Goal: Task Accomplishment & Management: Manage account settings

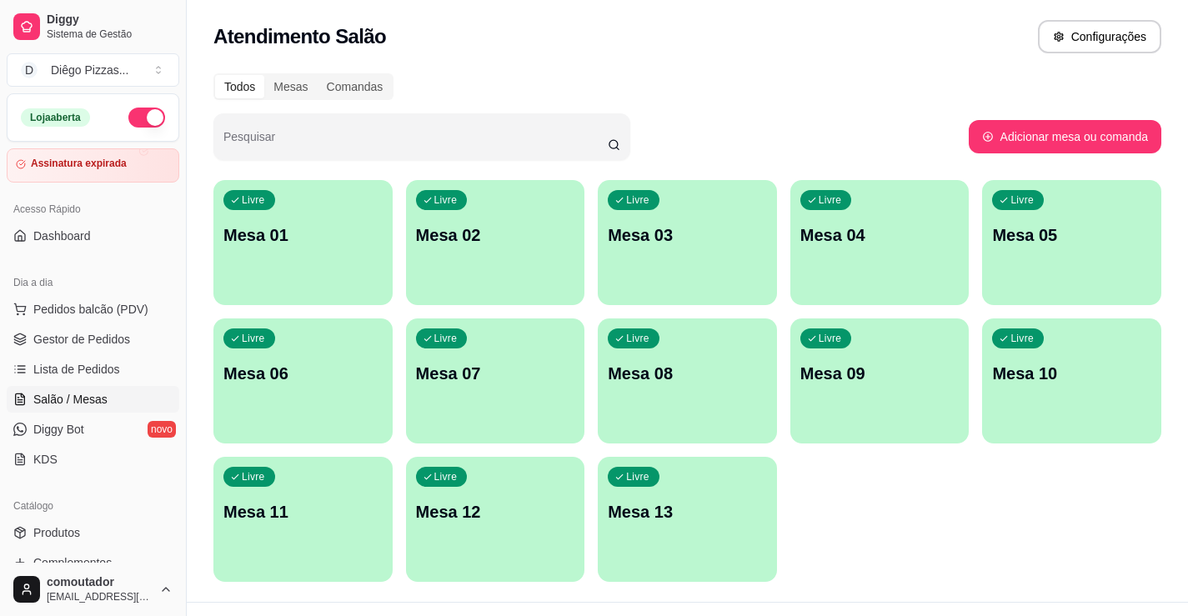
click at [274, 230] on p "Mesa 01" at bounding box center [302, 234] width 159 height 23
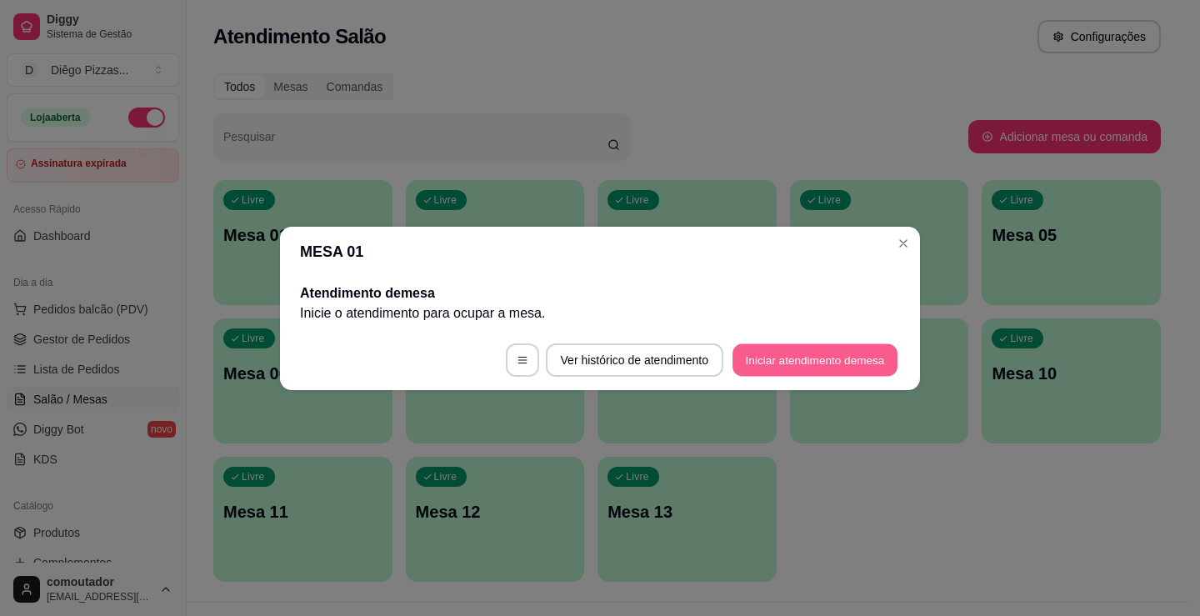
click at [798, 369] on button "Iniciar atendimento de mesa" at bounding box center [815, 359] width 165 height 33
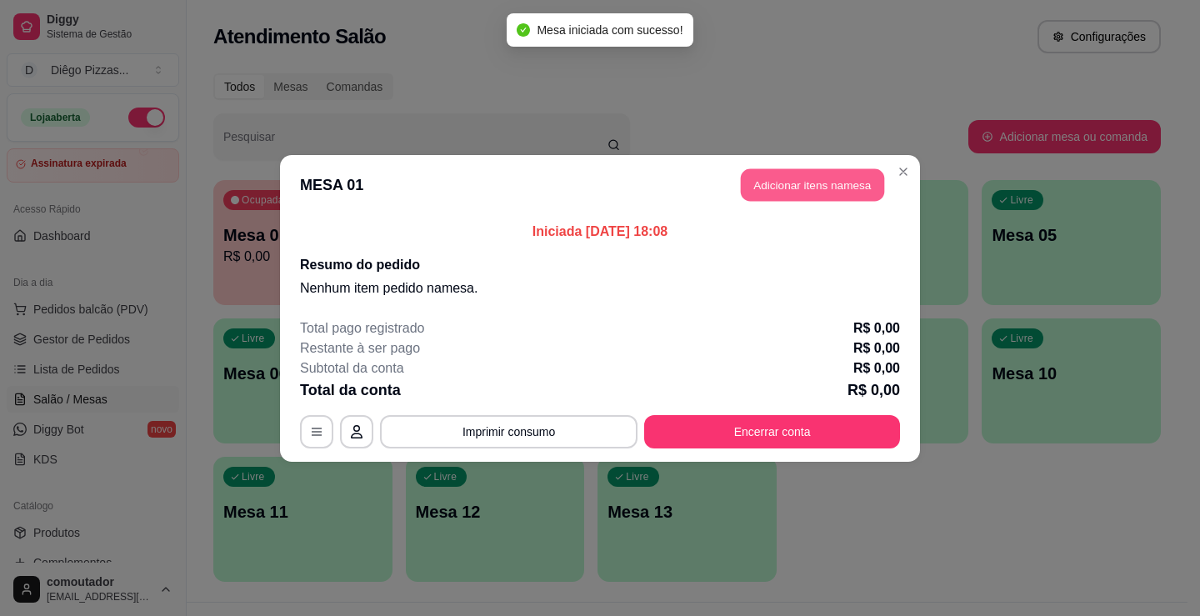
click at [808, 188] on button "Adicionar itens na mesa" at bounding box center [812, 184] width 143 height 33
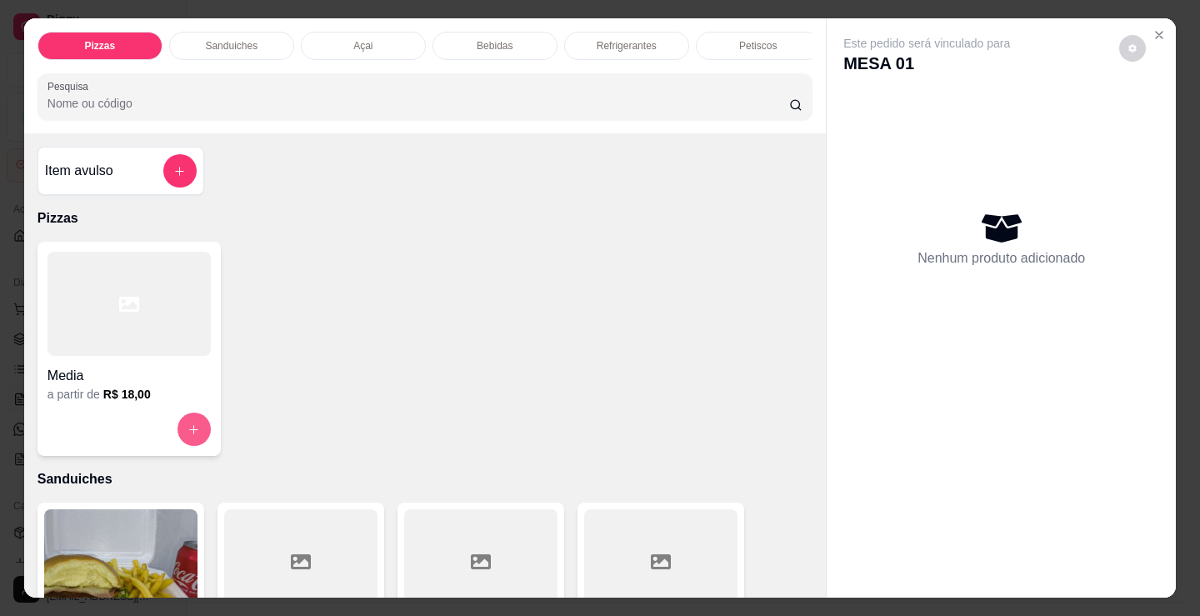
click at [178, 442] on button "increase-product-quantity" at bounding box center [194, 429] width 33 height 33
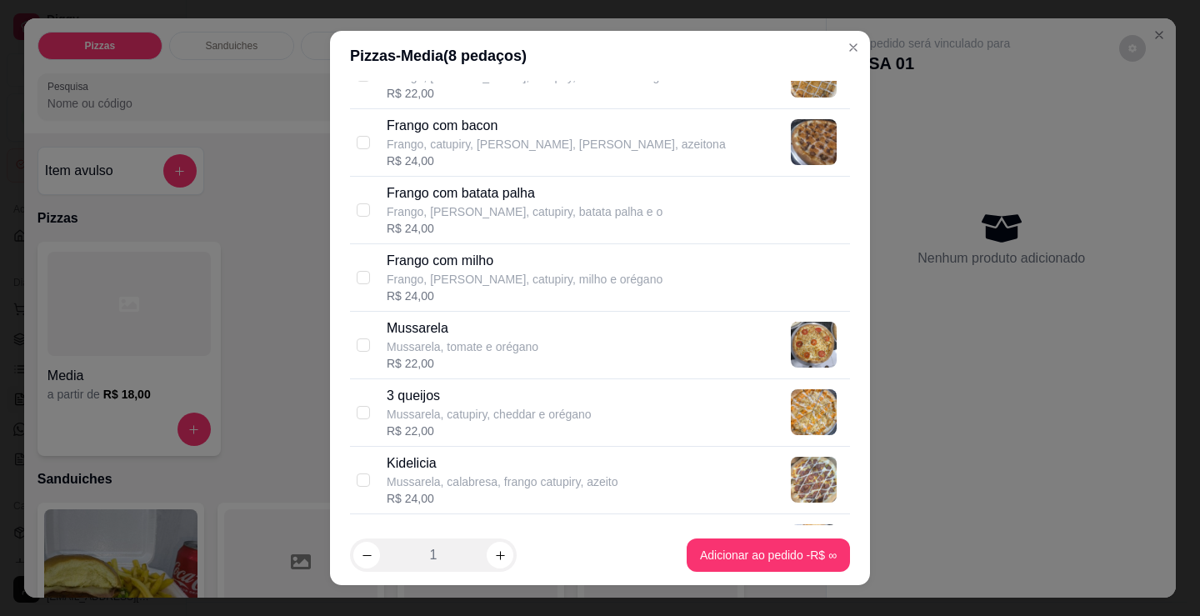
scroll to position [583, 0]
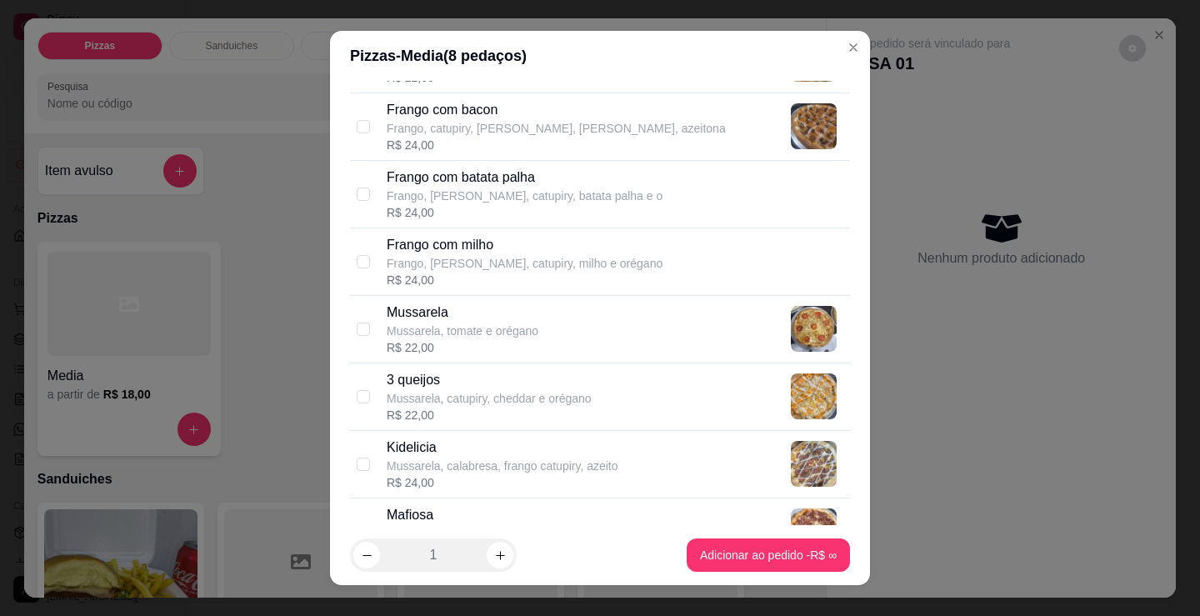
click at [472, 378] on p "3 queijos" at bounding box center [489, 380] width 205 height 20
checkbox input "true"
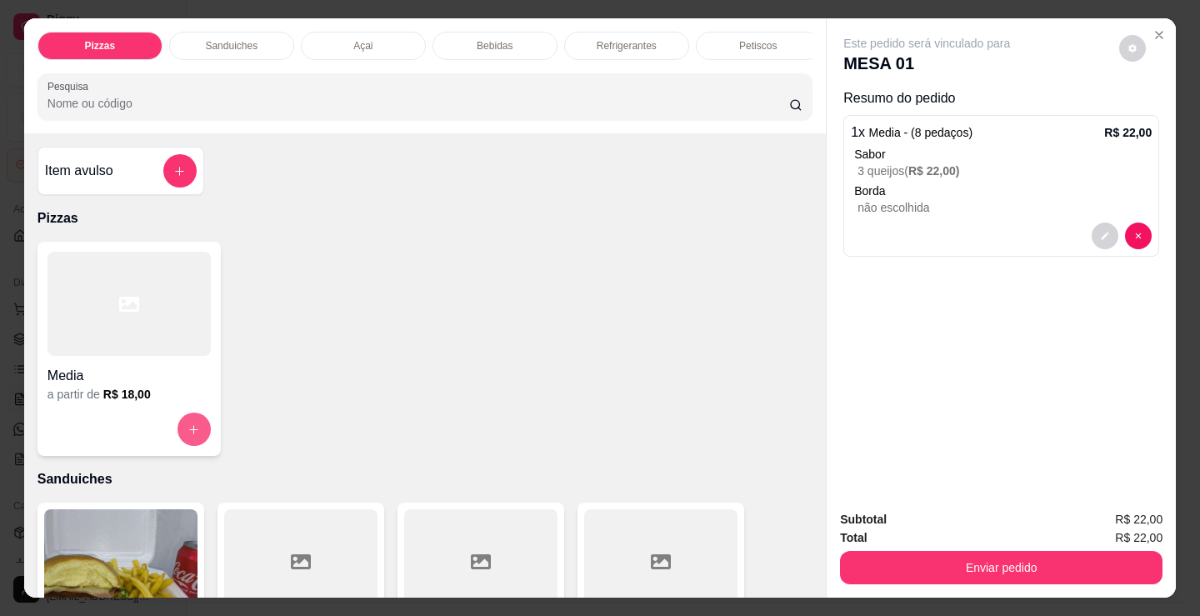
click at [188, 434] on icon "increase-product-quantity" at bounding box center [194, 429] width 13 height 13
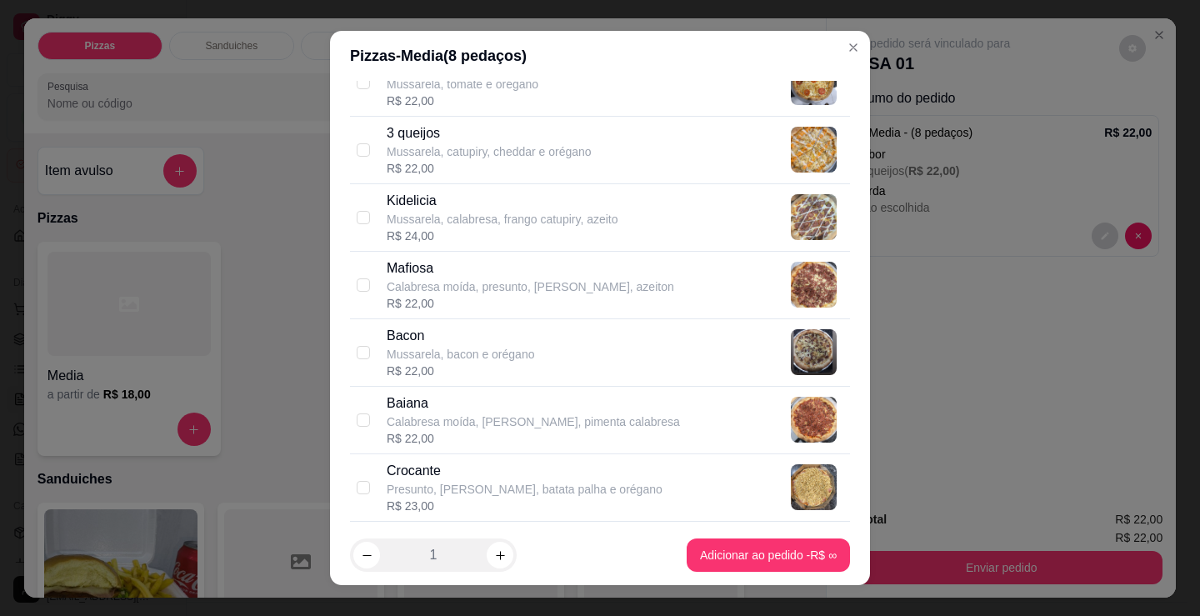
scroll to position [833, 0]
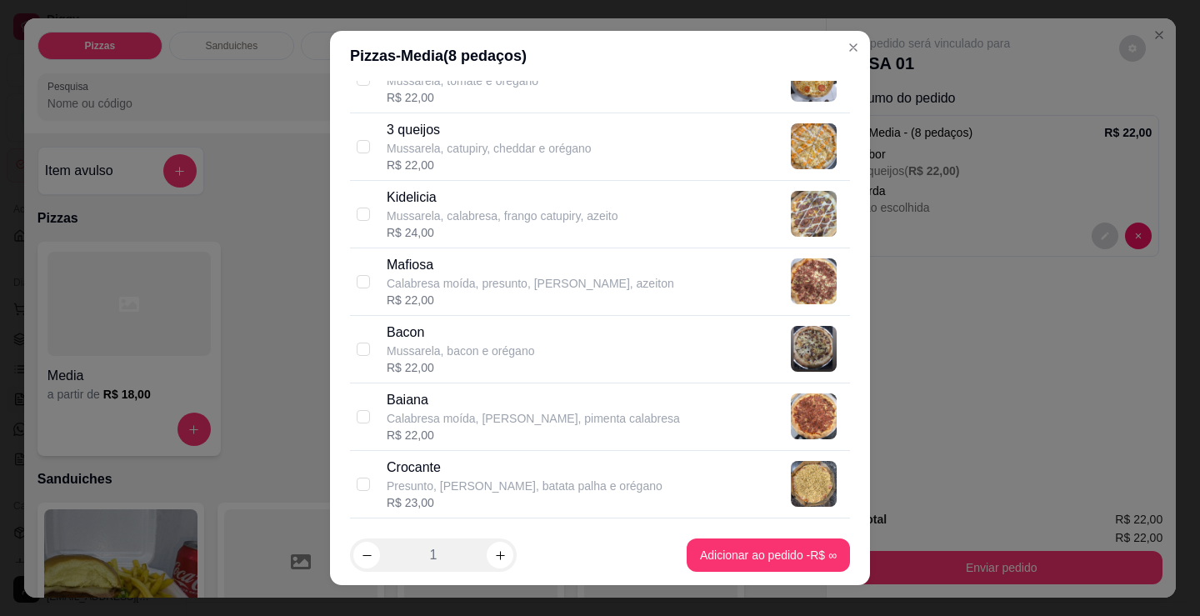
click at [559, 223] on p "Mussarela, calabresa, frango catupiry, azeito" at bounding box center [503, 216] width 232 height 17
checkbox input "true"
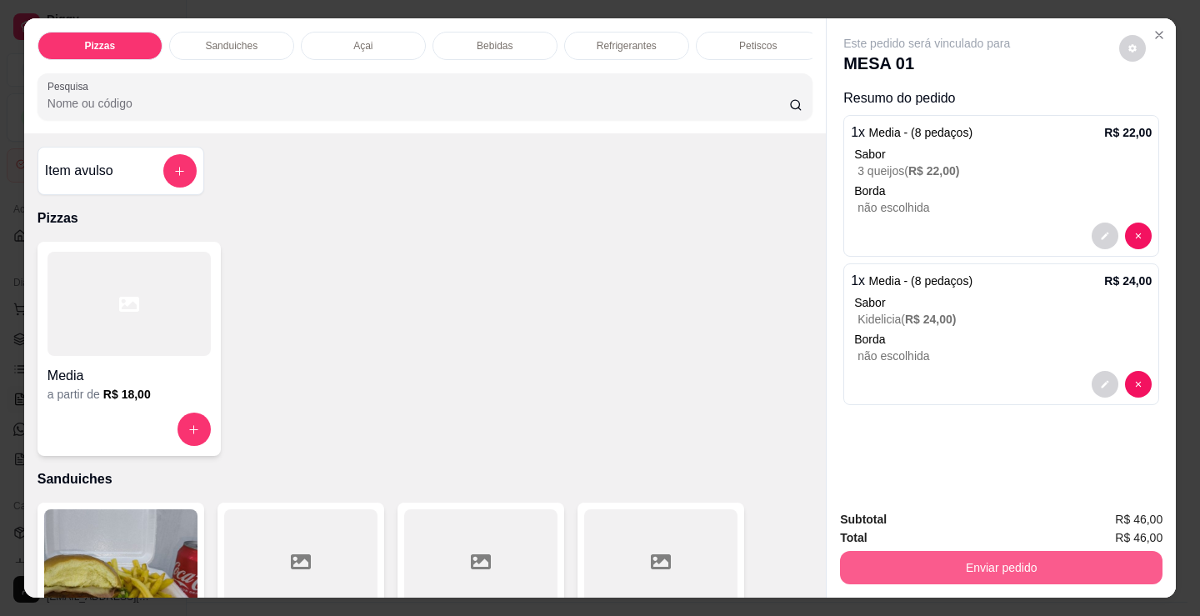
click at [1004, 561] on button "Enviar pedido" at bounding box center [1001, 567] width 323 height 33
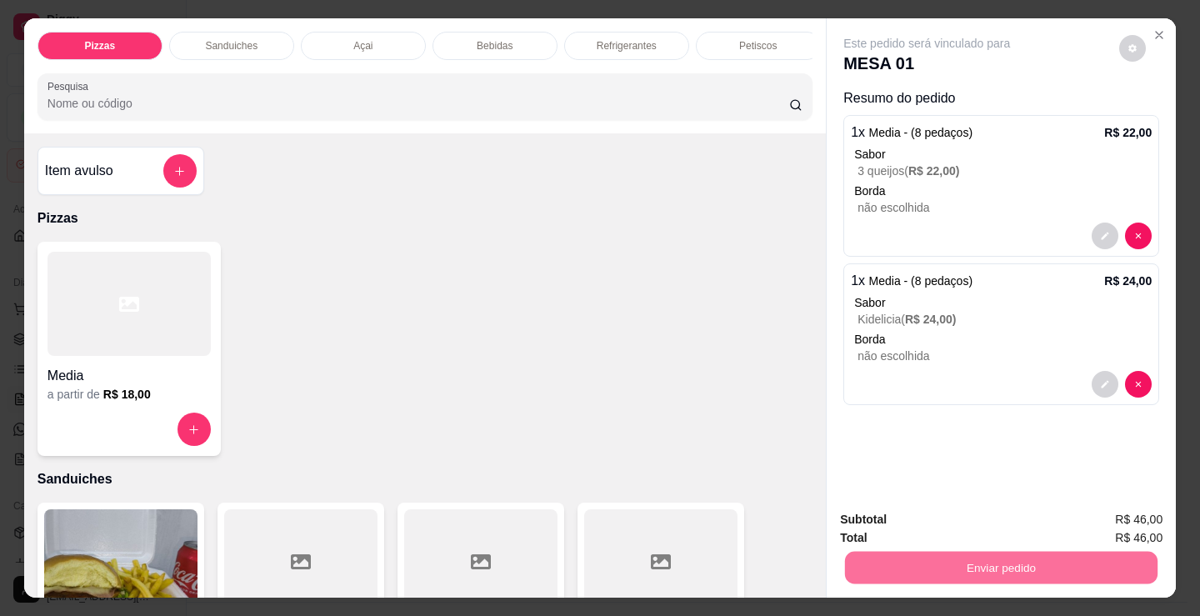
click at [932, 530] on button "Não registrar e enviar pedido" at bounding box center [945, 520] width 173 height 32
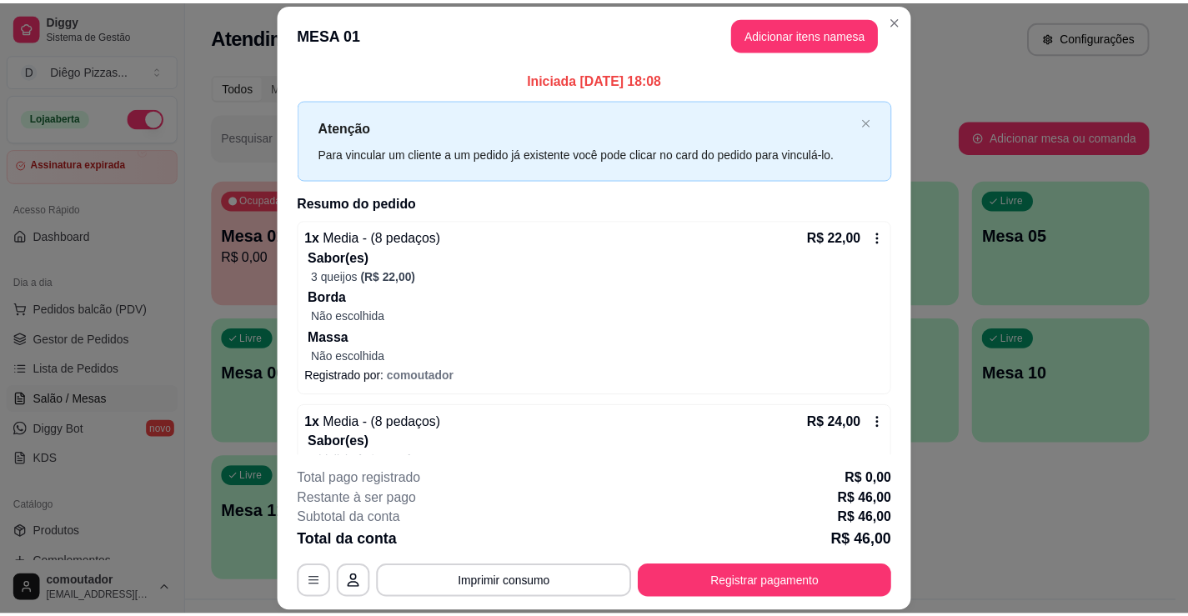
scroll to position [0, 0]
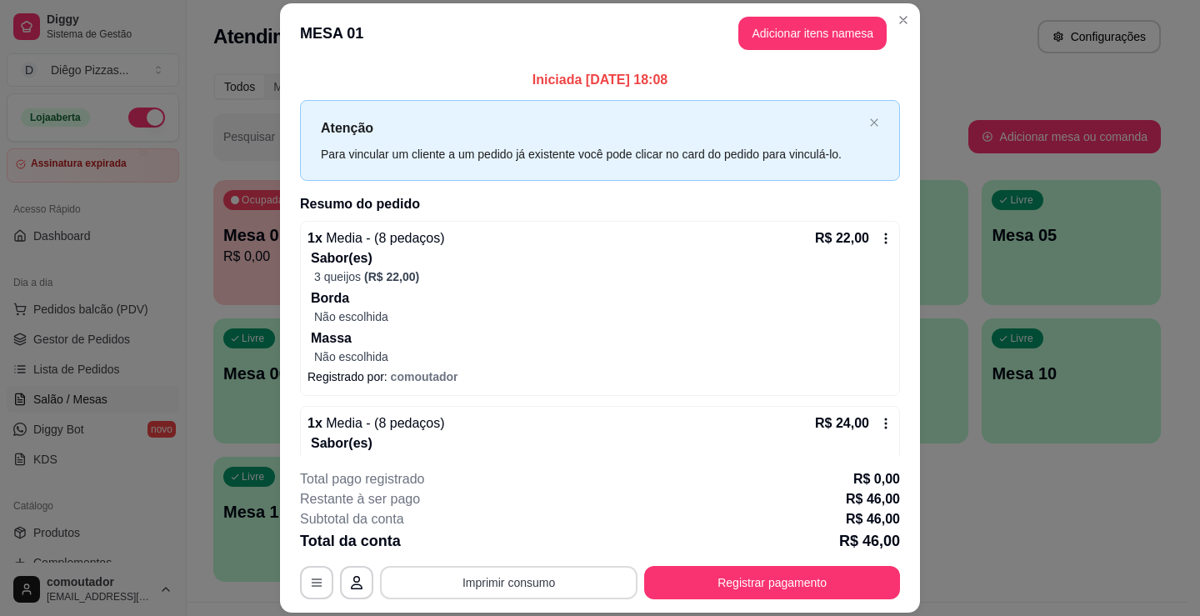
click at [493, 573] on button "Imprimir consumo" at bounding box center [509, 582] width 258 height 33
click at [507, 542] on button "IMPRESSORA" at bounding box center [508, 544] width 121 height 27
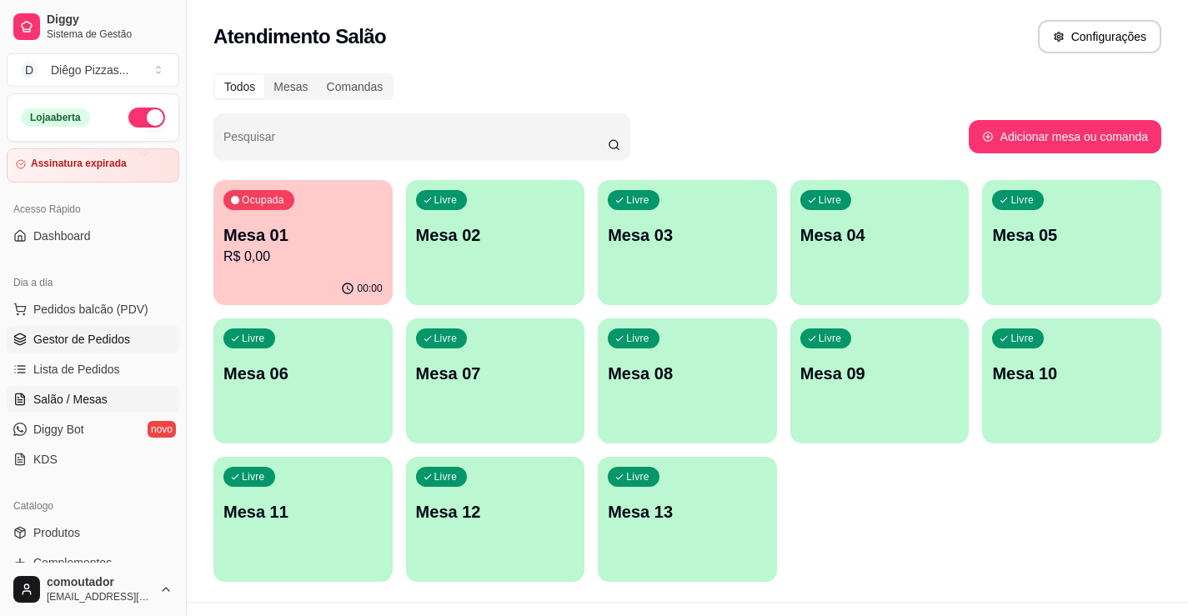
click at [72, 339] on span "Gestor de Pedidos" at bounding box center [81, 339] width 97 height 17
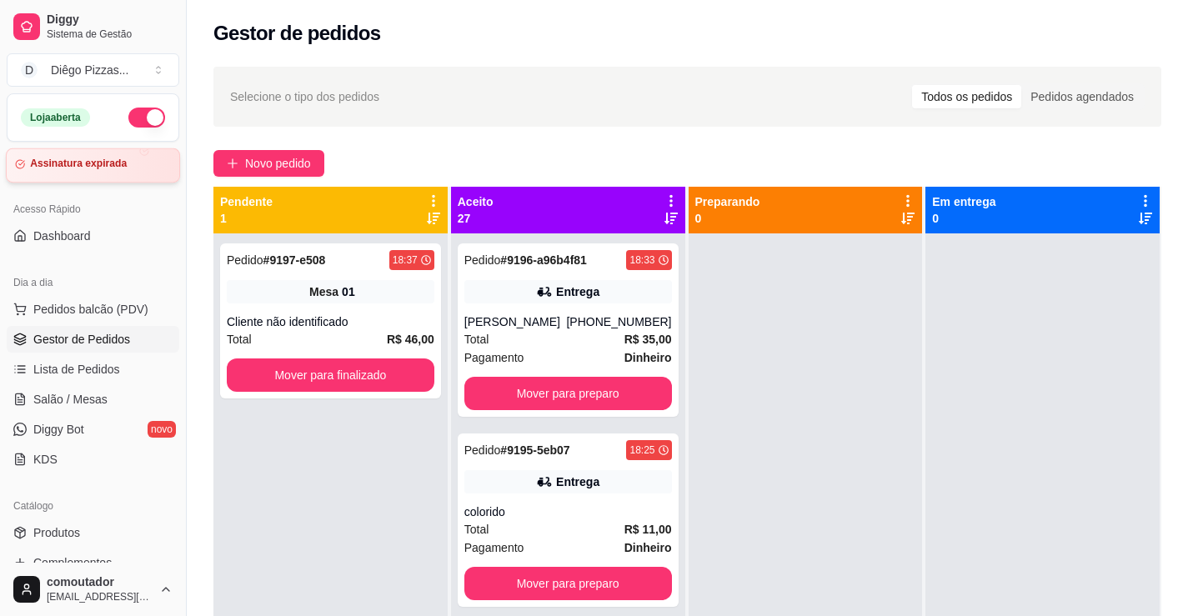
click at [103, 153] on div "Assinatura expirada" at bounding box center [93, 165] width 174 height 34
click at [137, 248] on link "Dashboard" at bounding box center [93, 236] width 173 height 27
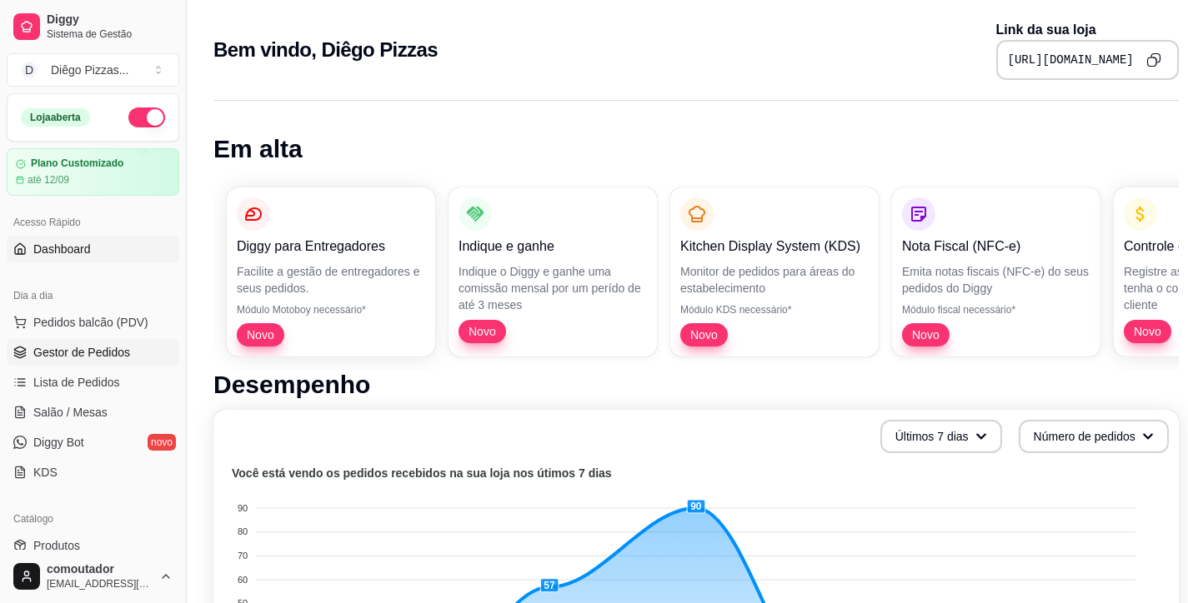
click at [76, 347] on span "Gestor de Pedidos" at bounding box center [81, 352] width 97 height 17
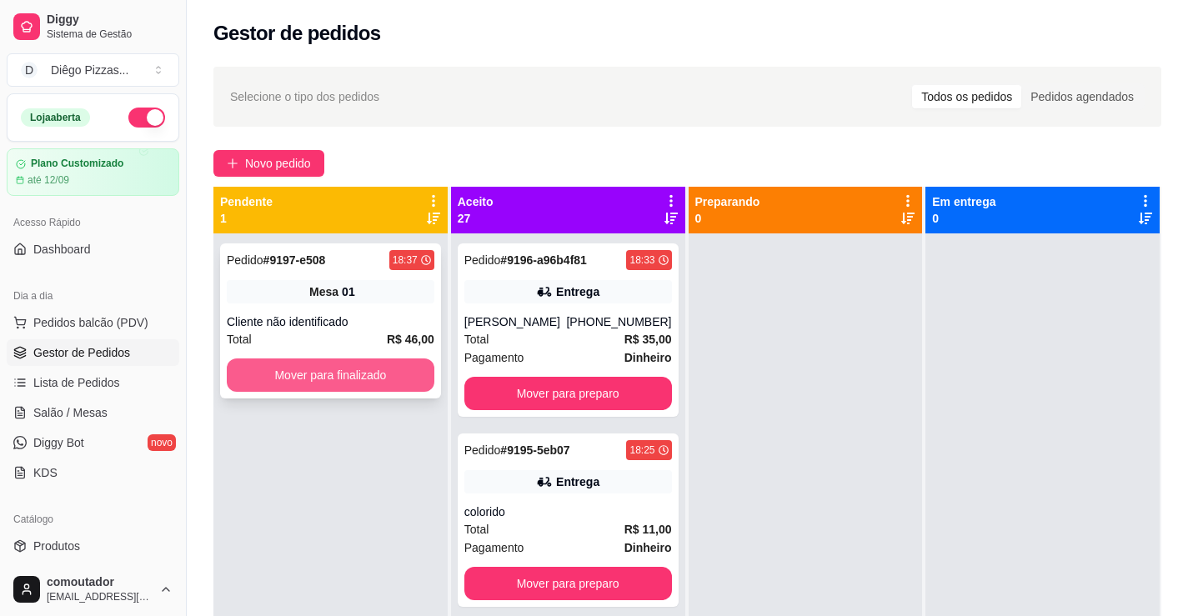
click at [313, 376] on button "Mover para finalizado" at bounding box center [331, 374] width 208 height 33
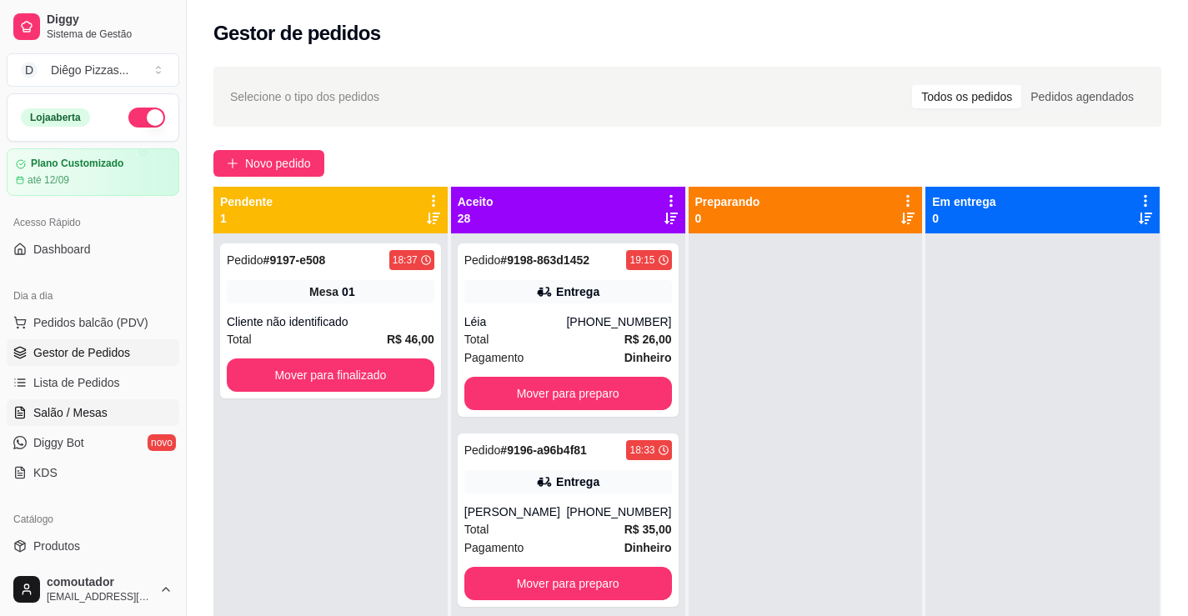
click at [120, 400] on link "Salão / Mesas" at bounding box center [93, 412] width 173 height 27
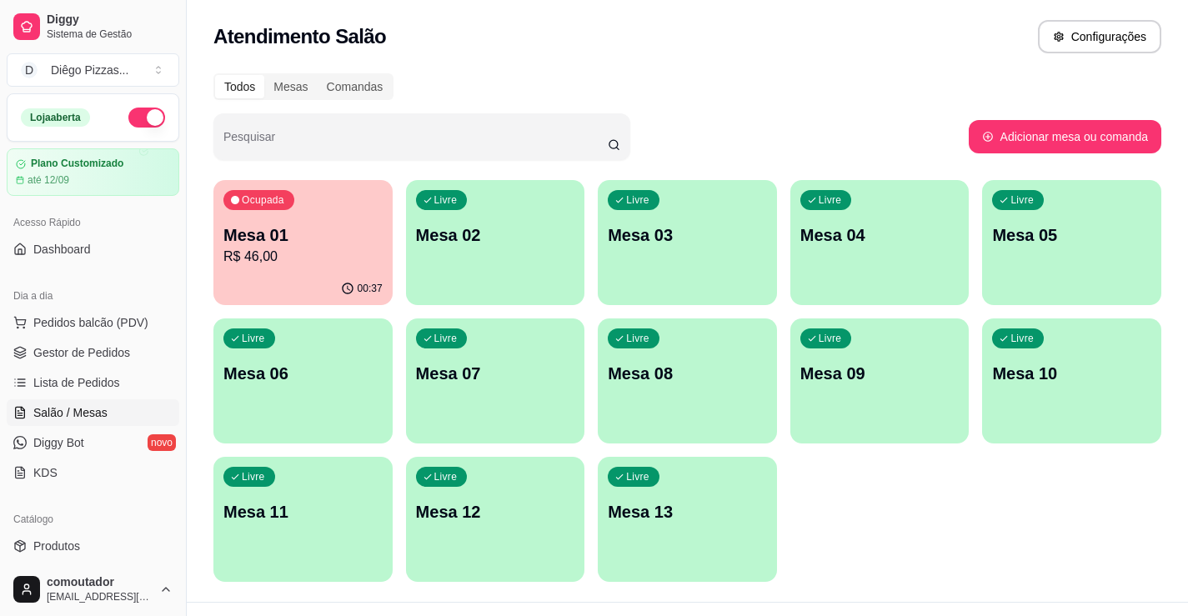
click at [356, 260] on p "R$ 46,00" at bounding box center [302, 257] width 159 height 20
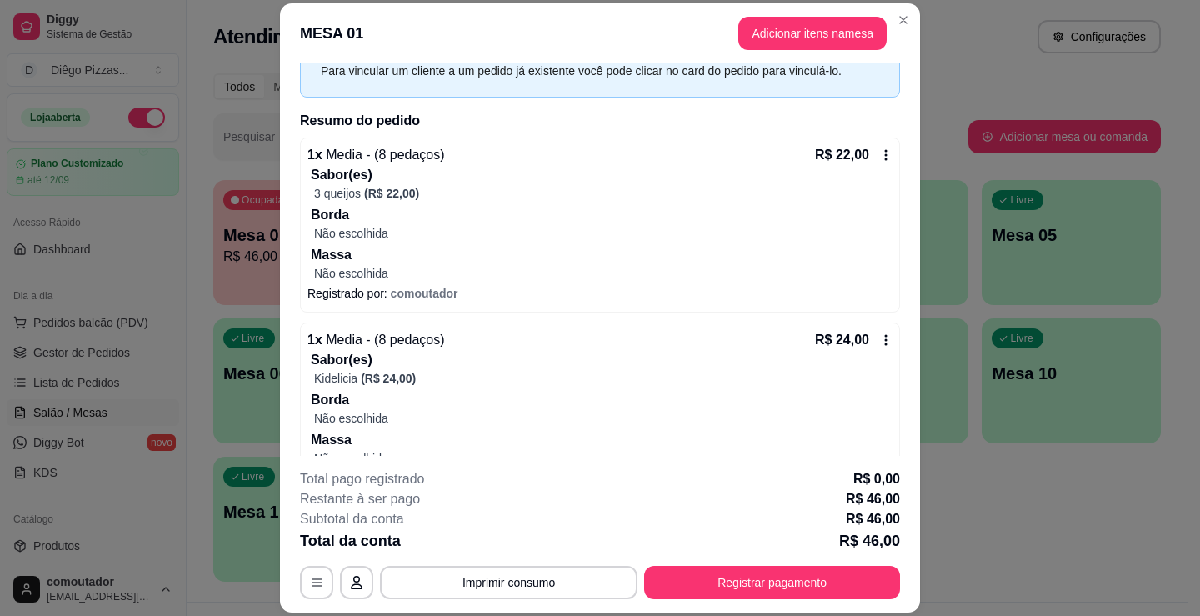
scroll to position [131, 0]
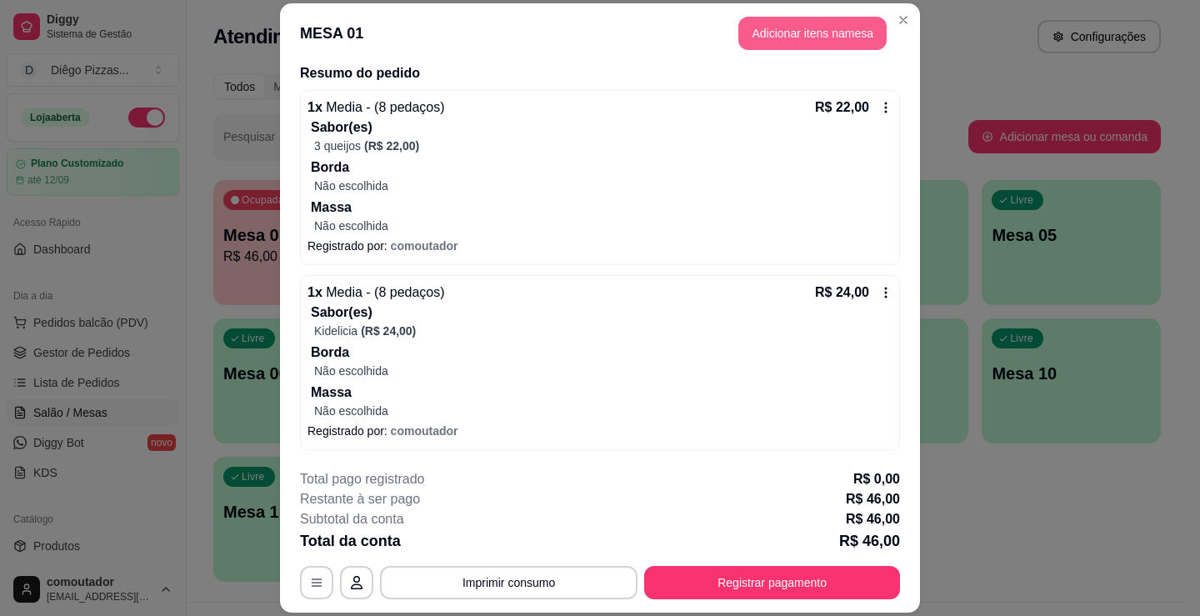
click at [778, 44] on button "Adicionar itens na mesa" at bounding box center [812, 33] width 148 height 33
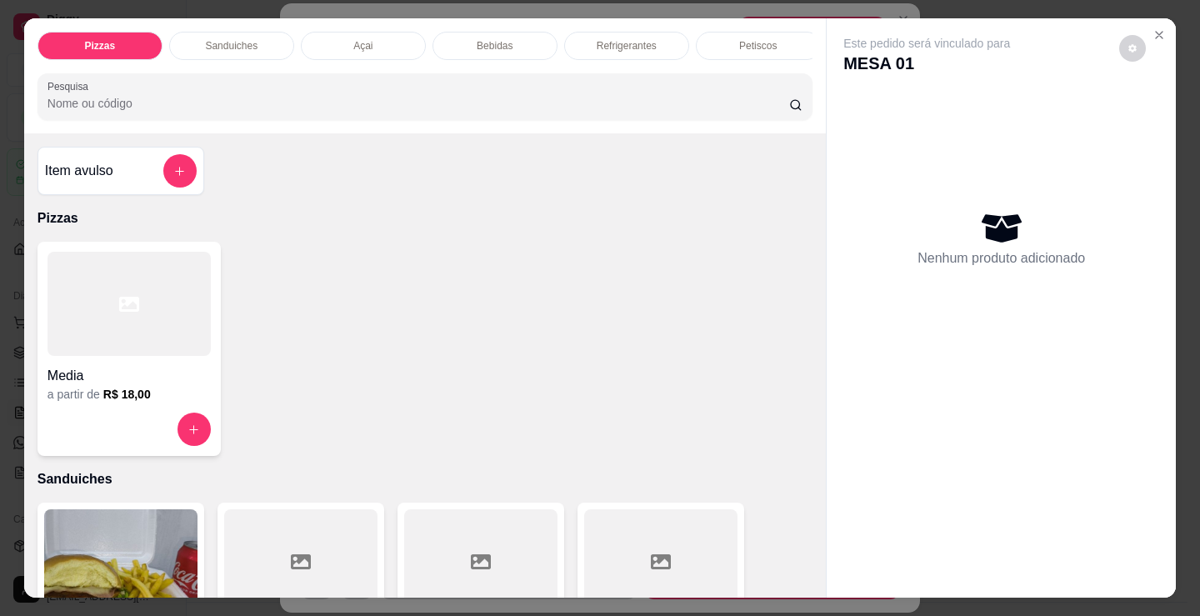
click at [593, 32] on div "Refrigerantes" at bounding box center [626, 46] width 125 height 28
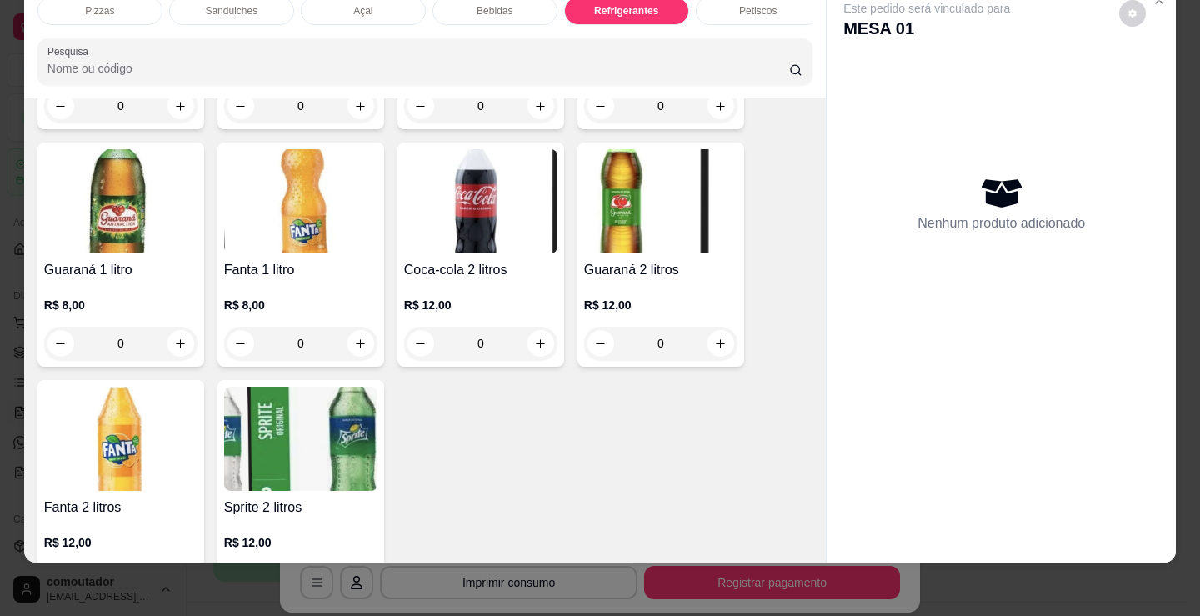
scroll to position [5169, 0]
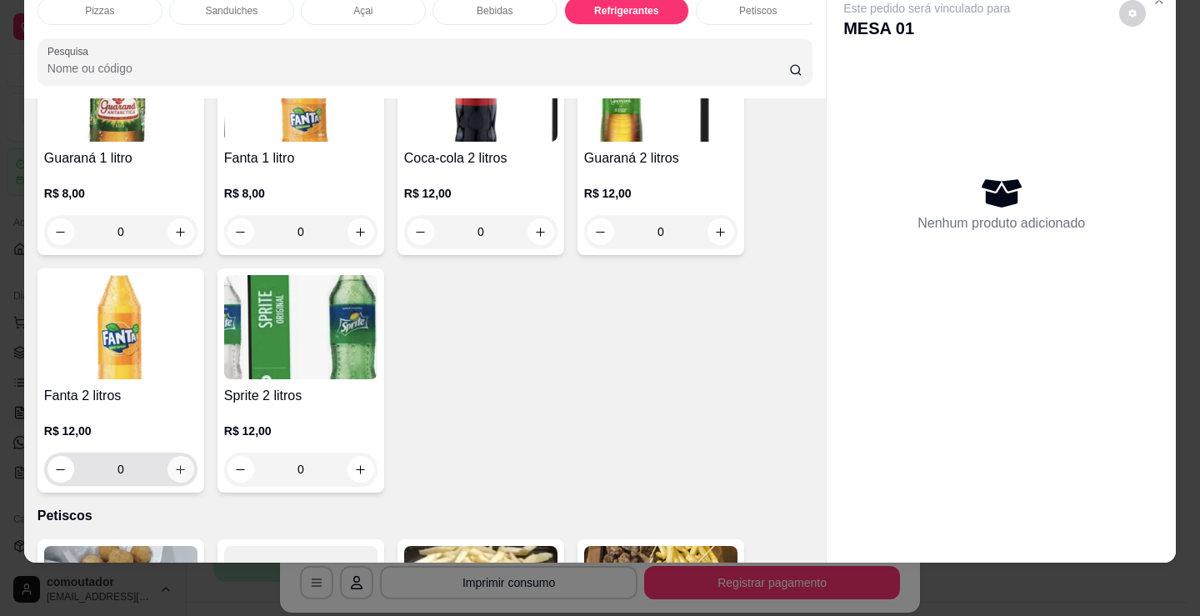
click at [174, 466] on icon "increase-product-quantity" at bounding box center [180, 469] width 13 height 13
type input "1"
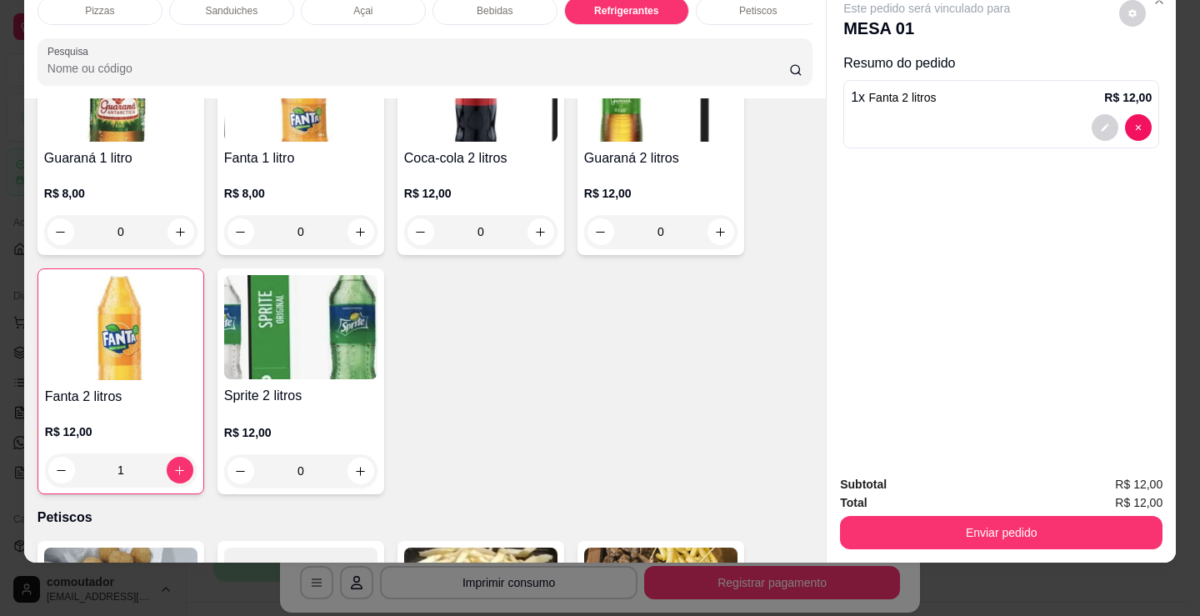
click at [223, 4] on p "Sanduiches" at bounding box center [231, 10] width 53 height 13
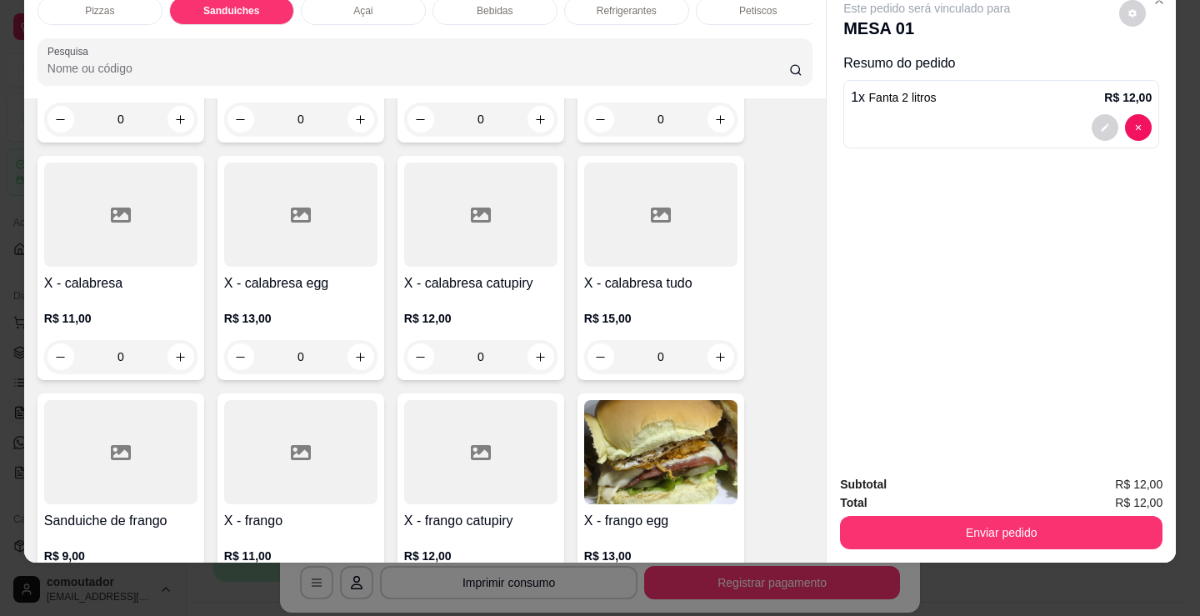
scroll to position [836, 0]
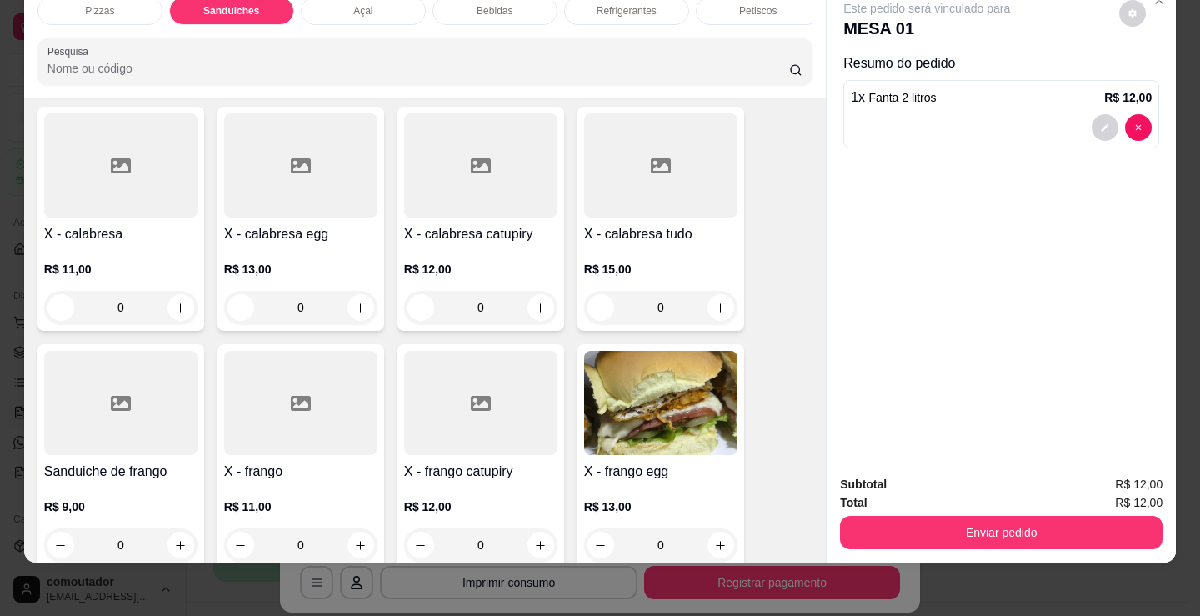
click at [174, 307] on div "0" at bounding box center [120, 307] width 153 height 33
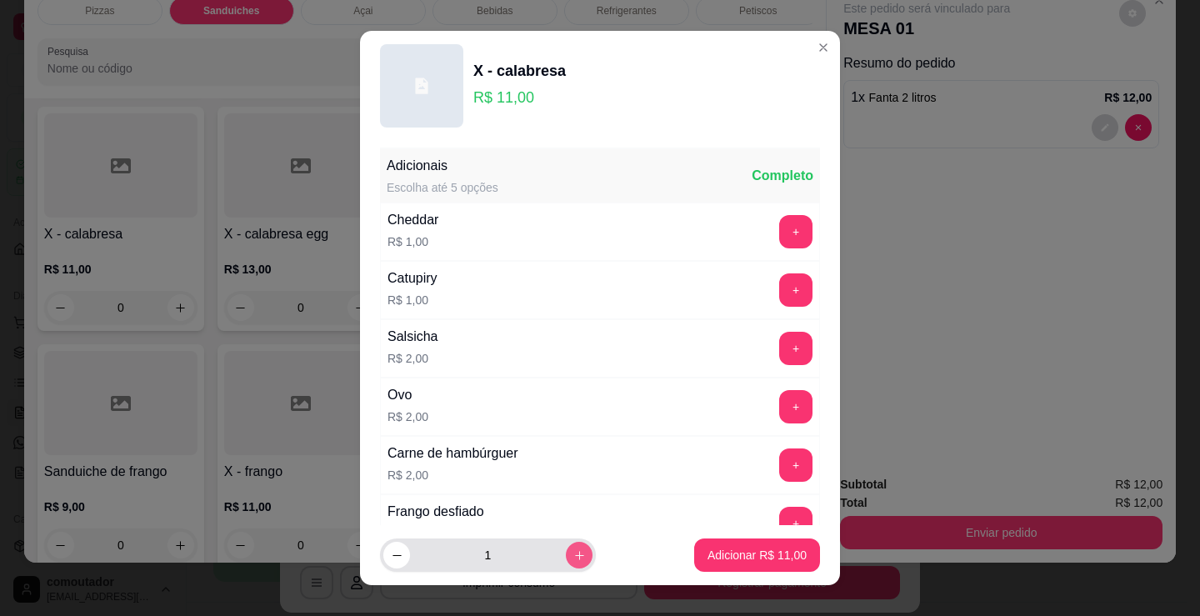
click at [573, 549] on icon "increase-product-quantity" at bounding box center [579, 555] width 13 height 13
type input "3"
click at [764, 548] on p "Adicionar R$ 33,00" at bounding box center [757, 555] width 97 height 16
type input "3"
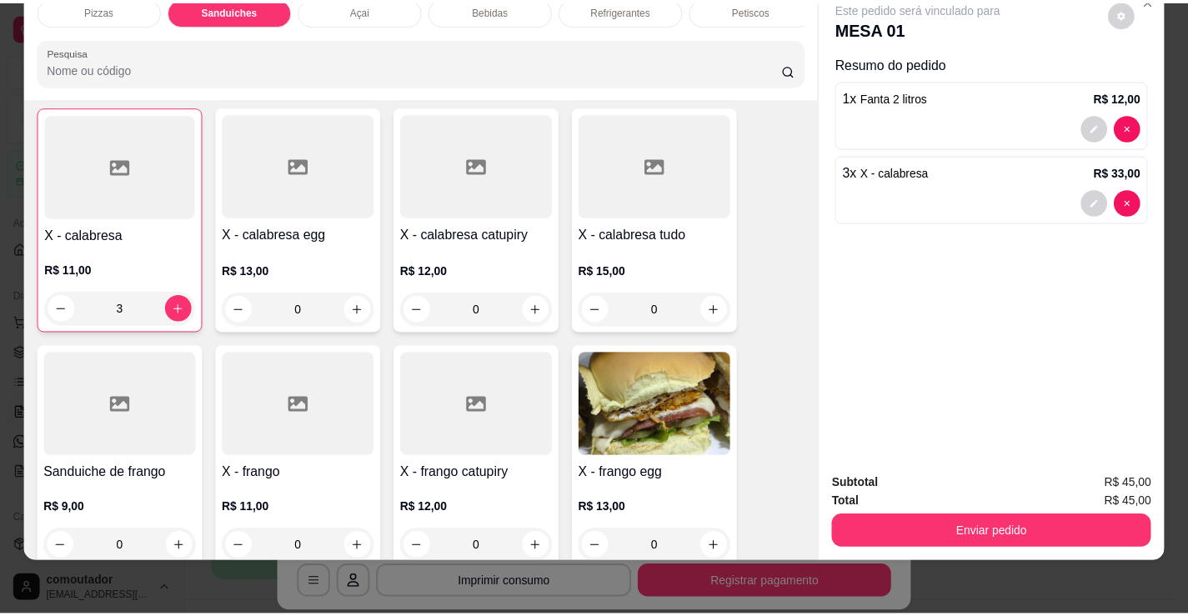
scroll to position [1003, 0]
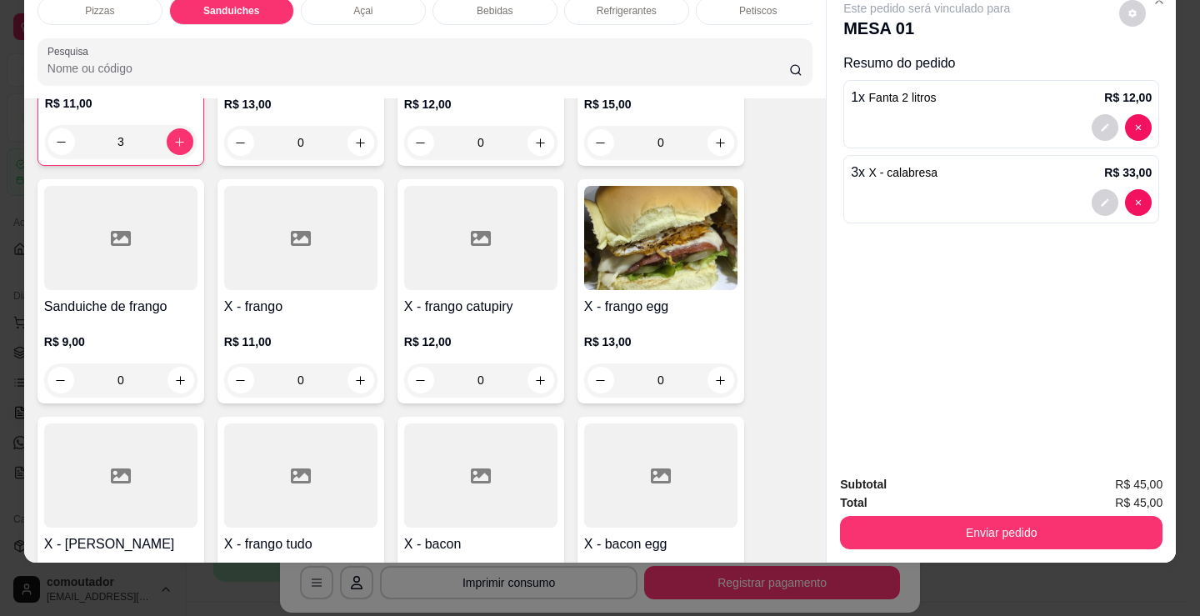
click at [353, 373] on div "0" at bounding box center [300, 379] width 153 height 33
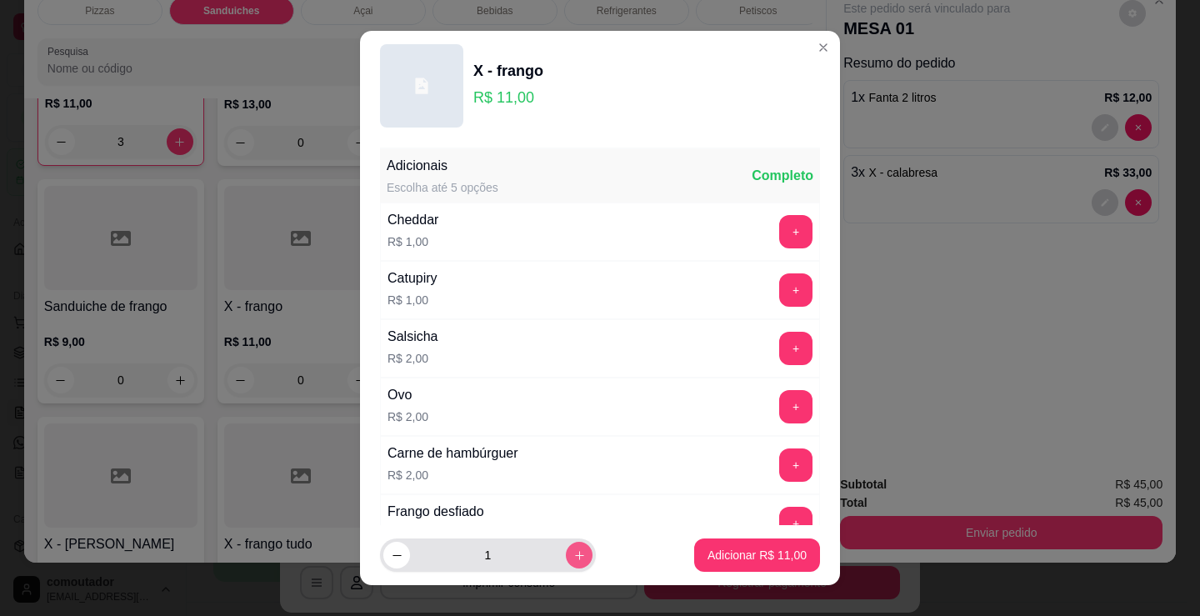
click at [573, 550] on icon "increase-product-quantity" at bounding box center [579, 555] width 13 height 13
type input "3"
click at [736, 553] on p "Adicionar R$ 33,00" at bounding box center [757, 555] width 99 height 17
type input "3"
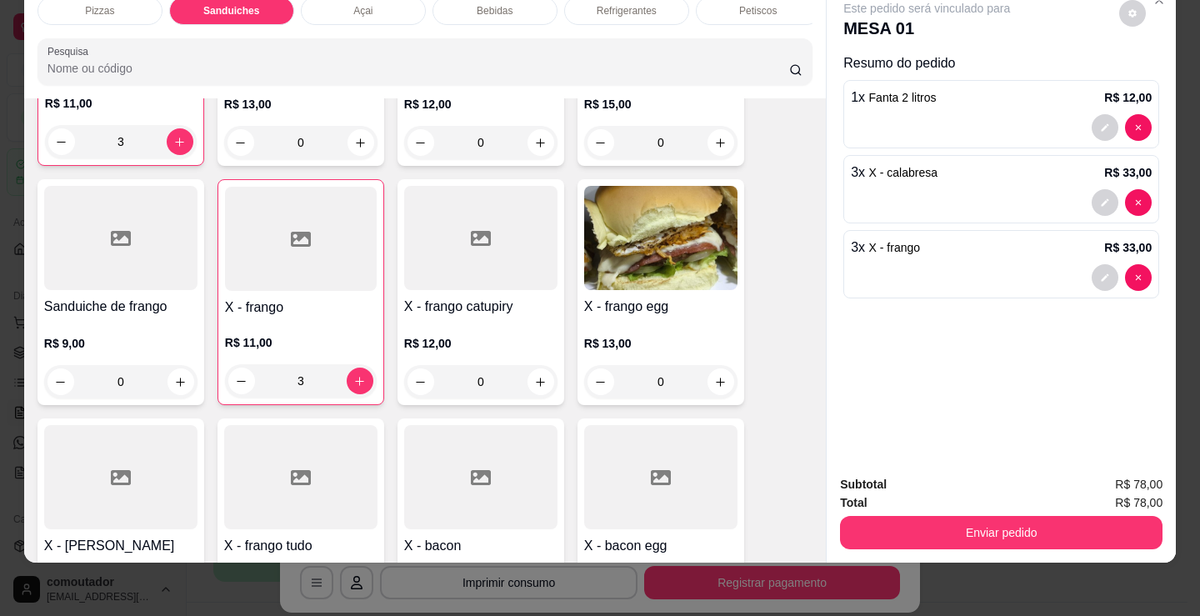
click at [913, 529] on button "Enviar pedido" at bounding box center [1001, 532] width 323 height 33
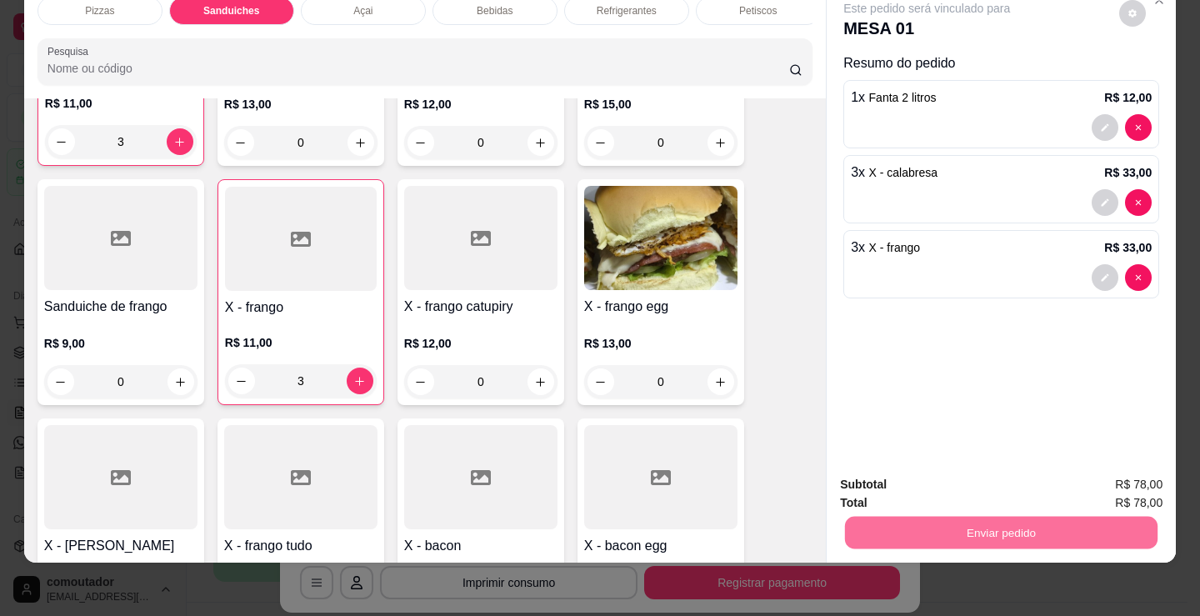
click at [888, 471] on button "Não registrar e enviar pedido" at bounding box center [947, 478] width 168 height 31
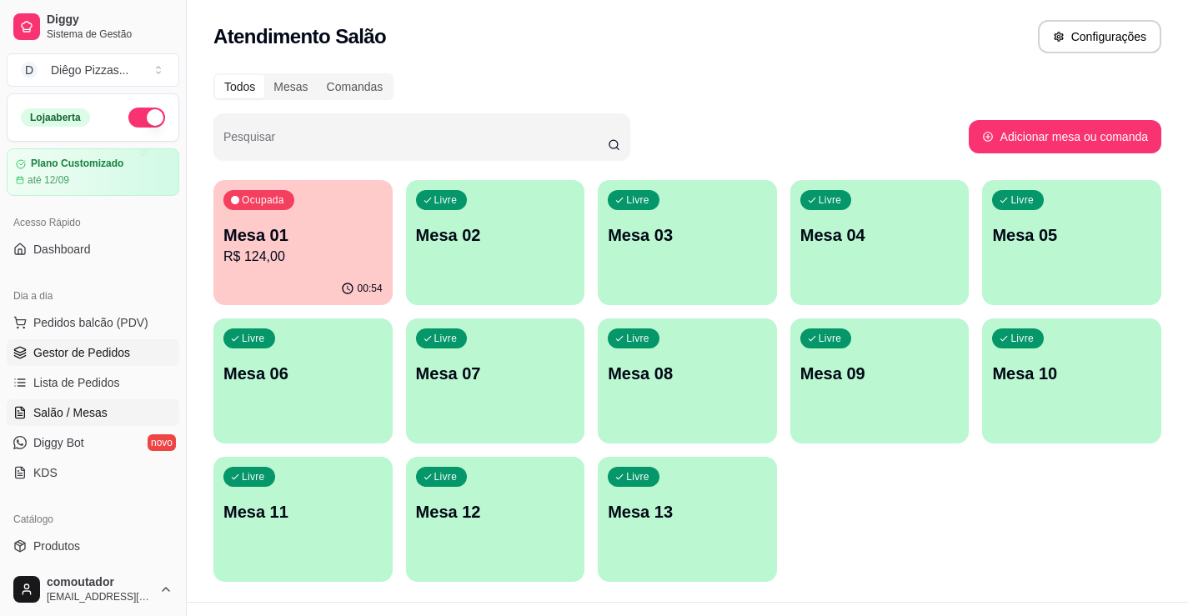
click at [83, 353] on span "Gestor de Pedidos" at bounding box center [81, 352] width 97 height 17
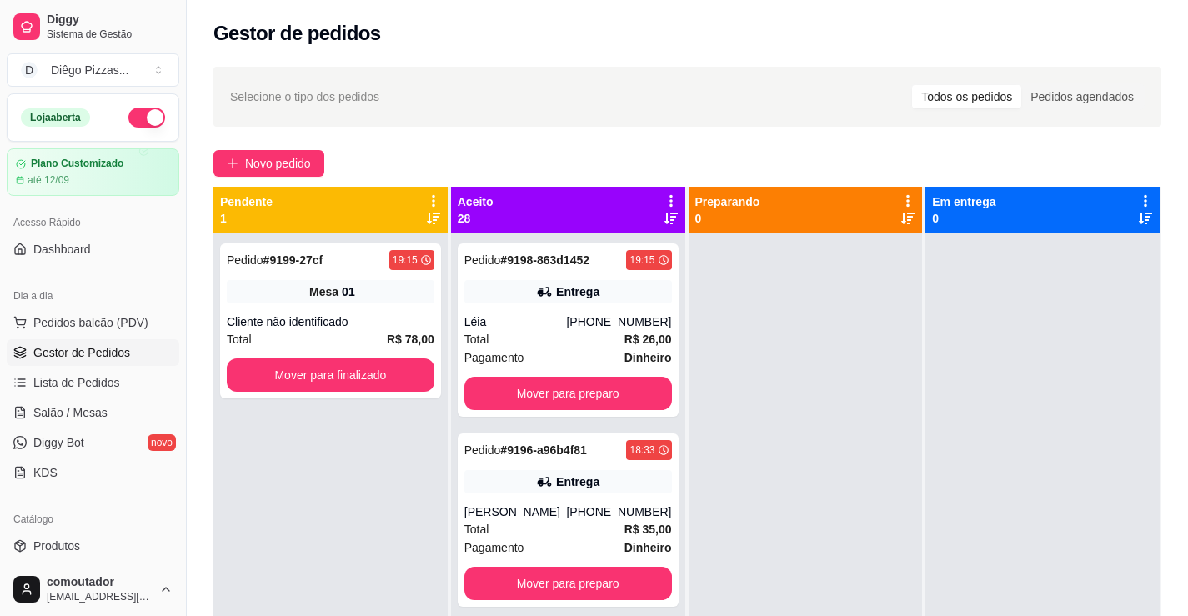
click at [334, 427] on div "Pedido # 9199-27cf 19:15 Mesa 01 Cliente não identificado Total R$ 78,00 Mover …" at bounding box center [330, 541] width 234 height 616
click at [334, 380] on button "Mover para finalizado" at bounding box center [331, 374] width 208 height 33
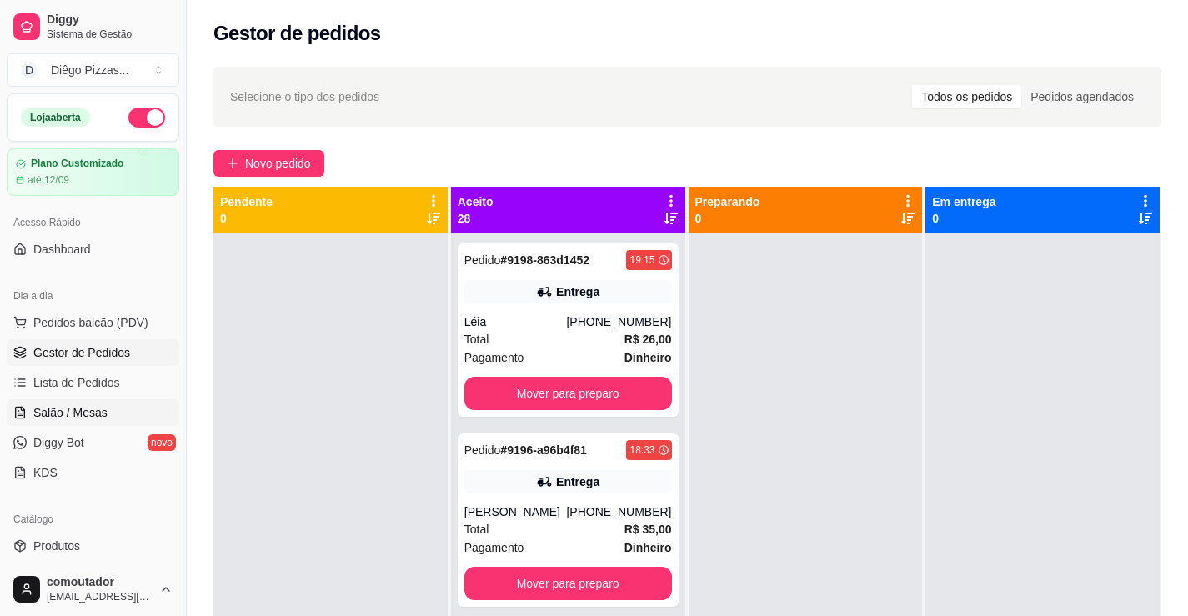
click at [60, 404] on span "Salão / Mesas" at bounding box center [70, 412] width 74 height 17
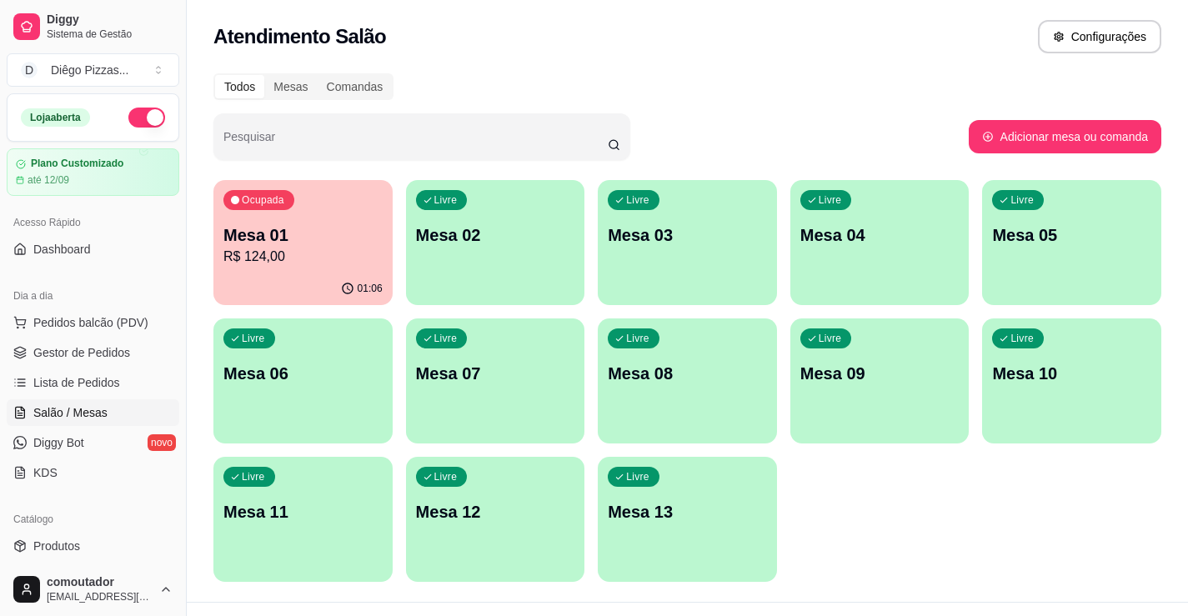
click at [245, 265] on p "R$ 124,00" at bounding box center [302, 257] width 159 height 20
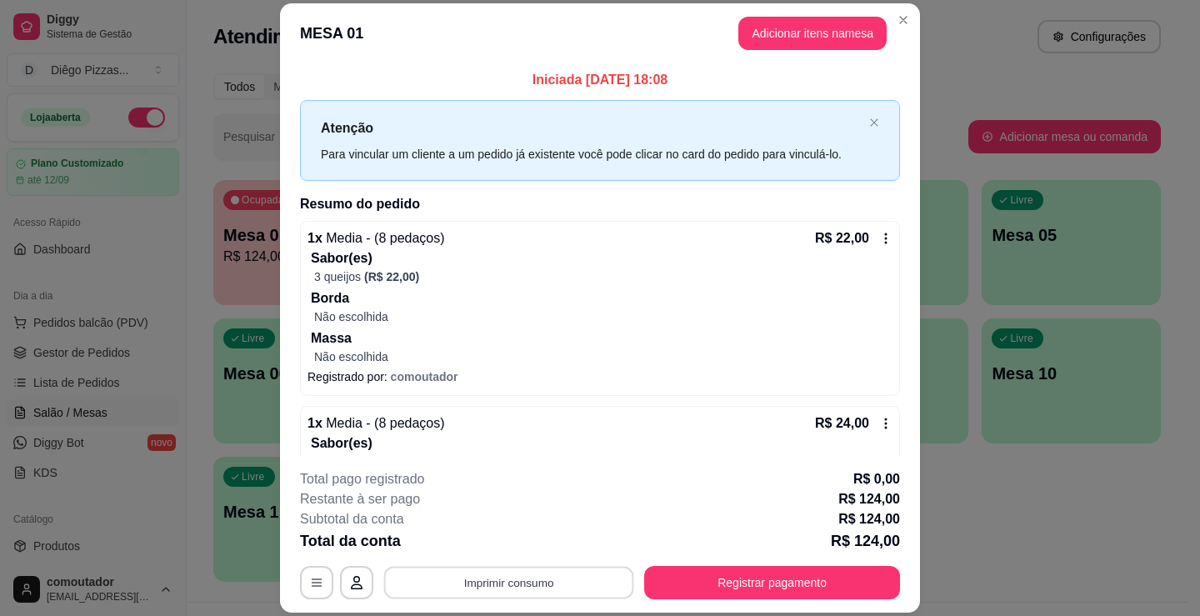
click at [513, 581] on button "Imprimir consumo" at bounding box center [509, 583] width 250 height 33
click at [472, 524] on div "Escolha a impressora IMPRESSORA" at bounding box center [508, 532] width 138 height 57
click at [479, 536] on button "IMPRESSORA" at bounding box center [508, 544] width 121 height 27
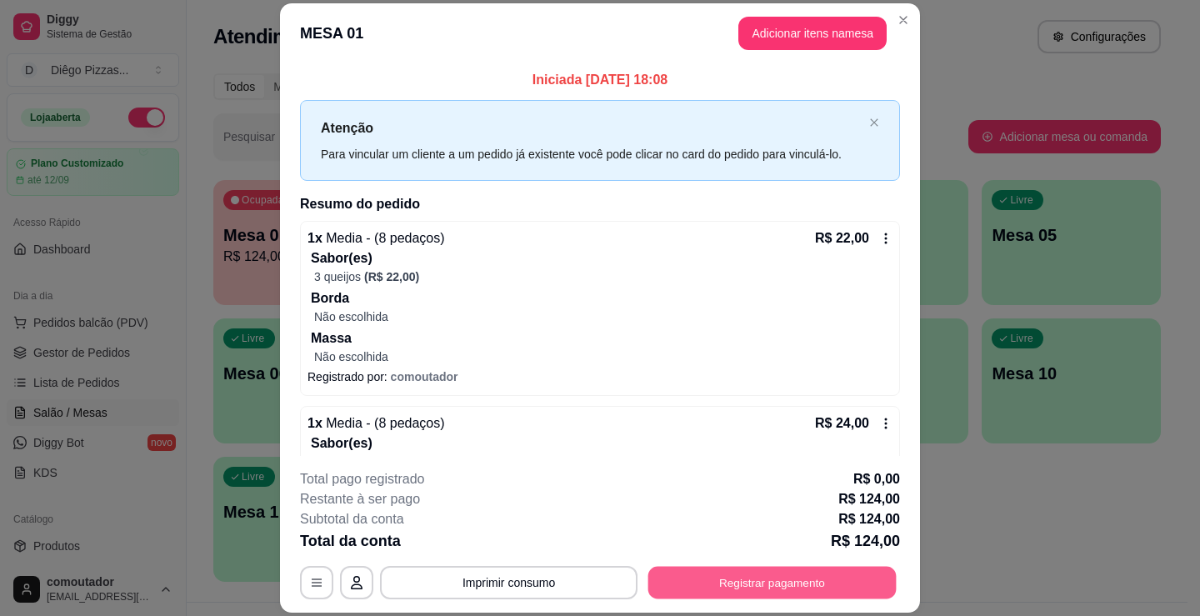
click at [720, 573] on button "Registrar pagamento" at bounding box center [772, 583] width 248 height 33
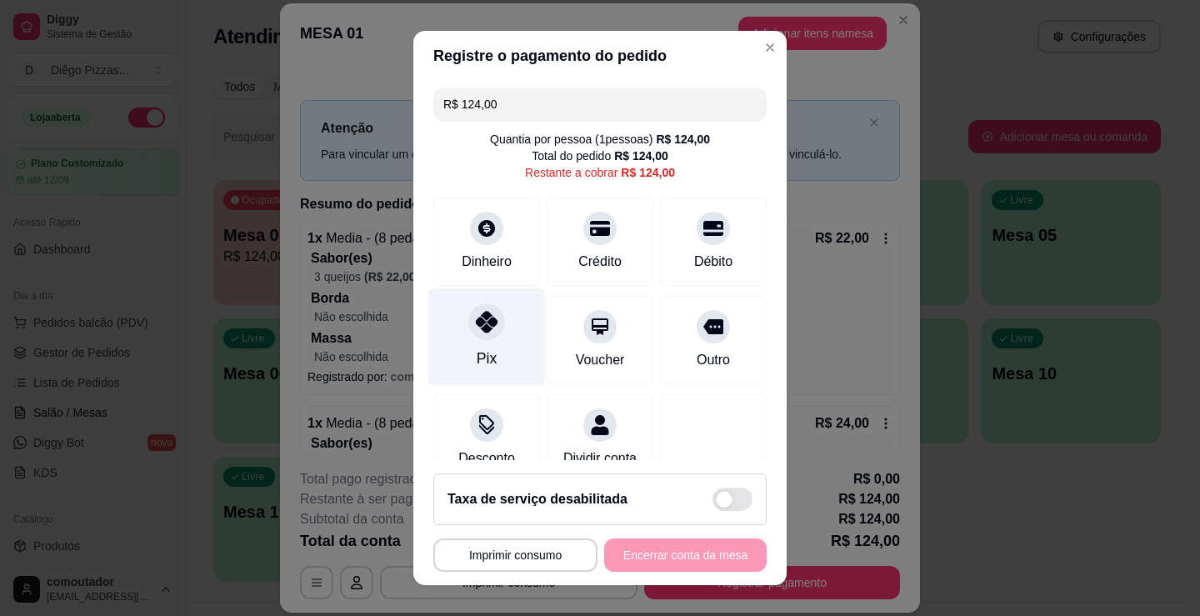
click at [492, 332] on div at bounding box center [486, 321] width 37 height 37
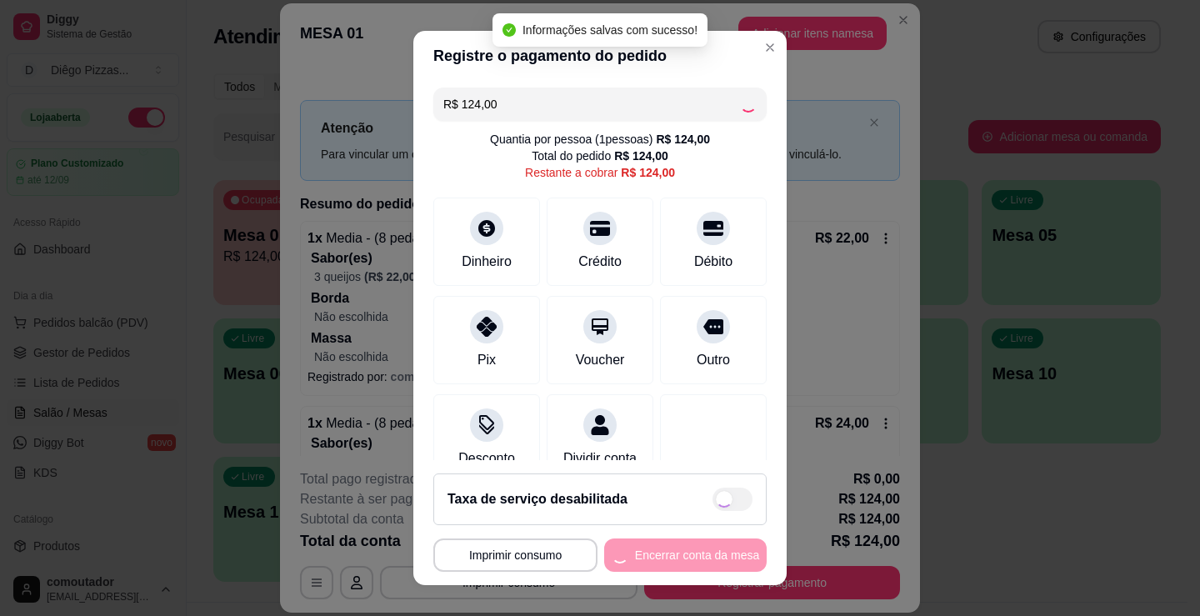
type input "R$ 0,00"
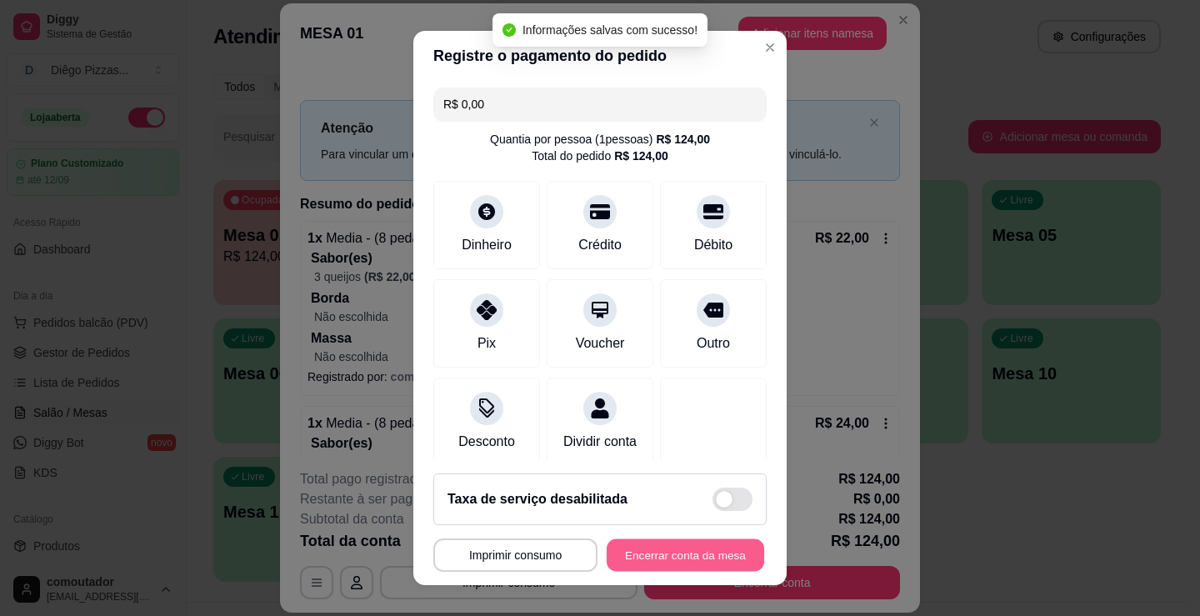
click at [656, 553] on button "Encerrar conta da mesa" at bounding box center [686, 555] width 158 height 33
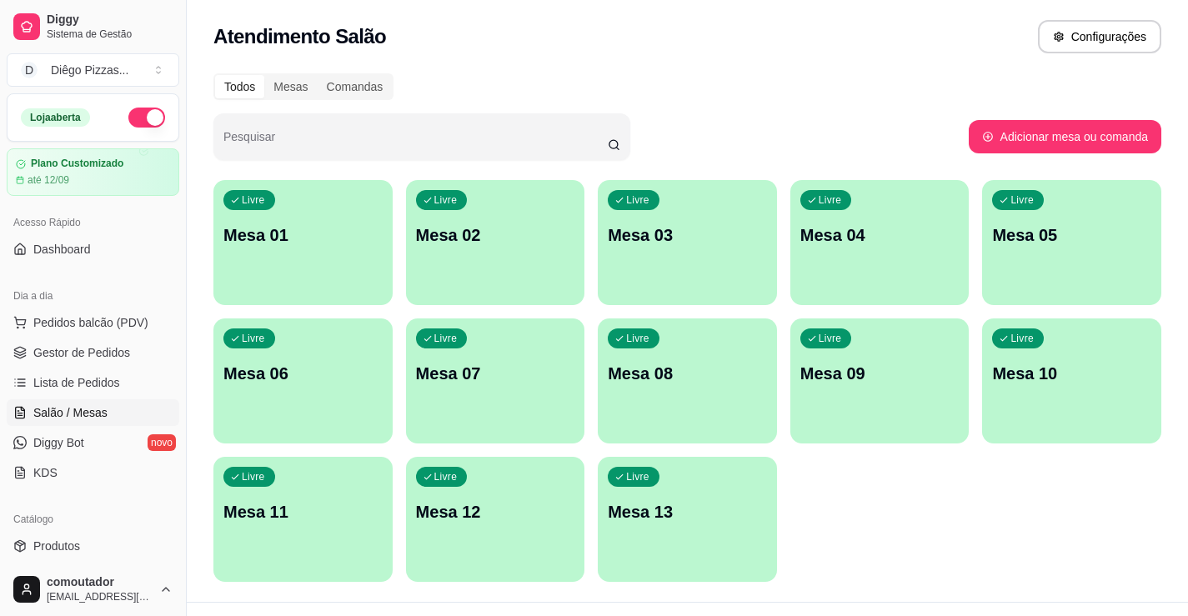
click at [403, 23] on div "Atendimento Salão Configurações" at bounding box center [687, 36] width 948 height 33
click at [439, 50] on div "Atendimento Salão Configurações" at bounding box center [687, 36] width 948 height 33
click at [428, 66] on div "Todos Mesas Comandas Pesquisar Adicionar mesa ou comanda Livre Mesa 01 Livre Me…" at bounding box center [687, 332] width 1001 height 538
click at [105, 326] on span "Pedidos balcão (PDV)" at bounding box center [90, 322] width 115 height 17
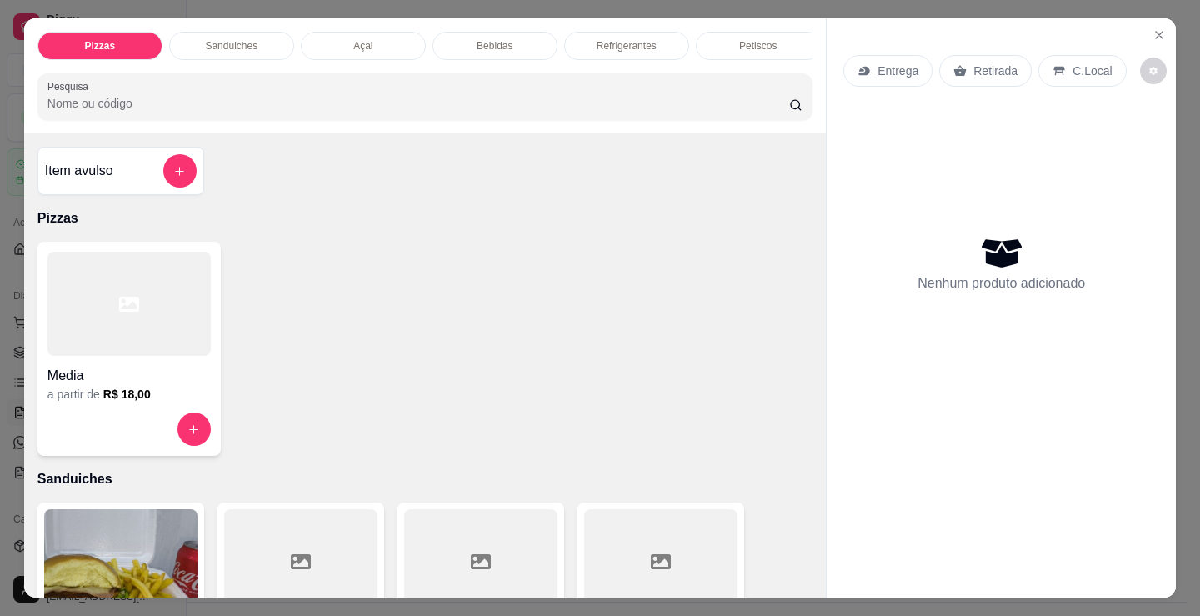
click at [164, 351] on div at bounding box center [129, 304] width 163 height 104
click at [383, 35] on div "Açai" at bounding box center [363, 46] width 125 height 28
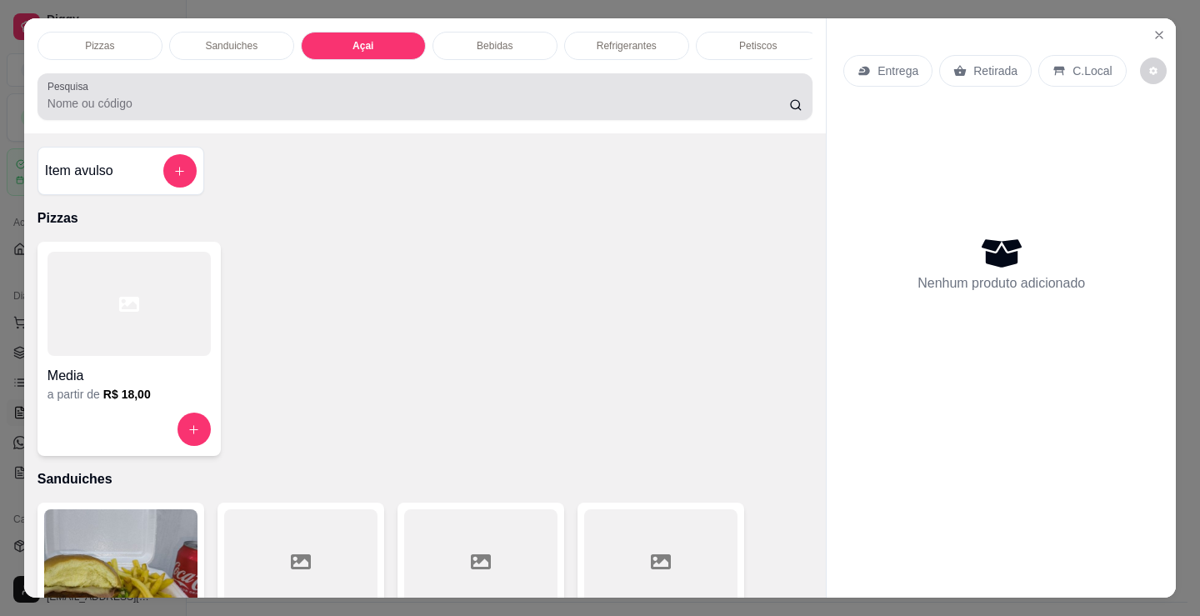
scroll to position [41, 0]
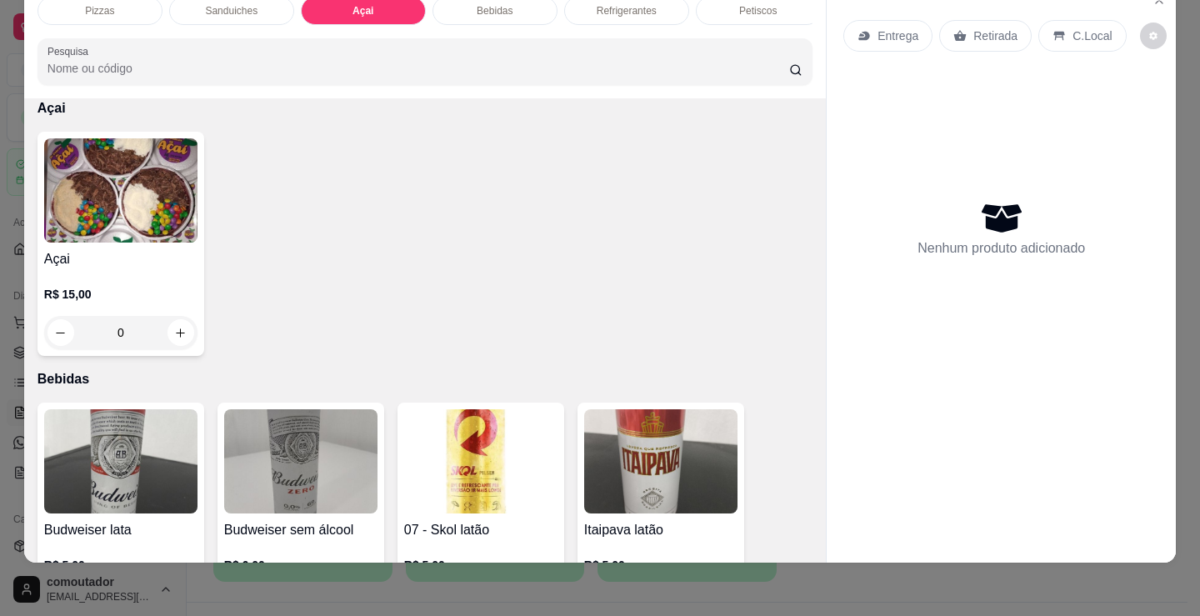
click at [158, 256] on h4 "Açai" at bounding box center [120, 259] width 153 height 20
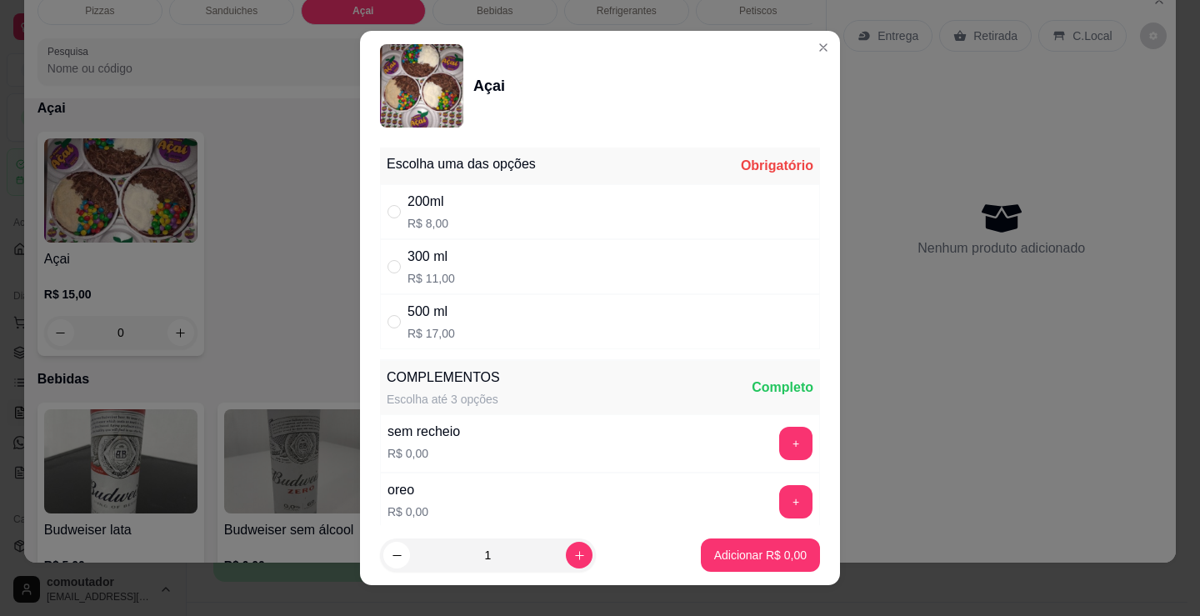
click at [412, 213] on div "200ml R$ 8,00" at bounding box center [428, 212] width 41 height 40
radio input "true"
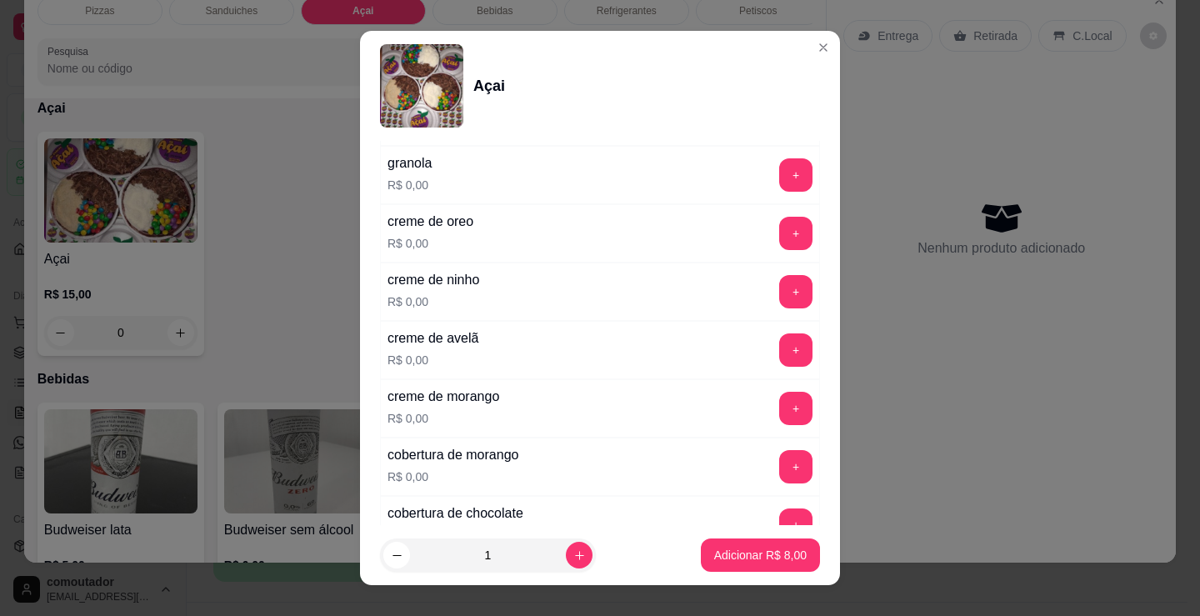
scroll to position [1083, 0]
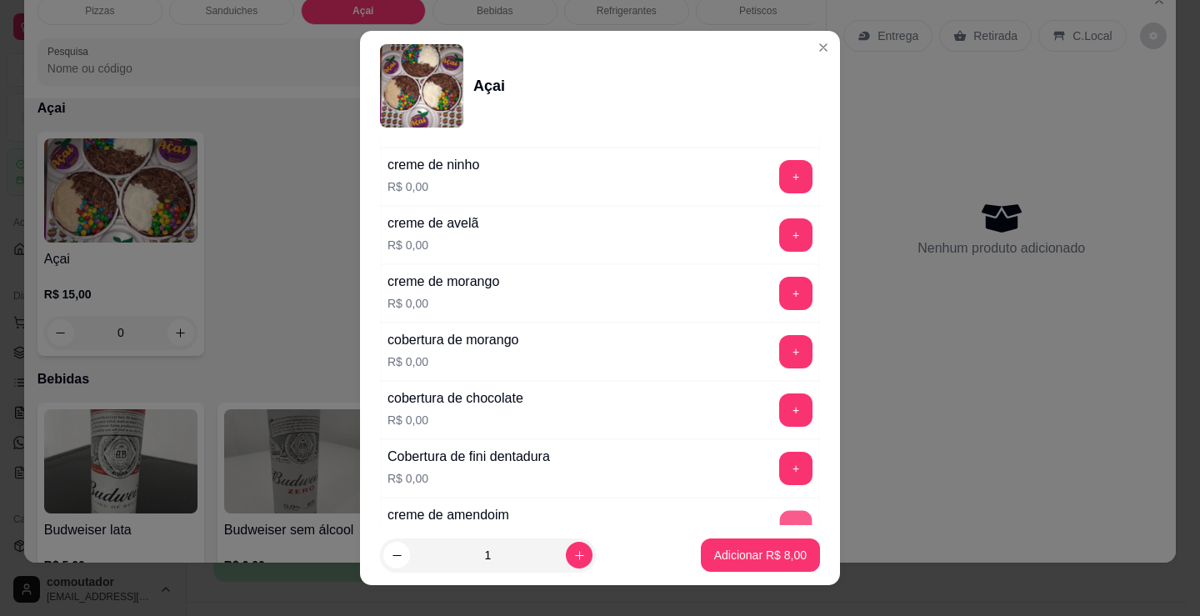
click at [780, 512] on button "+" at bounding box center [796, 527] width 33 height 33
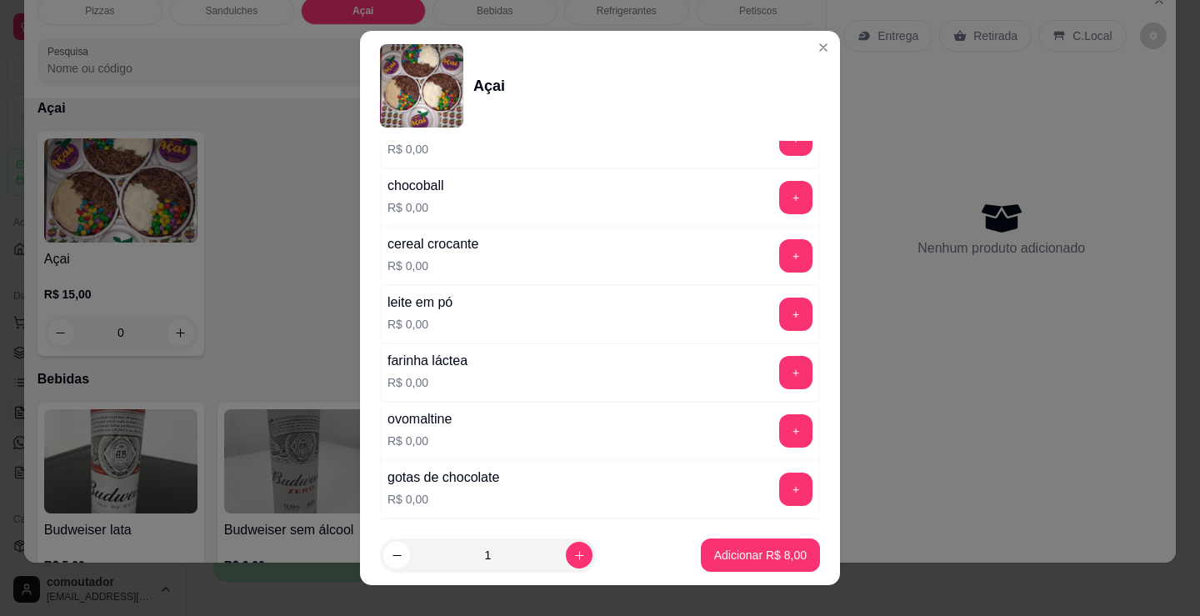
scroll to position [500, 0]
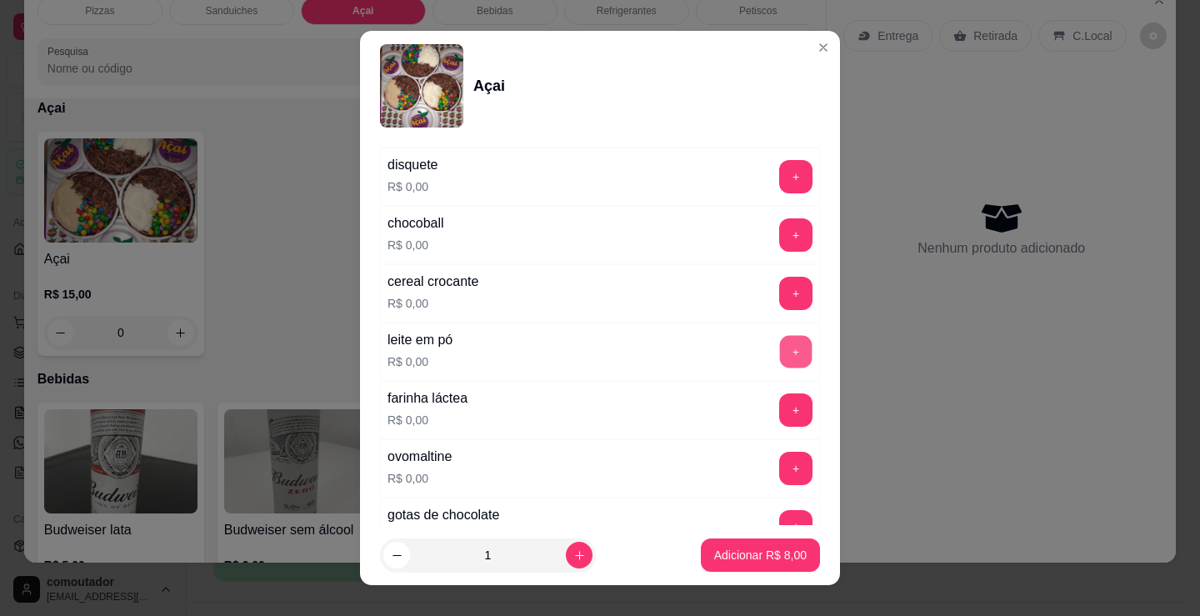
click at [780, 360] on button "+" at bounding box center [796, 352] width 33 height 33
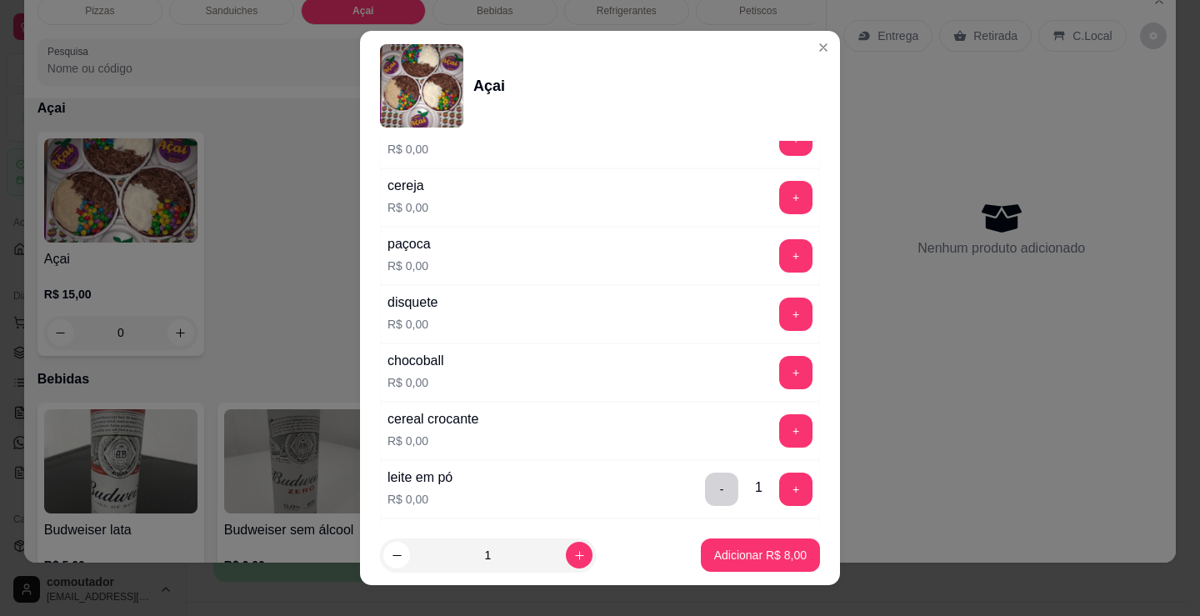
scroll to position [333, 0]
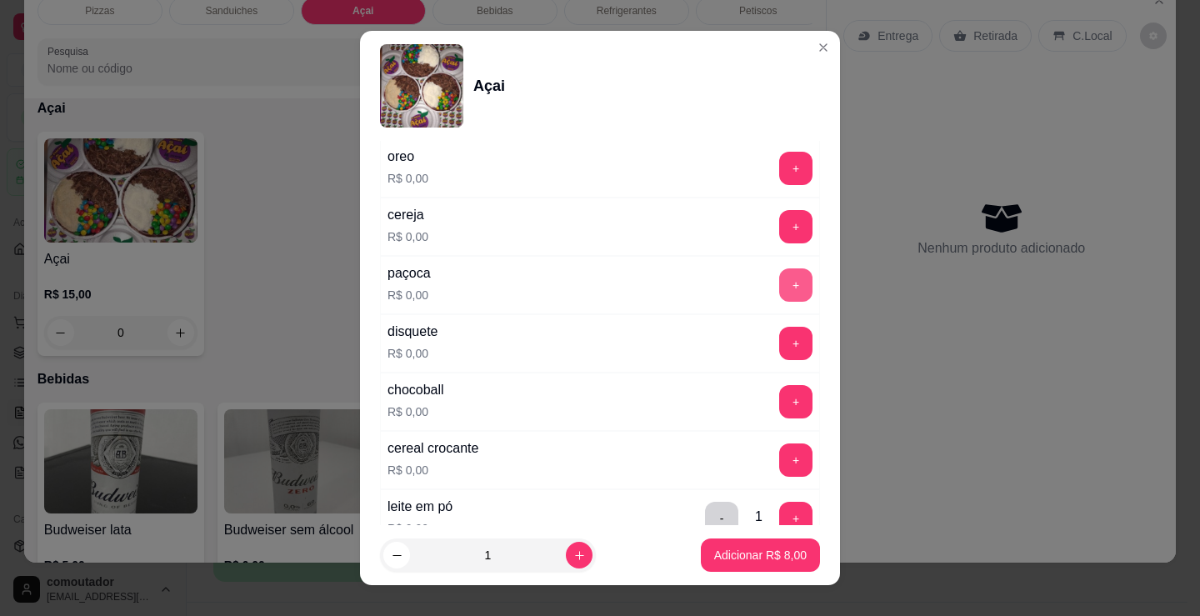
click at [779, 289] on button "+" at bounding box center [795, 284] width 33 height 33
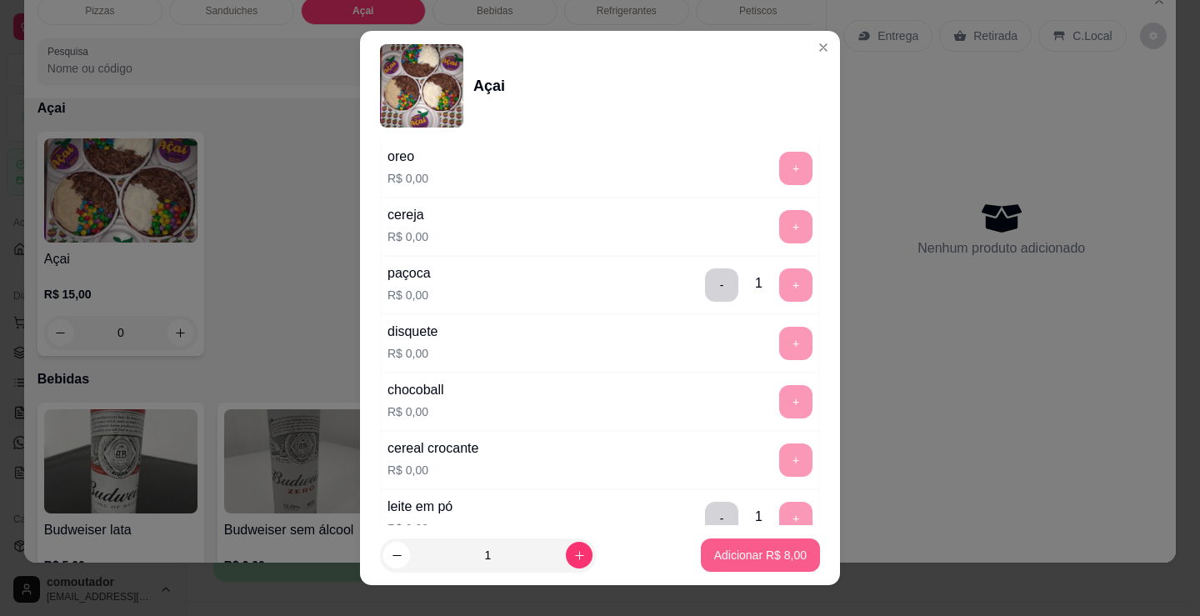
click at [761, 549] on p "Adicionar R$ 8,00" at bounding box center [760, 555] width 93 height 17
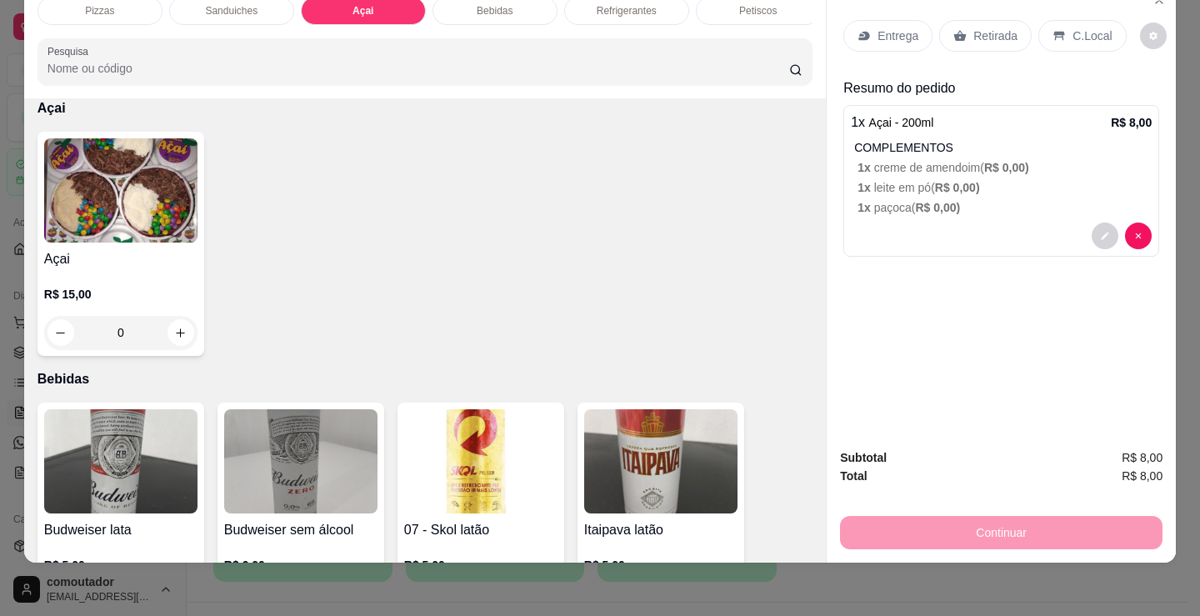
click at [164, 281] on div "R$ 15,00 0" at bounding box center [120, 309] width 153 height 80
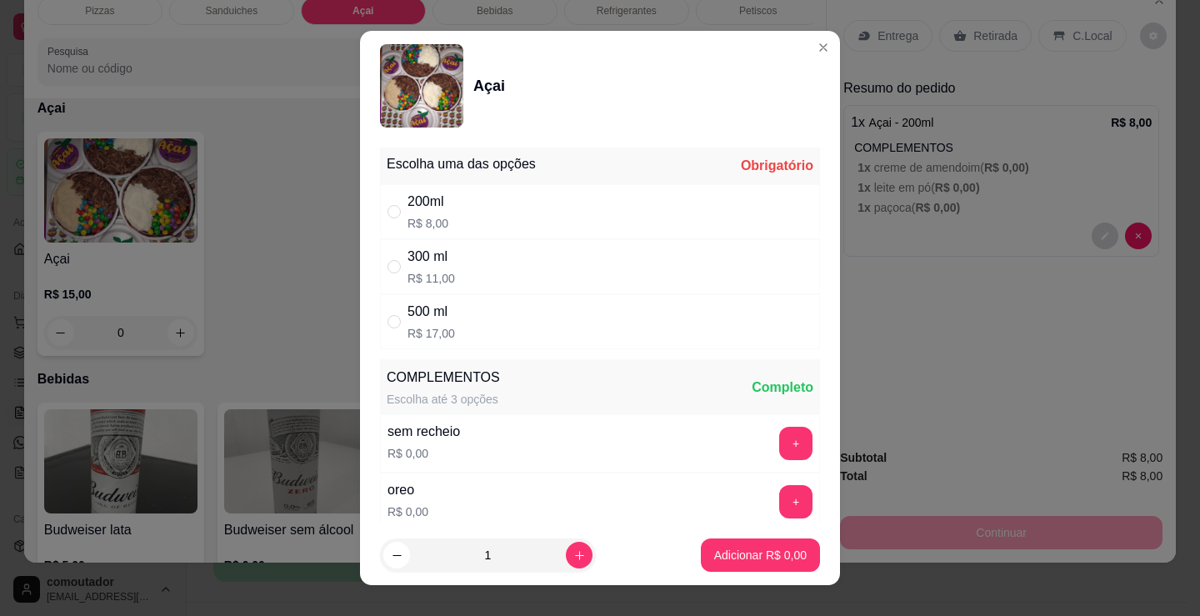
click at [465, 224] on div "200ml R$ 8,00" at bounding box center [600, 211] width 440 height 55
radio input "true"
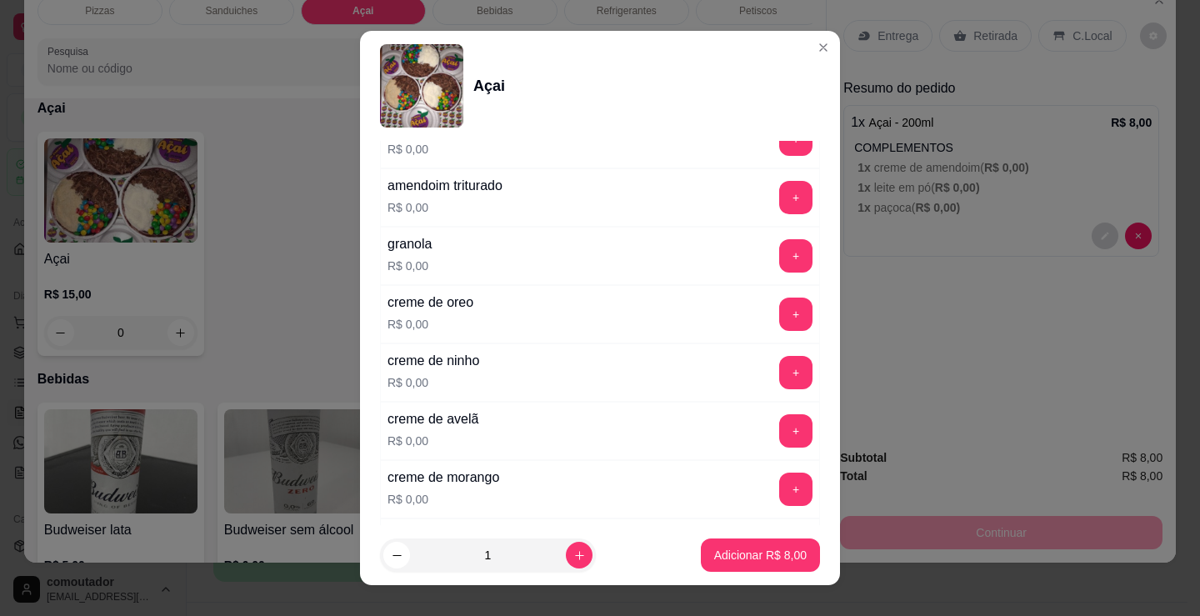
scroll to position [917, 0]
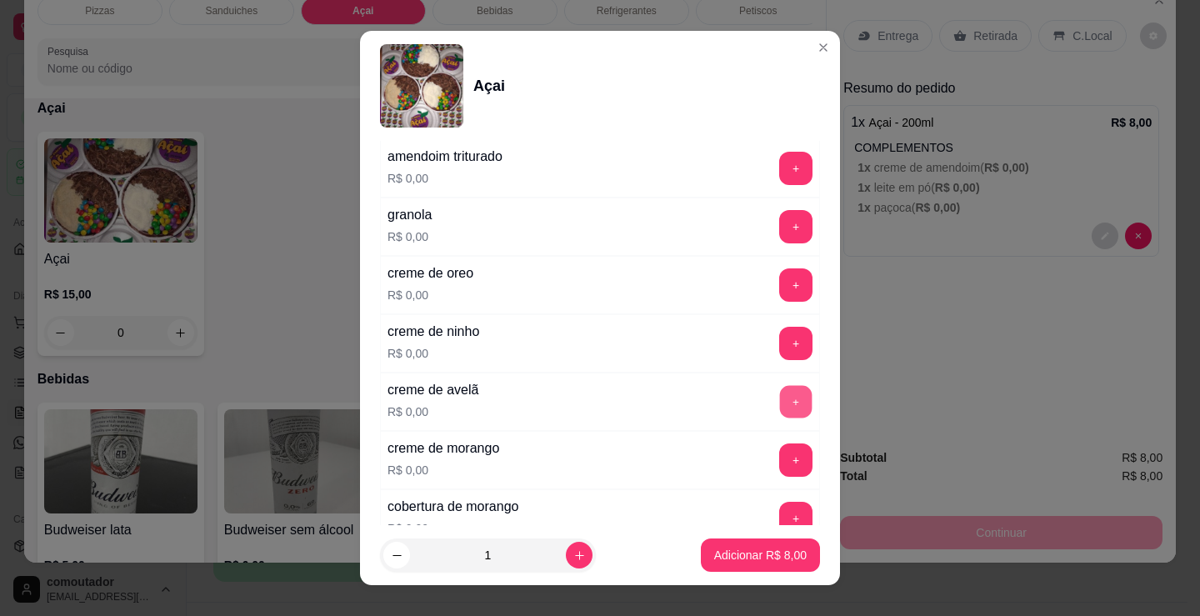
click at [780, 402] on button "+" at bounding box center [796, 402] width 33 height 33
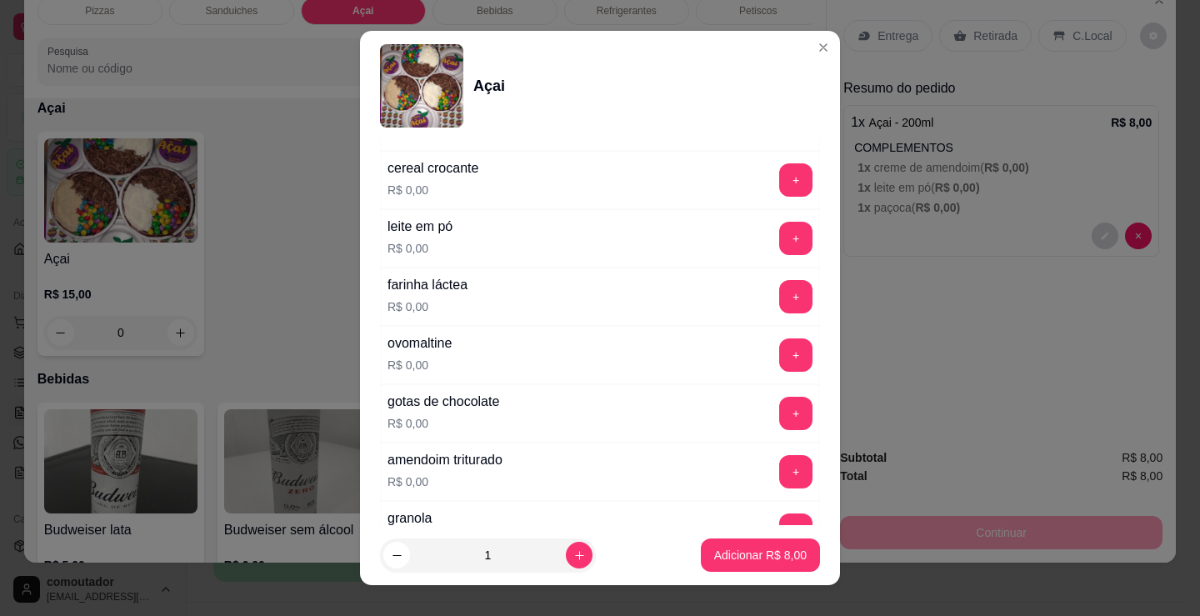
scroll to position [583, 0]
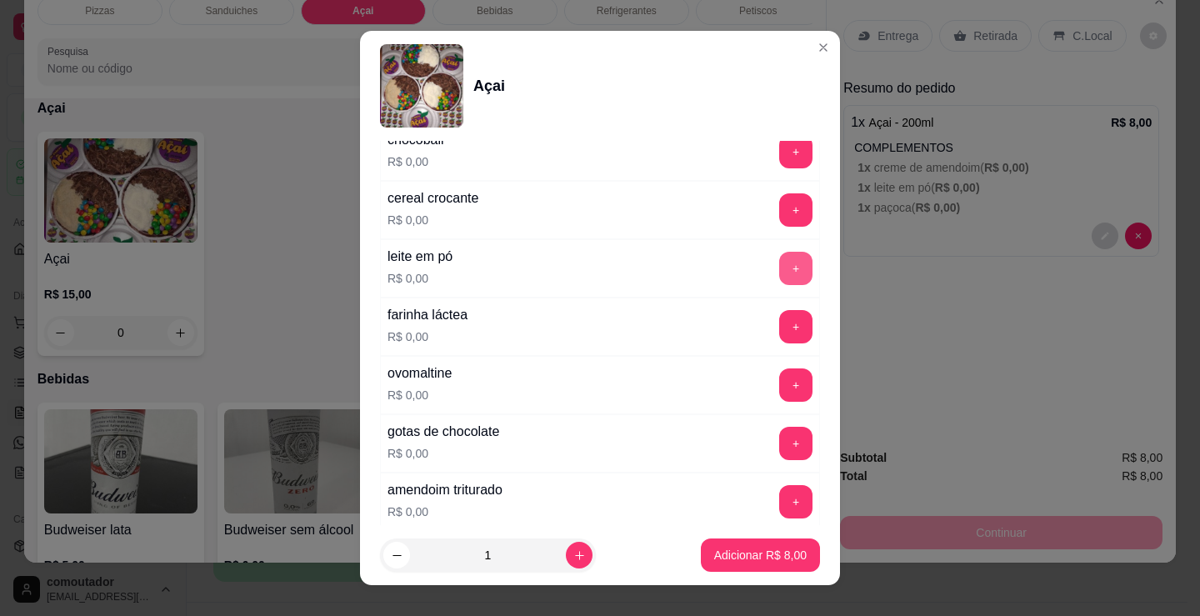
click at [779, 268] on button "+" at bounding box center [795, 268] width 33 height 33
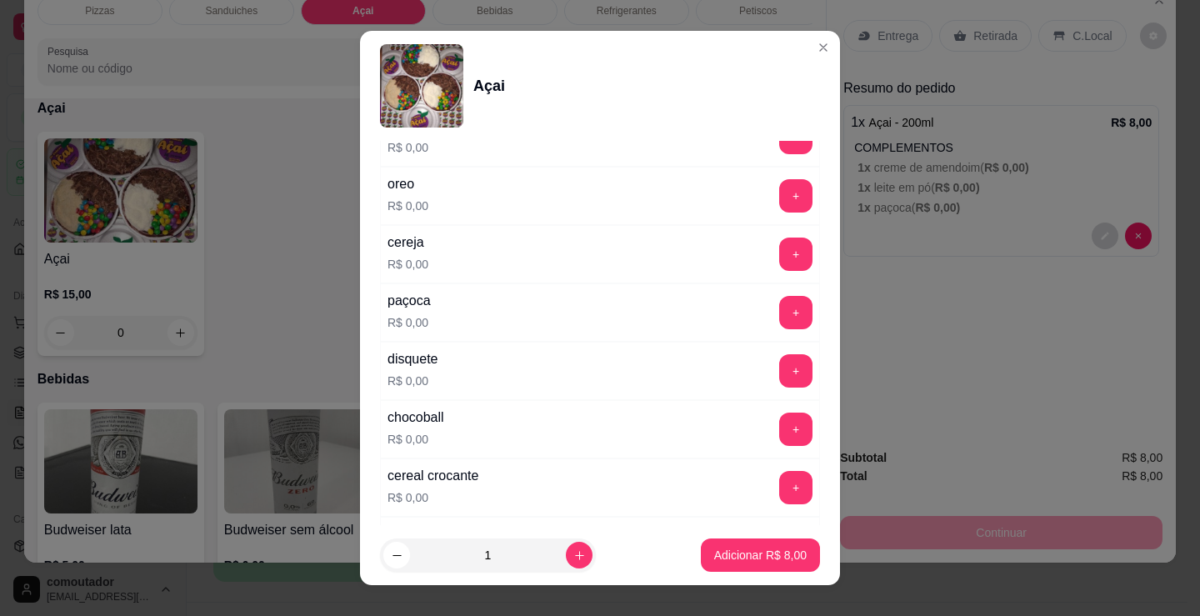
scroll to position [250, 0]
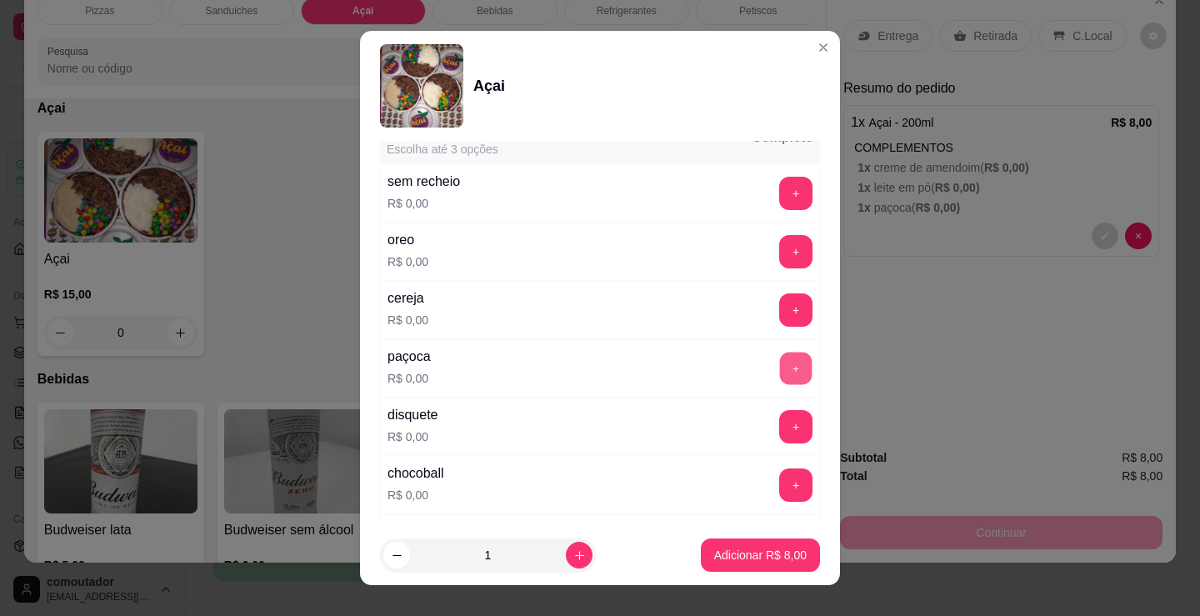
click at [780, 360] on button "+" at bounding box center [796, 369] width 33 height 33
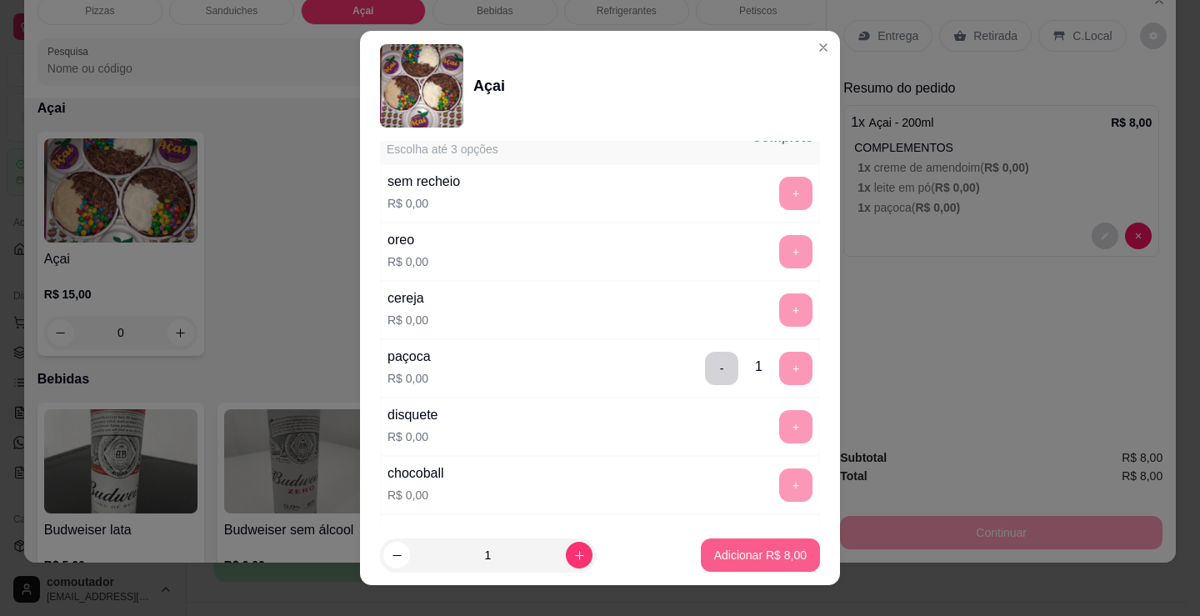
click at [726, 548] on p "Adicionar R$ 8,00" at bounding box center [760, 555] width 93 height 17
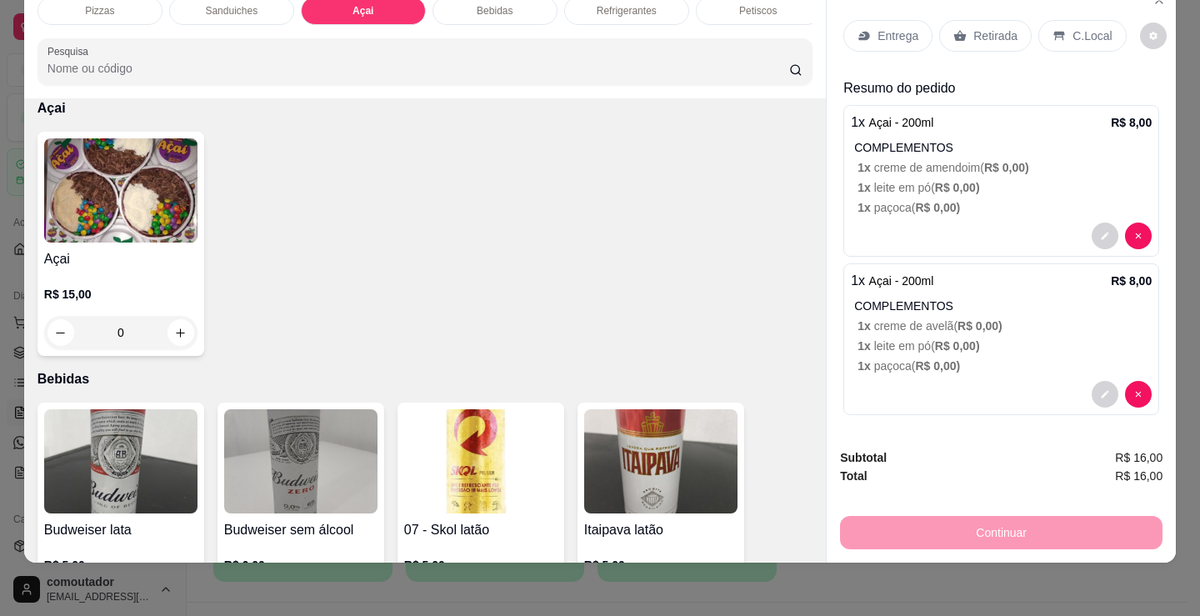
click at [121, 281] on div "R$ 15,00 0" at bounding box center [120, 309] width 153 height 80
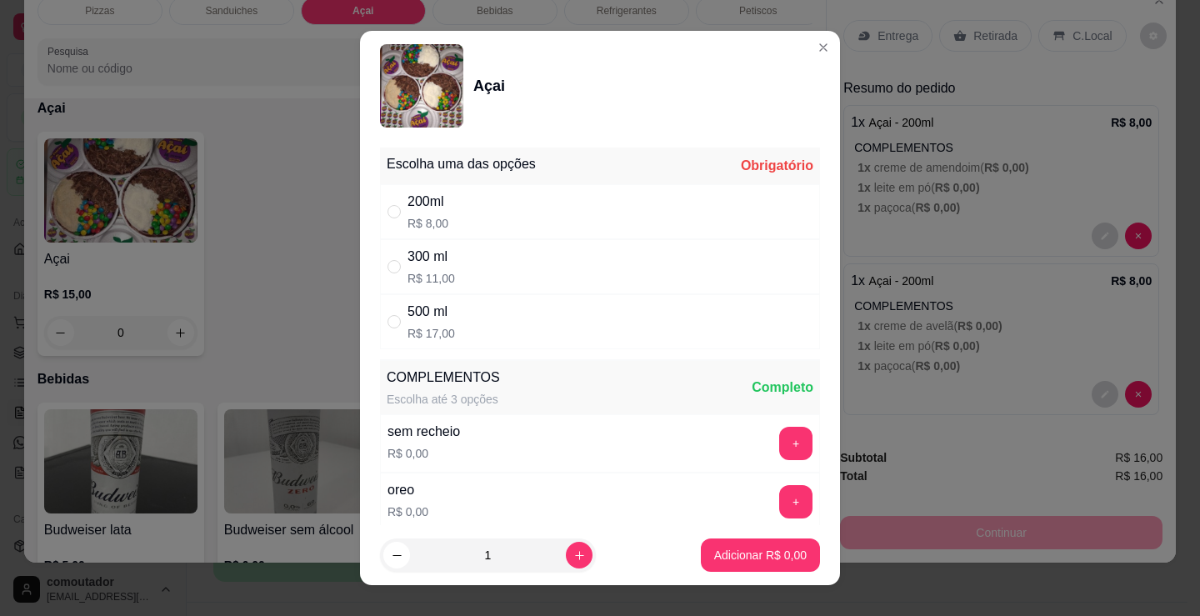
click at [434, 266] on div "300 ml" at bounding box center [432, 257] width 48 height 20
radio input "true"
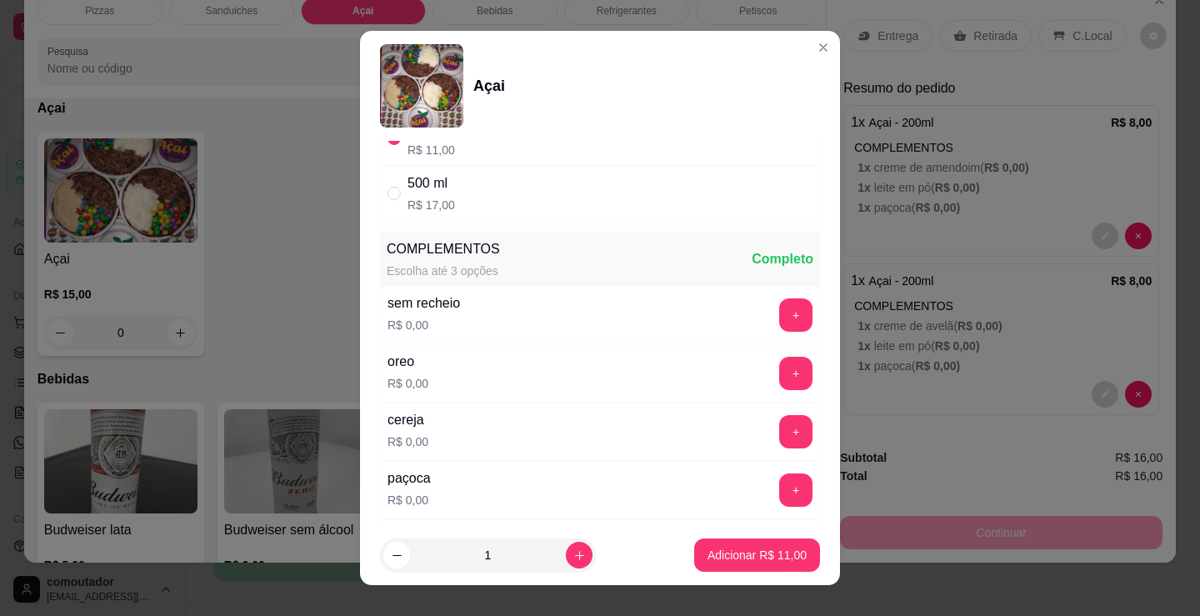
scroll to position [167, 0]
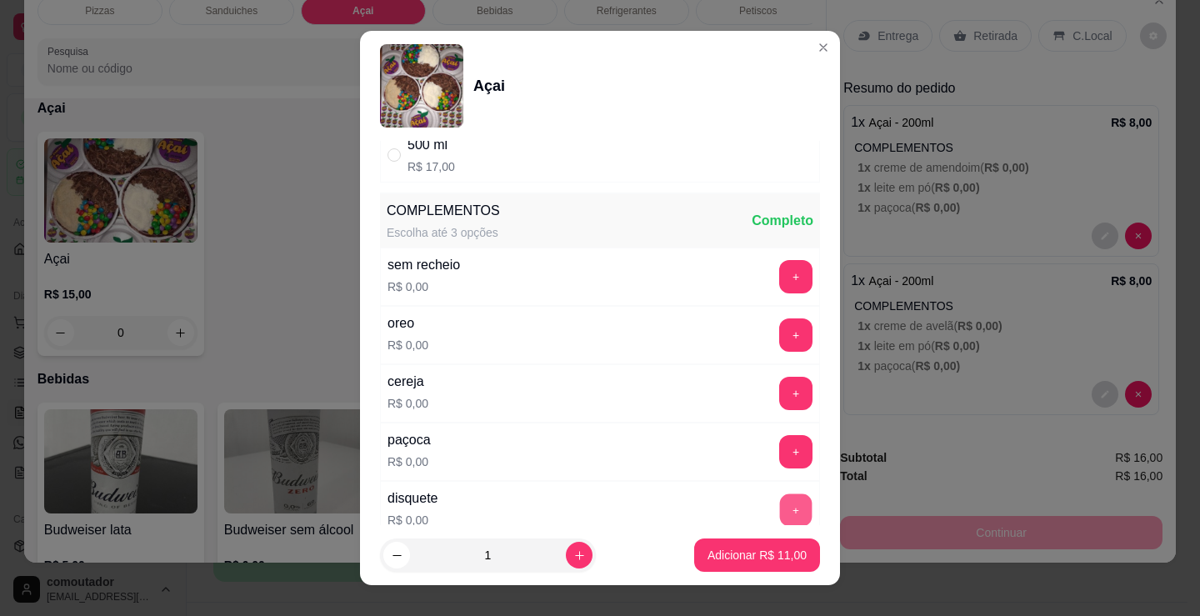
click at [780, 507] on button "+" at bounding box center [796, 510] width 33 height 33
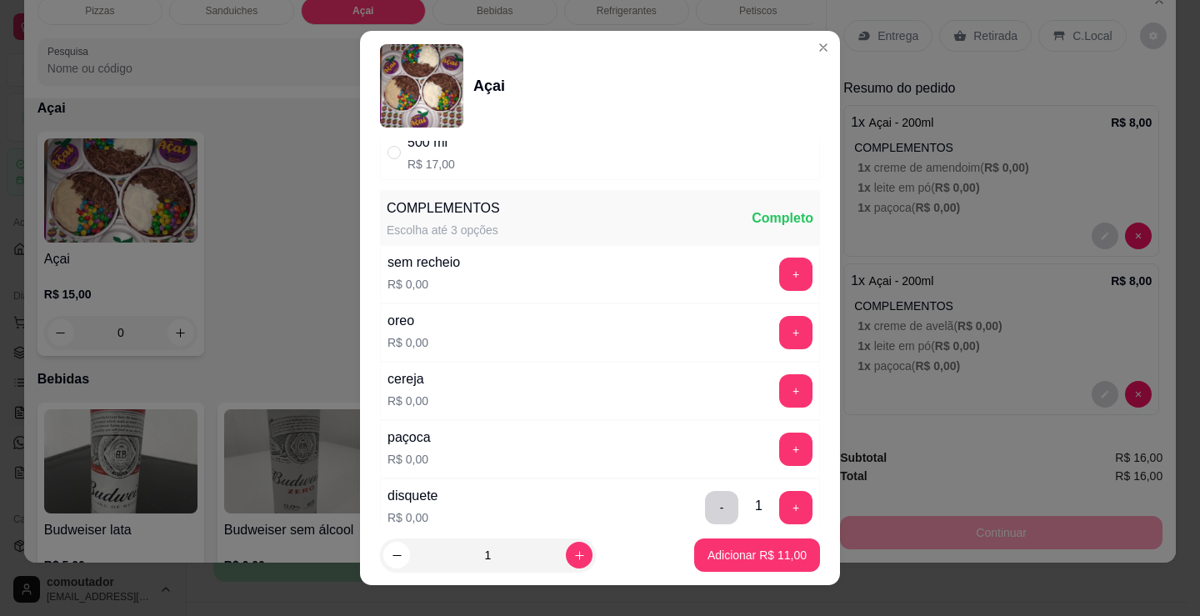
scroll to position [500, 0]
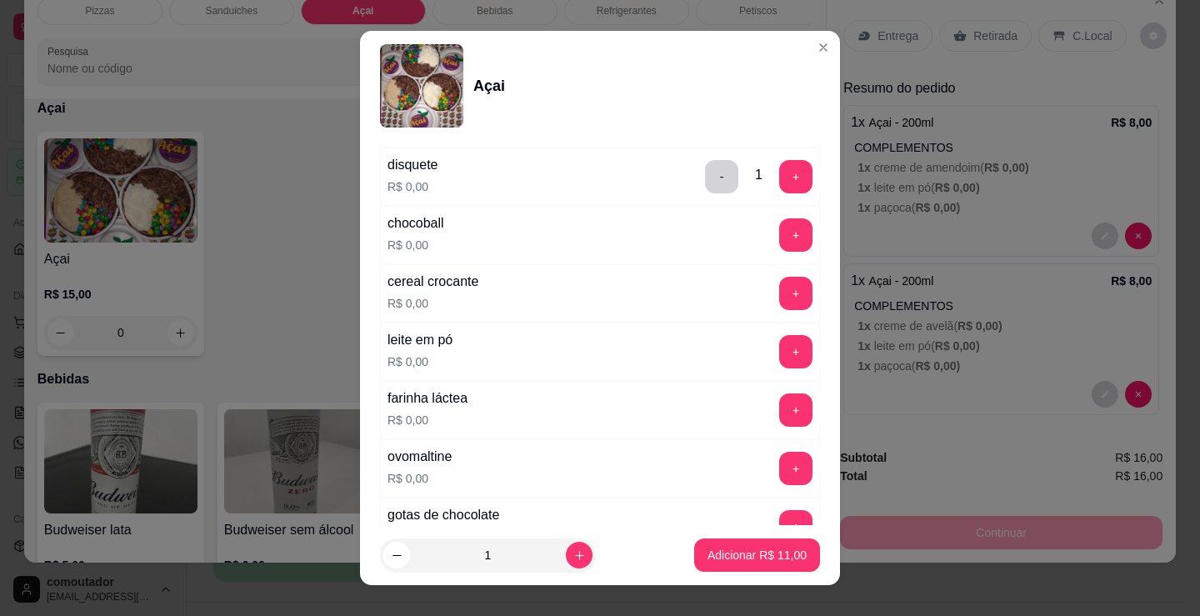
click at [651, 370] on div "leite em pó R$ 0,00 +" at bounding box center [600, 352] width 440 height 58
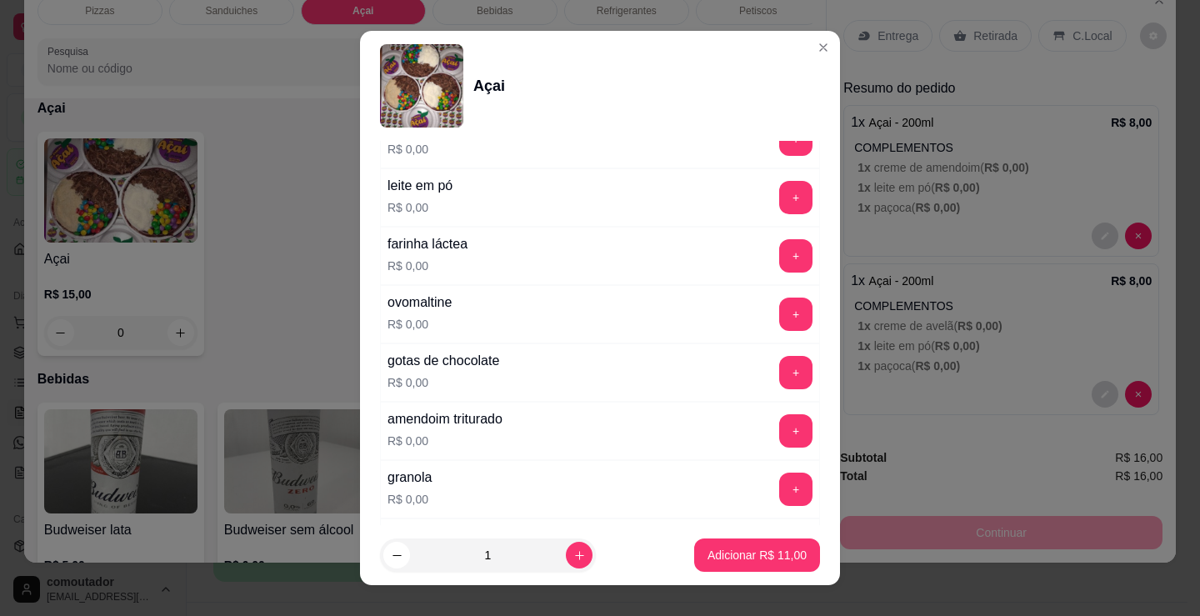
scroll to position [667, 0]
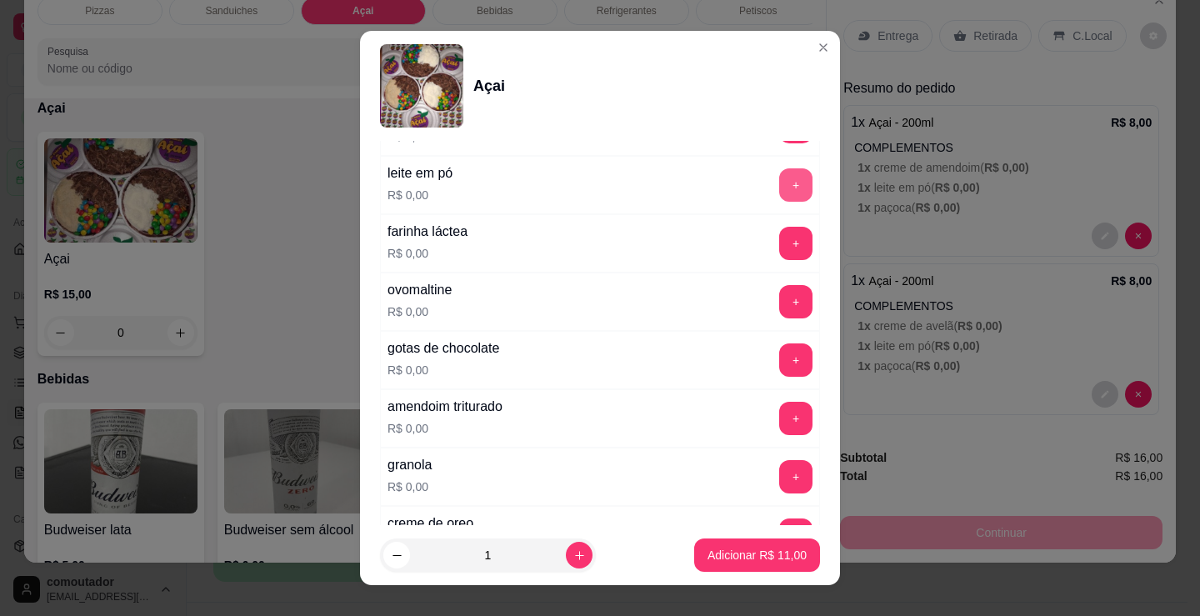
click at [779, 192] on button "+" at bounding box center [795, 184] width 33 height 33
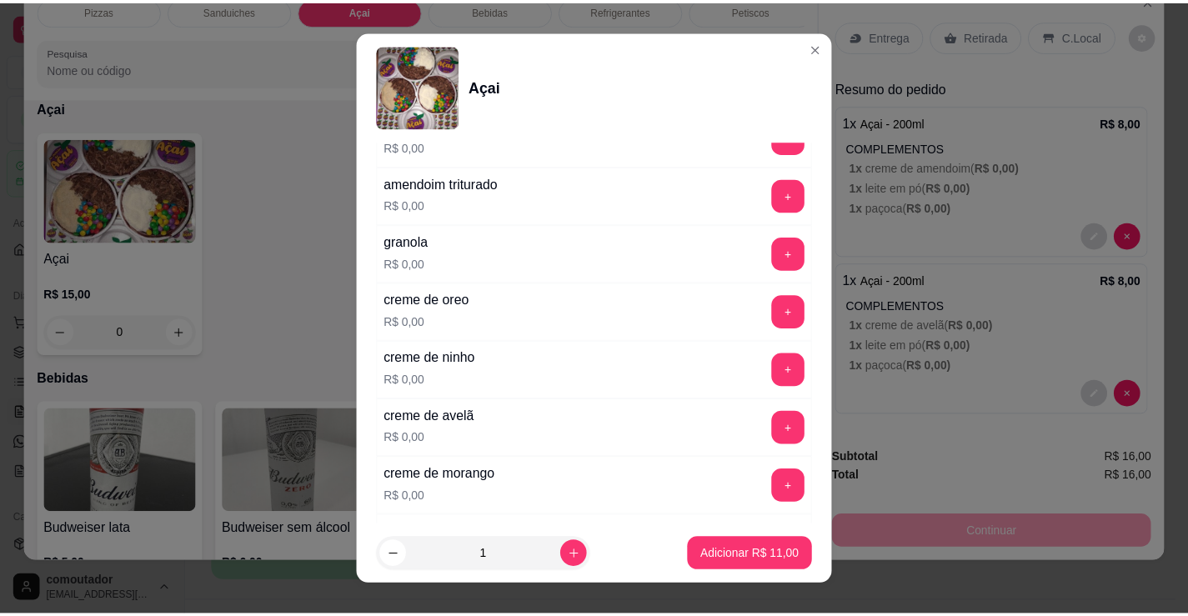
scroll to position [917, 0]
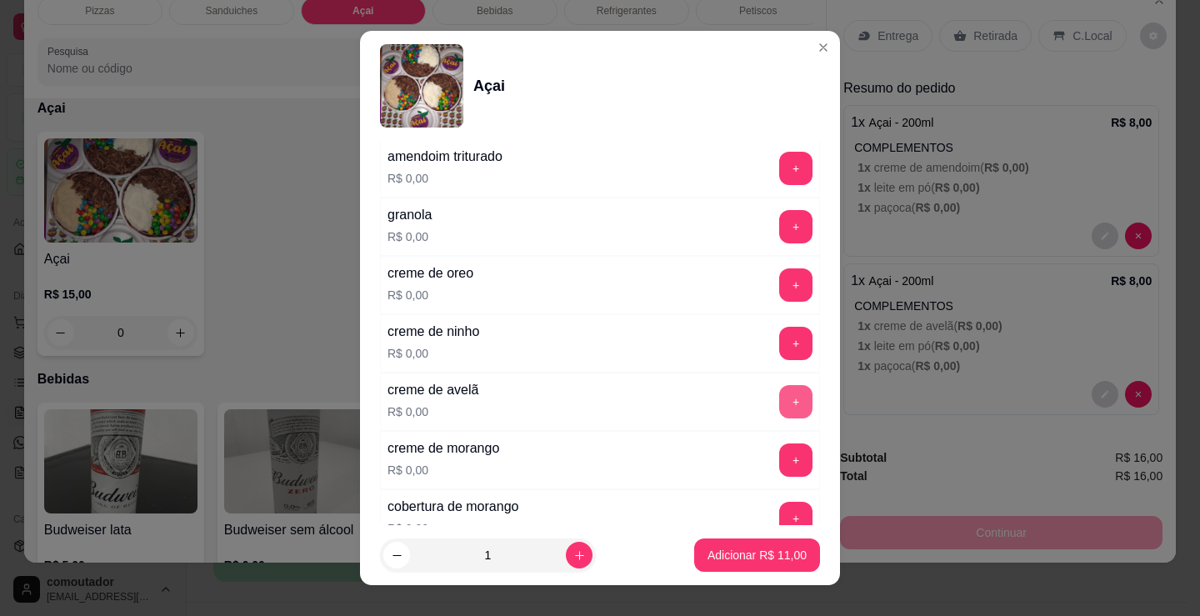
click at [779, 399] on button "+" at bounding box center [795, 401] width 33 height 33
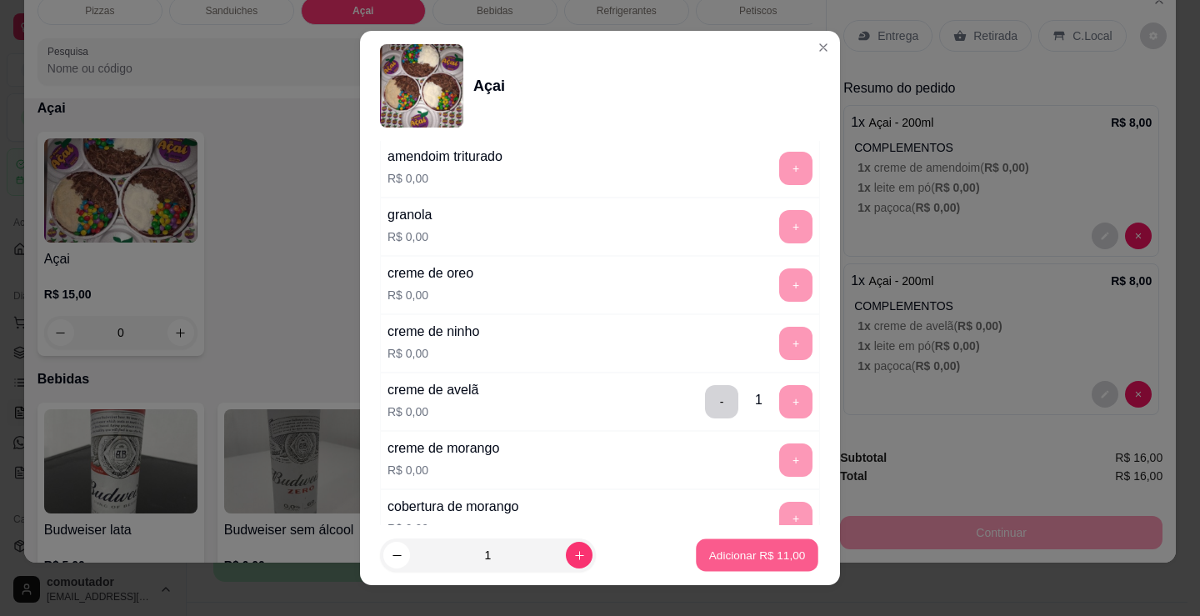
click at [760, 562] on button "Adicionar R$ 11,00" at bounding box center [757, 555] width 123 height 33
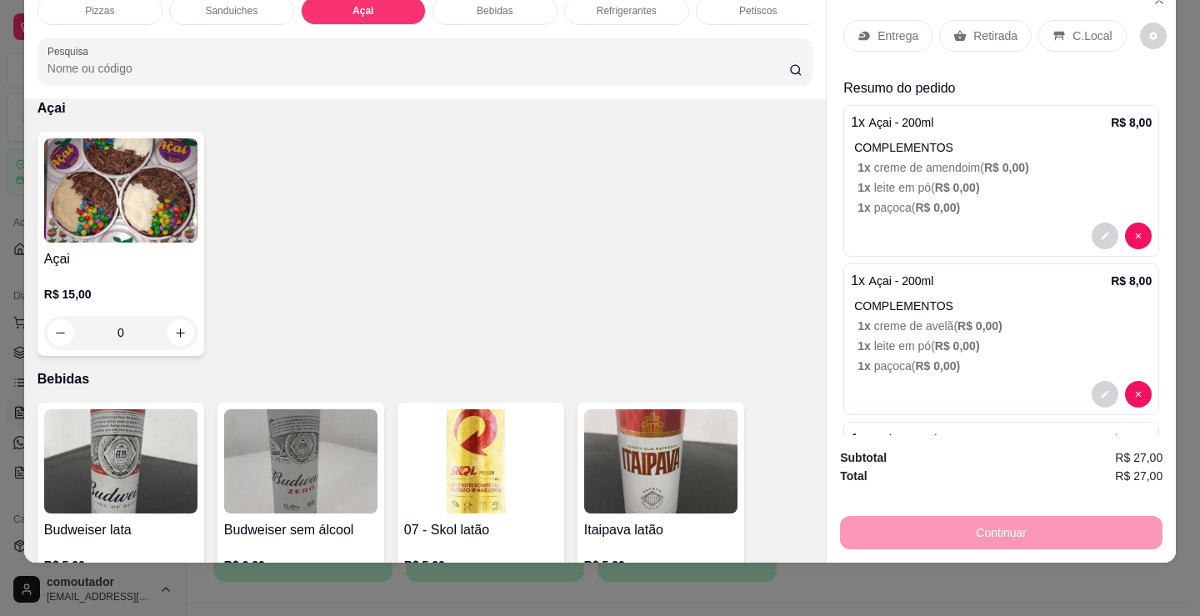
click at [881, 28] on p "Entrega" at bounding box center [898, 36] width 41 height 17
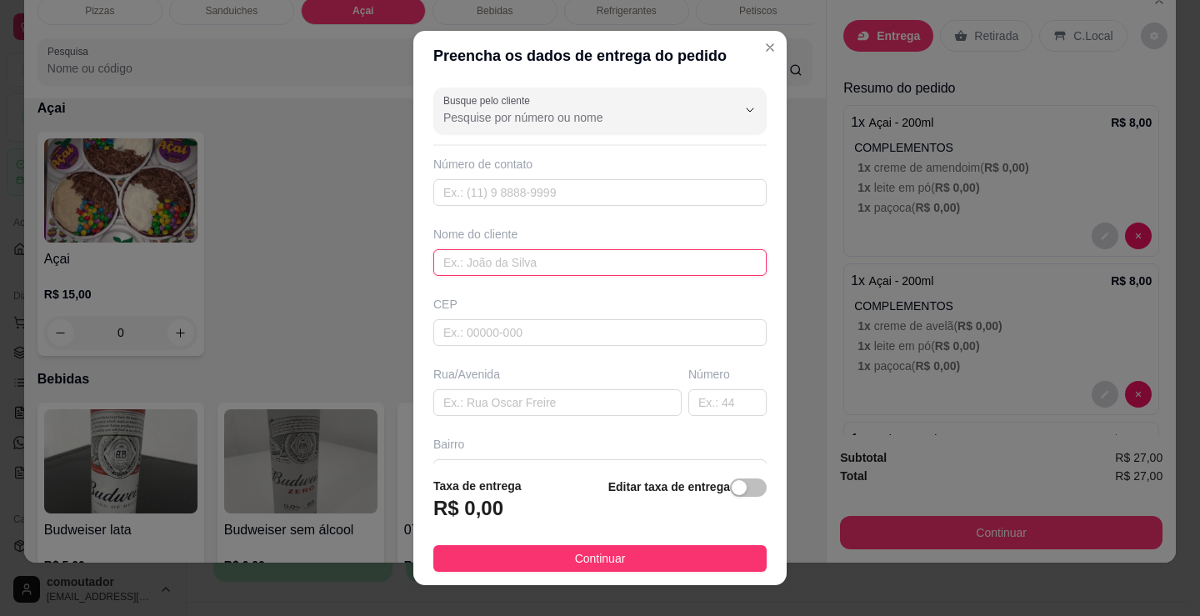
click at [540, 252] on input "text" at bounding box center [599, 262] width 333 height 27
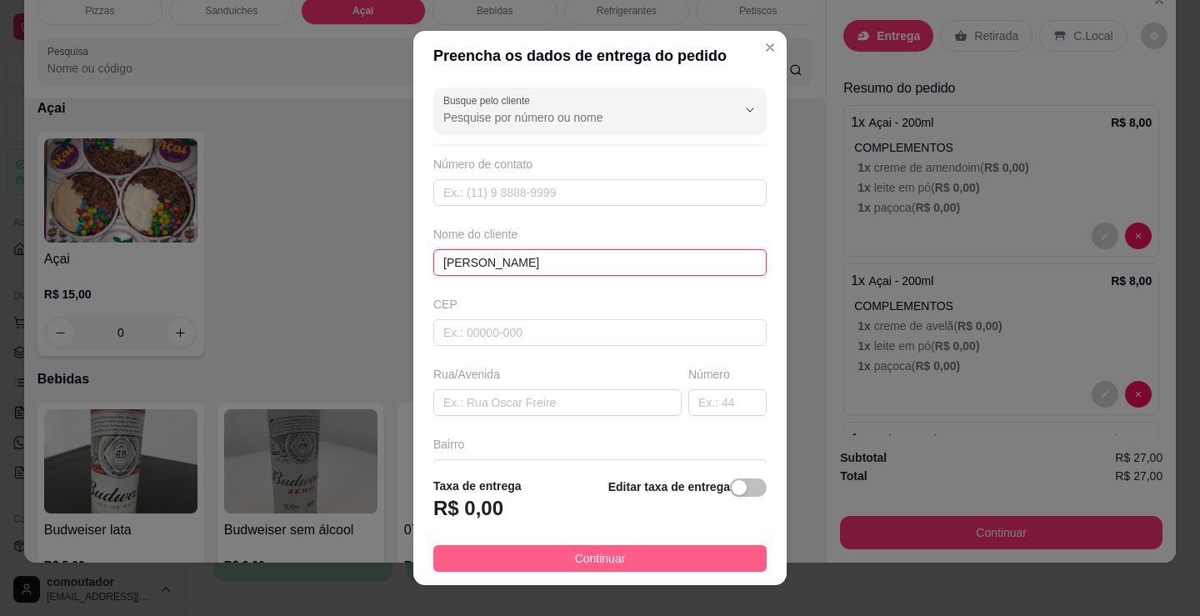
type input "[PERSON_NAME]"
click at [575, 560] on span "Continuar" at bounding box center [600, 558] width 51 height 18
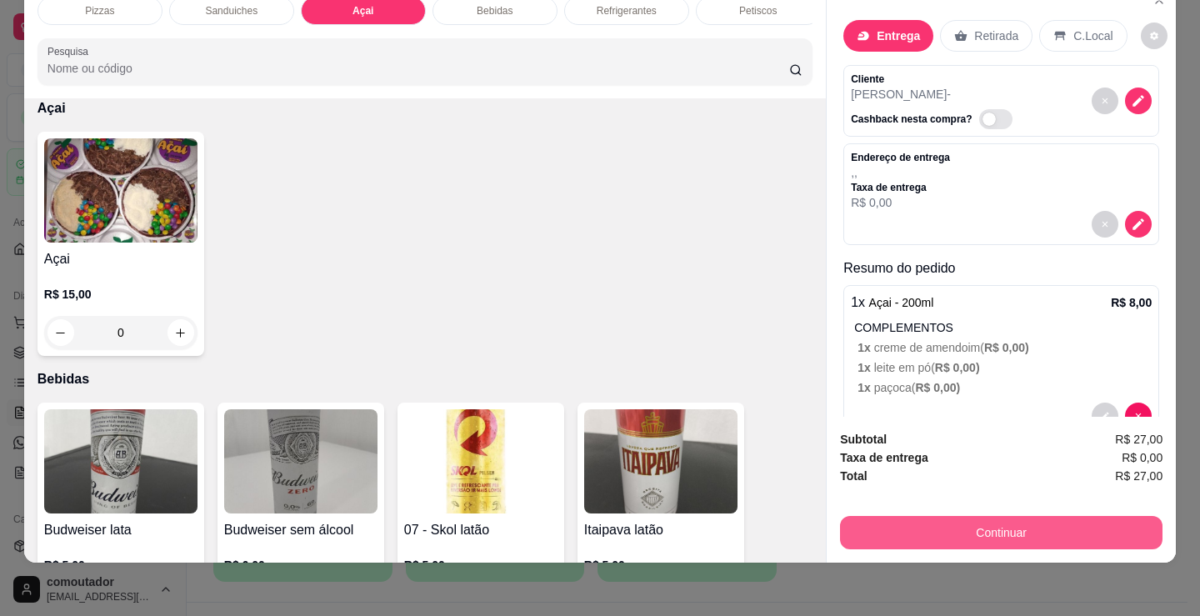
click at [929, 516] on button "Continuar" at bounding box center [1001, 532] width 323 height 33
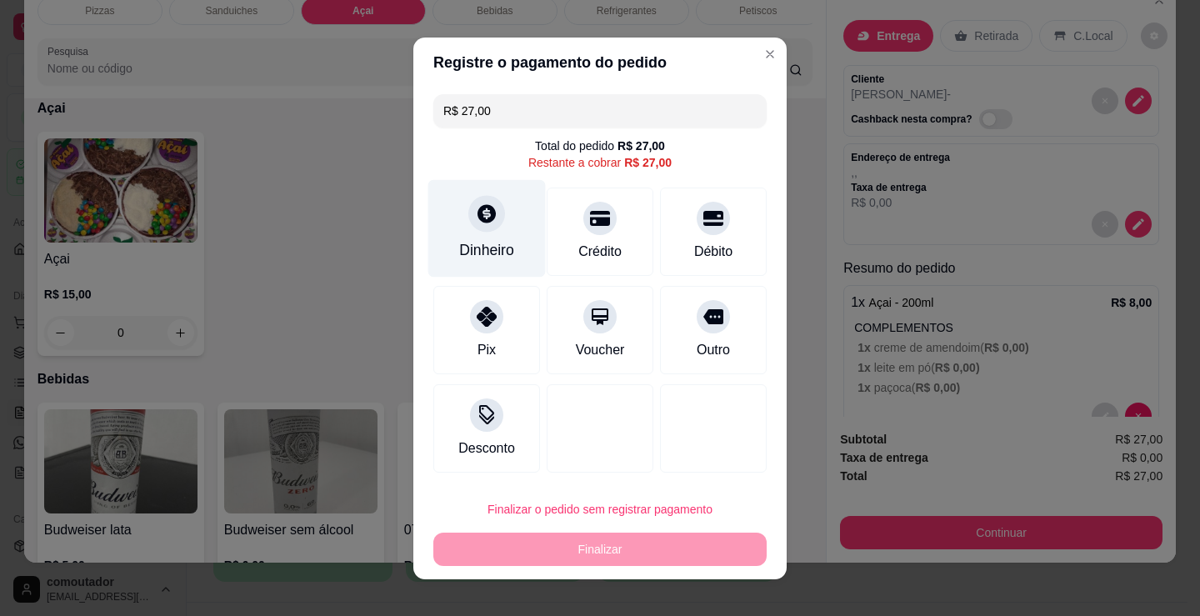
click at [506, 221] on div "Dinheiro" at bounding box center [487, 228] width 118 height 98
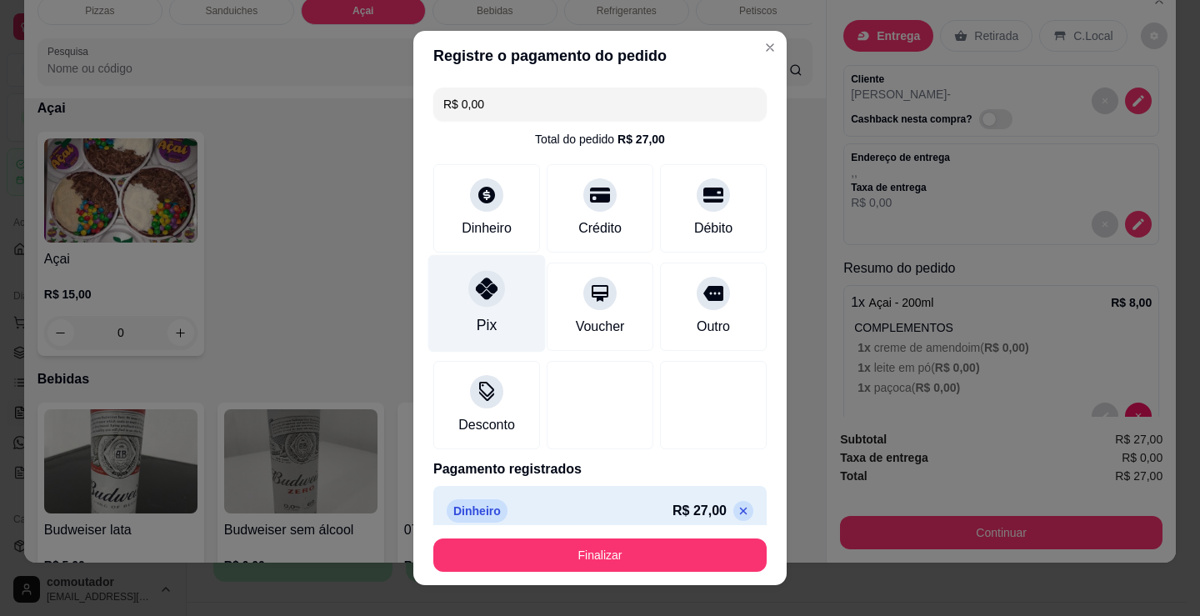
click at [492, 302] on div "Pix" at bounding box center [487, 304] width 118 height 98
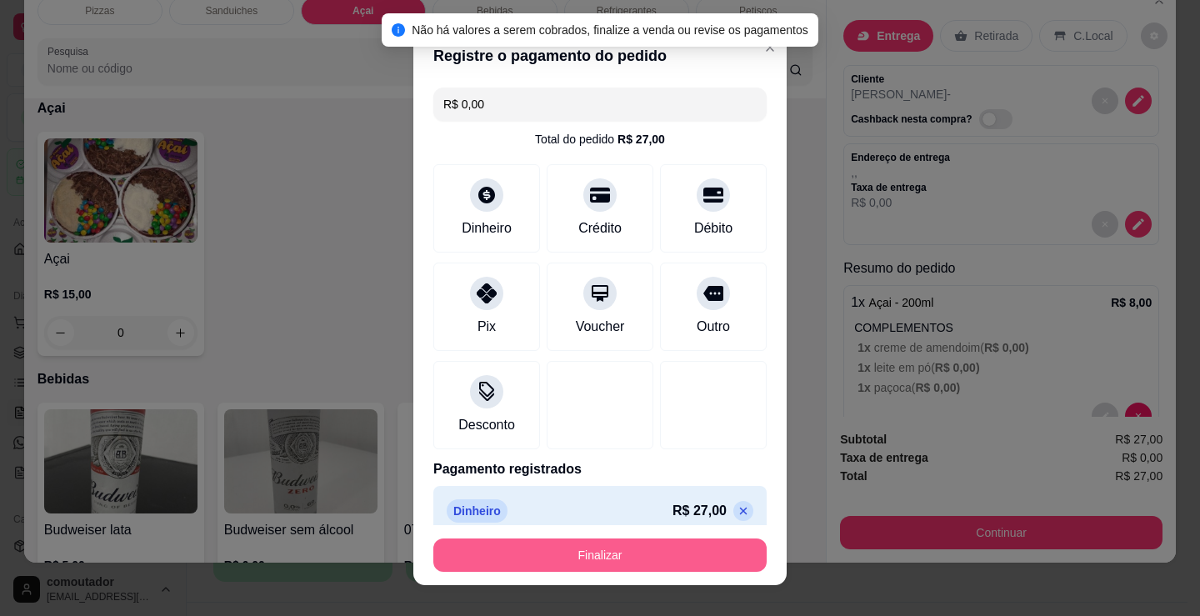
click at [537, 551] on button "Finalizar" at bounding box center [599, 554] width 333 height 33
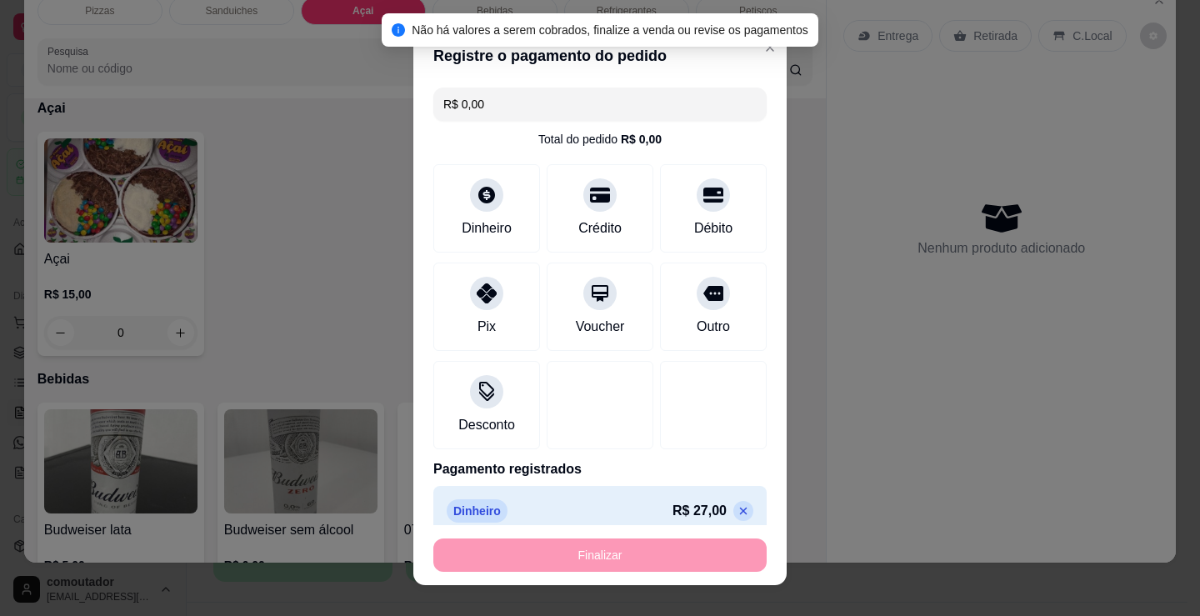
type input "-R$ 27,00"
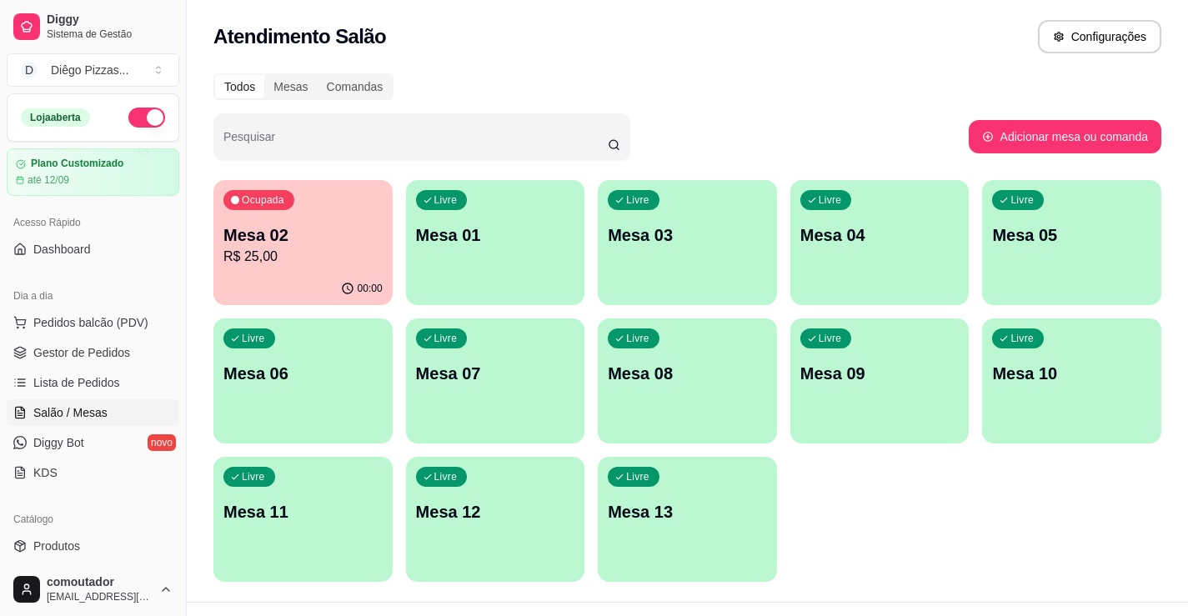
click at [326, 253] on p "R$ 25,00" at bounding box center [302, 257] width 159 height 20
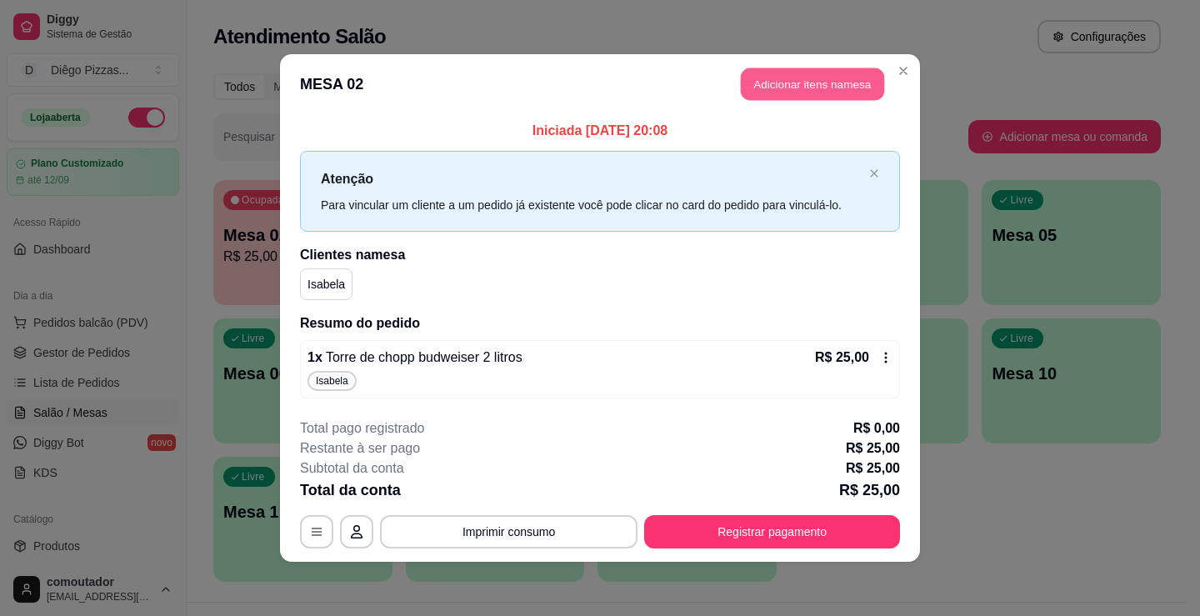
click at [801, 96] on button "Adicionar itens na mesa" at bounding box center [812, 84] width 143 height 33
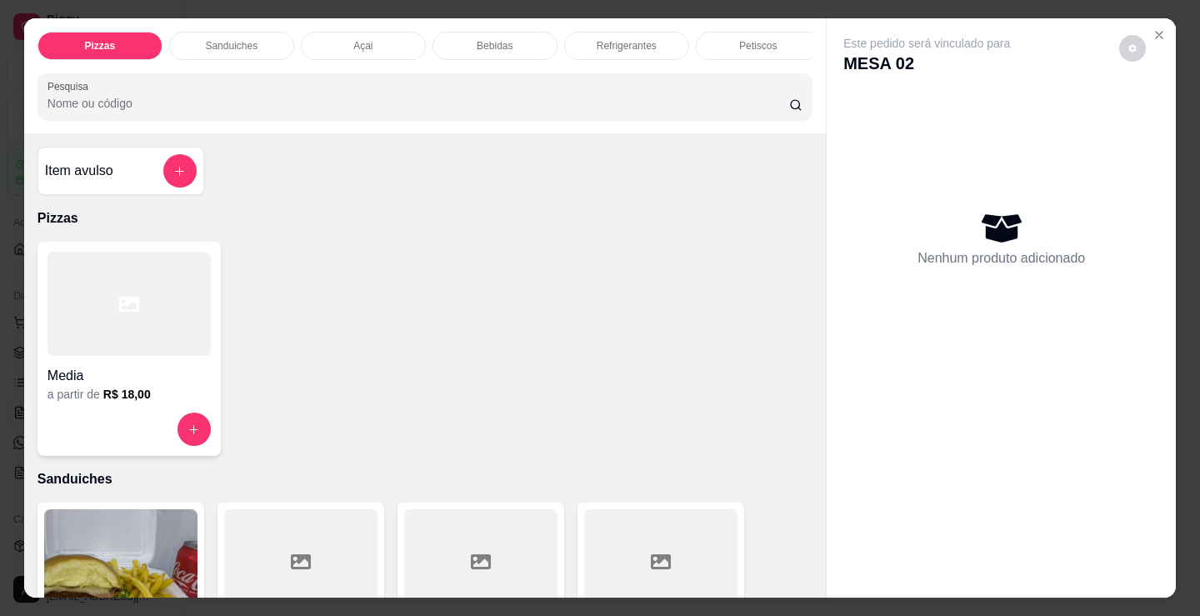
click at [509, 38] on div "Bebidas" at bounding box center [495, 46] width 125 height 28
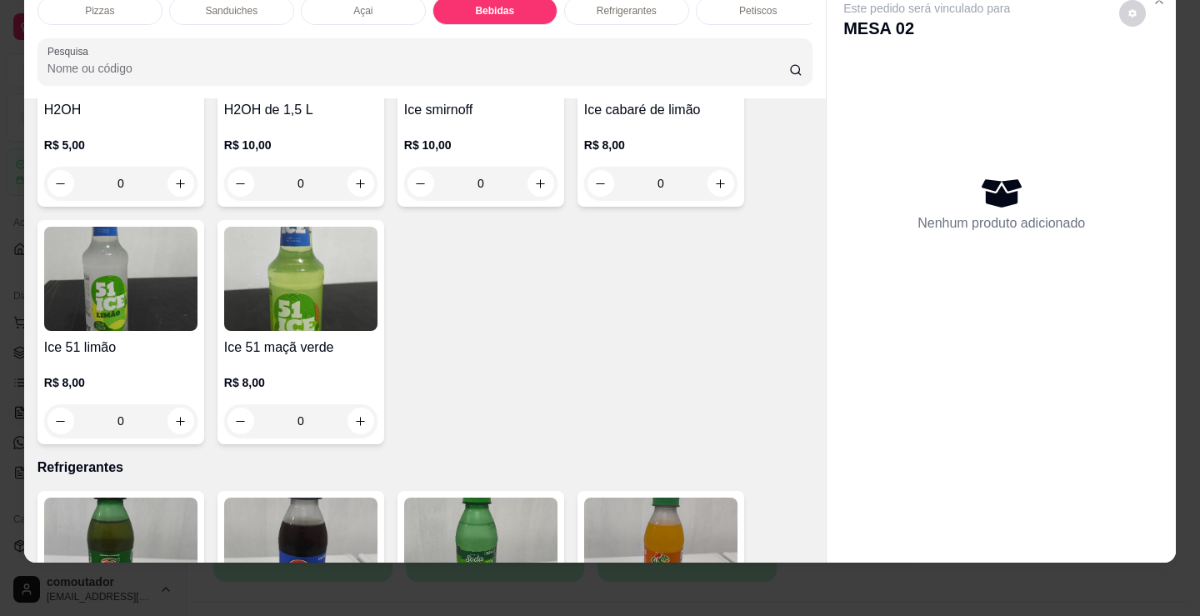
scroll to position [4065, 0]
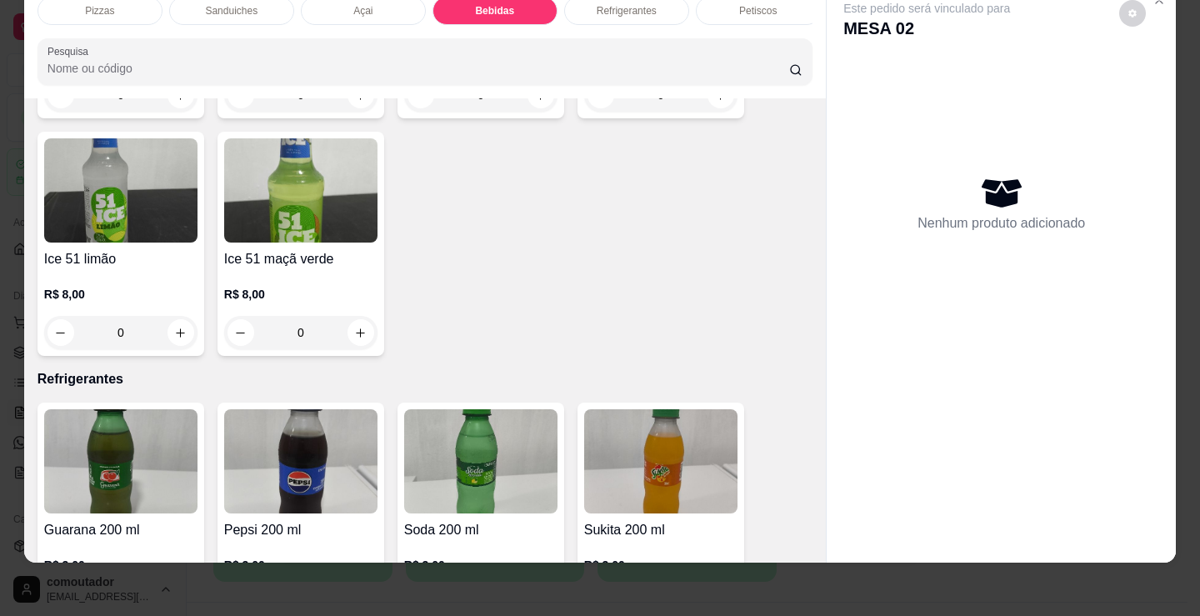
click at [141, 468] on img at bounding box center [120, 461] width 153 height 104
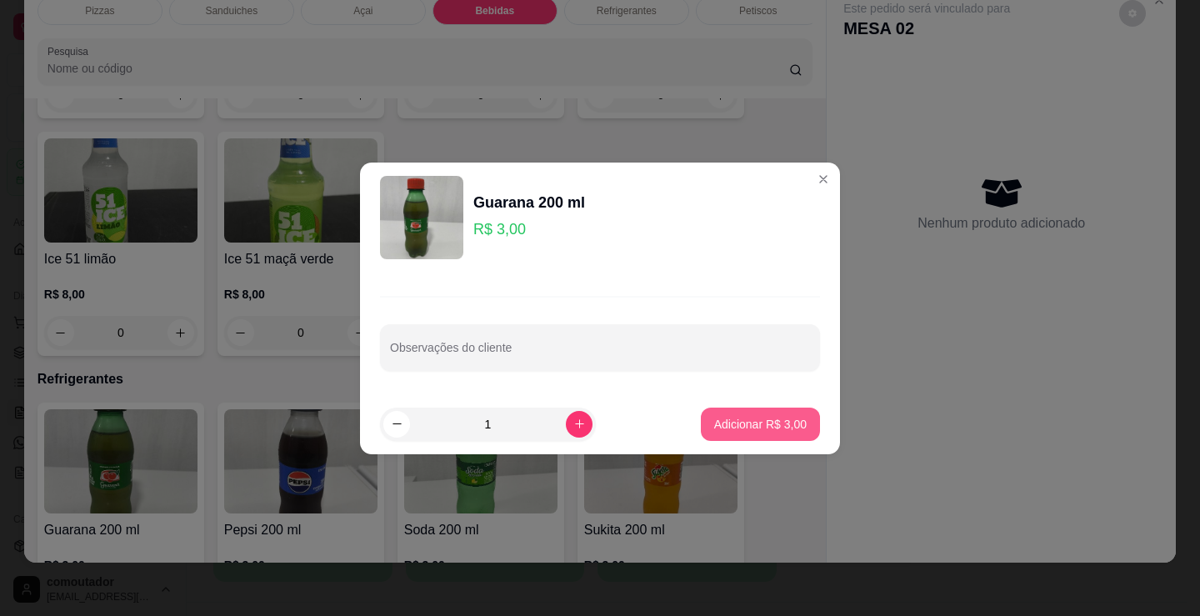
click at [762, 423] on p "Adicionar R$ 3,00" at bounding box center [760, 424] width 93 height 17
type input "1"
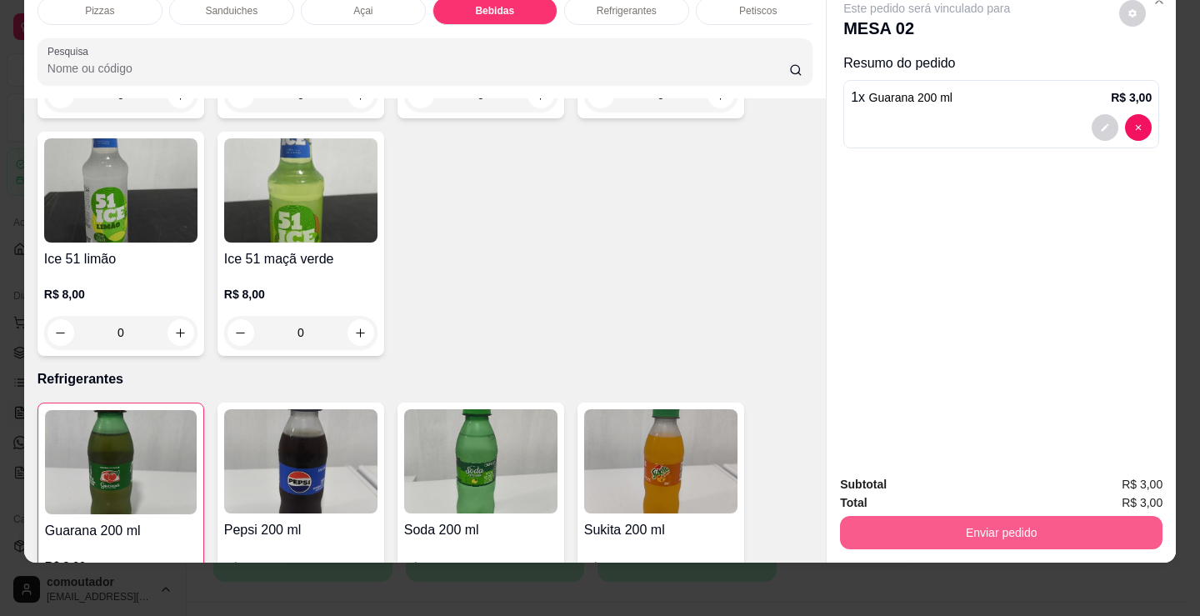
click at [908, 516] on button "Enviar pedido" at bounding box center [1001, 532] width 323 height 33
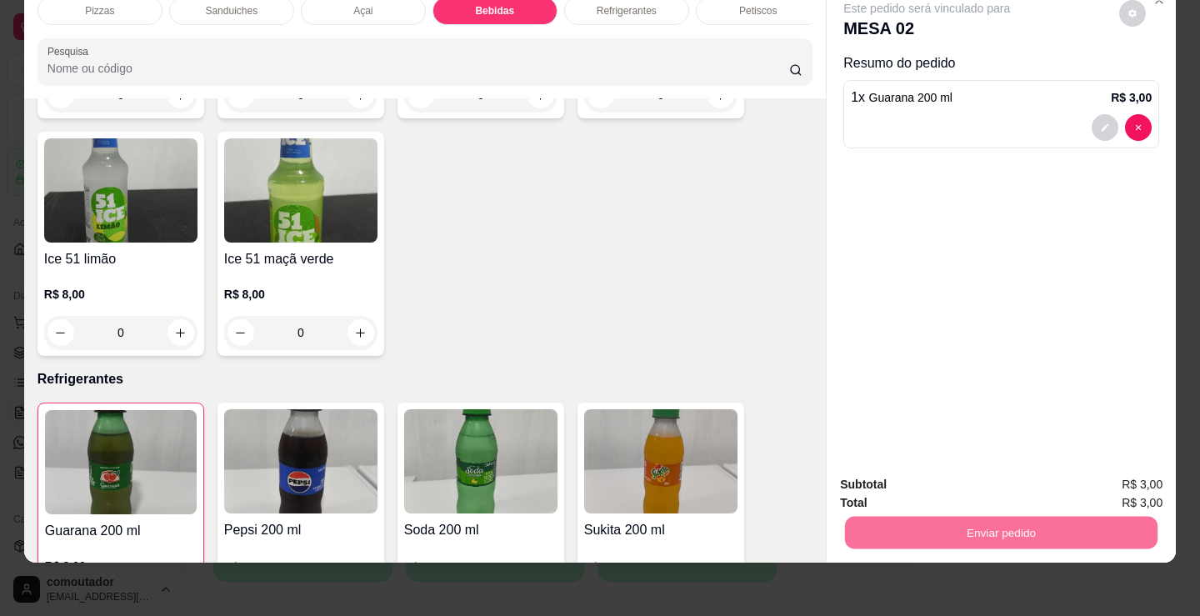
click at [913, 478] on button "Não registrar e enviar pedido" at bounding box center [945, 479] width 173 height 32
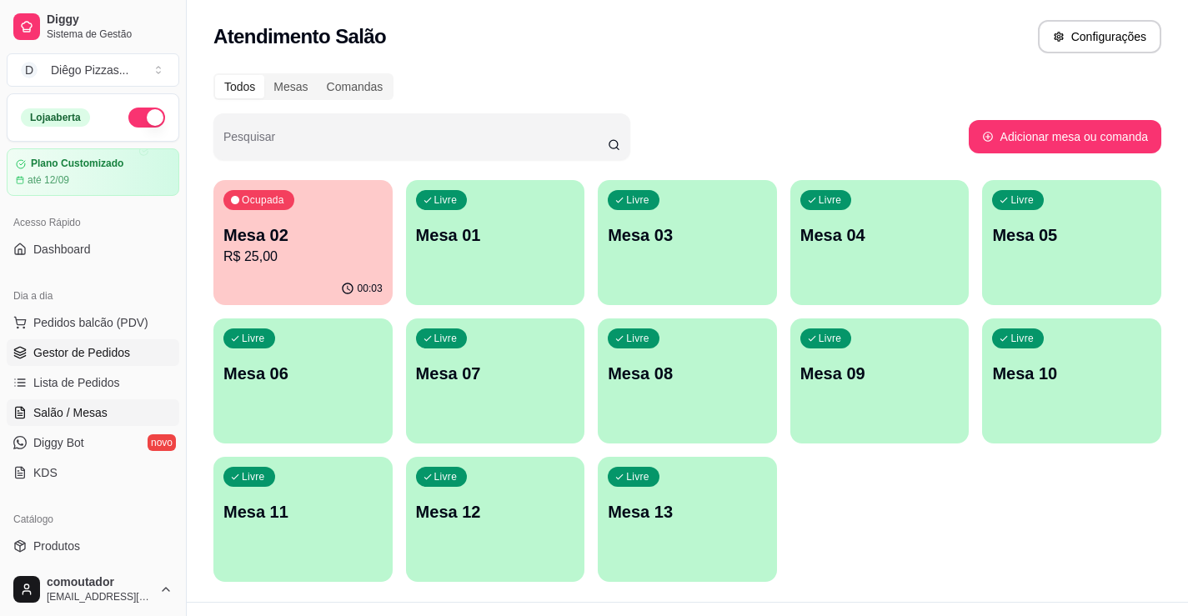
click at [49, 348] on span "Gestor de Pedidos" at bounding box center [81, 352] width 97 height 17
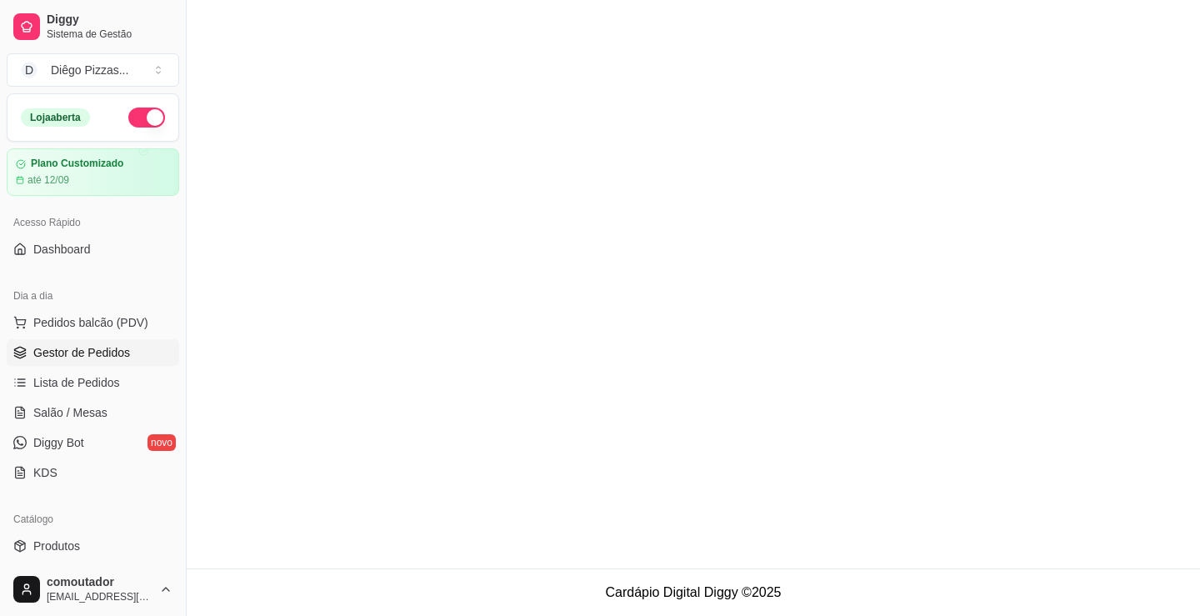
click at [91, 353] on span "Gestor de Pedidos" at bounding box center [81, 352] width 97 height 17
click at [106, 345] on span "Gestor de Pedidos" at bounding box center [81, 352] width 97 height 17
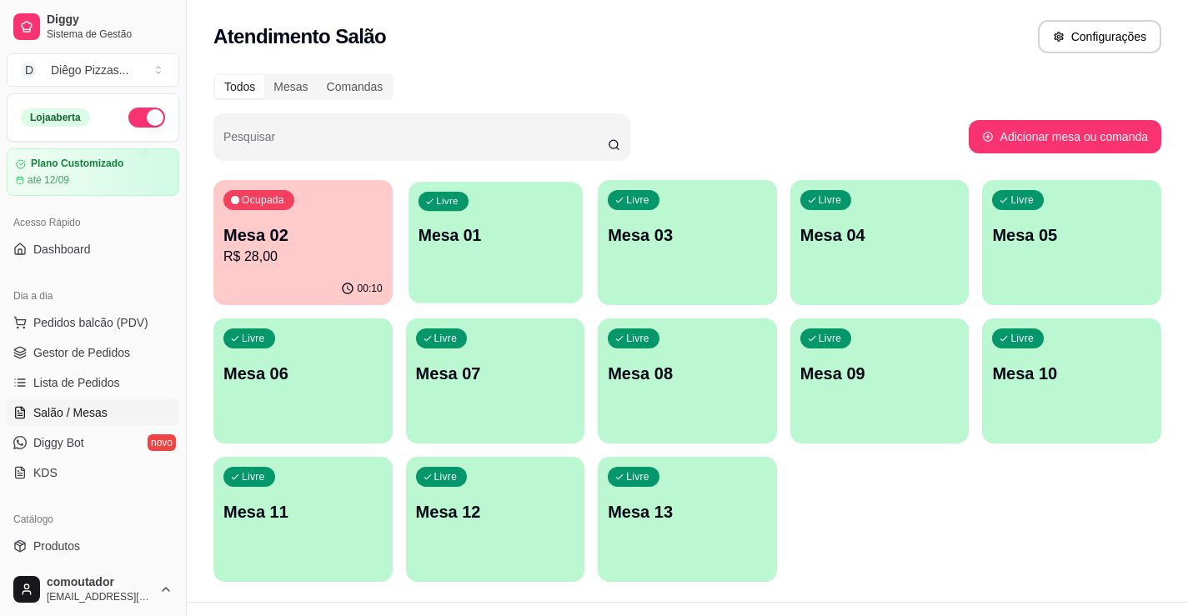
click at [516, 270] on div "Livre Mesa 01" at bounding box center [494, 233] width 173 height 102
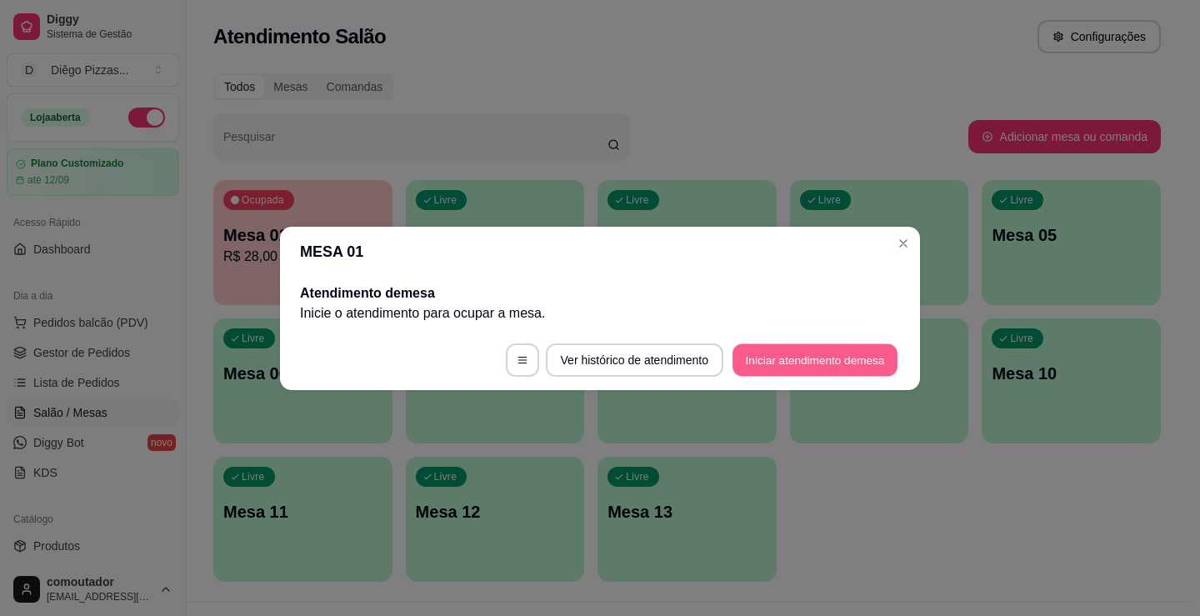
click at [834, 363] on button "Iniciar atendimento de mesa" at bounding box center [815, 359] width 165 height 33
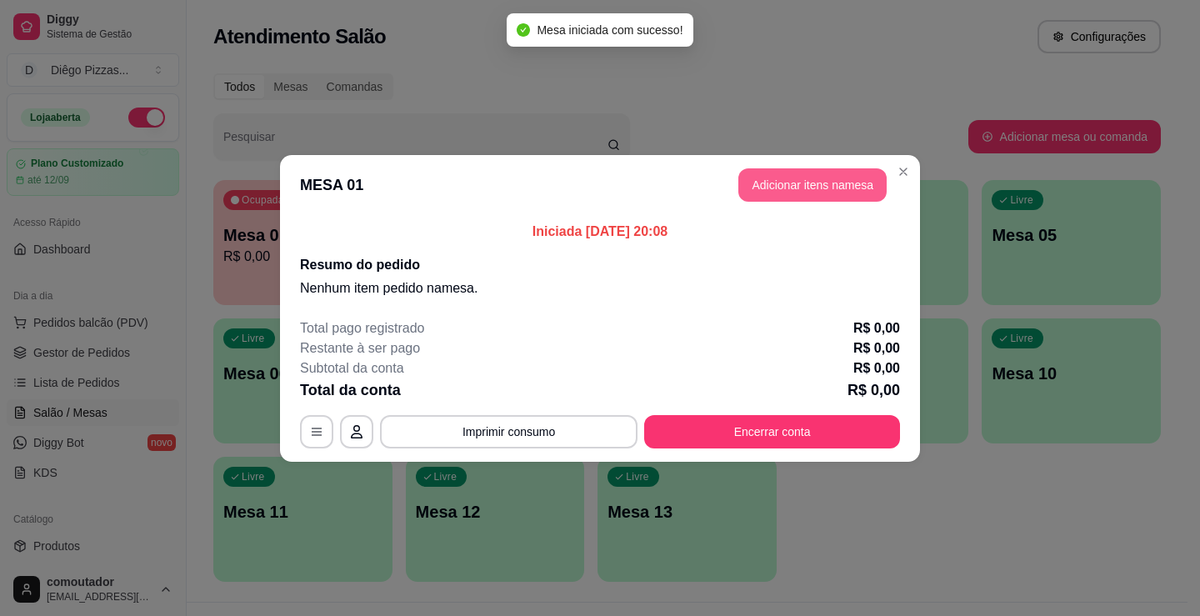
click at [833, 188] on button "Adicionar itens na mesa" at bounding box center [812, 184] width 148 height 33
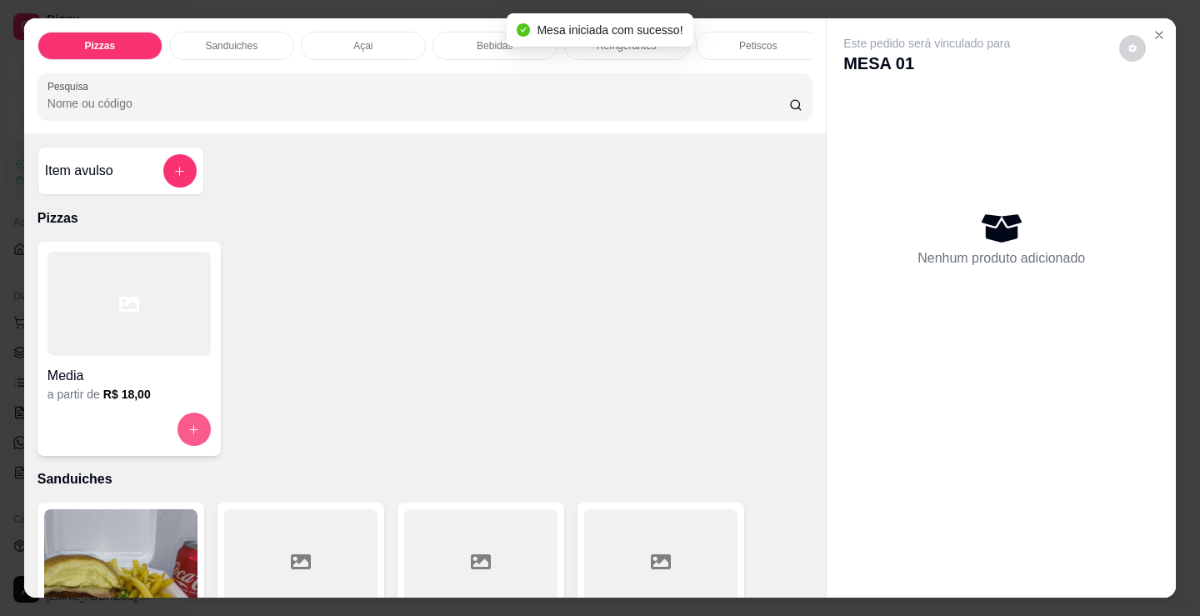
click at [191, 436] on icon "increase-product-quantity" at bounding box center [194, 429] width 13 height 13
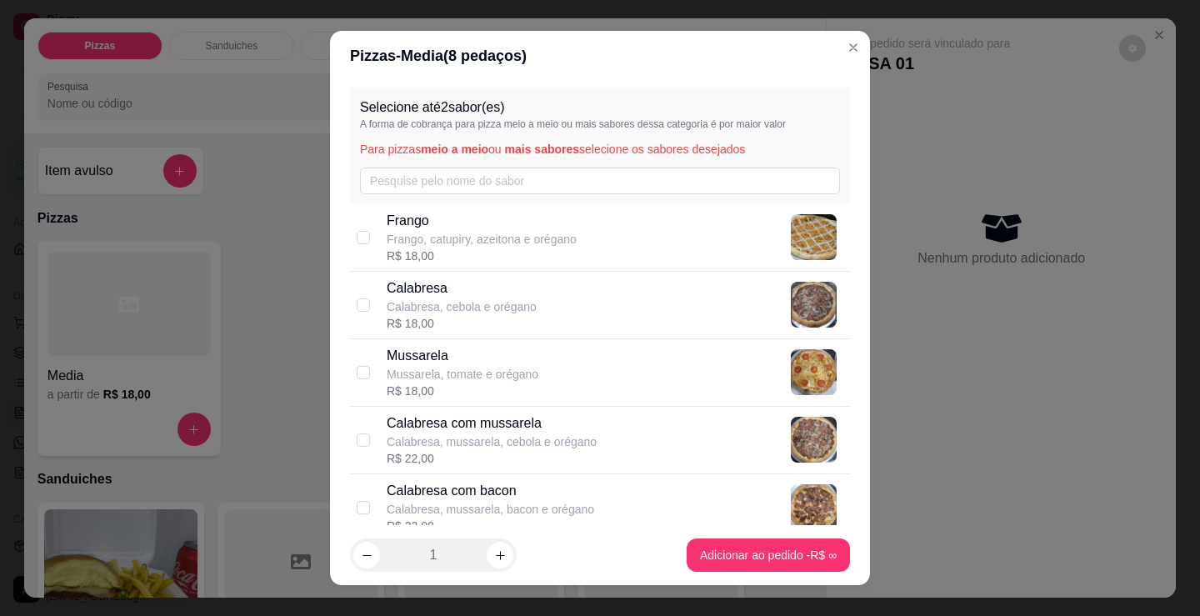
click at [468, 232] on p "Frango, catupiry, azeitona e orégano" at bounding box center [482, 239] width 190 height 17
checkbox input "true"
click at [495, 557] on icon "increase-product-quantity" at bounding box center [500, 555] width 13 height 13
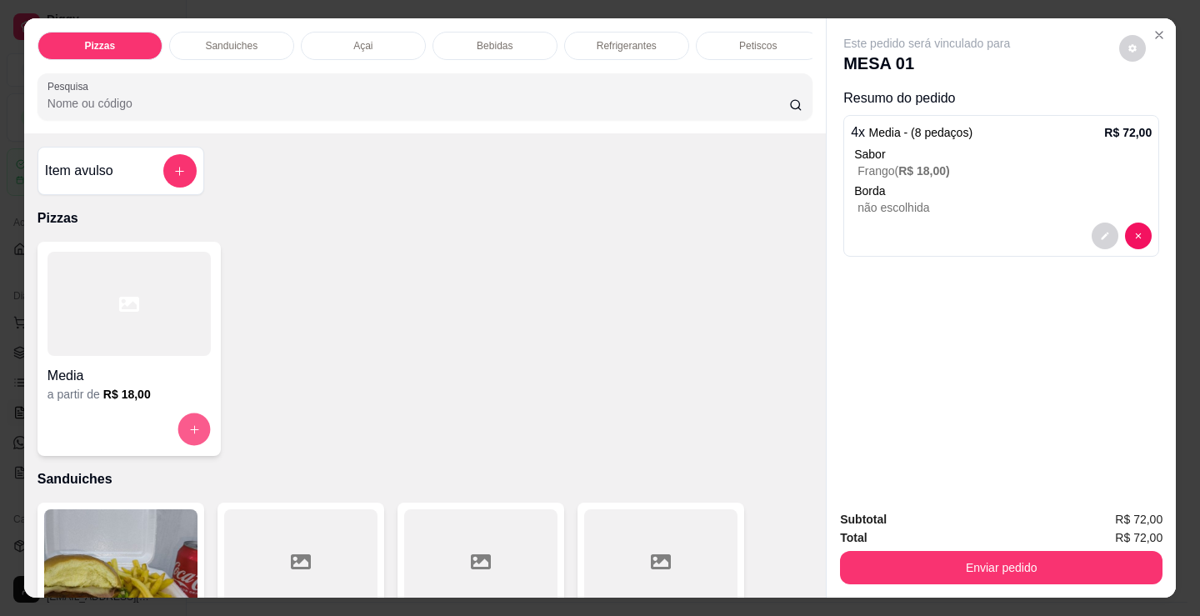
click at [193, 443] on button "increase-product-quantity" at bounding box center [194, 429] width 33 height 33
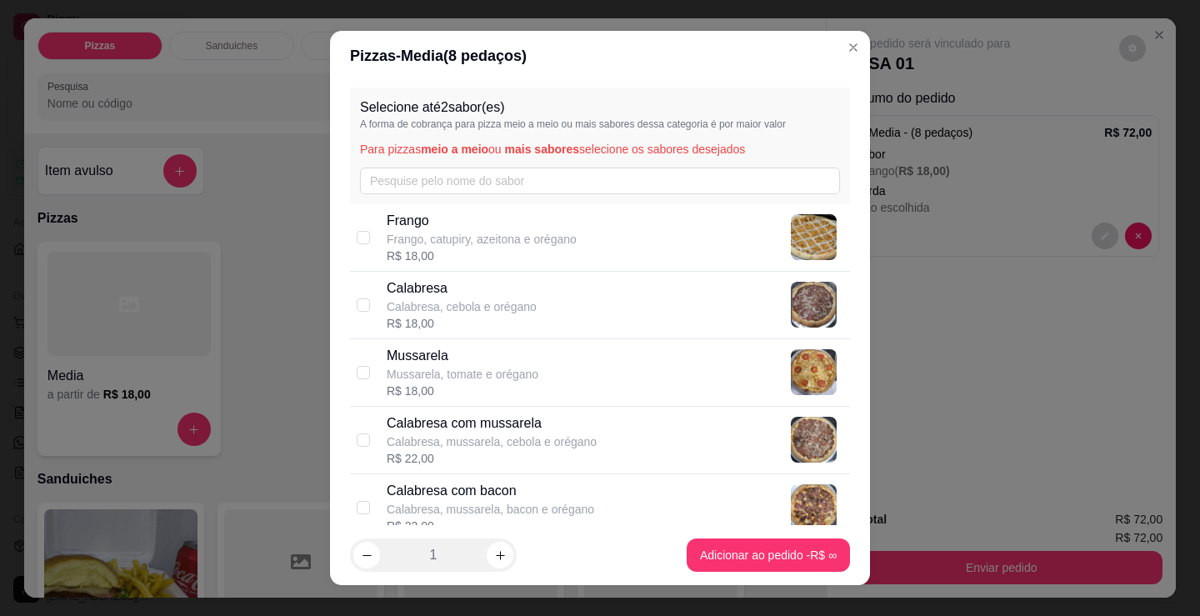
click at [498, 308] on p "Calabresa, cebola e orégano" at bounding box center [462, 306] width 150 height 17
checkbox input "true"
click at [494, 550] on icon "increase-product-quantity" at bounding box center [500, 555] width 13 height 13
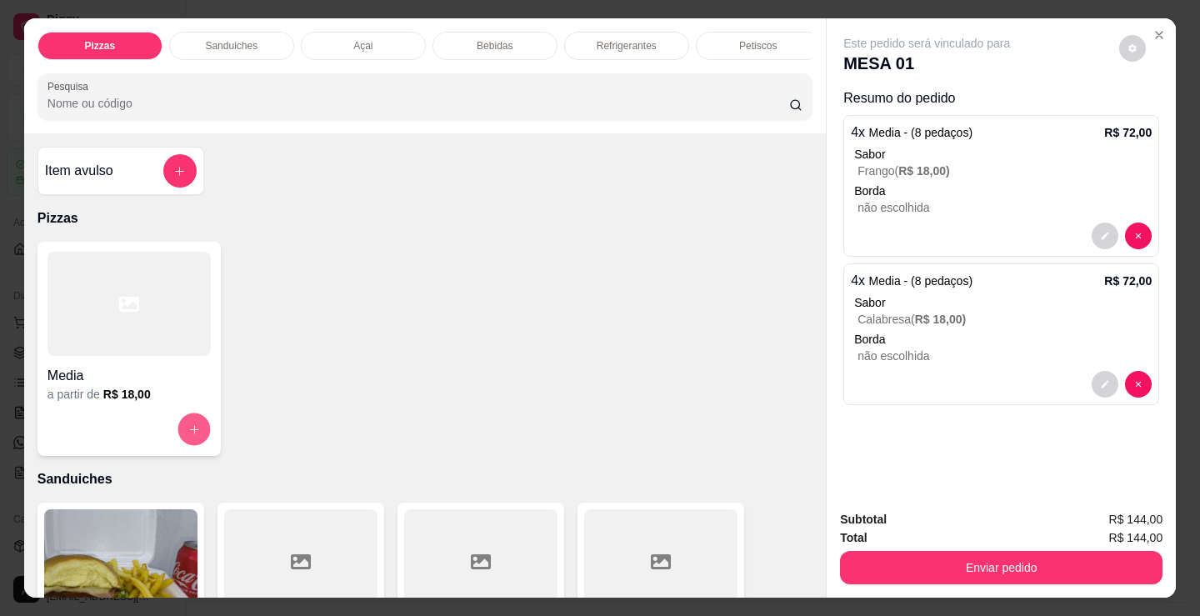
click at [190, 436] on icon "increase-product-quantity" at bounding box center [194, 429] width 13 height 13
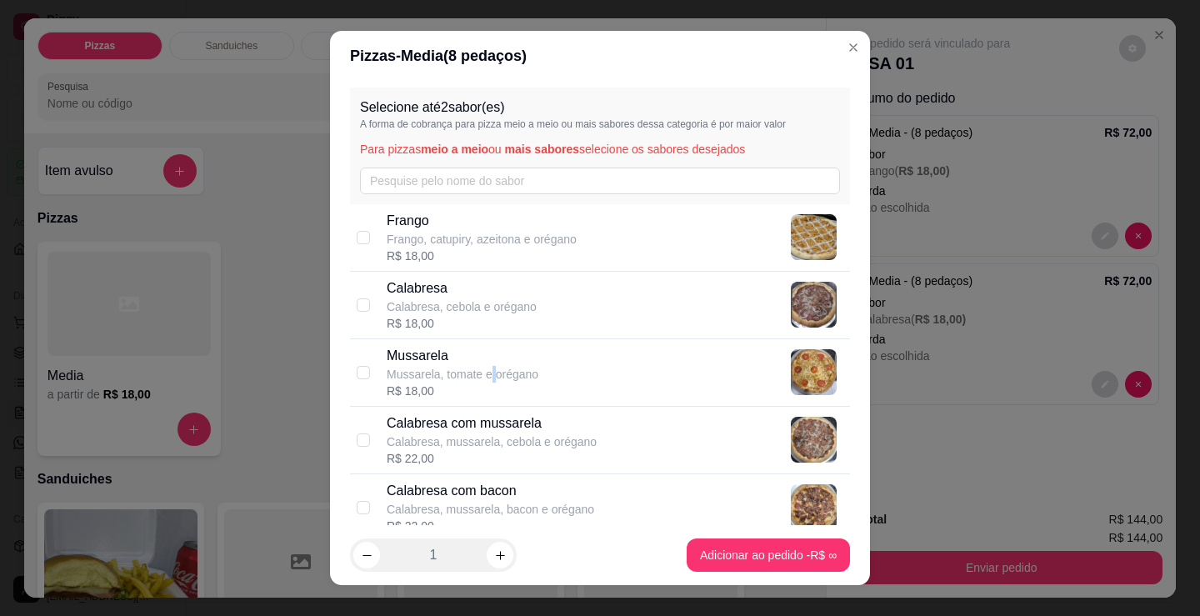
click at [487, 373] on p "Mussarela, tomate e orégano" at bounding box center [463, 374] width 152 height 17
checkbox input "true"
click at [474, 553] on div "1" at bounding box center [433, 554] width 167 height 33
click at [494, 556] on icon "increase-product-quantity" at bounding box center [500, 555] width 13 height 13
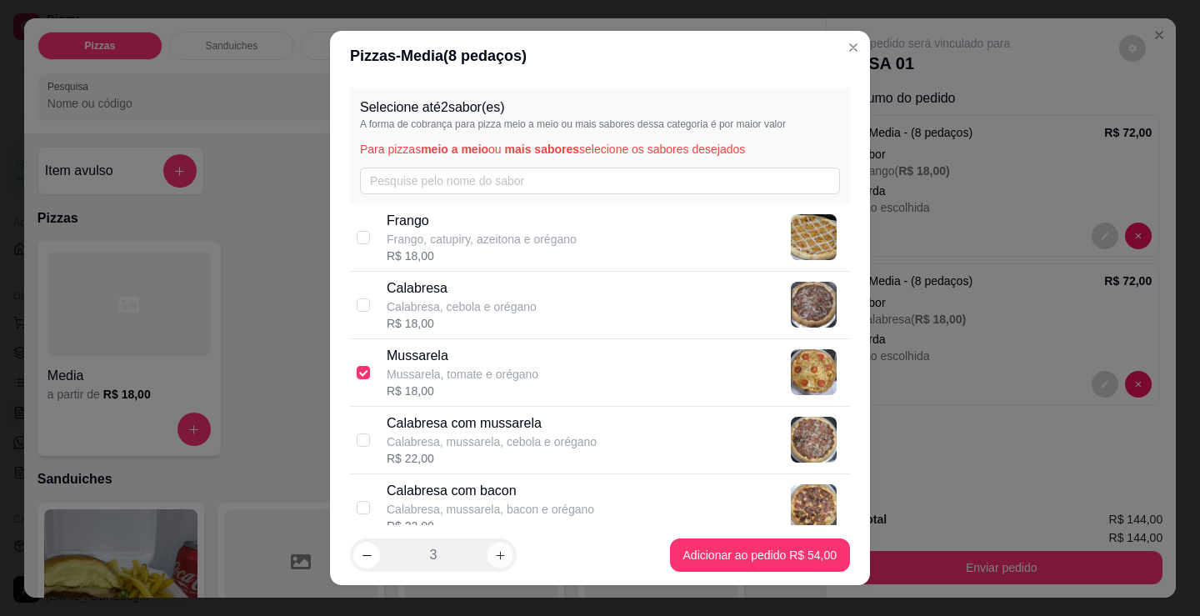
click at [494, 556] on icon "increase-product-quantity" at bounding box center [500, 555] width 13 height 13
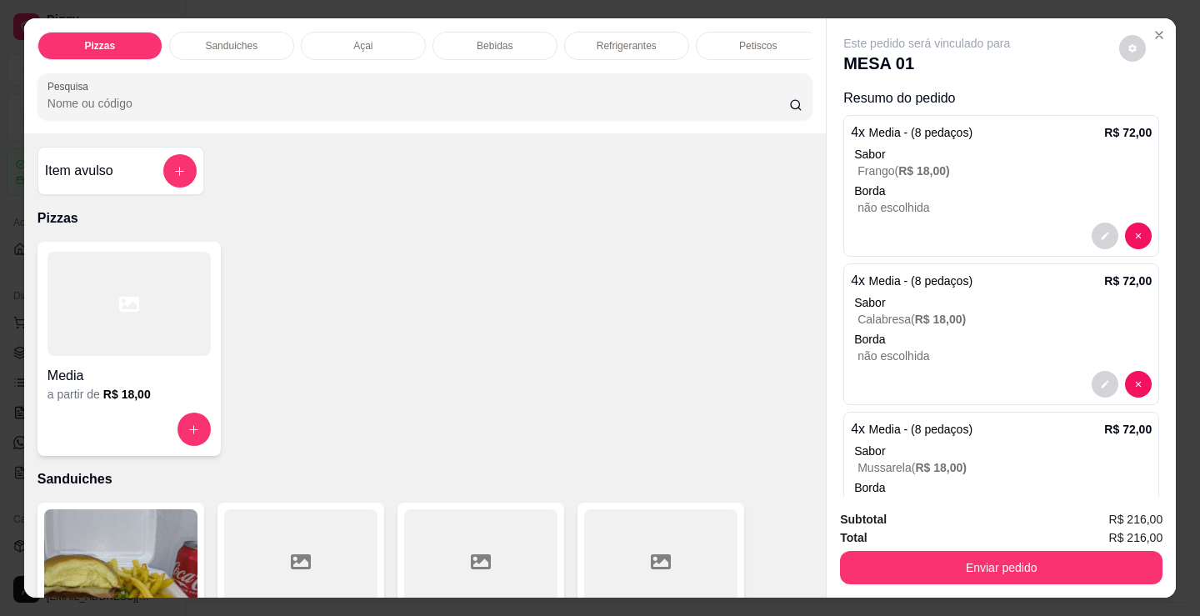
click at [186, 415] on div "Media a partir de R$ 18,00" at bounding box center [129, 349] width 183 height 214
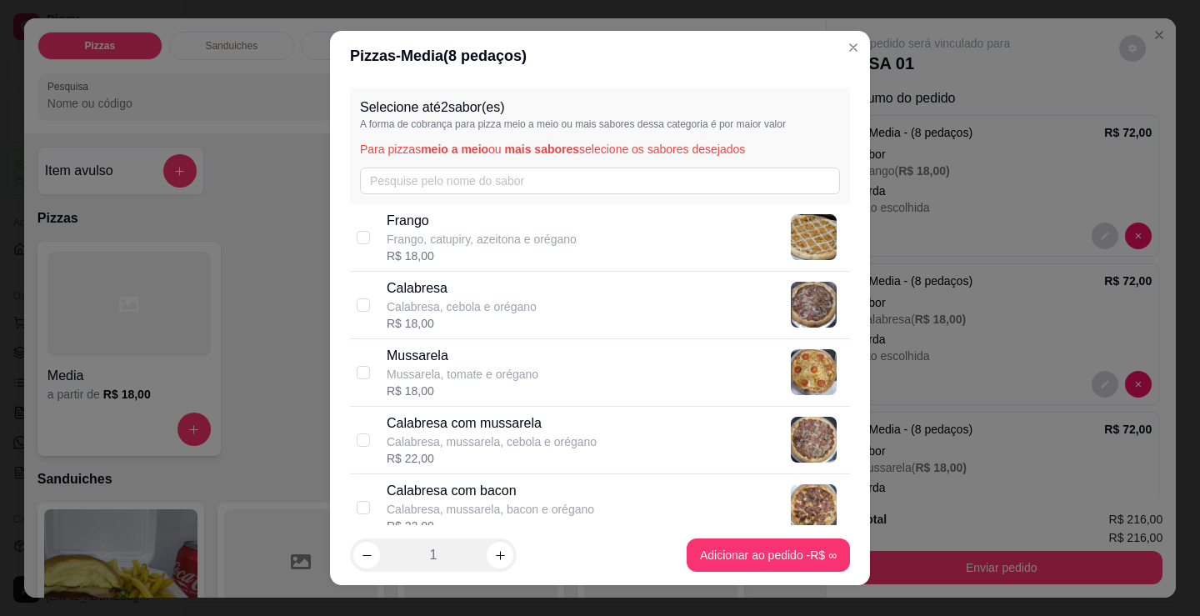
click at [450, 261] on div "R$ 18,00" at bounding box center [482, 256] width 190 height 17
checkbox input "true"
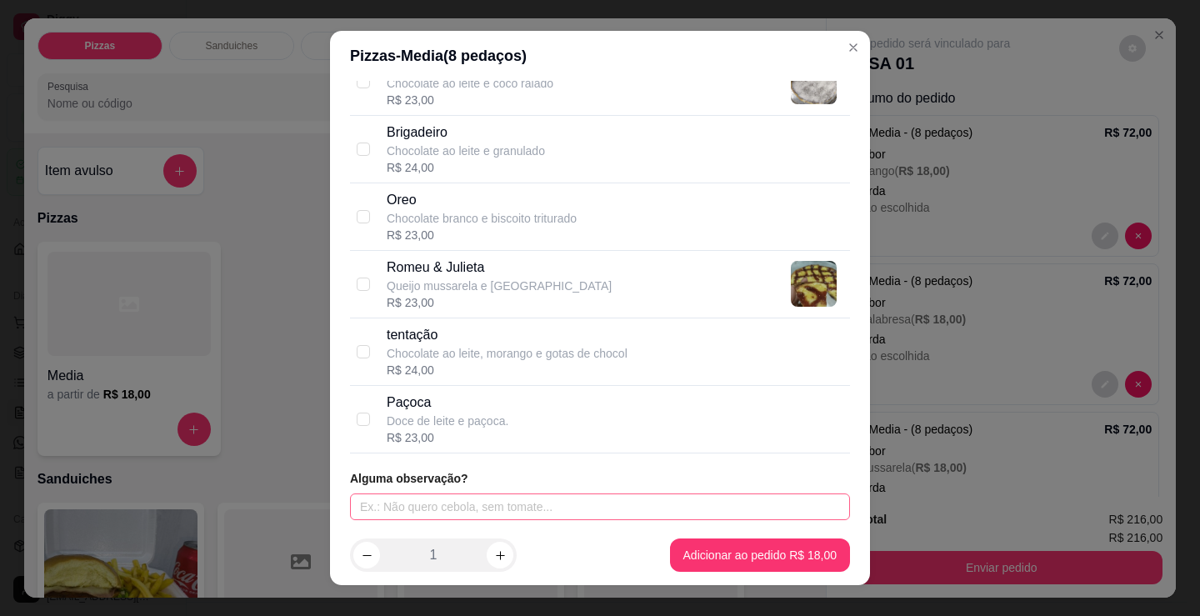
scroll to position [1508, 0]
click at [492, 509] on input "text" at bounding box center [600, 505] width 500 height 27
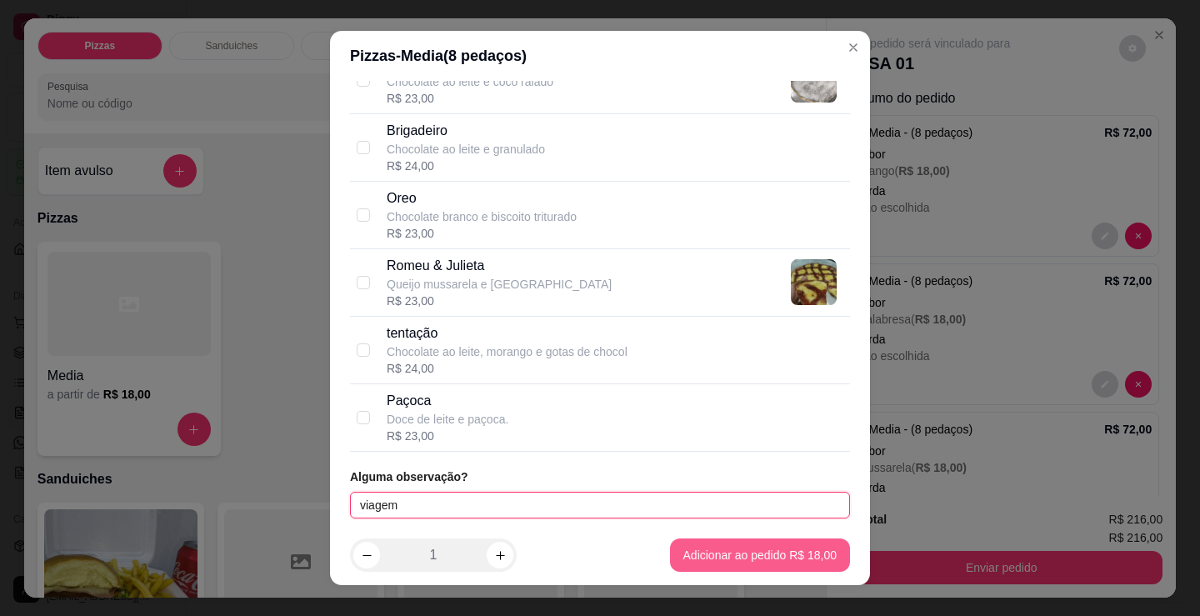
type input "viagem"
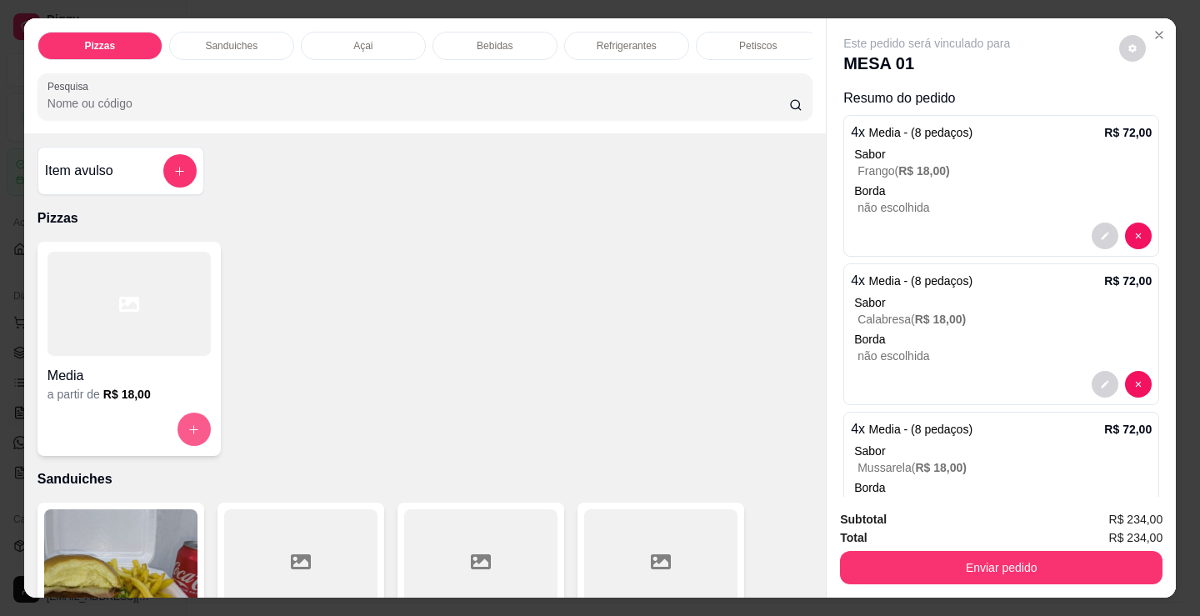
click at [191, 432] on icon "increase-product-quantity" at bounding box center [194, 429] width 13 height 13
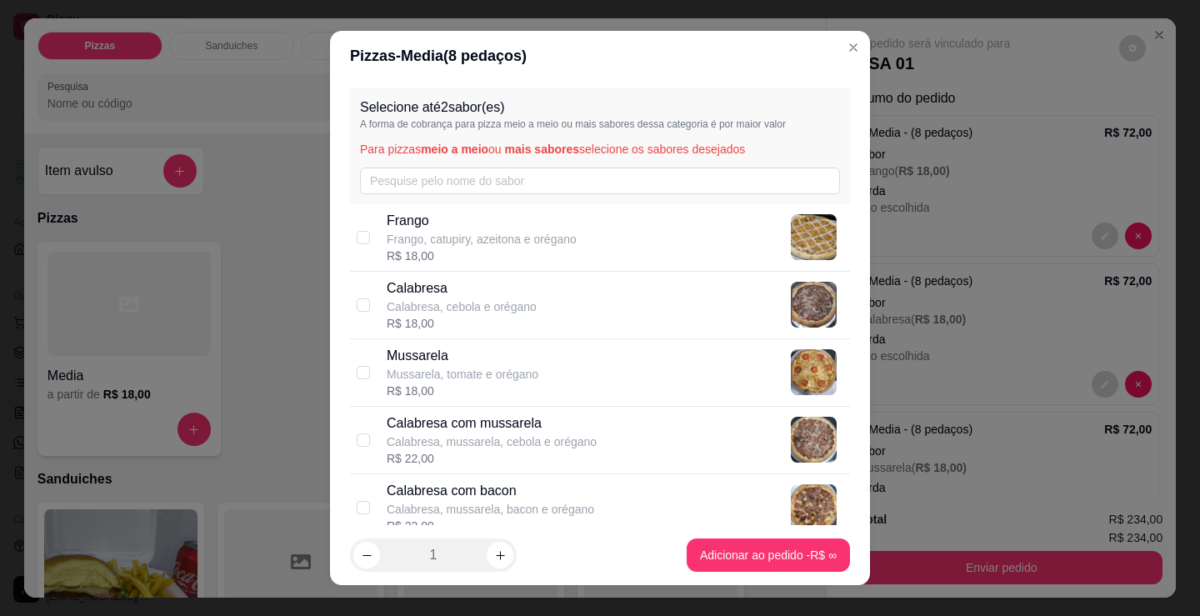
click at [443, 303] on p "Calabresa, cebola e orégano" at bounding box center [462, 306] width 150 height 17
checkbox input "true"
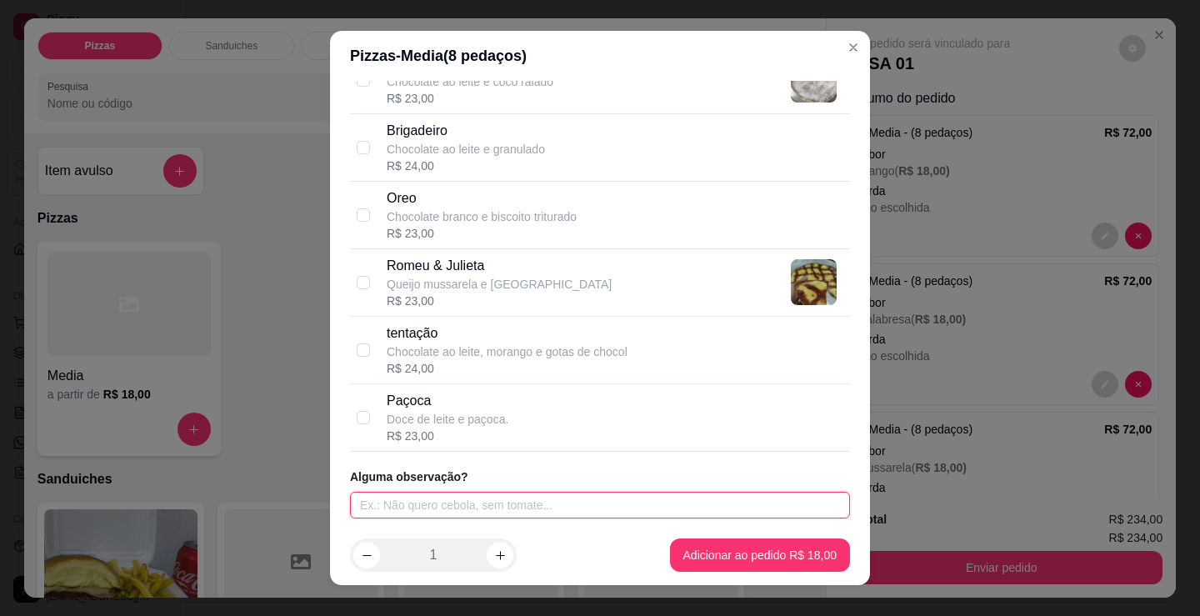
click at [479, 493] on input "text" at bounding box center [600, 505] width 500 height 27
type input "viagem"
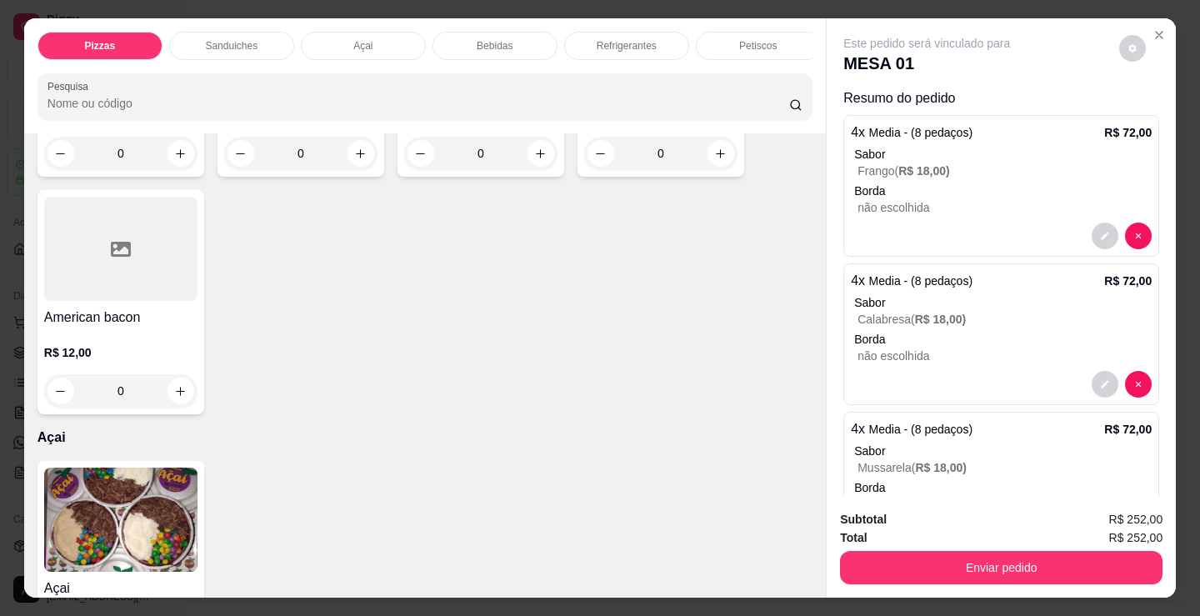
scroll to position [1250, 0]
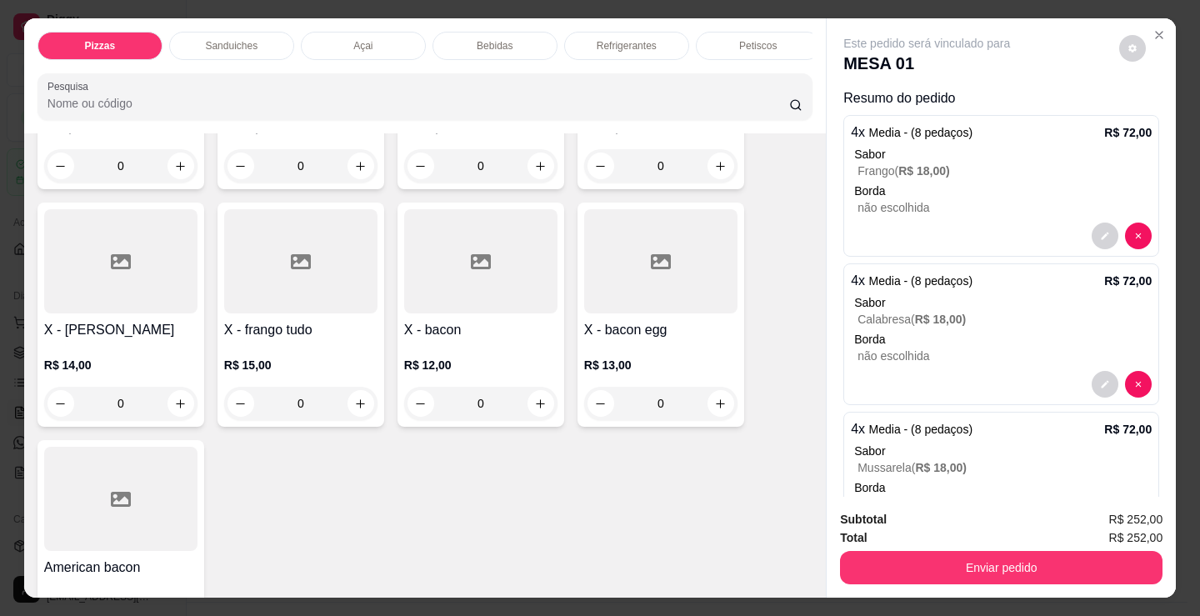
click at [708, 408] on div "0" at bounding box center [660, 403] width 153 height 33
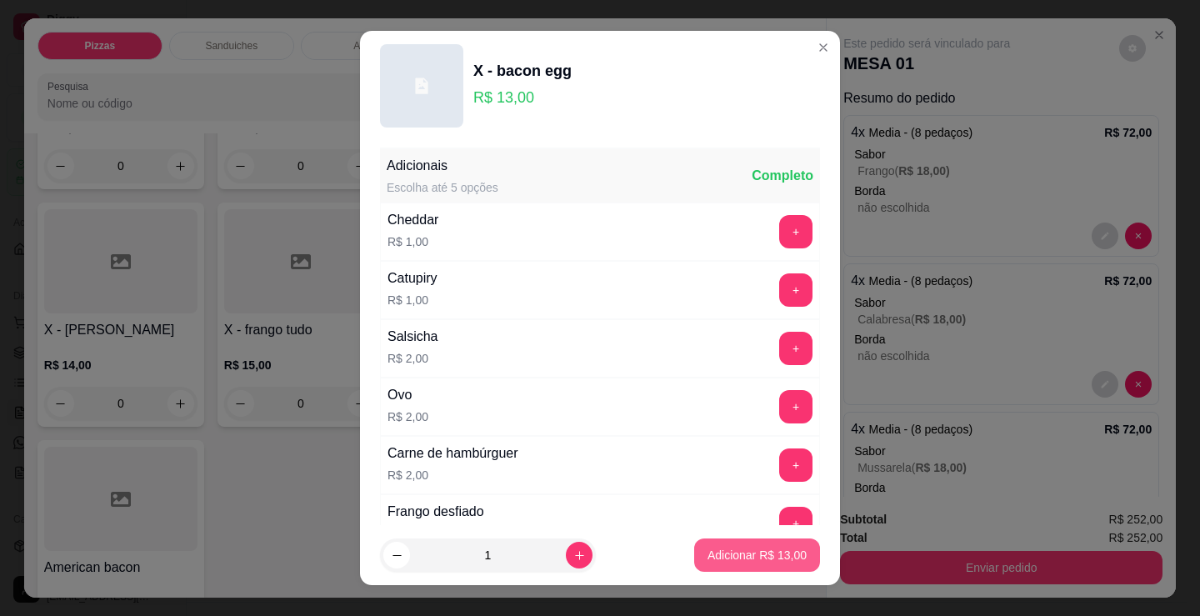
click at [708, 553] on p "Adicionar R$ 13,00" at bounding box center [757, 555] width 99 height 17
type input "1"
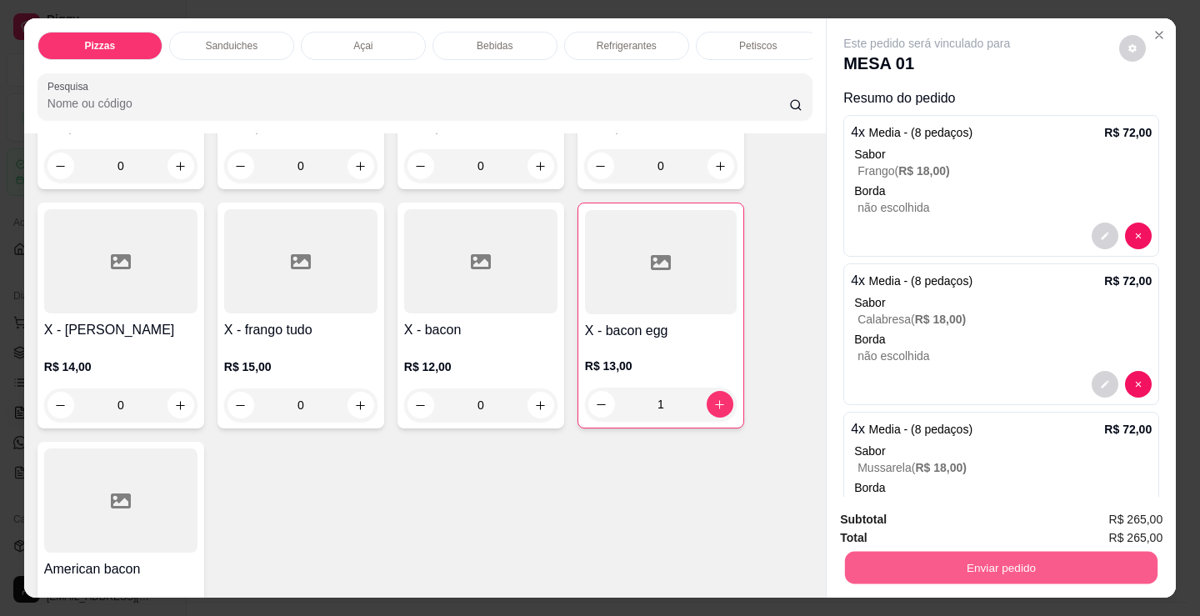
click at [925, 562] on button "Enviar pedido" at bounding box center [1001, 567] width 313 height 33
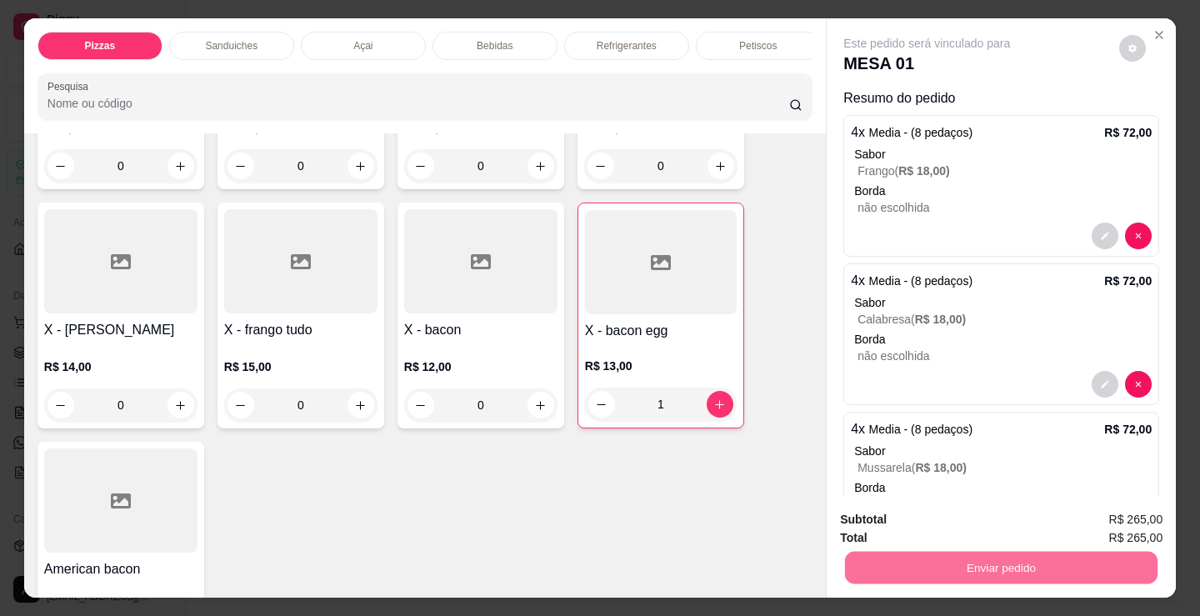
click at [901, 521] on button "Não registrar e enviar pedido" at bounding box center [947, 519] width 168 height 31
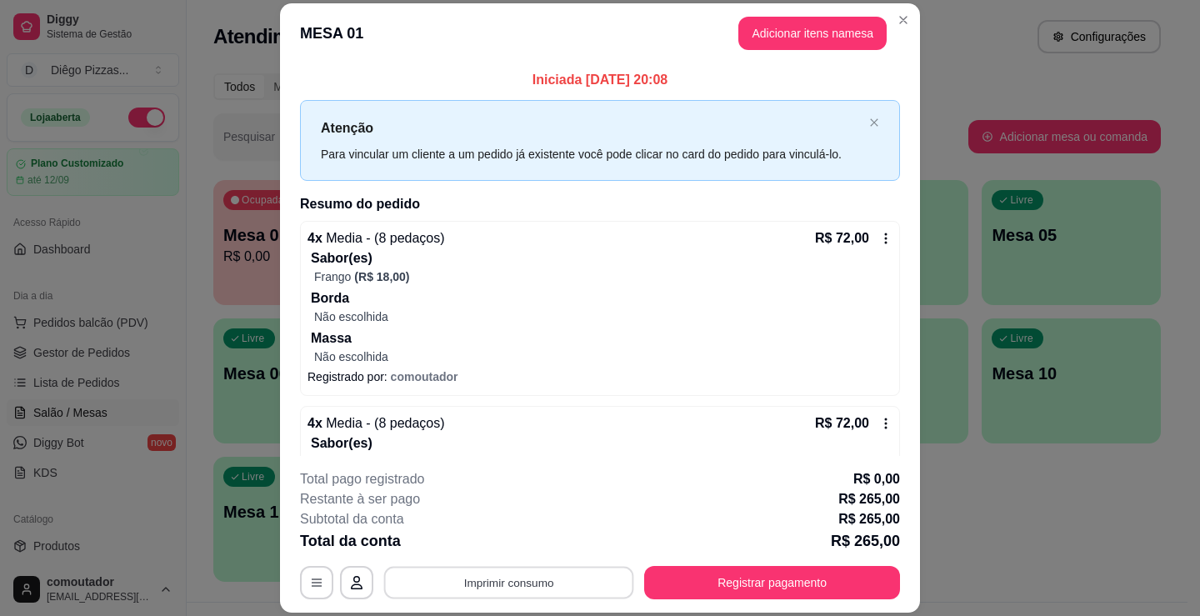
click at [523, 585] on button "Imprimir consumo" at bounding box center [509, 583] width 250 height 33
click at [505, 541] on button "IMPRESSORA" at bounding box center [508, 544] width 121 height 27
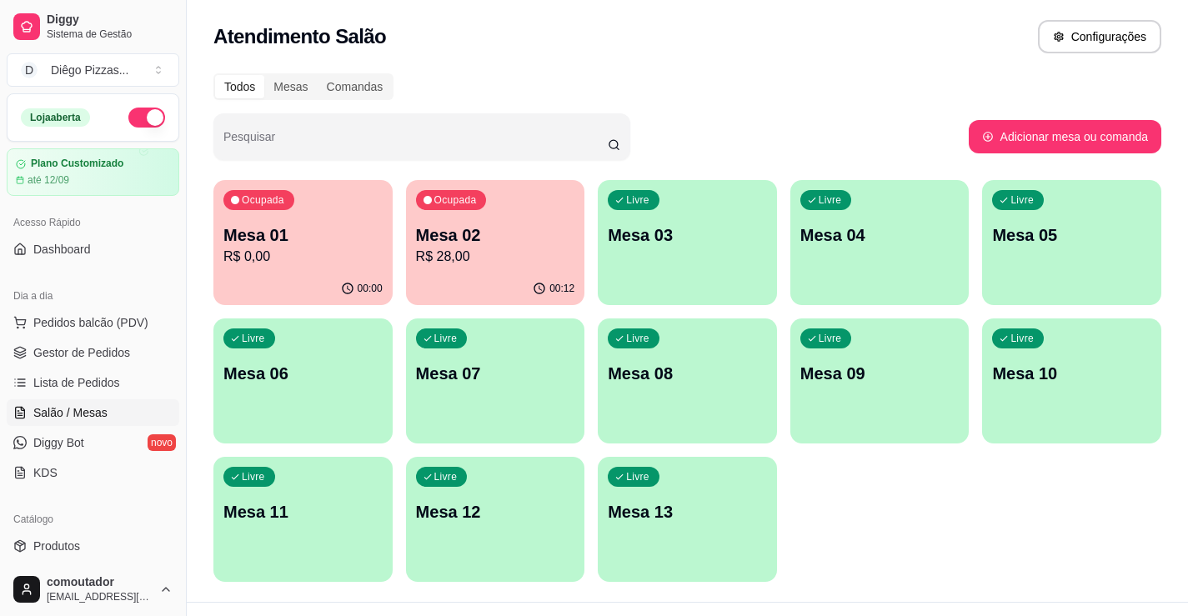
click at [258, 272] on div "Ocupada Mesa 01 R$ 0,00" at bounding box center [302, 226] width 179 height 93
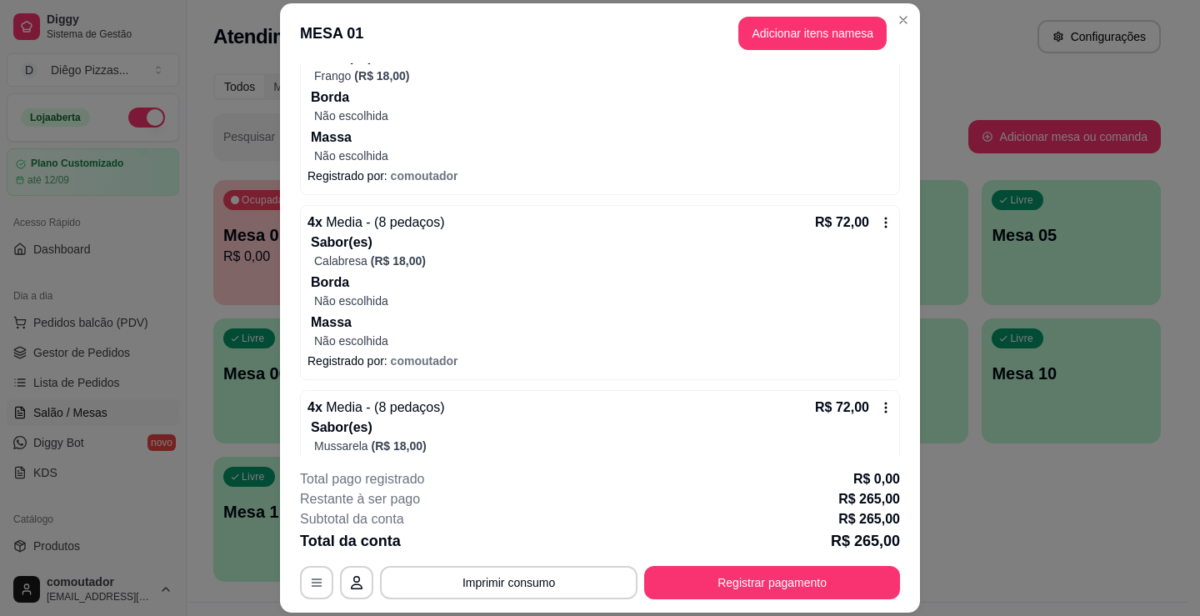
scroll to position [0, 0]
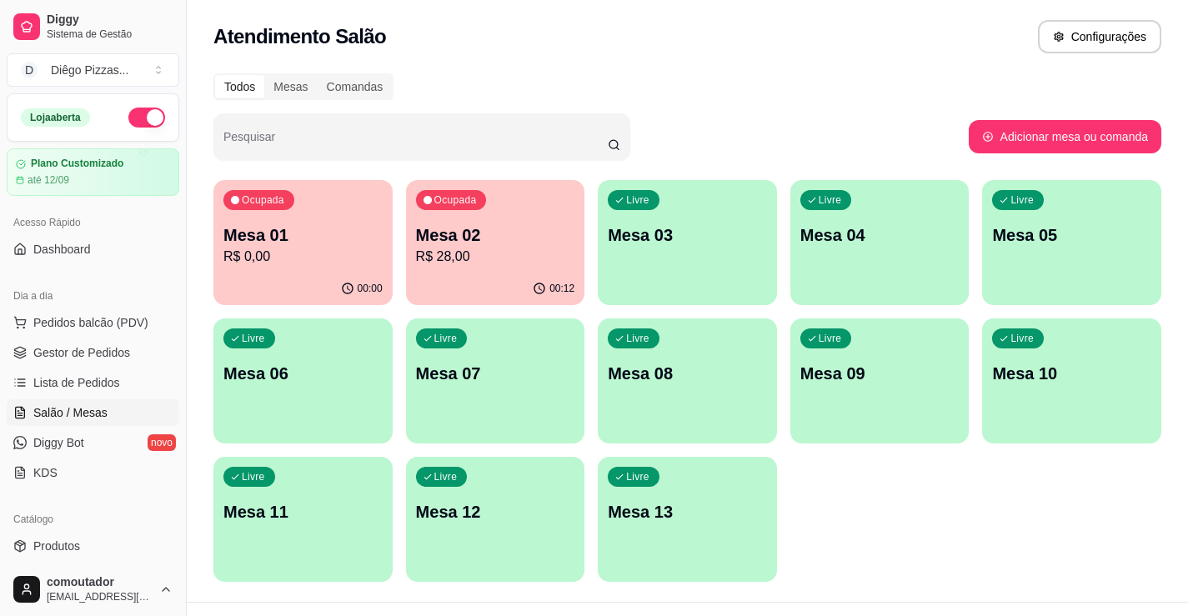
click at [438, 243] on p "Mesa 02" at bounding box center [495, 234] width 159 height 23
click at [43, 352] on span "Gestor de Pedidos" at bounding box center [81, 352] width 97 height 17
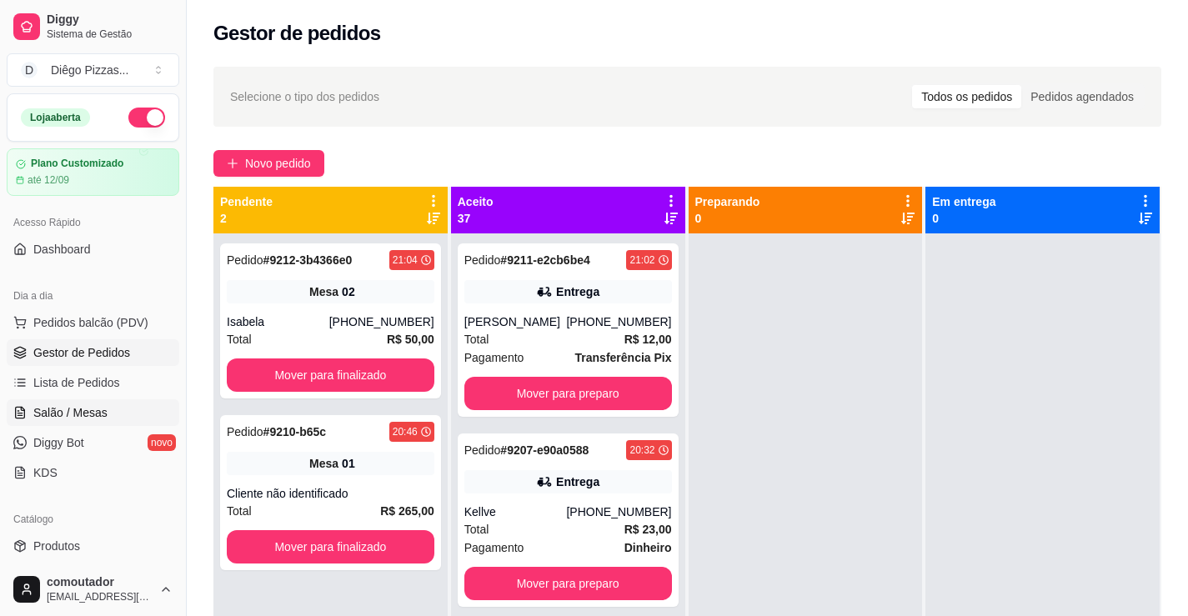
click at [97, 405] on span "Salão / Mesas" at bounding box center [70, 412] width 74 height 17
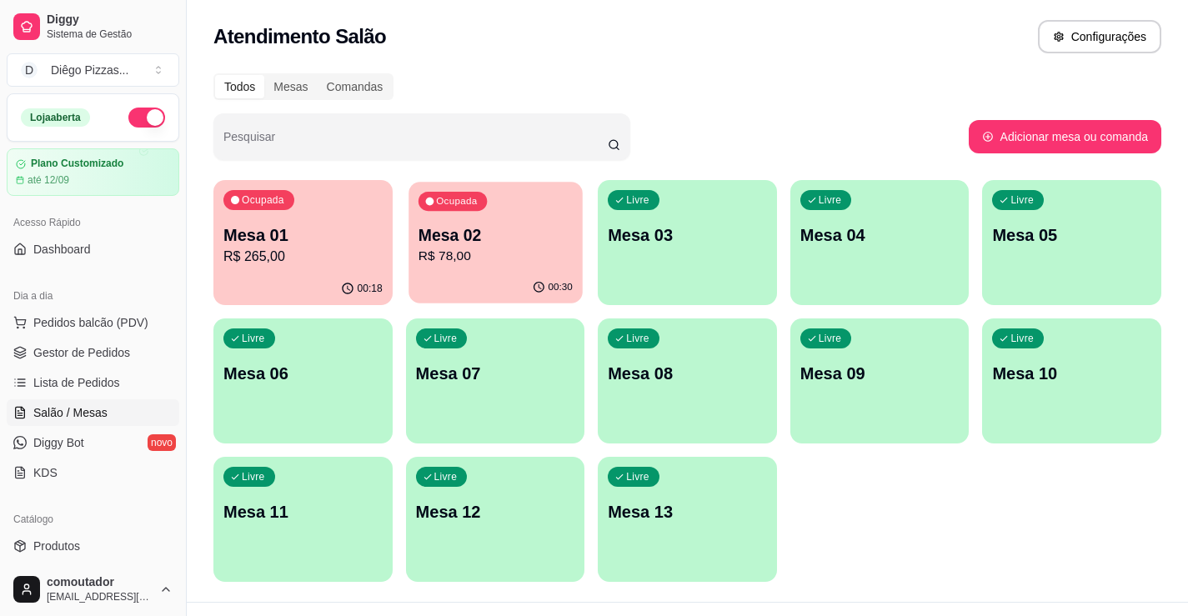
click at [515, 256] on p "R$ 78,00" at bounding box center [495, 256] width 154 height 19
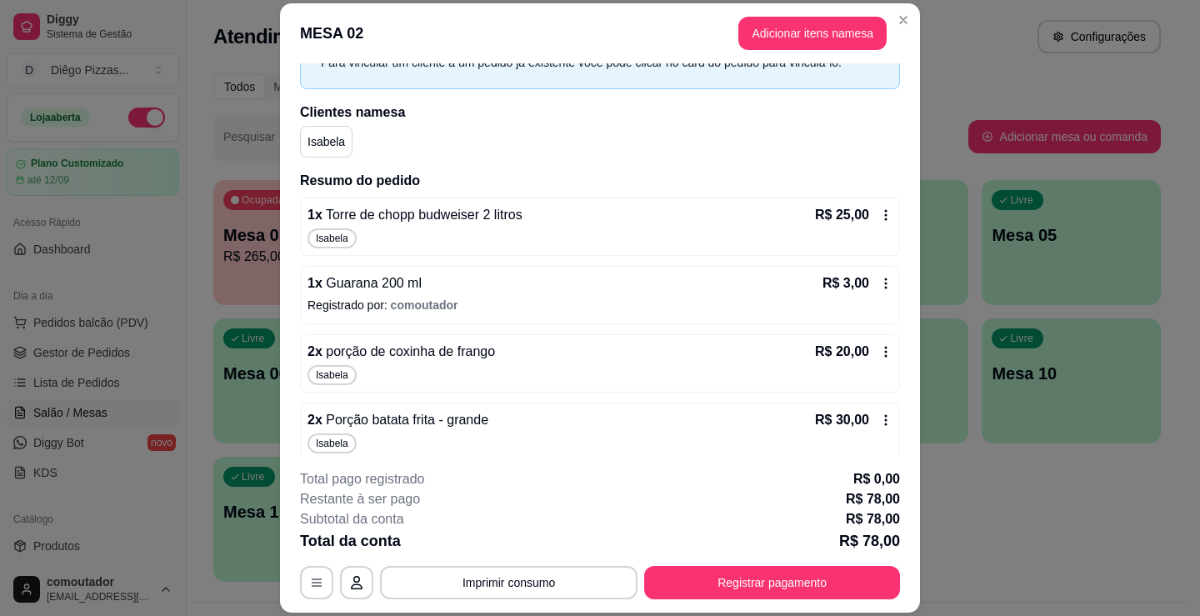
scroll to position [103, 0]
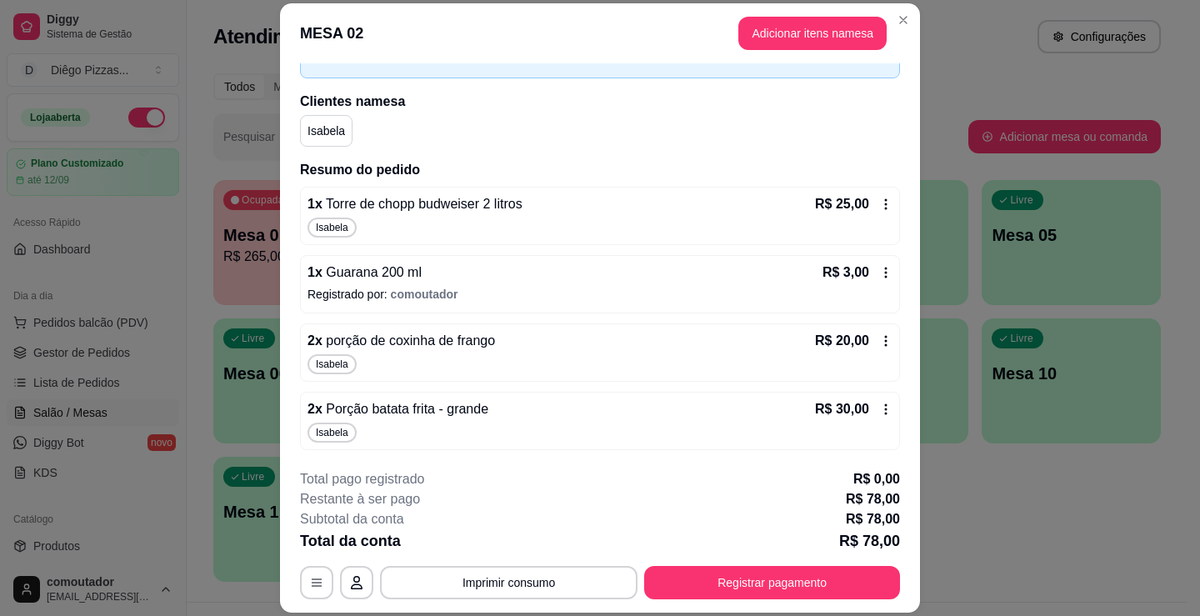
click at [879, 338] on icon at bounding box center [885, 340] width 13 height 13
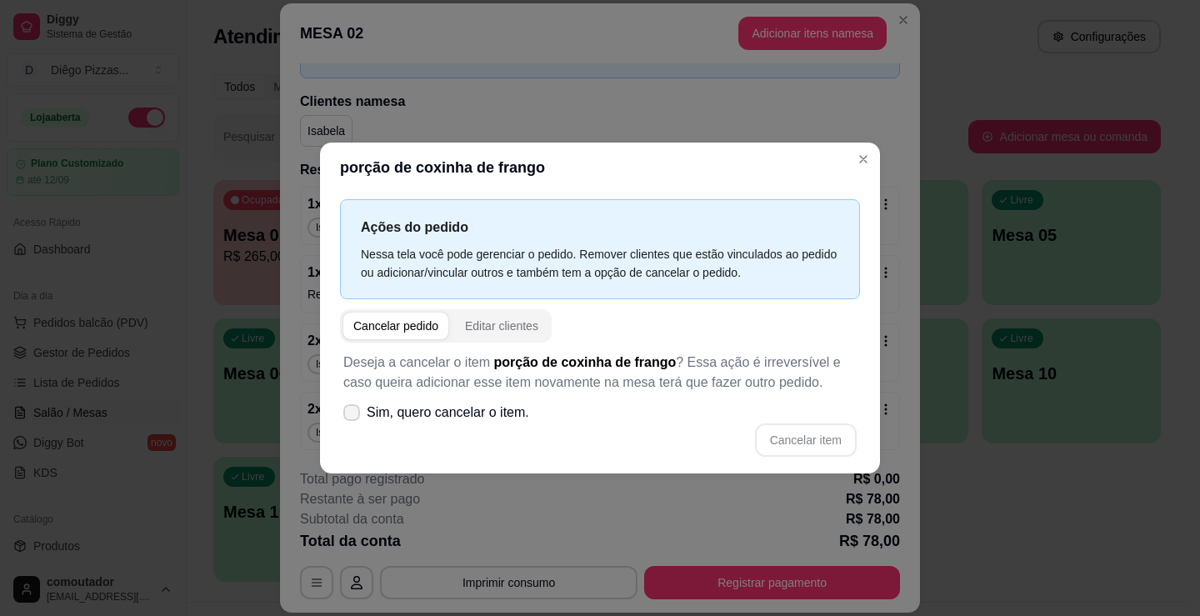
click at [439, 411] on span "Sim, quero cancelar o item." at bounding box center [448, 413] width 163 height 20
click at [353, 415] on input "Sim, quero cancelar o item." at bounding box center [348, 420] width 11 height 11
checkbox input "true"
click at [798, 433] on button "Cancelar item" at bounding box center [806, 439] width 102 height 33
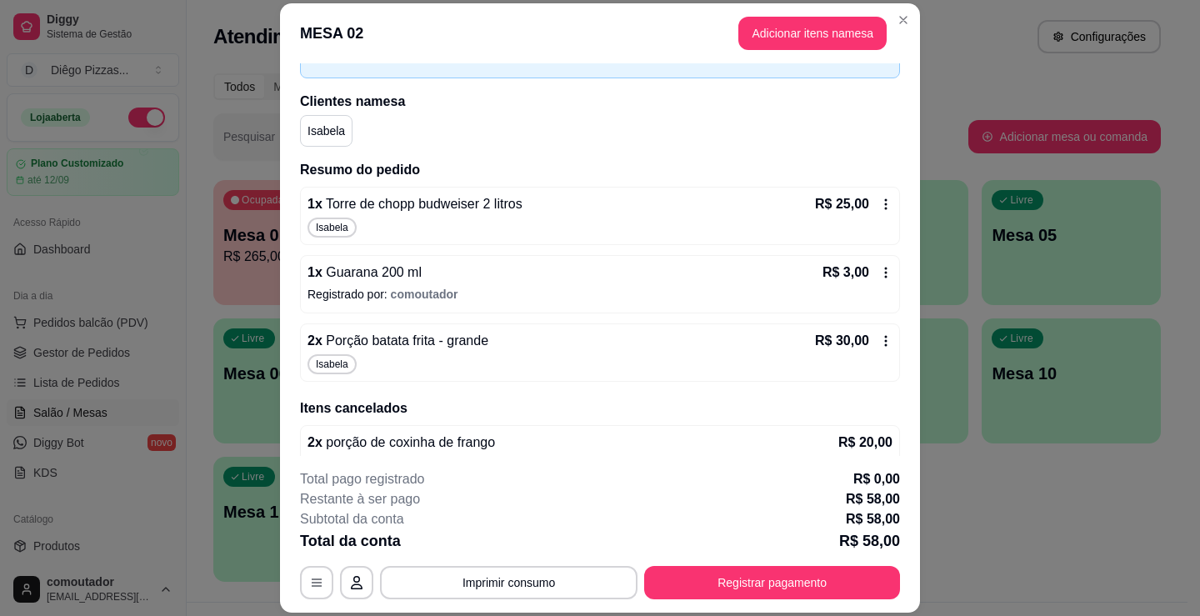
click at [471, 352] on div "2 x Porção batata frita - grande R$ 30,00 Isabela" at bounding box center [600, 352] width 600 height 58
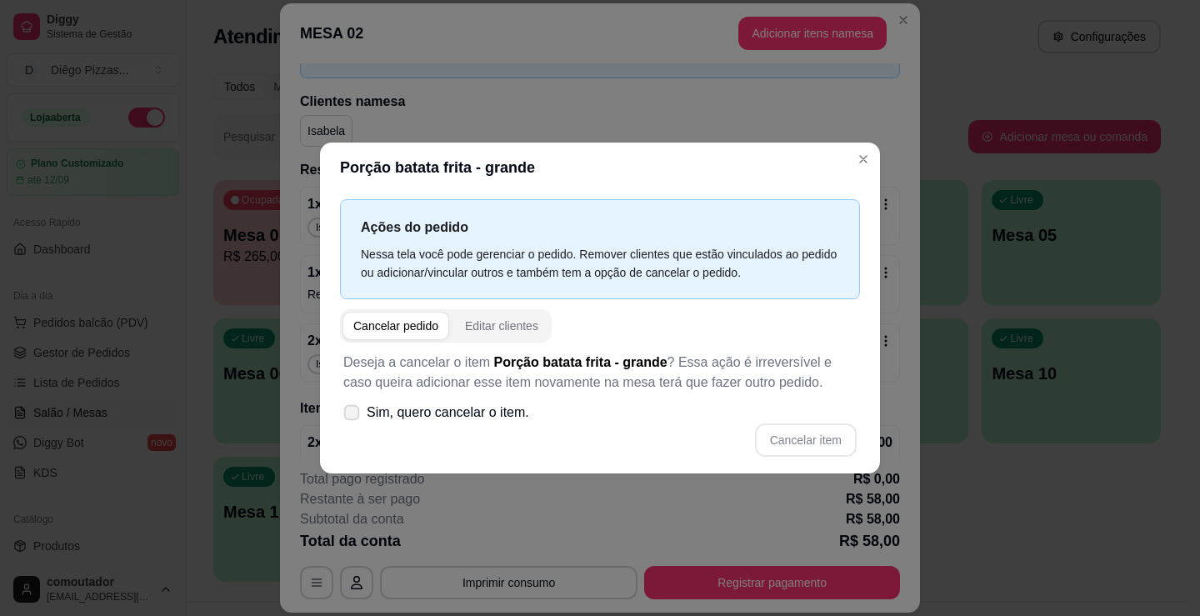
click at [488, 423] on label "Sim, quero cancelar o item." at bounding box center [436, 412] width 199 height 33
click at [353, 423] on input "Sim, quero cancelar o item." at bounding box center [348, 420] width 11 height 11
checkbox input "true"
click at [793, 445] on button "Cancelar item" at bounding box center [806, 439] width 102 height 33
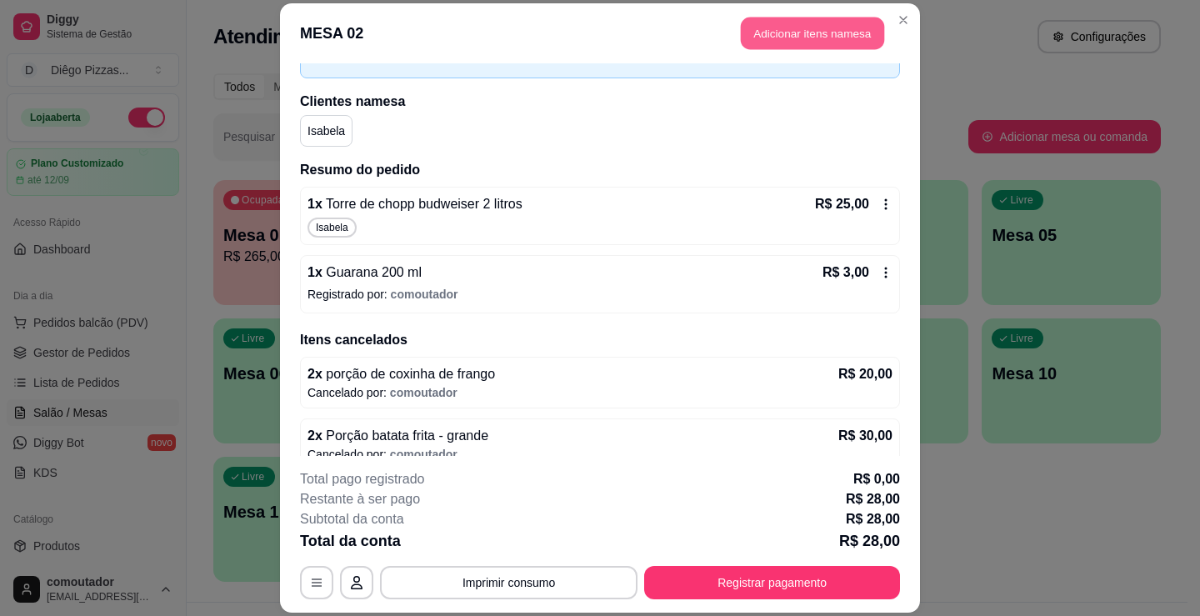
click at [795, 33] on button "Adicionar itens na mesa" at bounding box center [812, 33] width 143 height 33
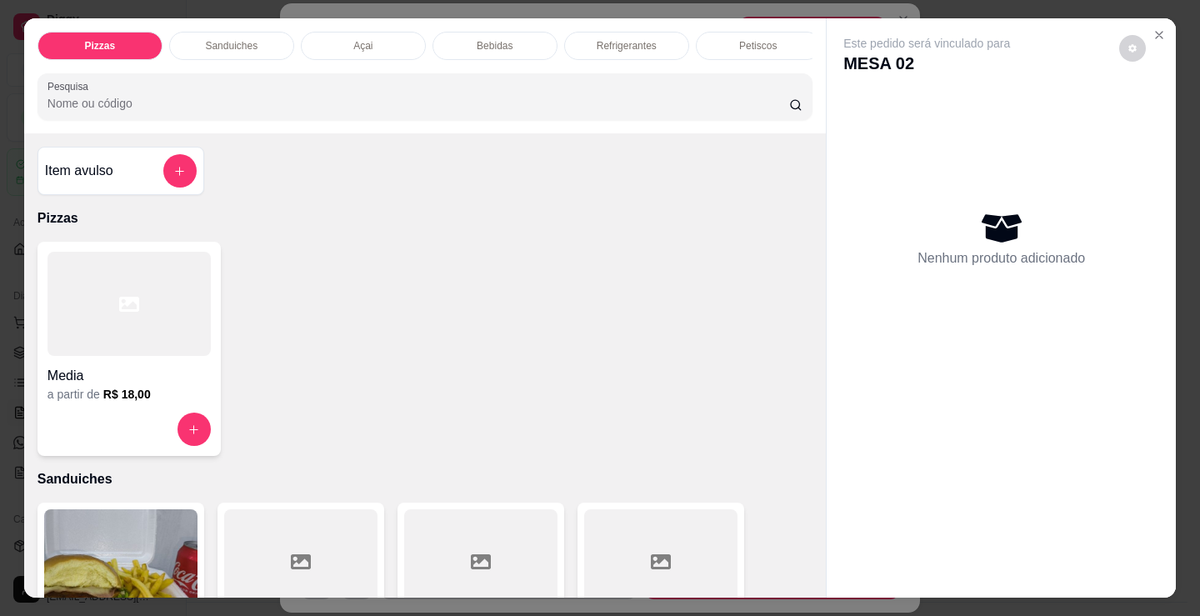
click at [751, 42] on p "Petiscos" at bounding box center [758, 45] width 38 height 13
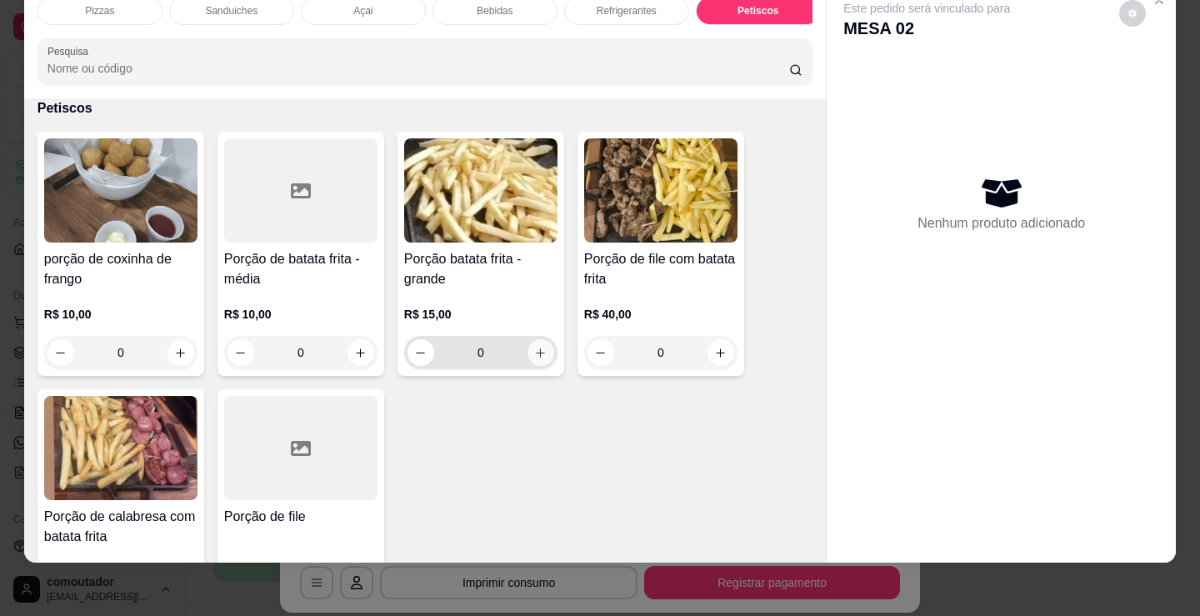
click at [534, 349] on icon "increase-product-quantity" at bounding box center [540, 353] width 13 height 13
type input "1"
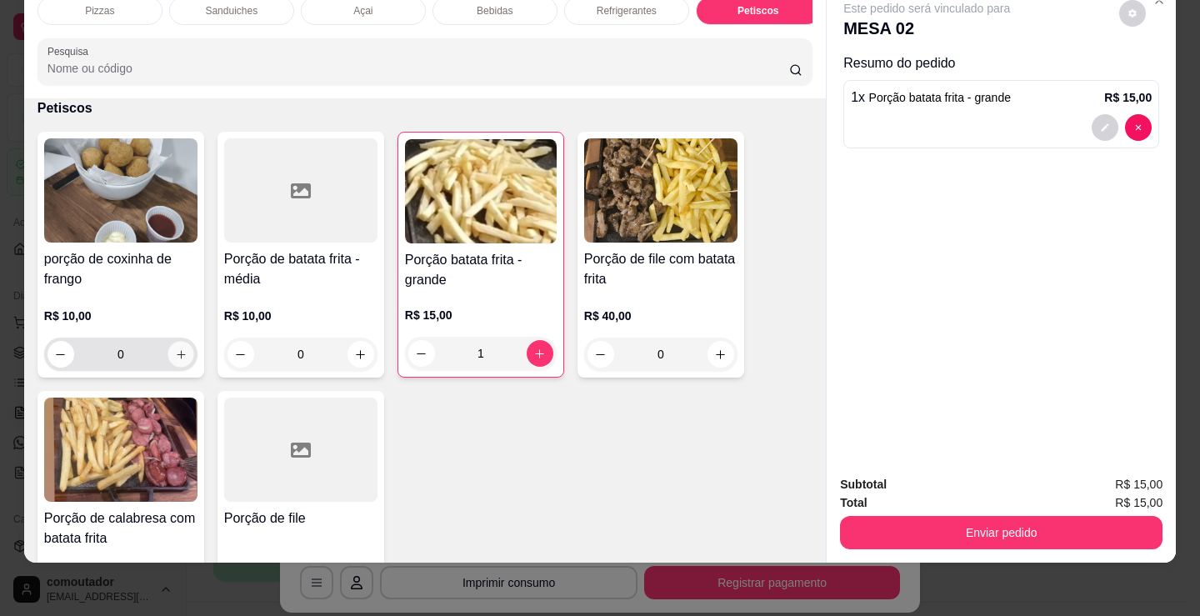
click at [181, 351] on button "increase-product-quantity" at bounding box center [181, 355] width 26 height 26
type input "1"
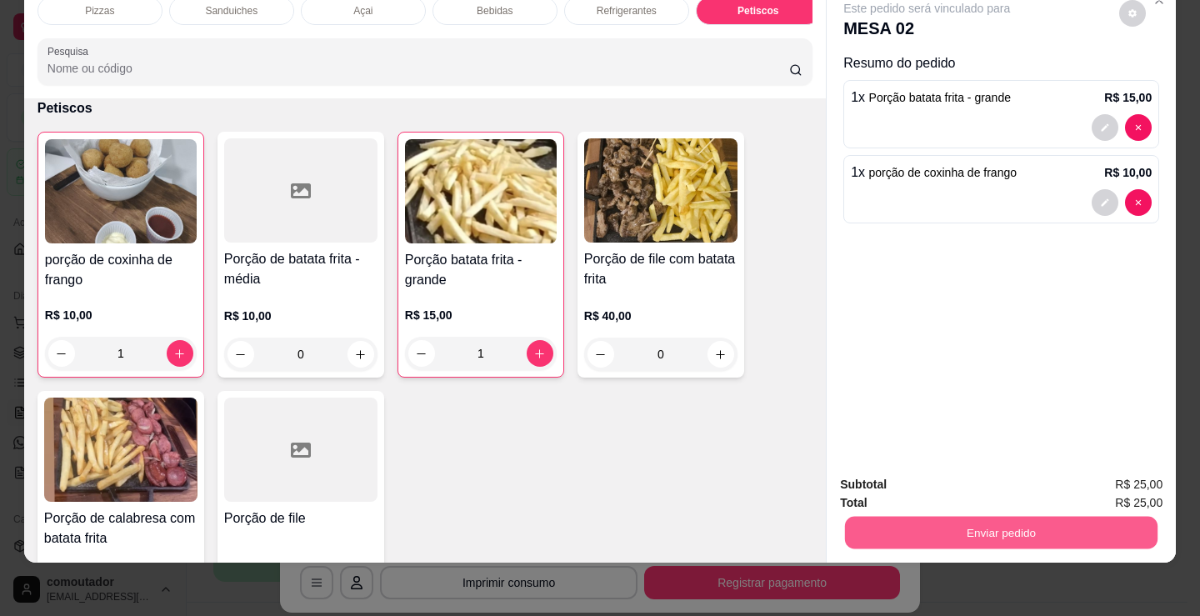
click at [947, 516] on button "Enviar pedido" at bounding box center [1001, 532] width 313 height 33
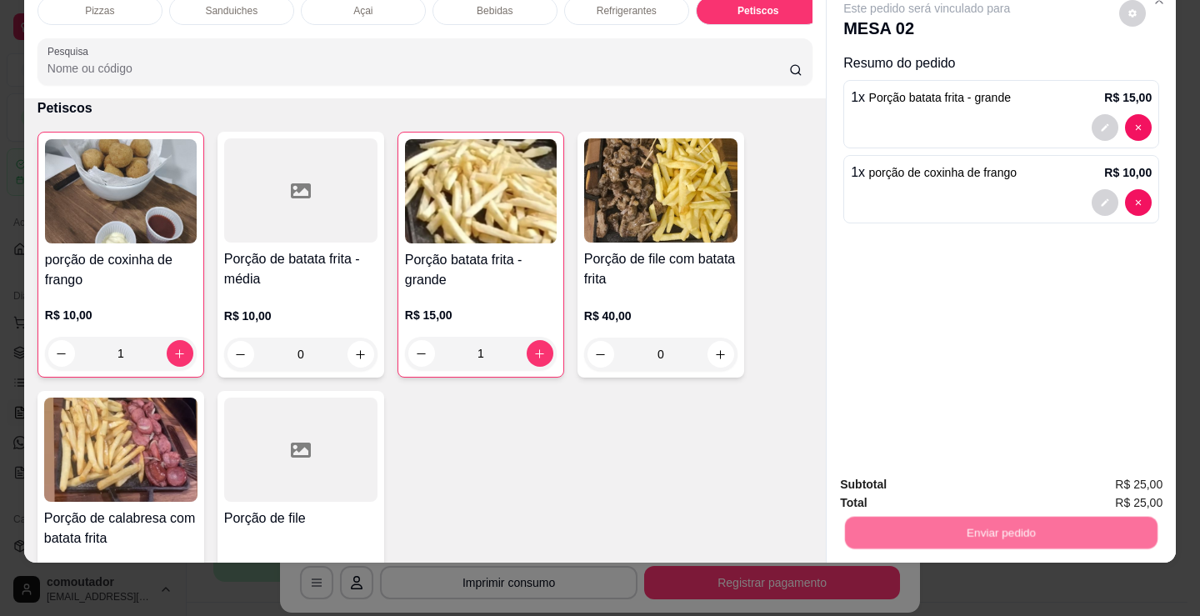
click at [907, 486] on button "Não registrar e enviar pedido" at bounding box center [947, 478] width 168 height 31
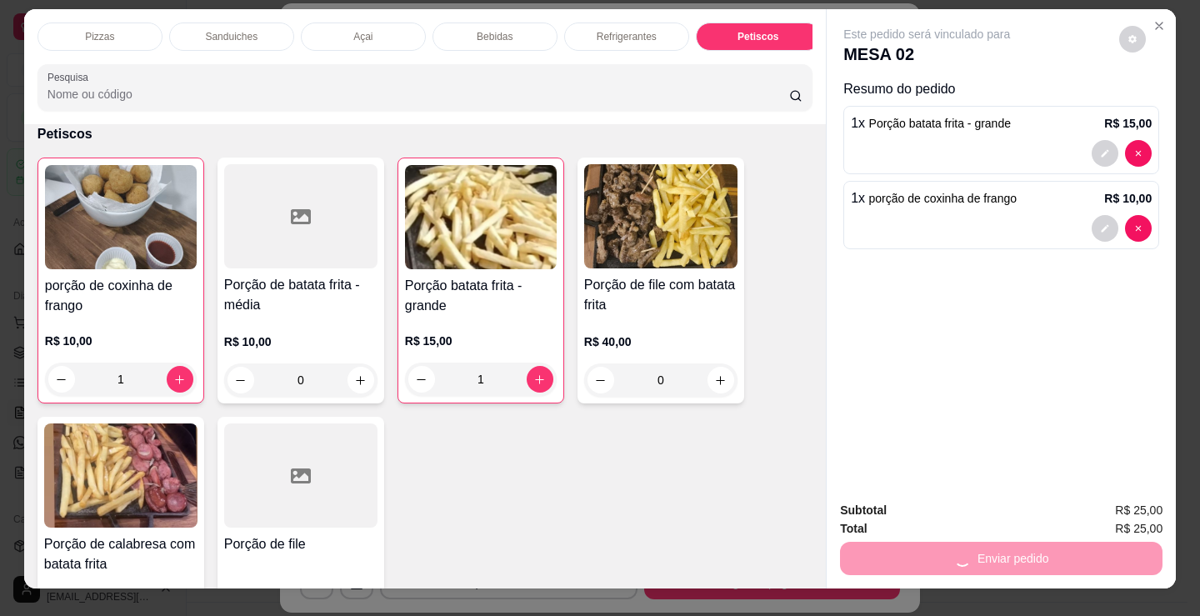
scroll to position [0, 0]
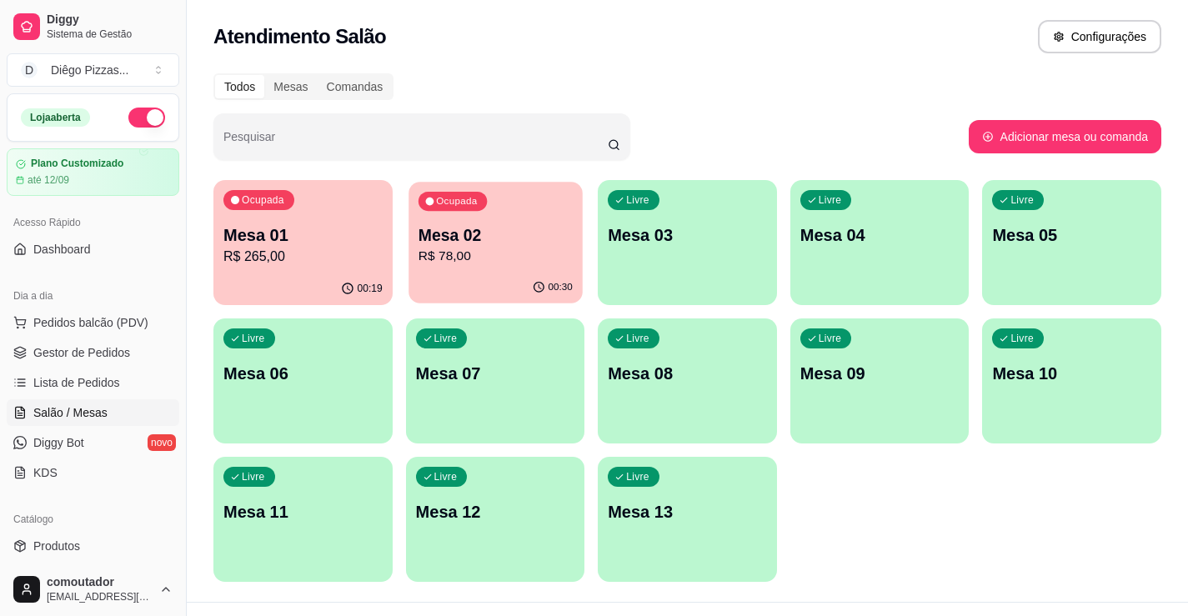
click at [416, 249] on div "Ocupada Mesa 02 R$ 78,00" at bounding box center [494, 227] width 173 height 90
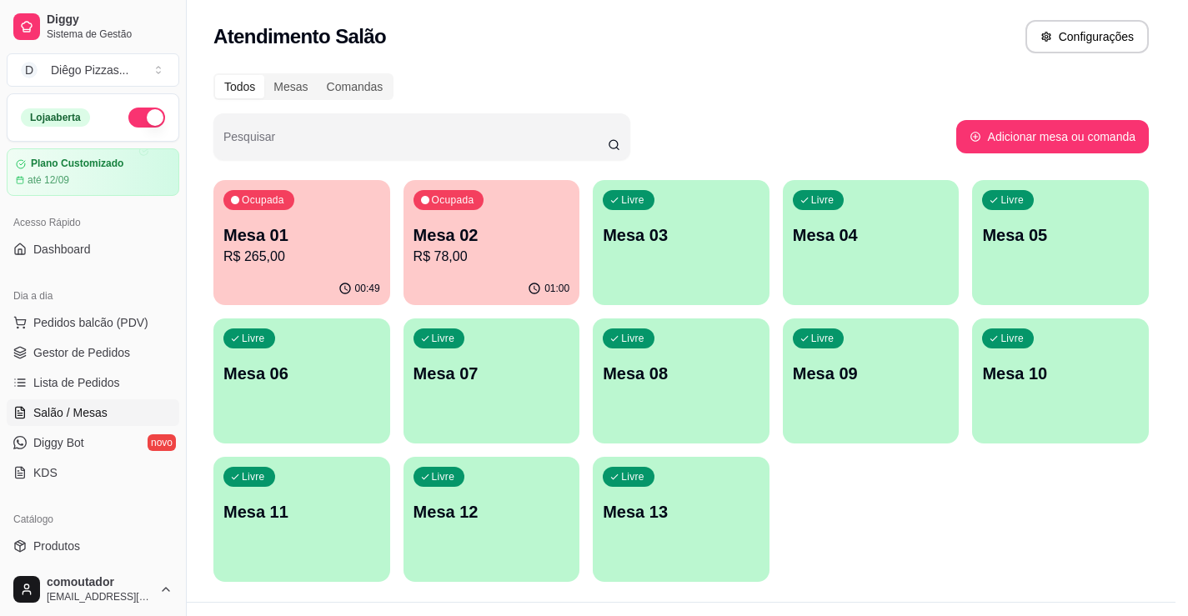
click at [419, 249] on header "MESA 02" at bounding box center [593, 274] width 647 height 51
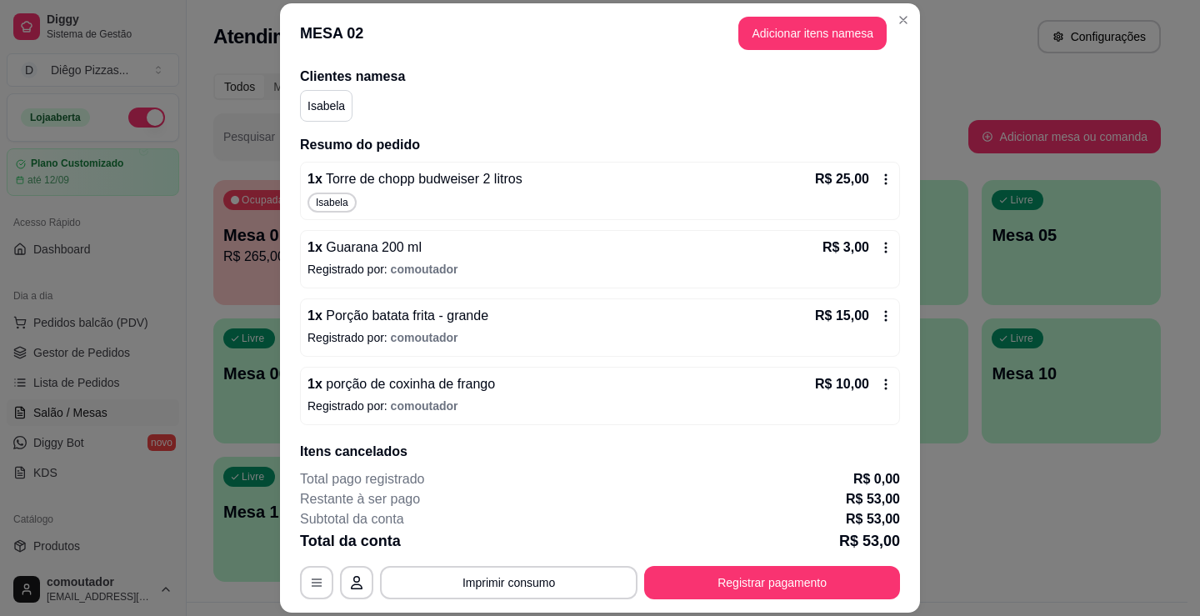
scroll to position [167, 0]
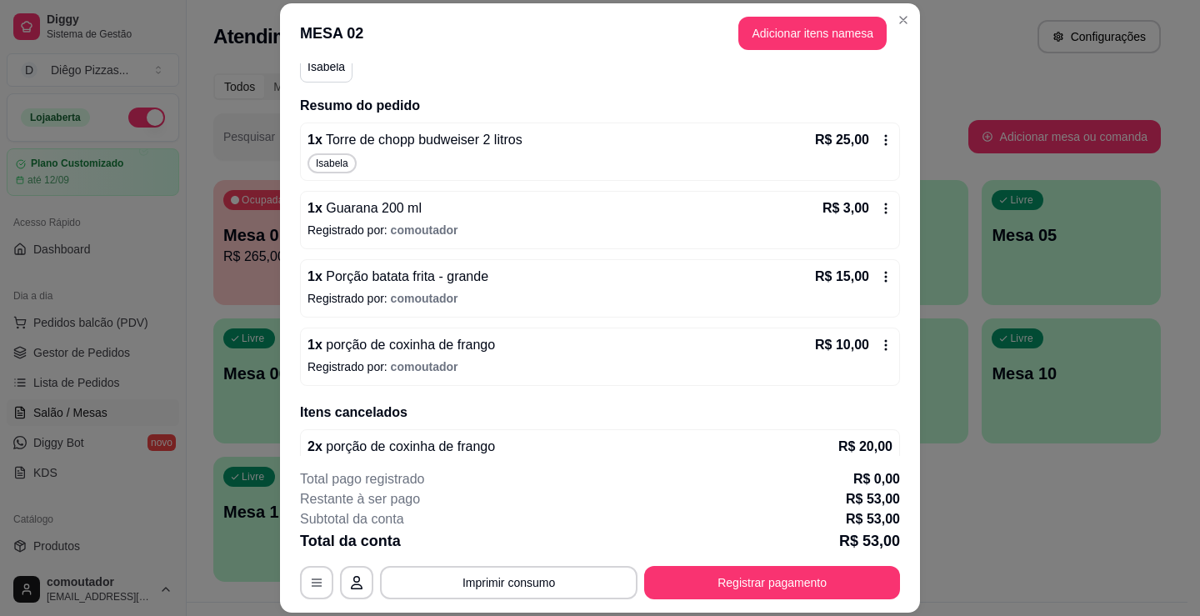
click at [885, 137] on icon at bounding box center [886, 139] width 3 height 11
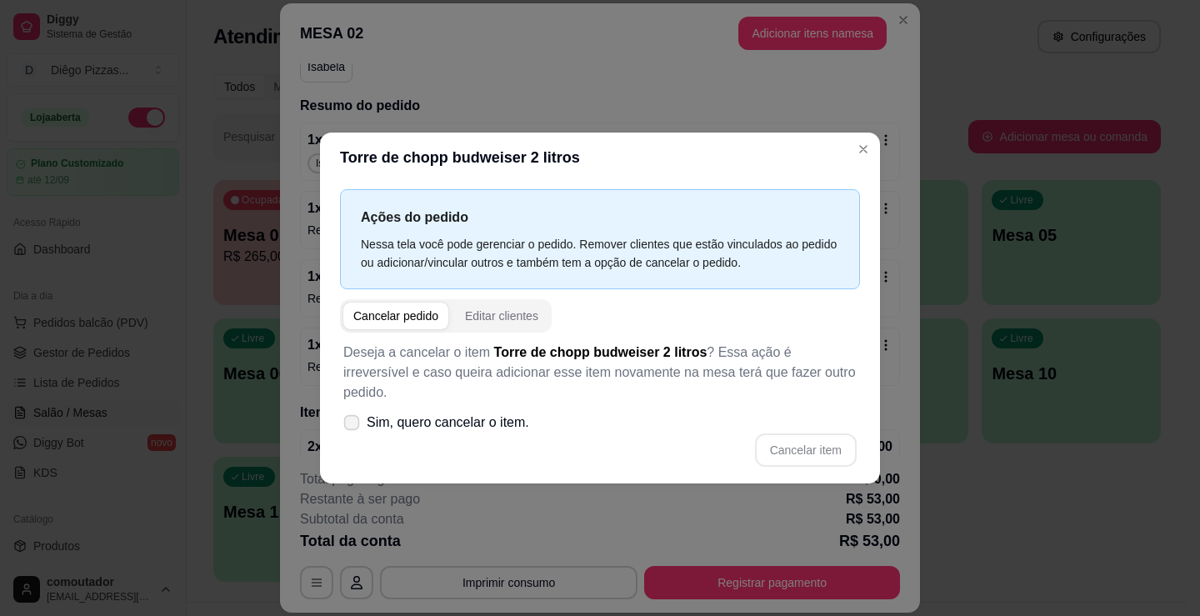
click at [354, 419] on span at bounding box center [352, 422] width 16 height 16
click at [353, 425] on input "Sim, quero cancelar o item." at bounding box center [348, 430] width 11 height 11
checkbox input "true"
click at [767, 450] on button "Cancelar item" at bounding box center [806, 449] width 102 height 33
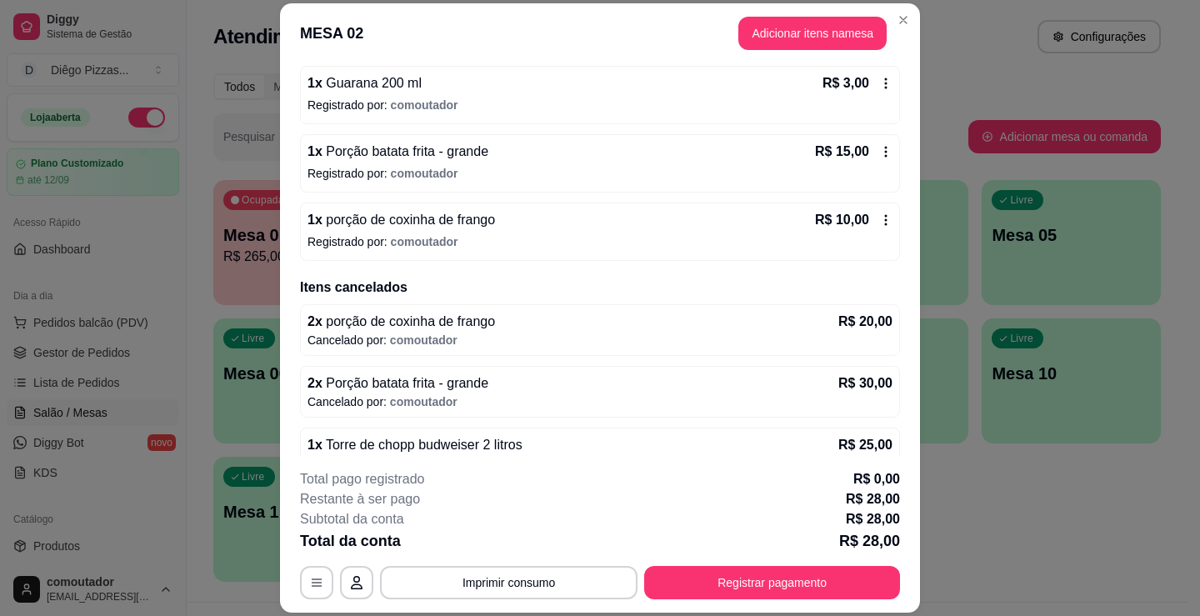
scroll to position [253, 0]
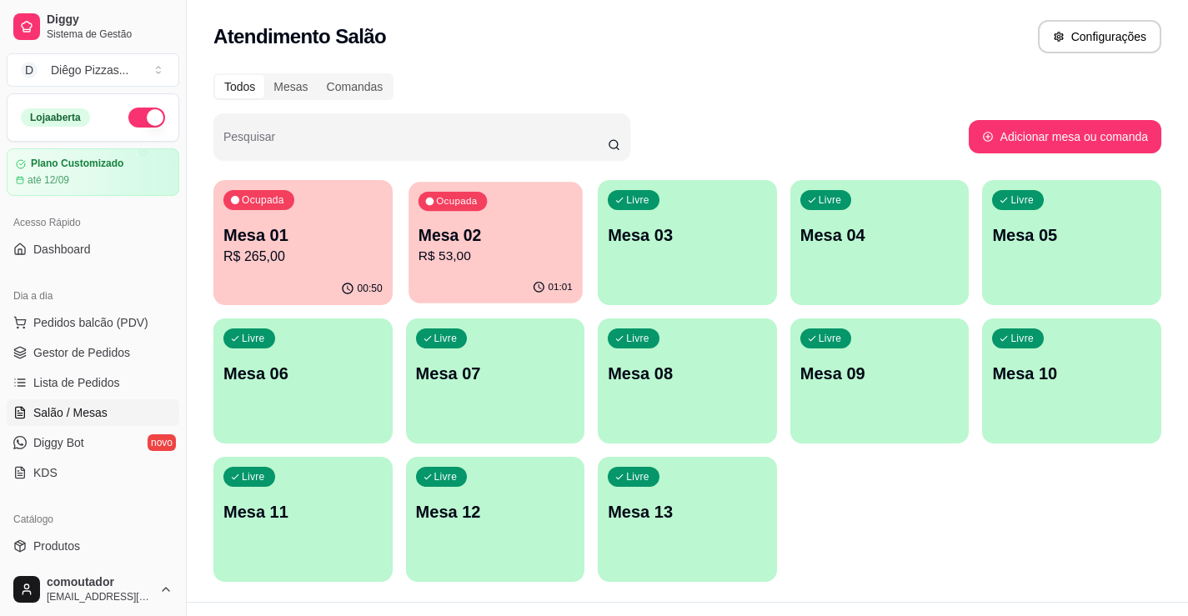
click at [416, 253] on div "Ocupada Mesa 02 R$ 53,00" at bounding box center [494, 227] width 173 height 90
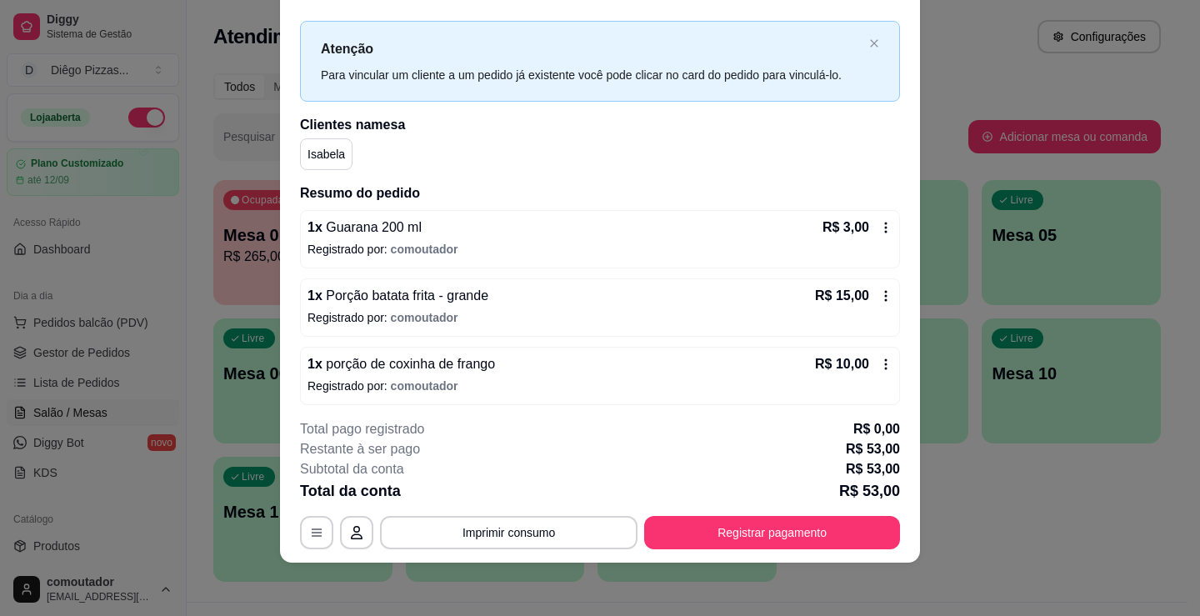
scroll to position [0, 0]
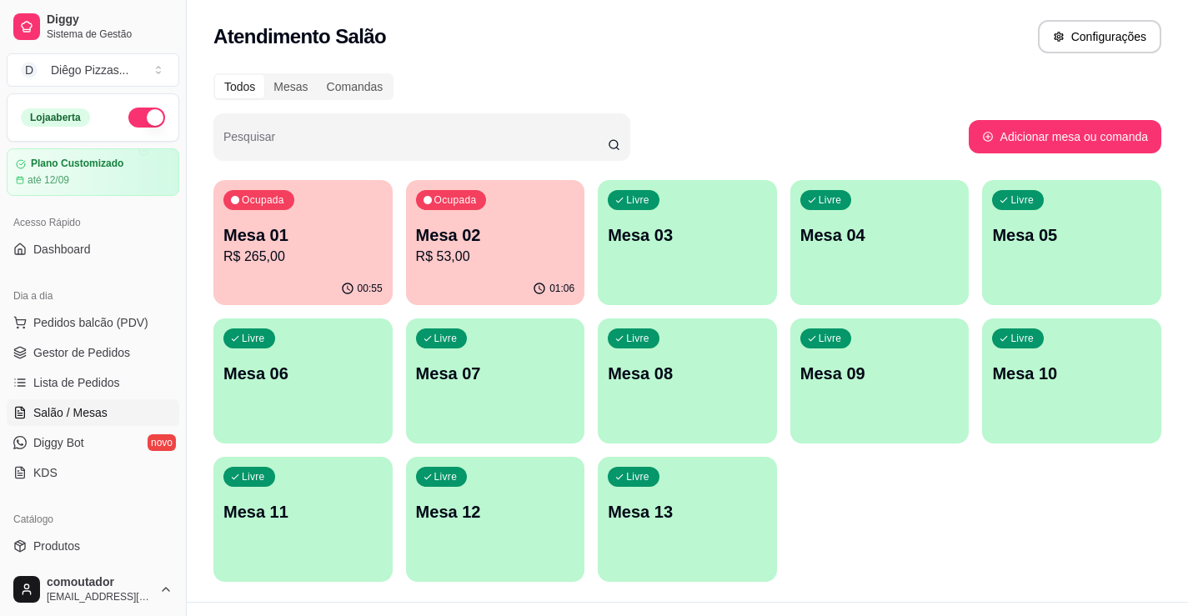
click at [493, 228] on p "Mesa 02" at bounding box center [495, 234] width 159 height 23
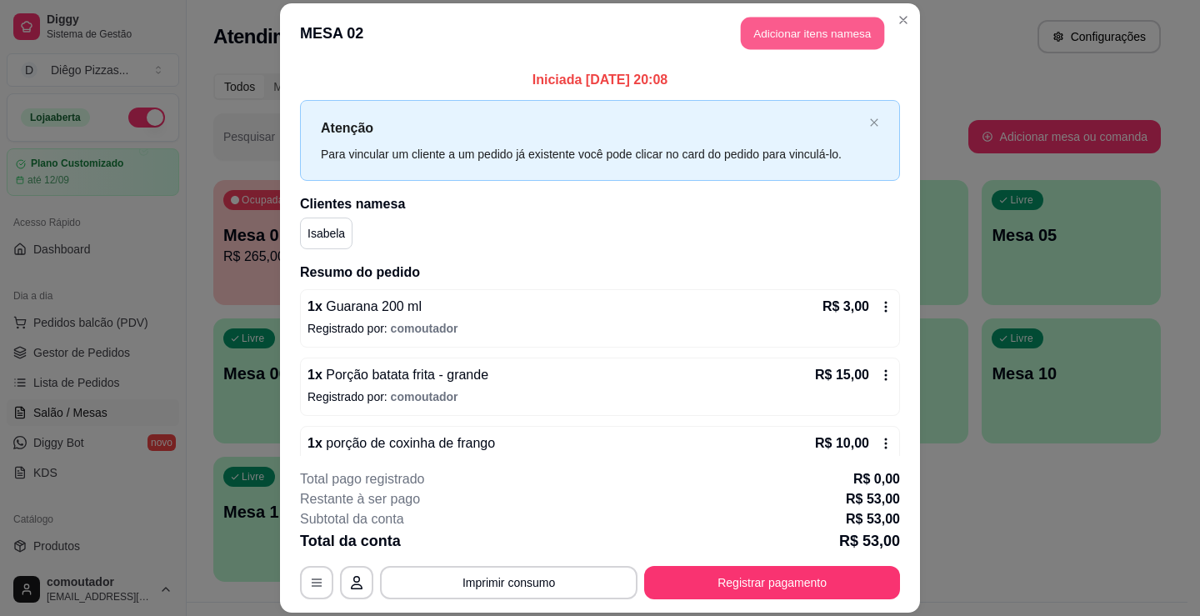
click at [782, 24] on button "Adicionar itens na mesa" at bounding box center [812, 33] width 143 height 33
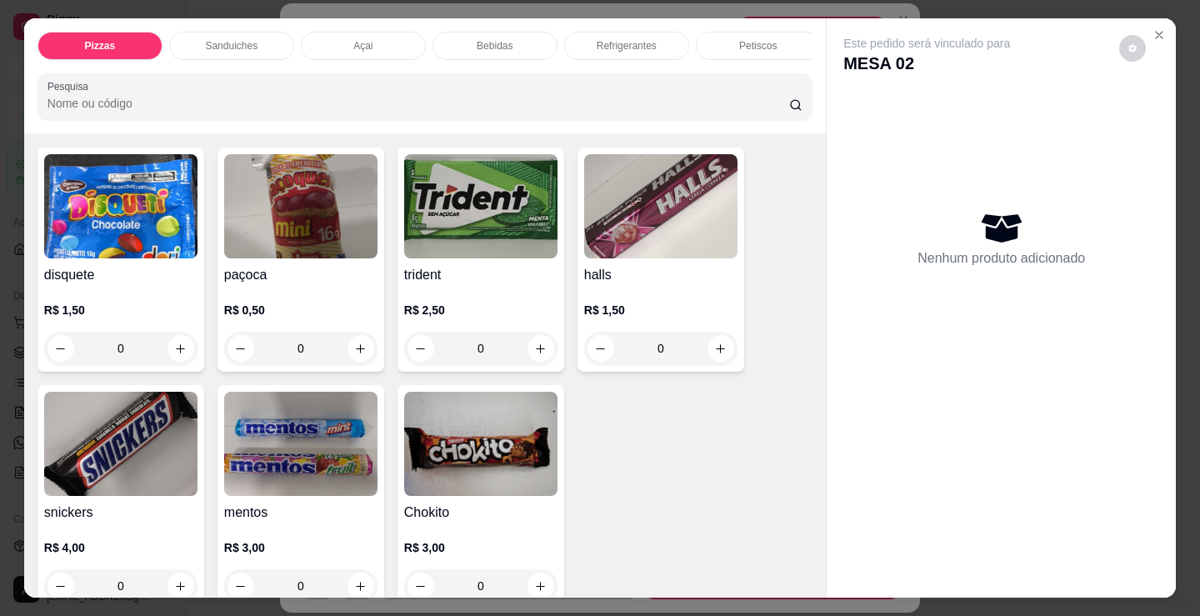
scroll to position [6167, 0]
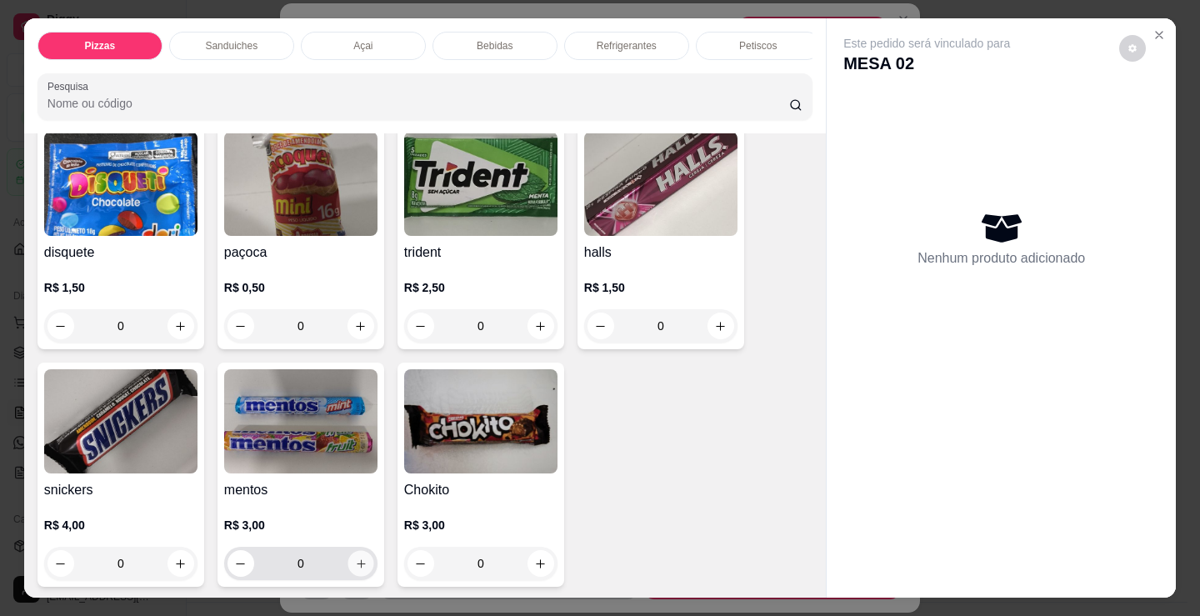
click at [360, 565] on icon "increase-product-quantity" at bounding box center [361, 564] width 13 height 13
type input "1"
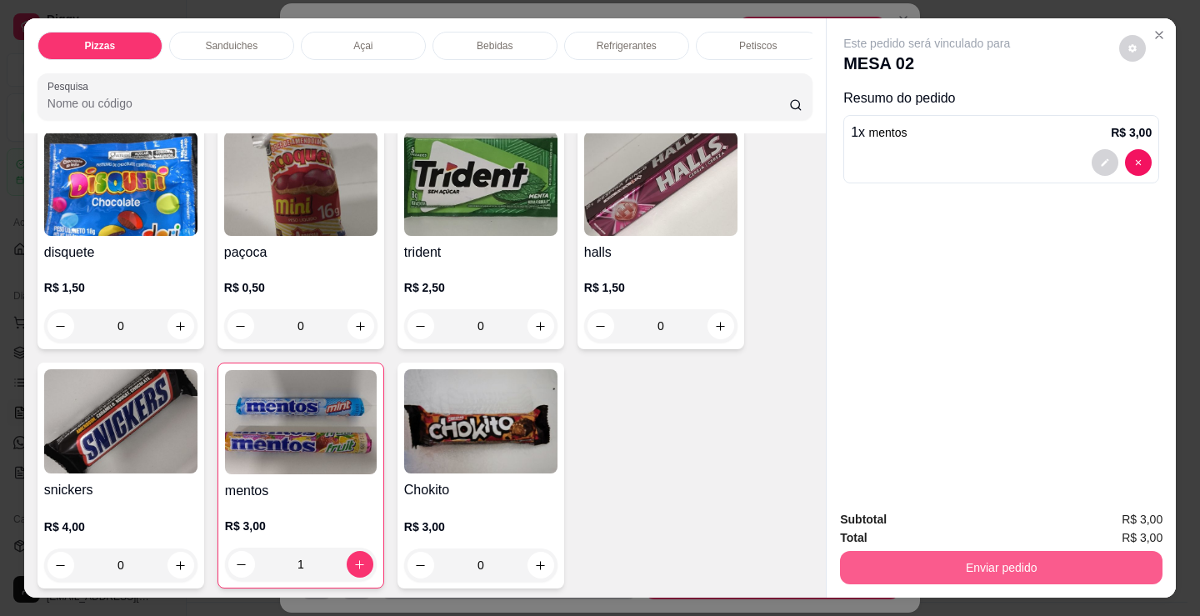
click at [987, 563] on button "Enviar pedido" at bounding box center [1001, 567] width 323 height 33
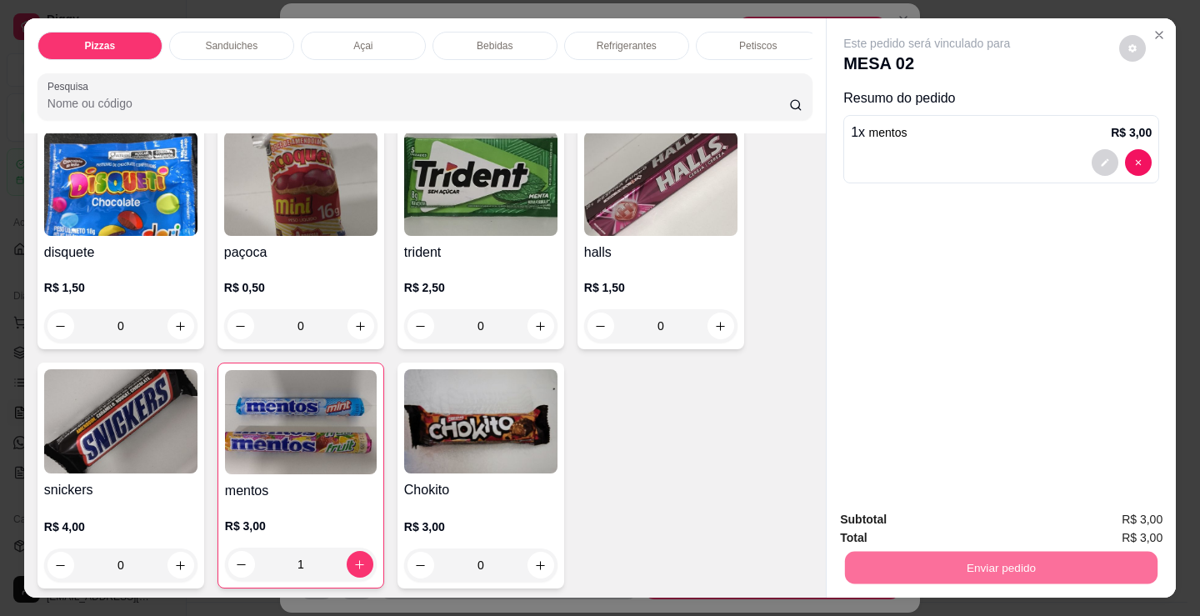
click at [1094, 511] on button "Sim, quero registrar" at bounding box center [1104, 519] width 120 height 31
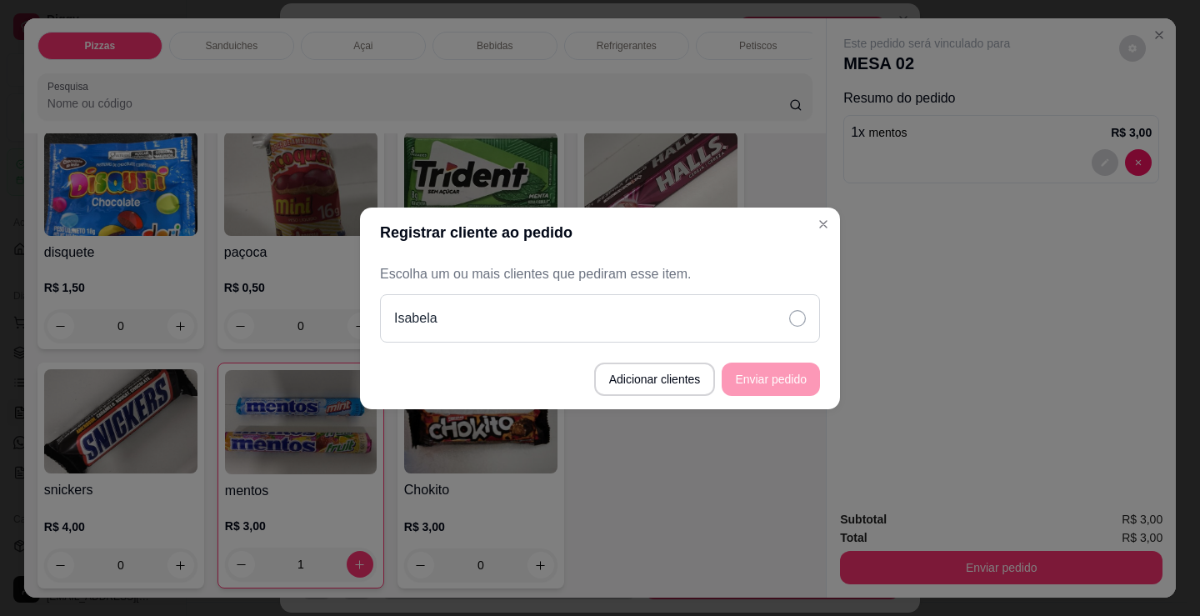
click at [803, 320] on icon at bounding box center [797, 318] width 17 height 17
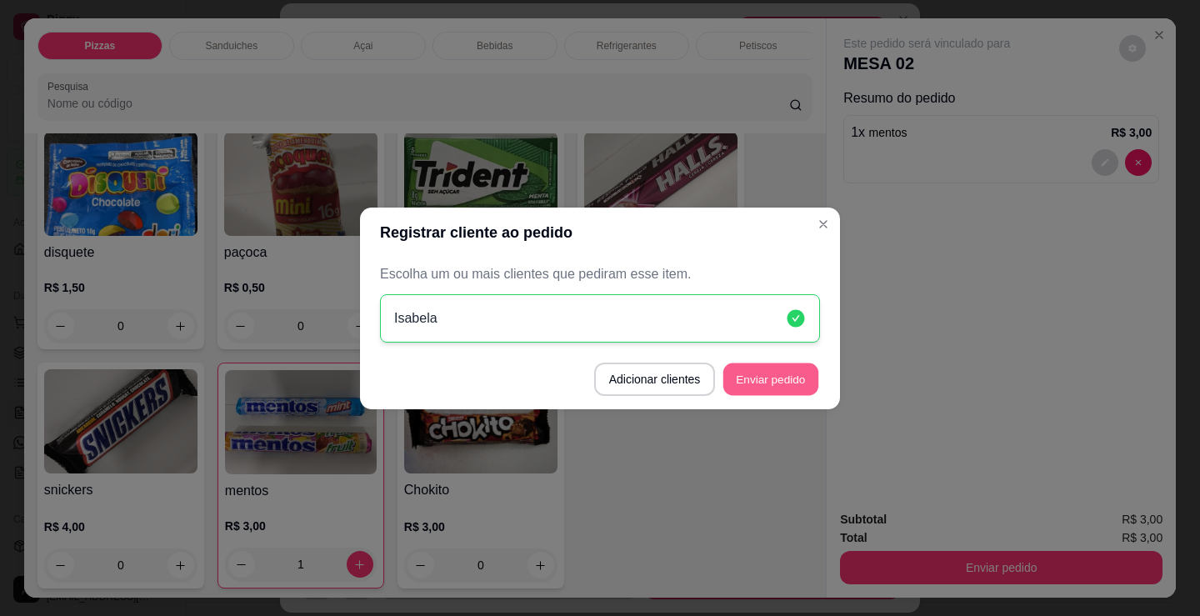
click at [799, 382] on button "Enviar pedido" at bounding box center [770, 379] width 95 height 33
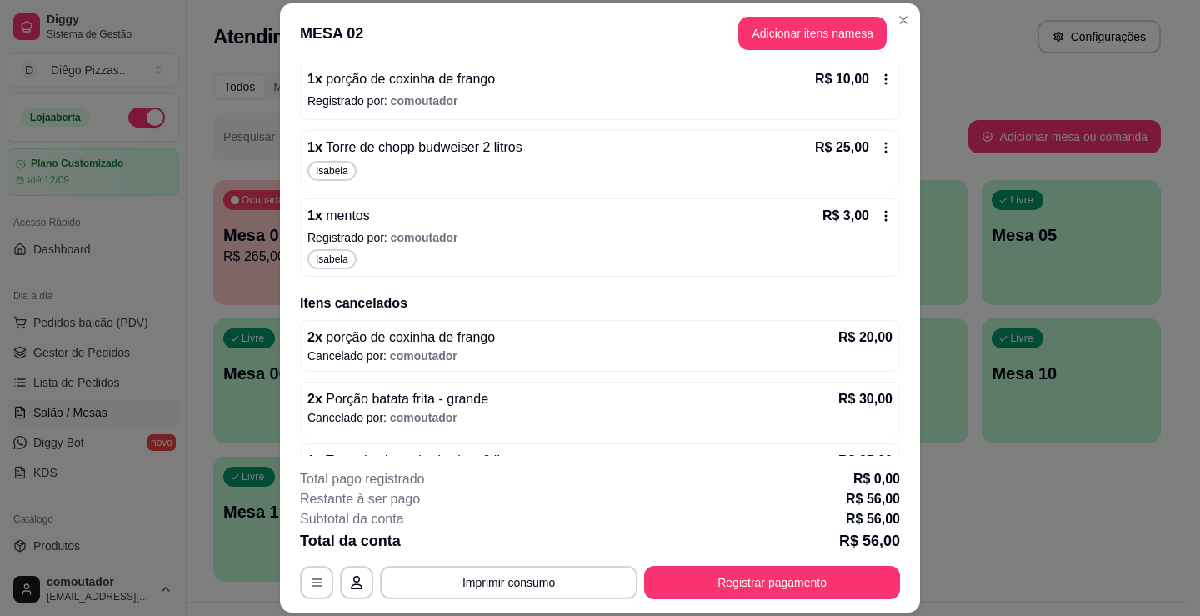
scroll to position [409, 0]
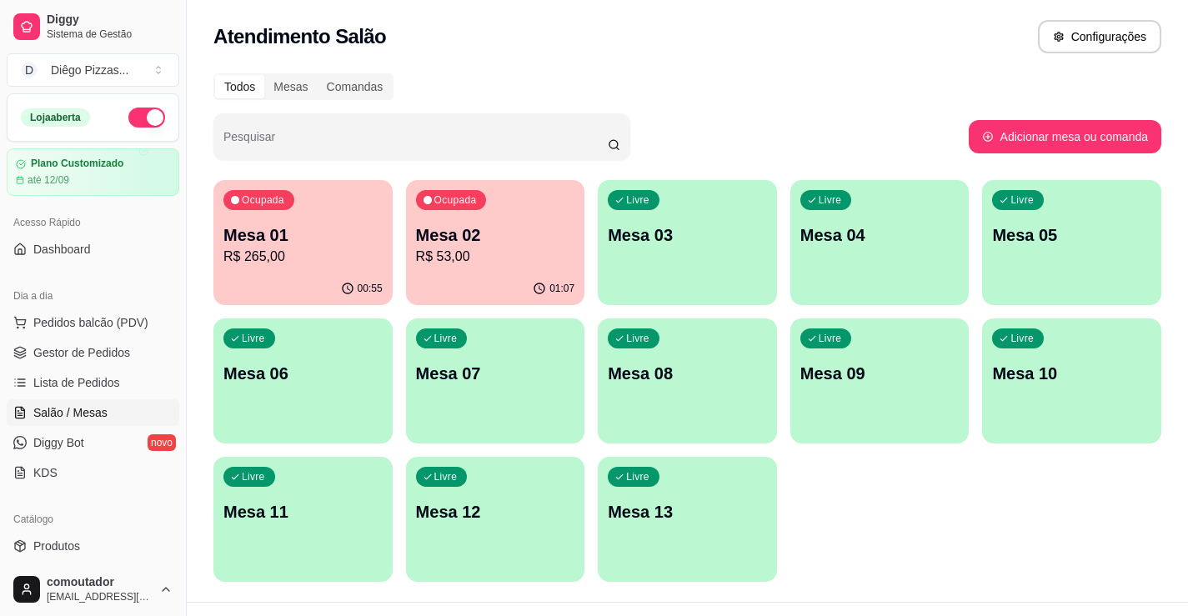
click at [427, 261] on p "R$ 53,00" at bounding box center [495, 257] width 159 height 20
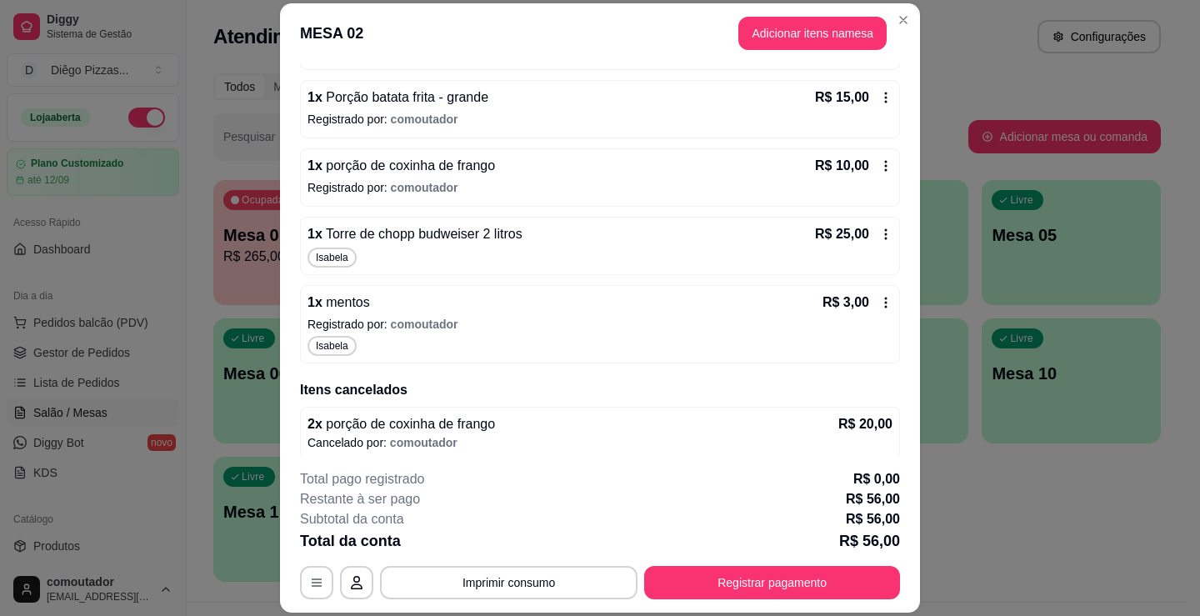
scroll to position [250, 0]
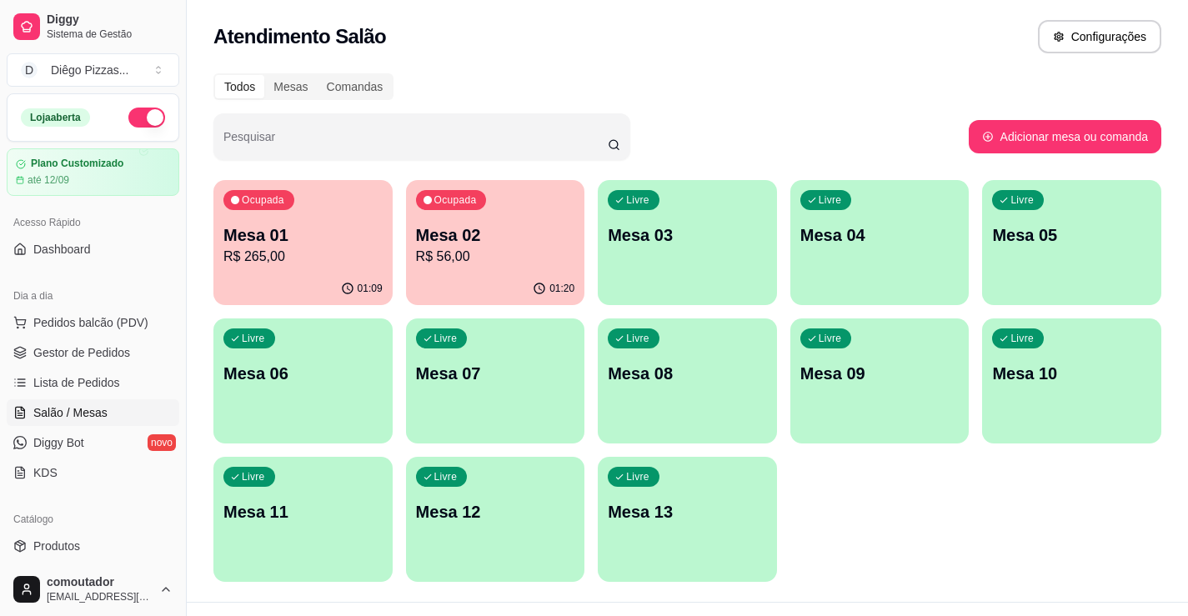
click at [276, 233] on p "Mesa 01" at bounding box center [302, 234] width 159 height 23
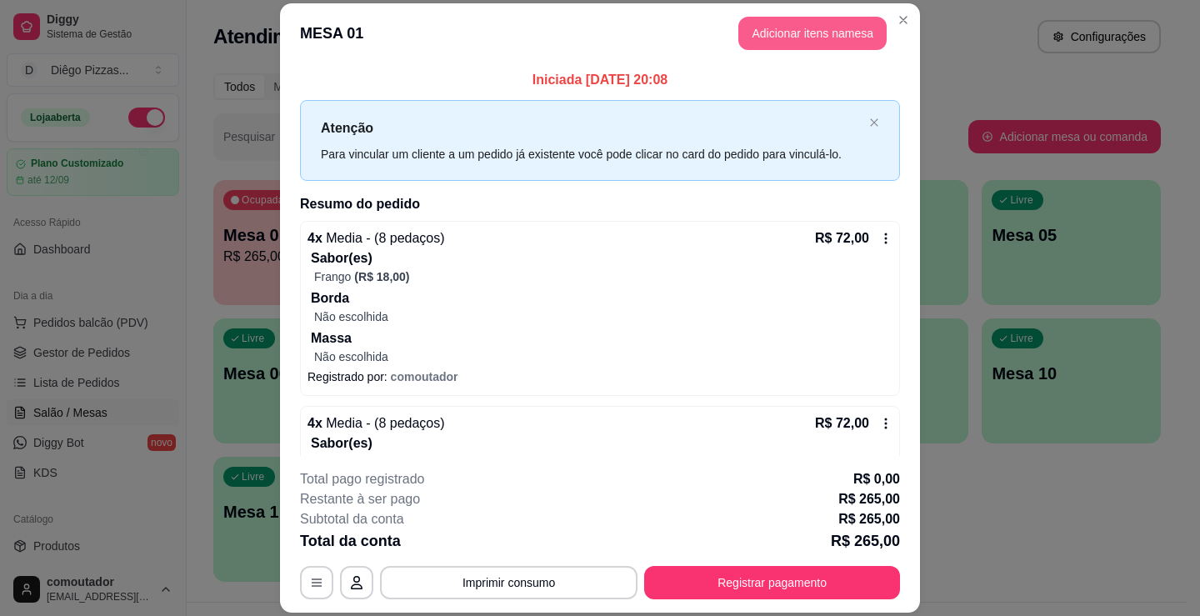
click at [786, 32] on button "Adicionar itens na mesa" at bounding box center [812, 33] width 148 height 33
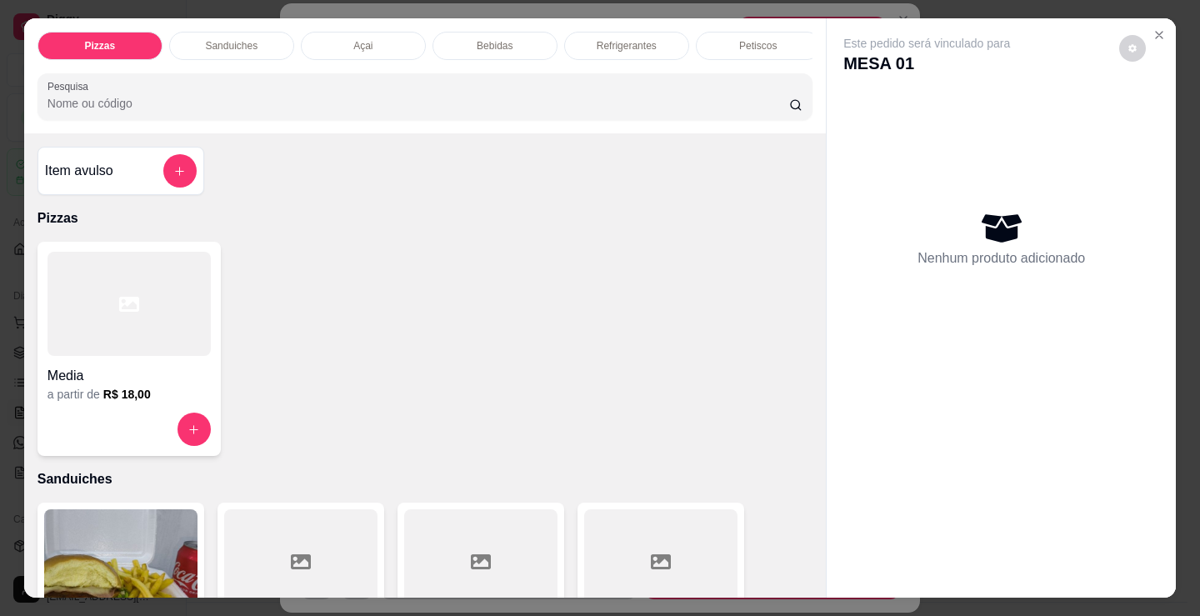
click at [602, 44] on p "Refrigerantes" at bounding box center [627, 45] width 60 height 13
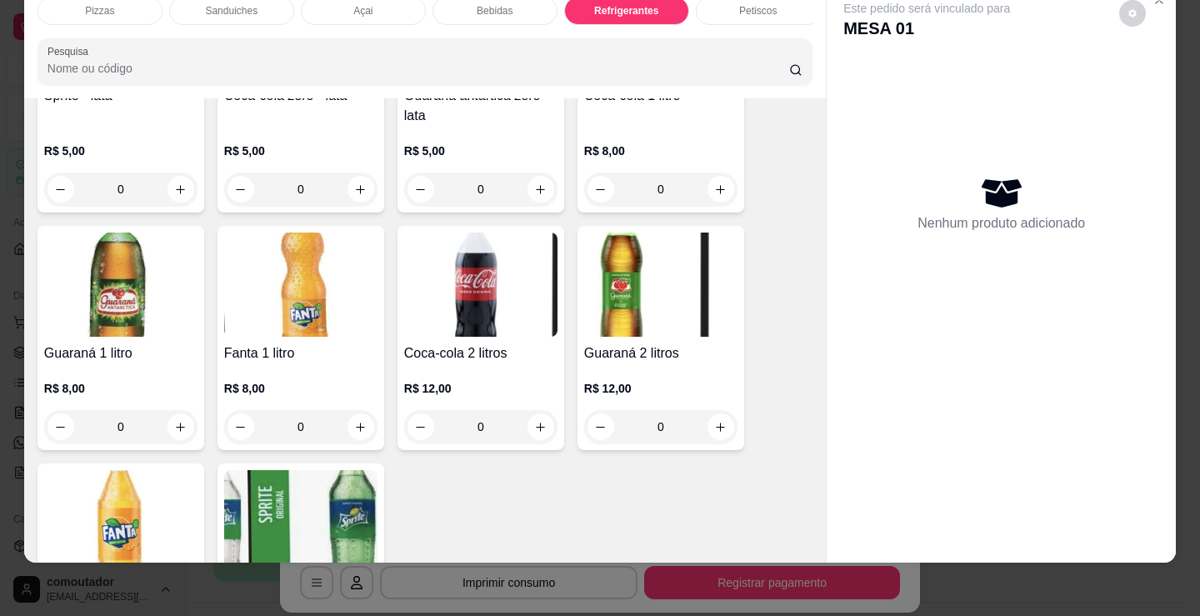
scroll to position [5003, 0]
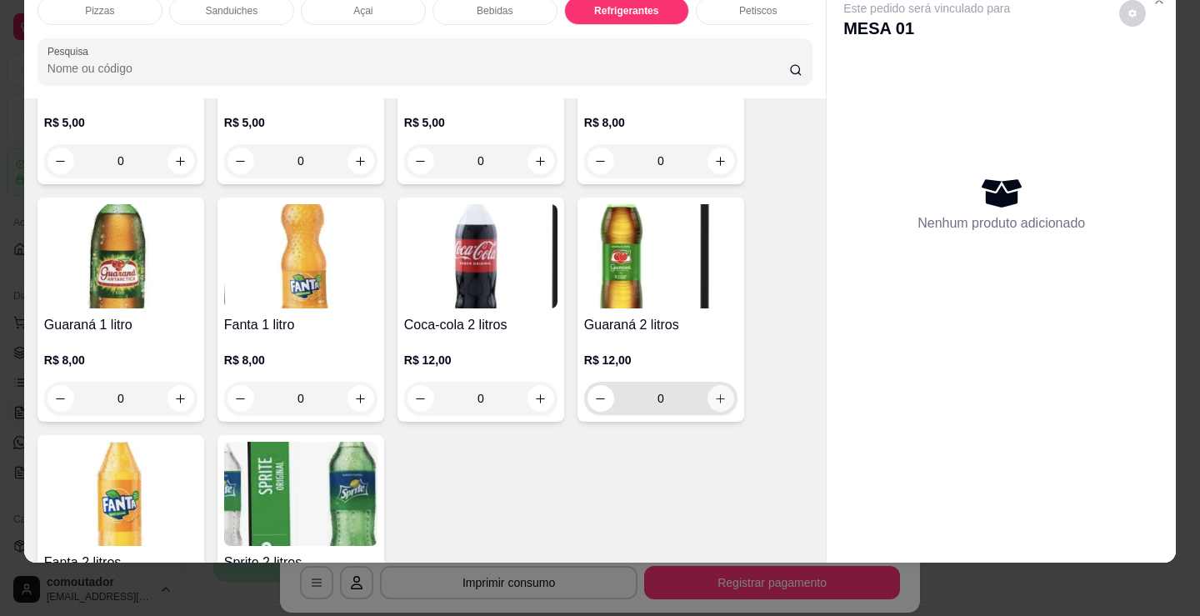
click at [720, 398] on icon "increase-product-quantity" at bounding box center [720, 399] width 13 height 13
type input "1"
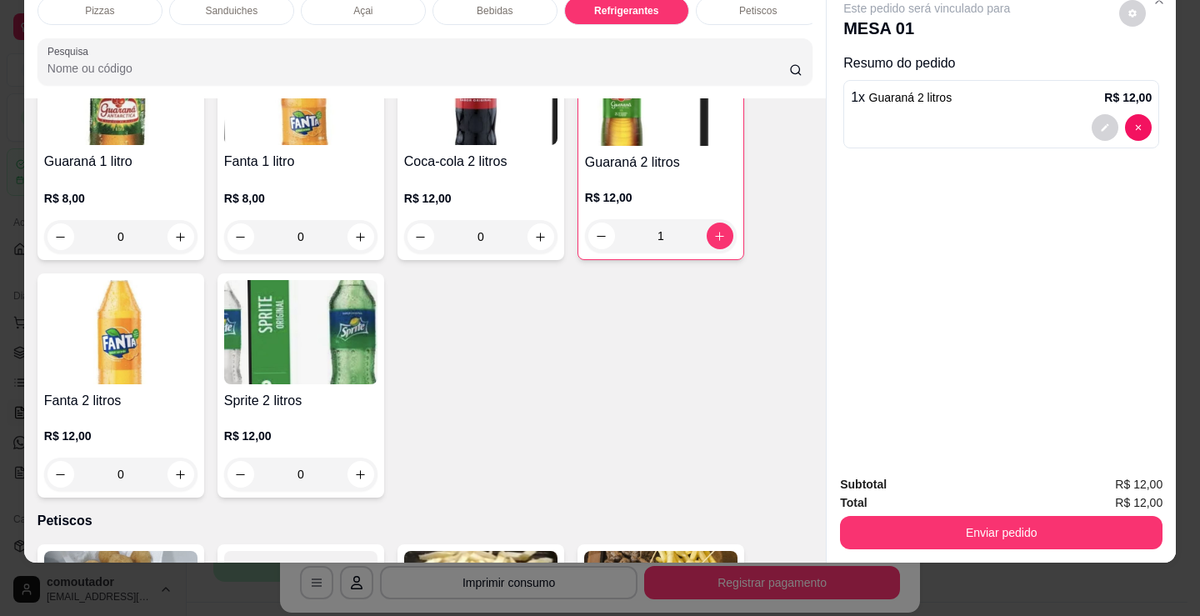
scroll to position [5169, 0]
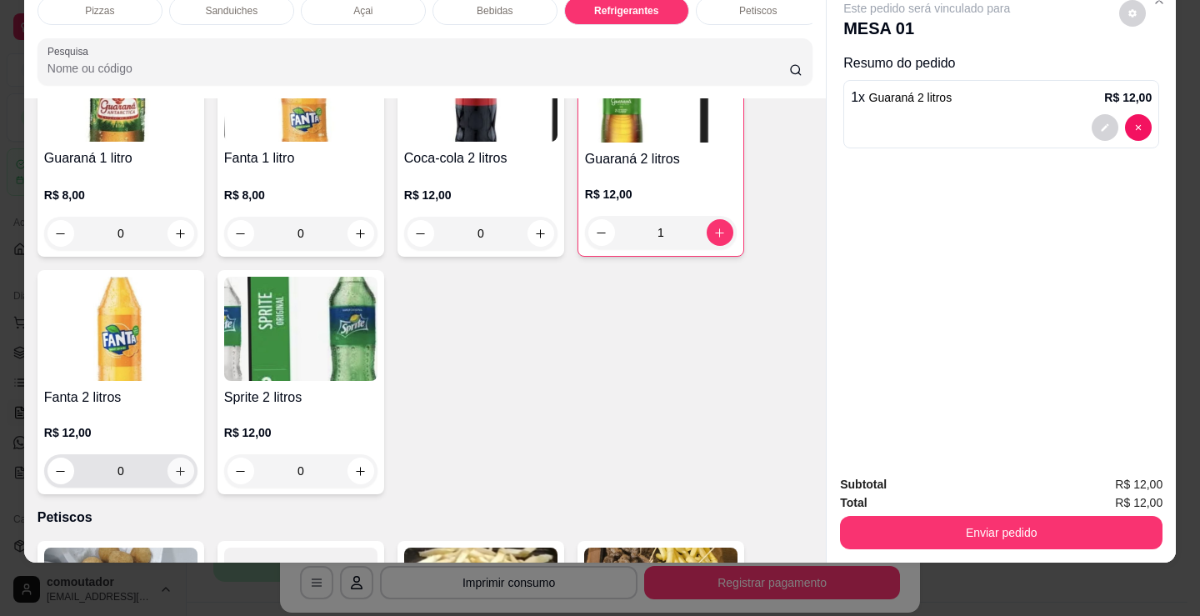
click at [178, 463] on button "increase-product-quantity" at bounding box center [181, 471] width 27 height 27
type input "1"
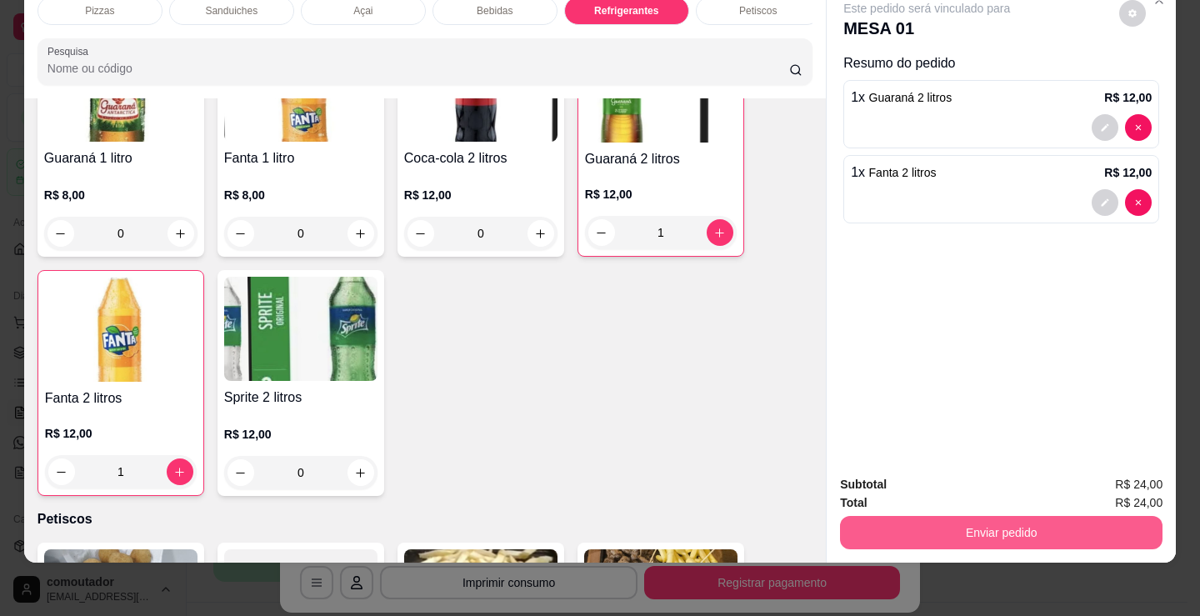
click at [914, 542] on div "Subtotal R$ 24,00 Total R$ 24,00 Enviar pedido" at bounding box center [1001, 512] width 349 height 101
click at [910, 523] on button "Enviar pedido" at bounding box center [1001, 532] width 323 height 33
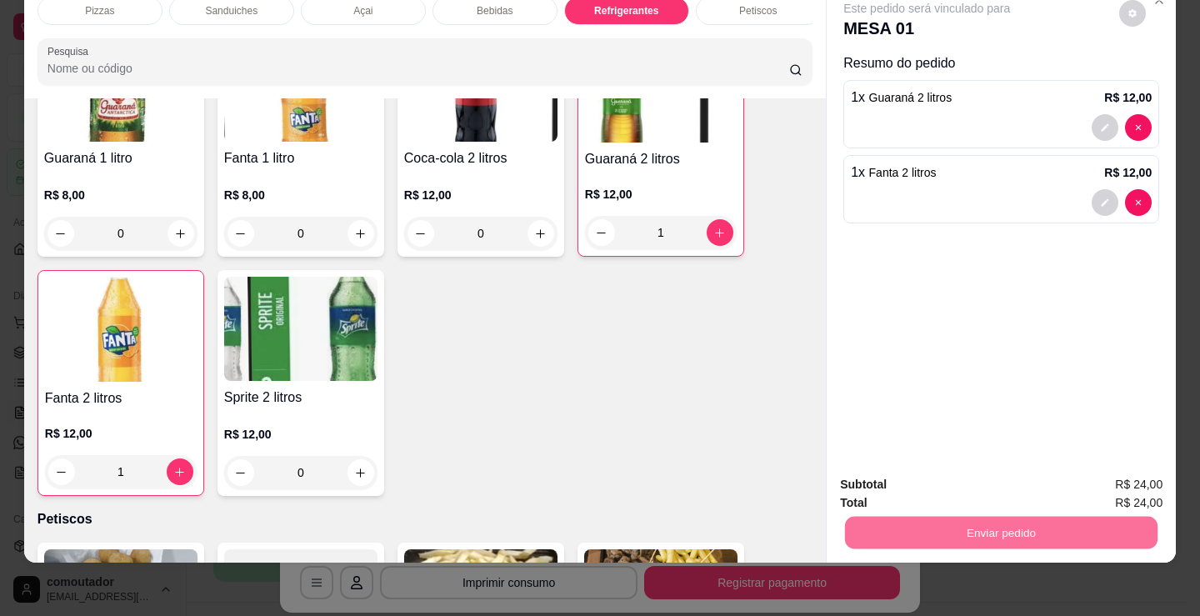
click at [906, 470] on button "Não registrar e enviar pedido" at bounding box center [945, 479] width 173 height 32
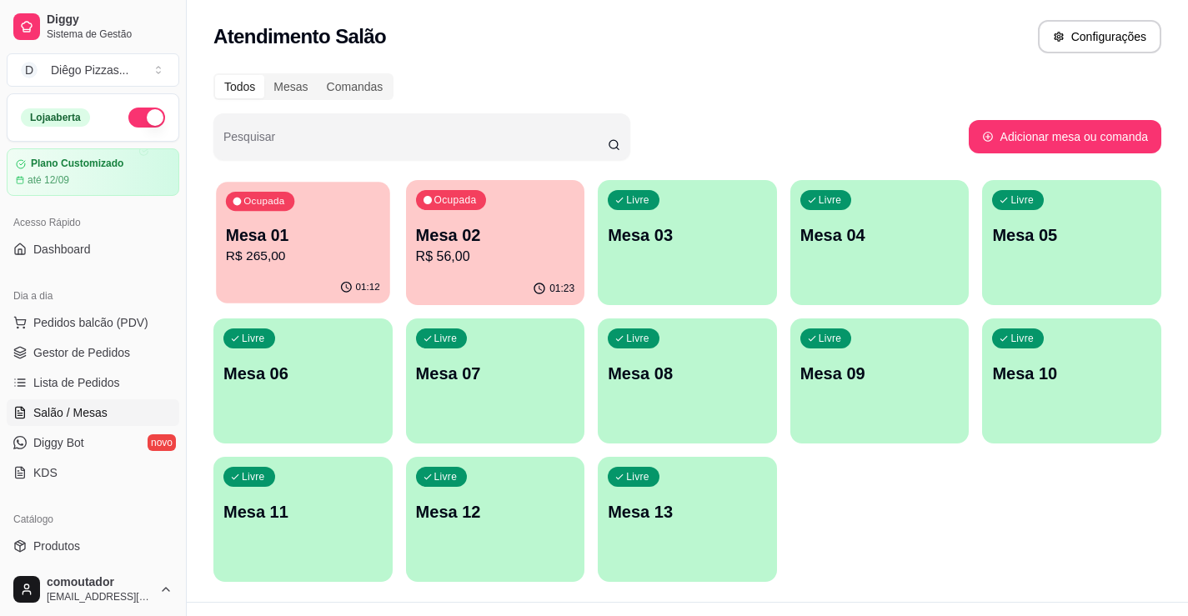
click at [318, 231] on p "Mesa 01" at bounding box center [303, 235] width 154 height 23
click at [345, 242] on p "Mesa 01" at bounding box center [302, 234] width 159 height 23
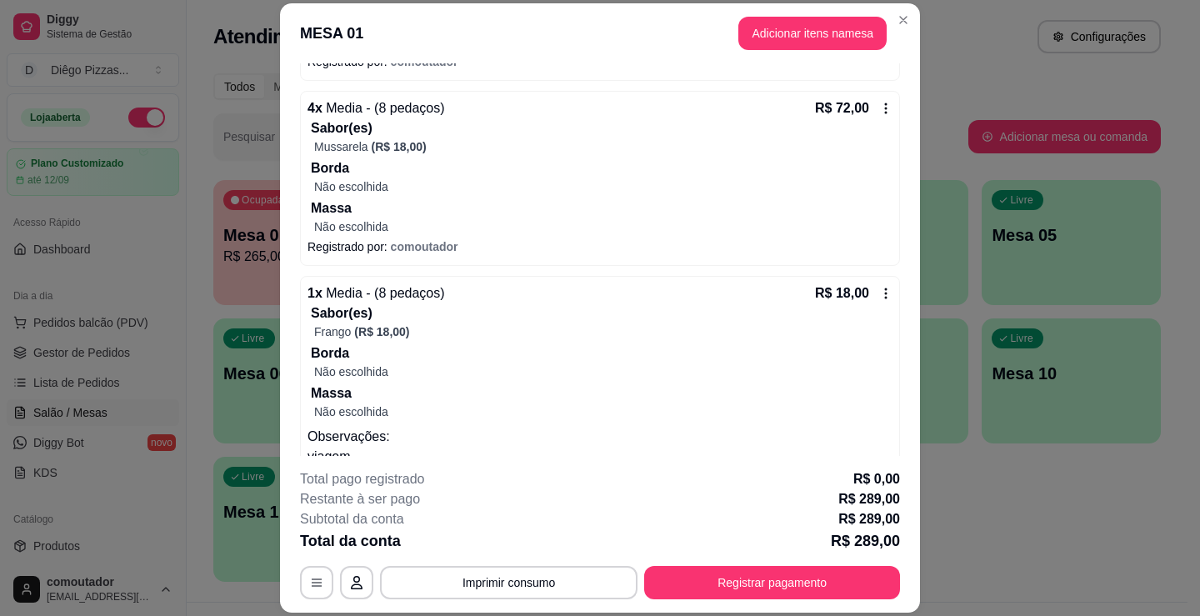
scroll to position [583, 0]
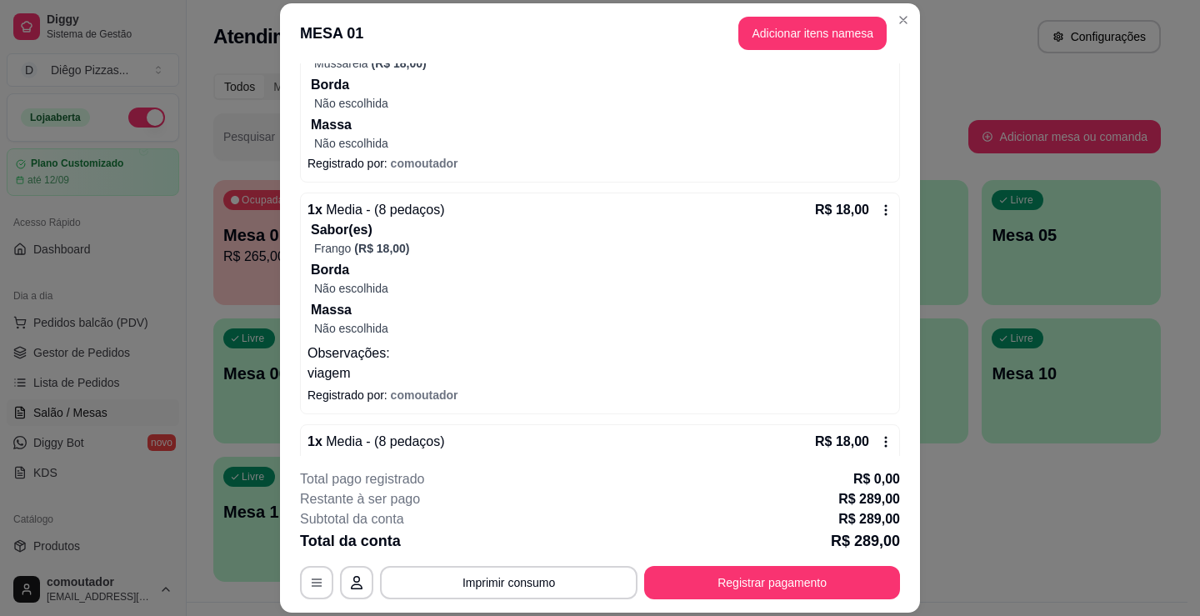
click at [879, 208] on icon at bounding box center [885, 209] width 13 height 13
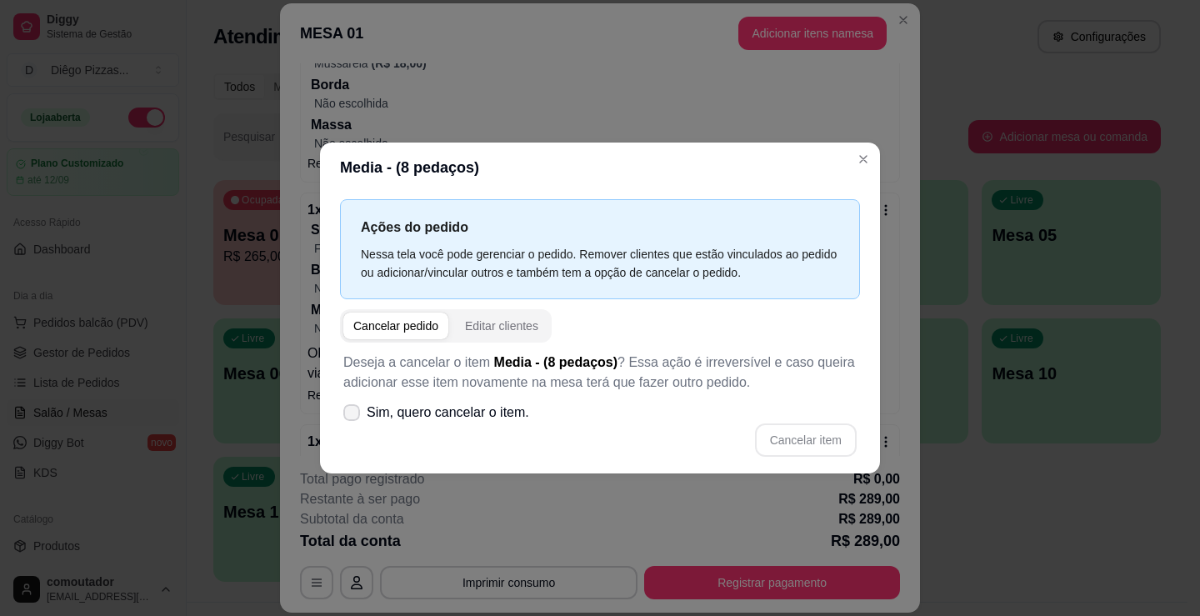
click at [443, 415] on span "Sim, quero cancelar o item." at bounding box center [448, 413] width 163 height 20
click at [353, 415] on input "Sim, quero cancelar o item." at bounding box center [348, 420] width 11 height 11
checkbox input "true"
click at [784, 433] on button "Cancelar item" at bounding box center [806, 439] width 102 height 33
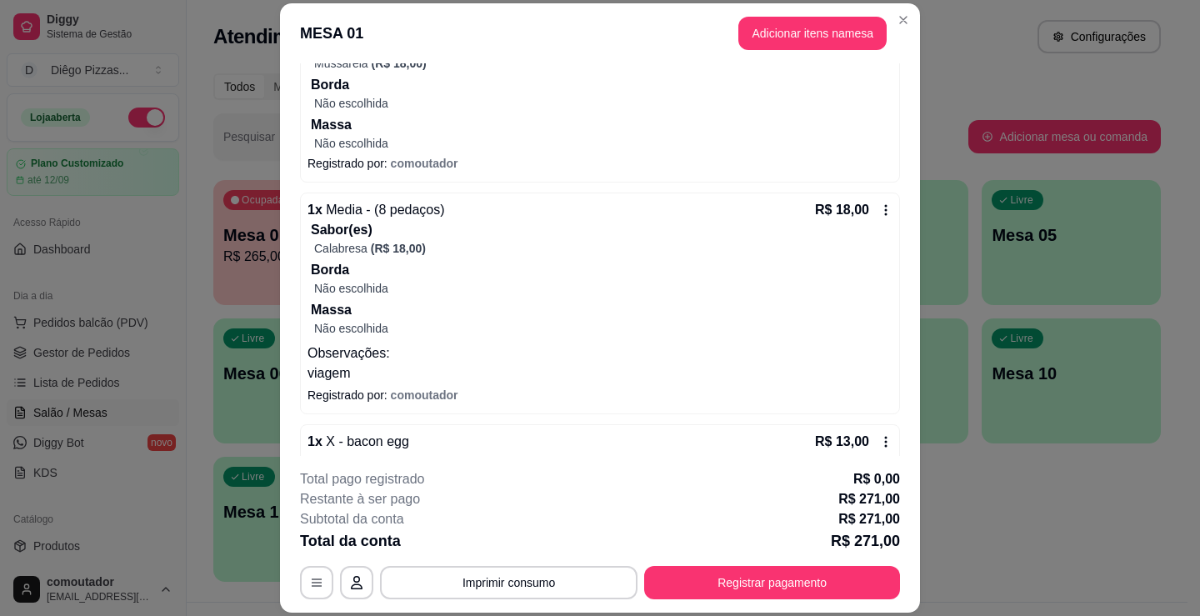
click at [885, 206] on icon at bounding box center [886, 209] width 3 height 11
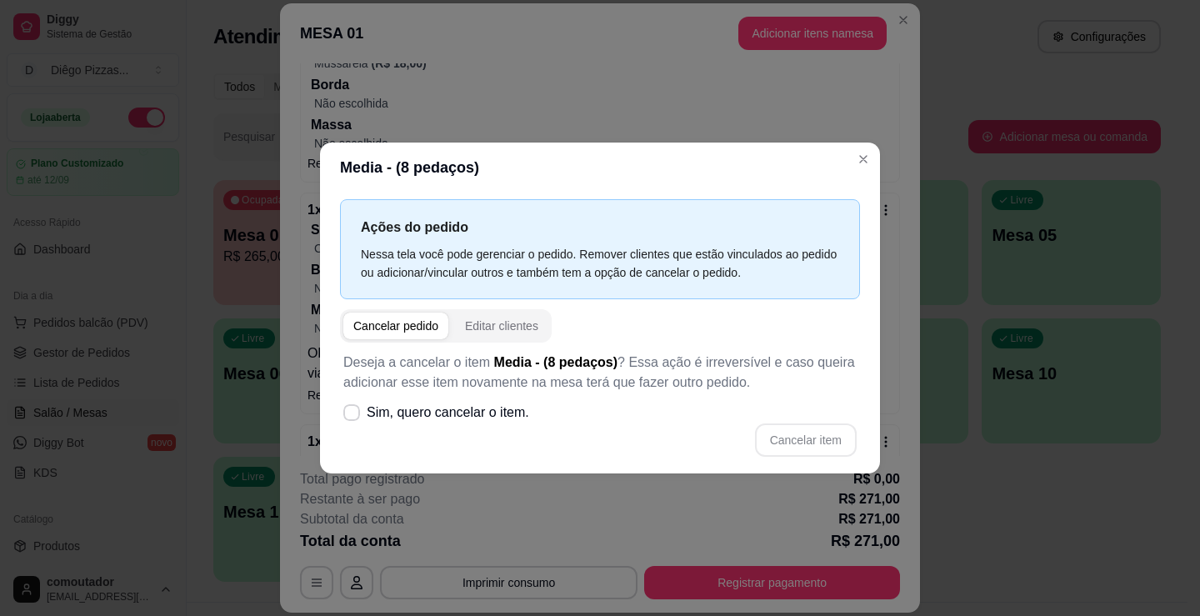
click at [395, 328] on div "Cancelar pedido" at bounding box center [395, 326] width 85 height 17
click at [433, 405] on span "Sim, quero cancelar o item." at bounding box center [448, 413] width 163 height 20
click at [353, 415] on input "Sim, quero cancelar o item." at bounding box center [348, 420] width 11 height 11
checkbox input "true"
click at [814, 446] on button "Cancelar item" at bounding box center [806, 439] width 102 height 33
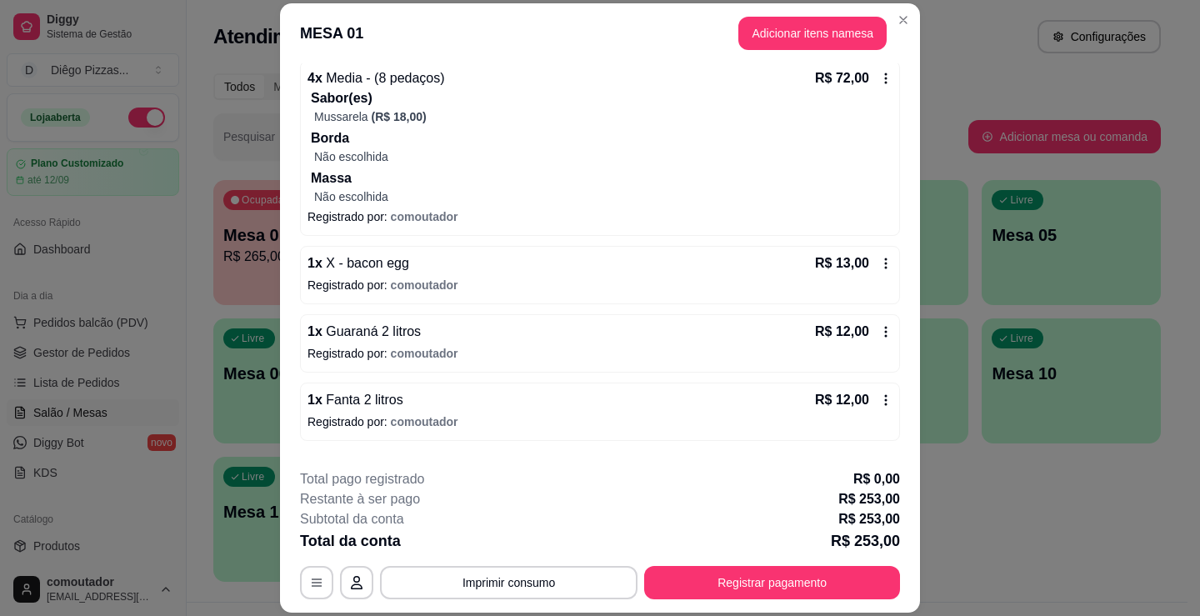
scroll to position [504, 0]
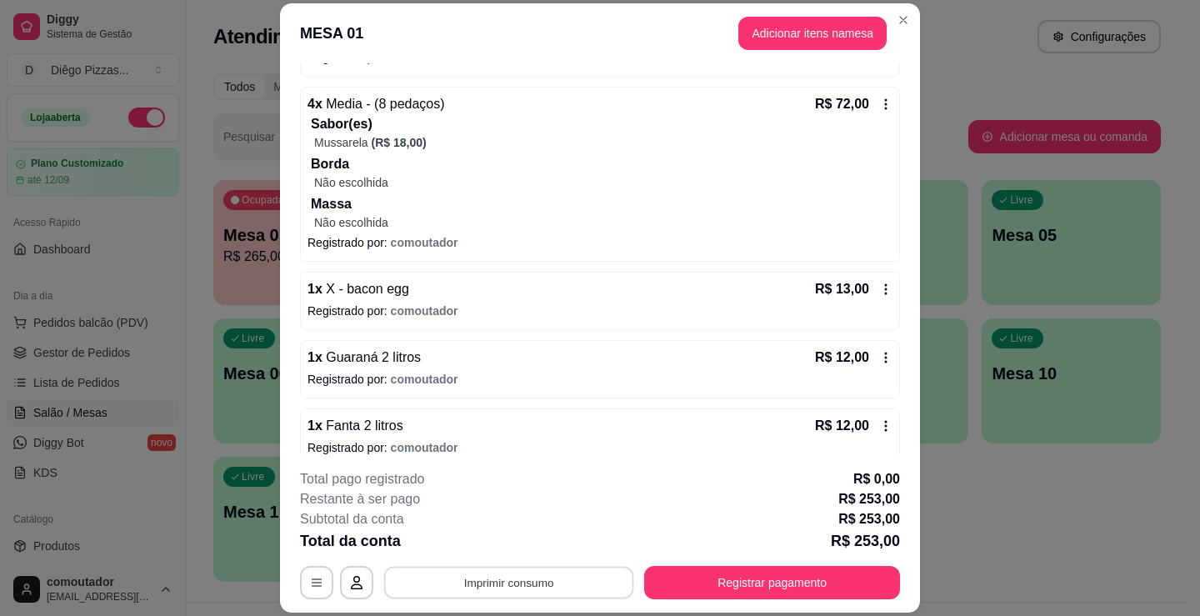
click at [558, 583] on button "Imprimir consumo" at bounding box center [509, 583] width 250 height 33
click at [503, 541] on button "IMPRESSORA" at bounding box center [508, 544] width 121 height 27
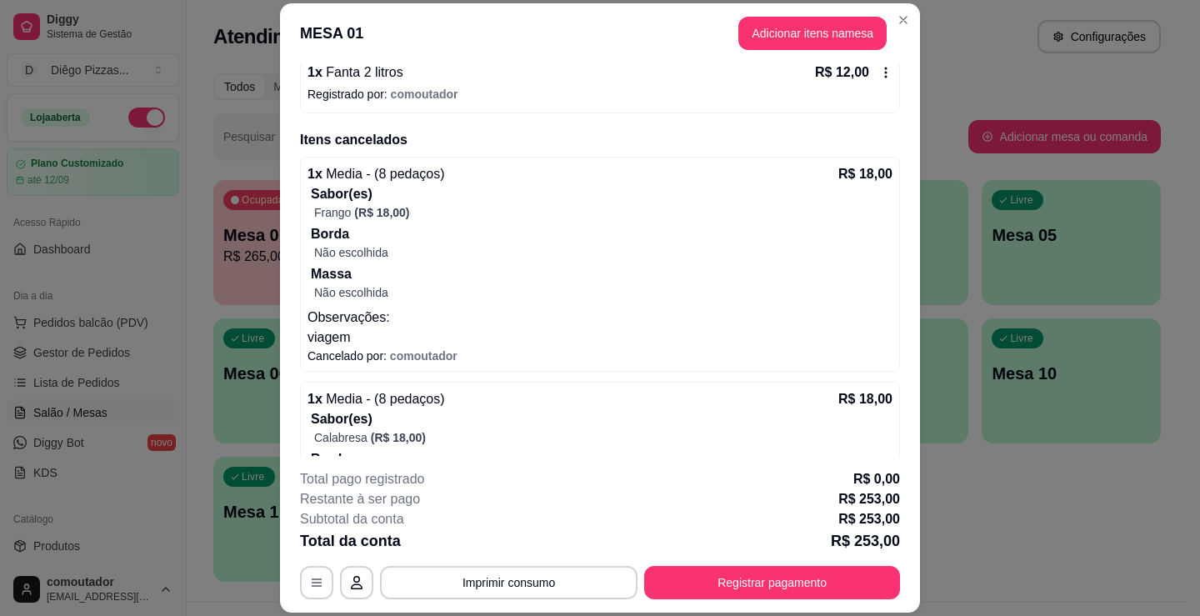
scroll to position [588, 0]
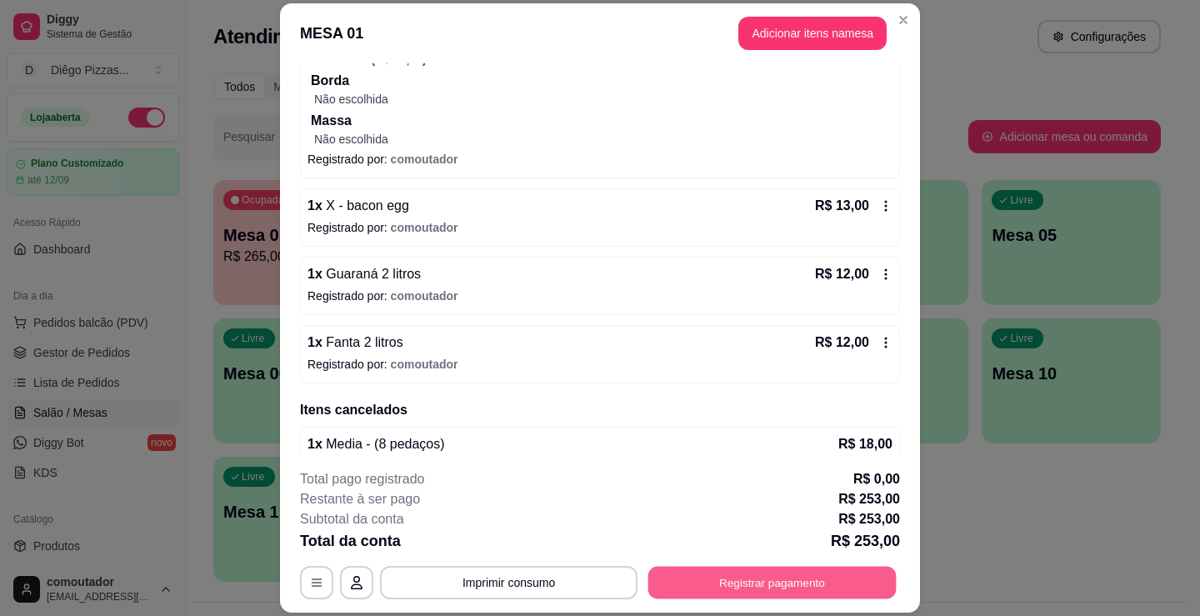
click at [732, 580] on button "Registrar pagamento" at bounding box center [772, 583] width 248 height 33
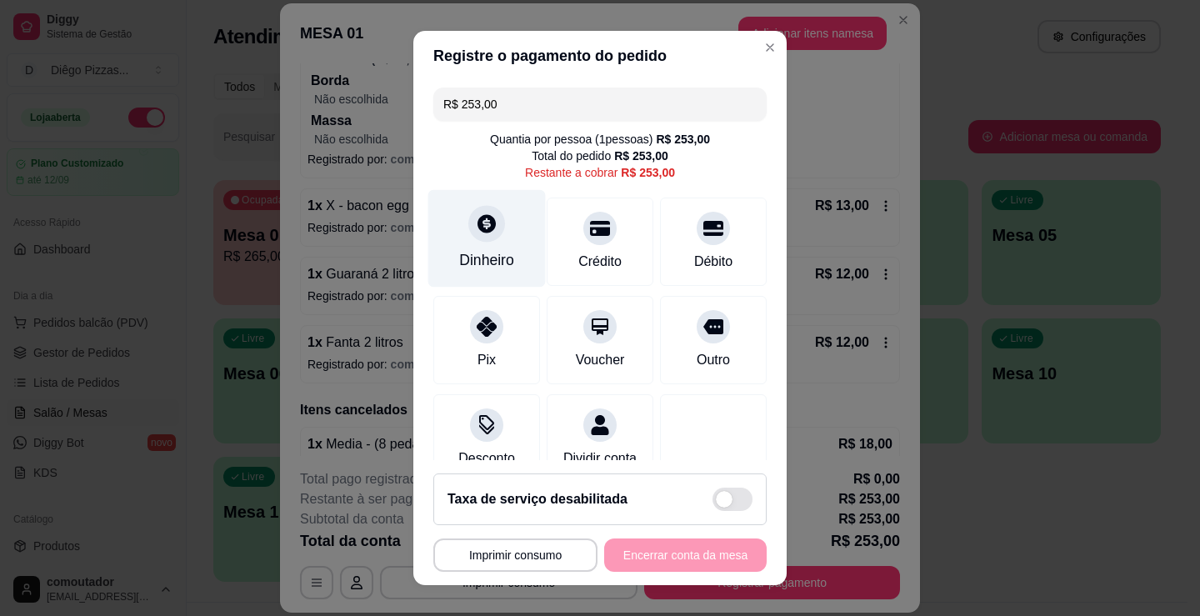
click at [468, 243] on div "Dinheiro" at bounding box center [487, 239] width 118 height 98
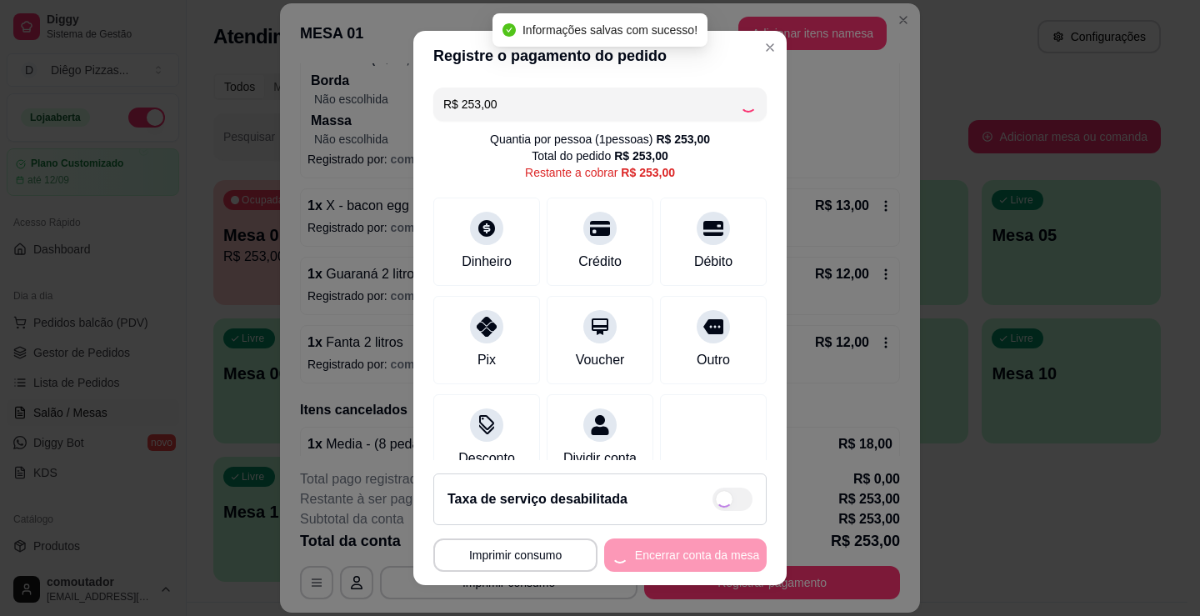
type input "R$ 0,00"
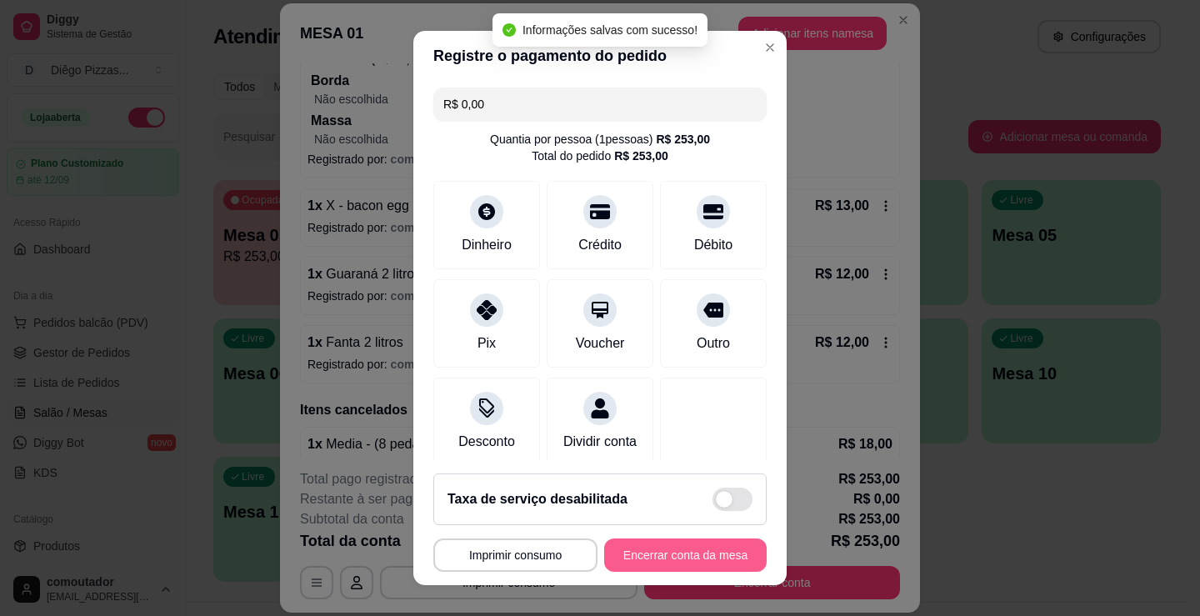
click at [604, 556] on button "Encerrar conta da mesa" at bounding box center [685, 554] width 163 height 33
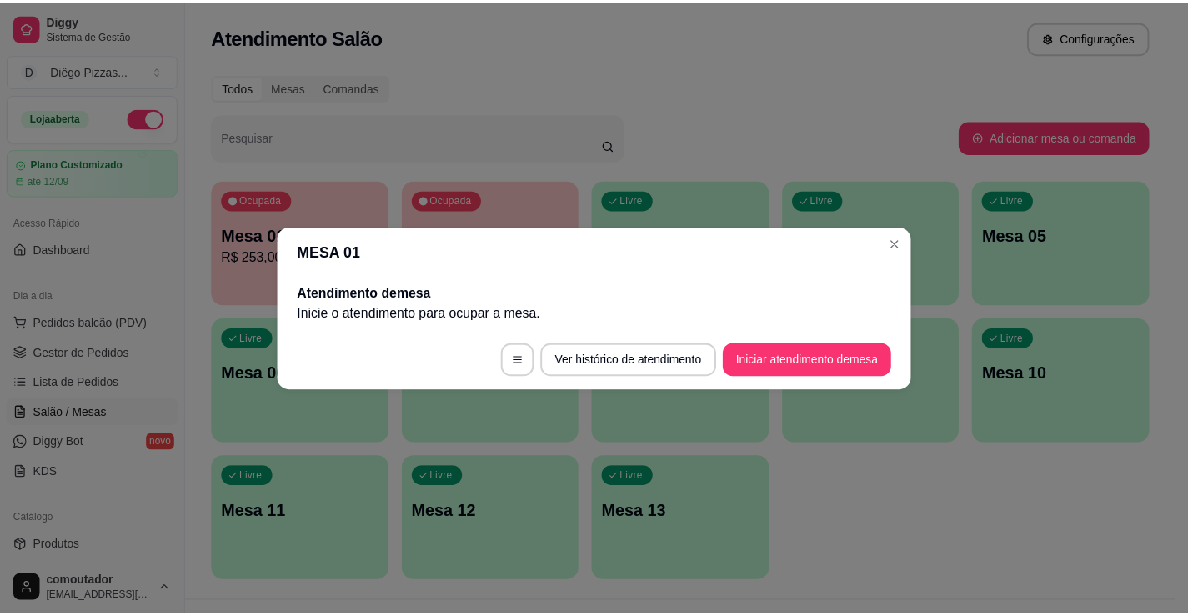
scroll to position [0, 0]
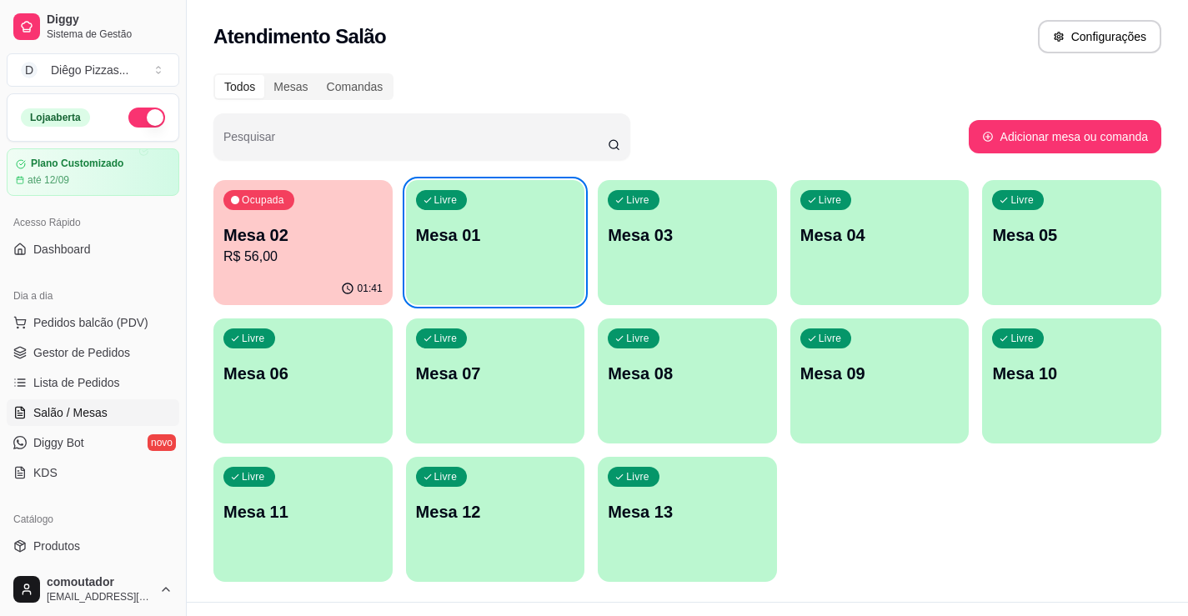
click at [328, 246] on div "Mesa 02 R$ 56,00" at bounding box center [302, 244] width 159 height 43
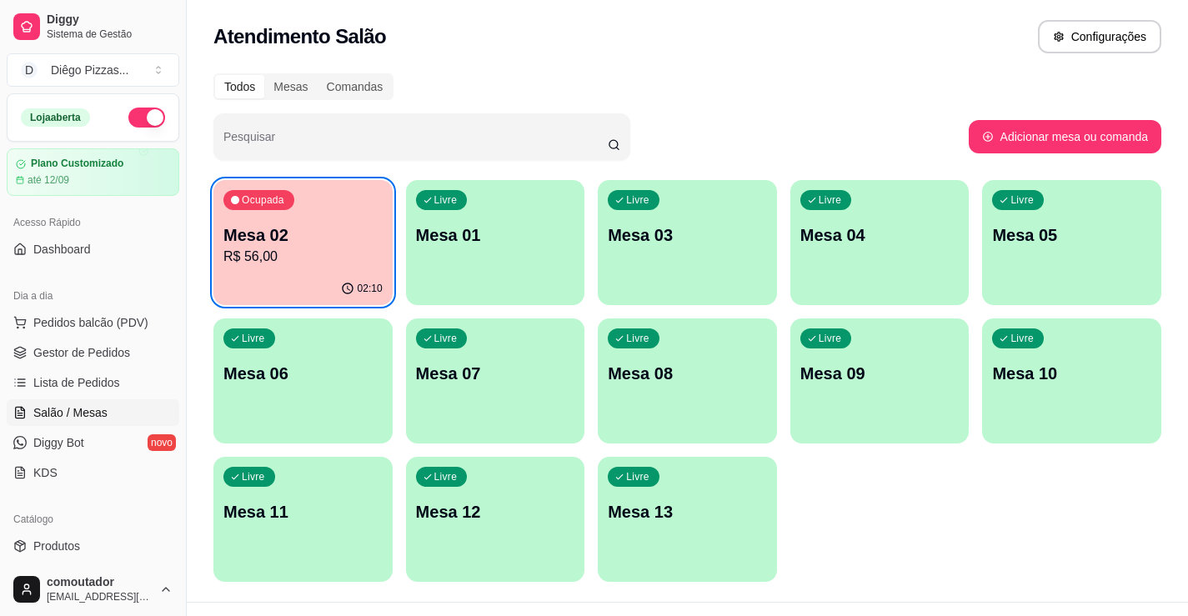
click at [255, 283] on div "02:10" at bounding box center [302, 289] width 179 height 33
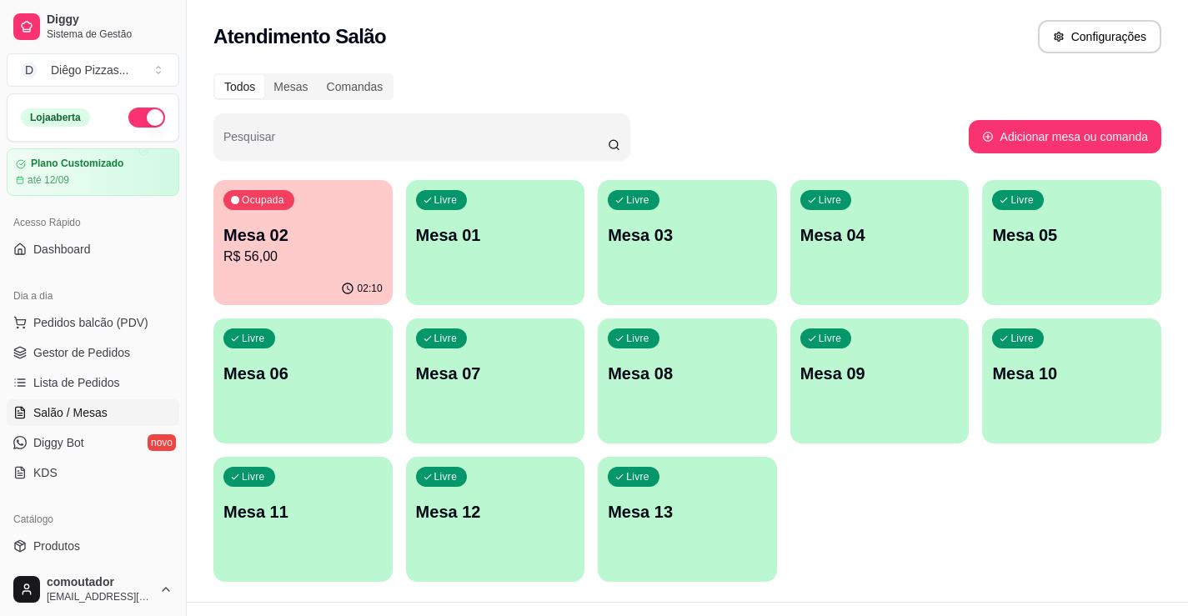
click at [253, 195] on p "Ocupada" at bounding box center [263, 199] width 43 height 13
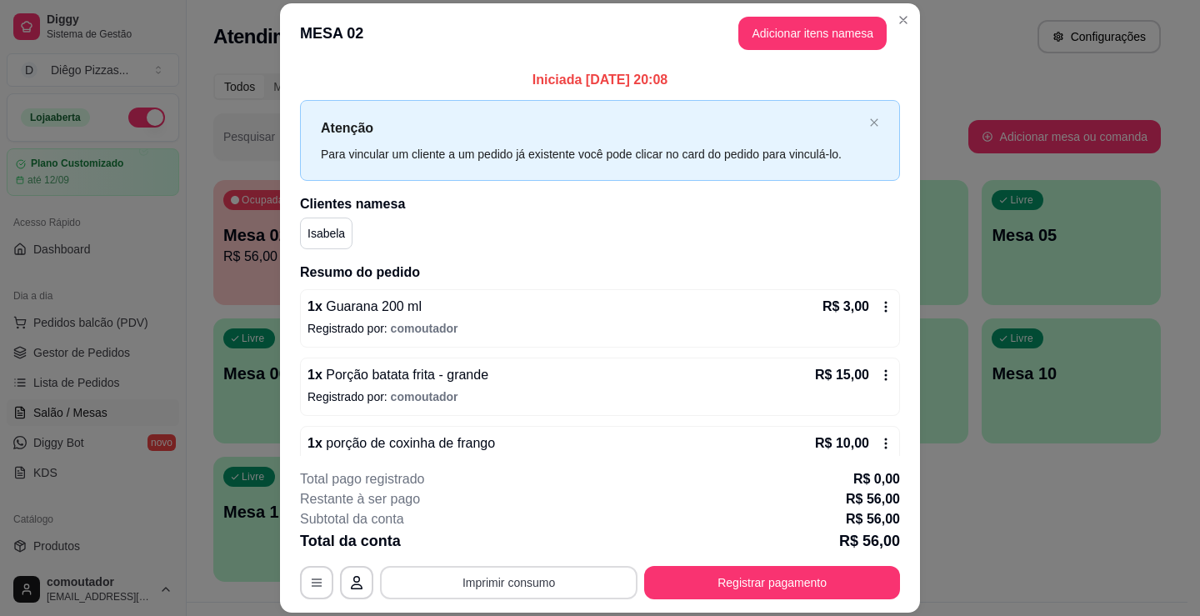
click at [525, 572] on button "Imprimir consumo" at bounding box center [509, 582] width 258 height 33
click at [525, 549] on button "IMPRESSORA" at bounding box center [508, 544] width 121 height 27
click at [759, 577] on button "Registrar pagamento" at bounding box center [772, 582] width 256 height 33
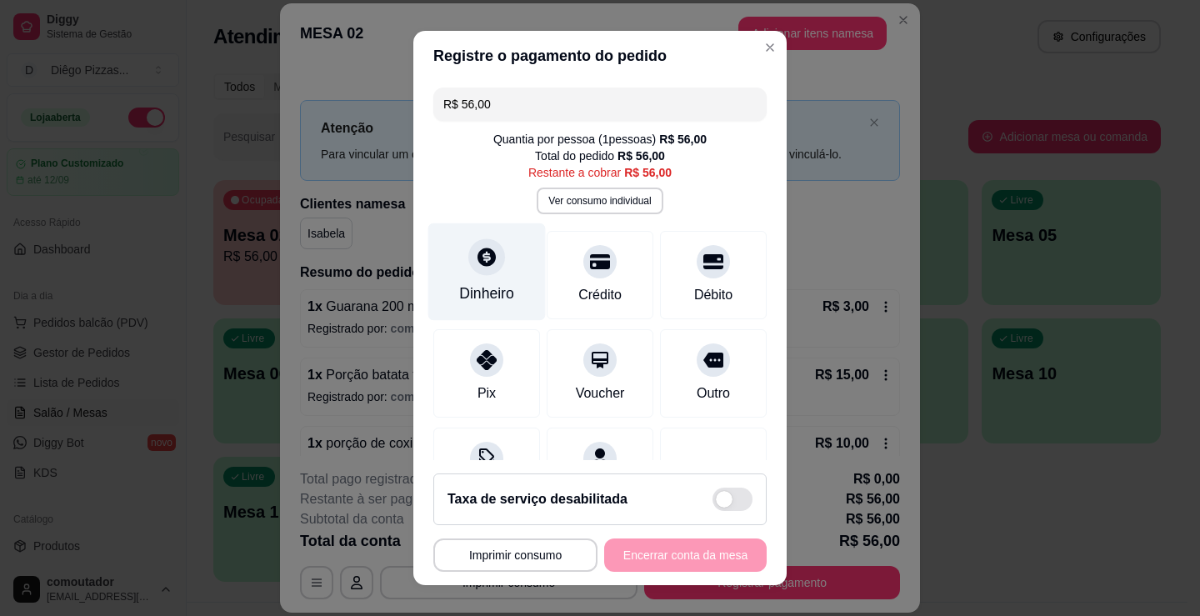
click at [473, 274] on div at bounding box center [486, 256] width 37 height 37
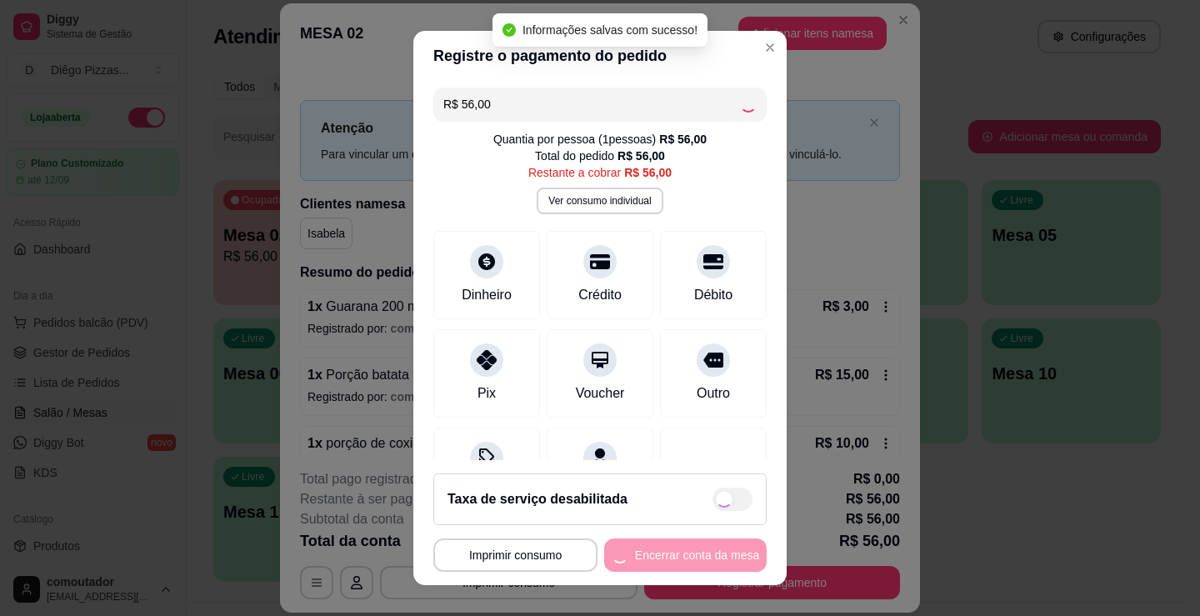
type input "R$ 0,00"
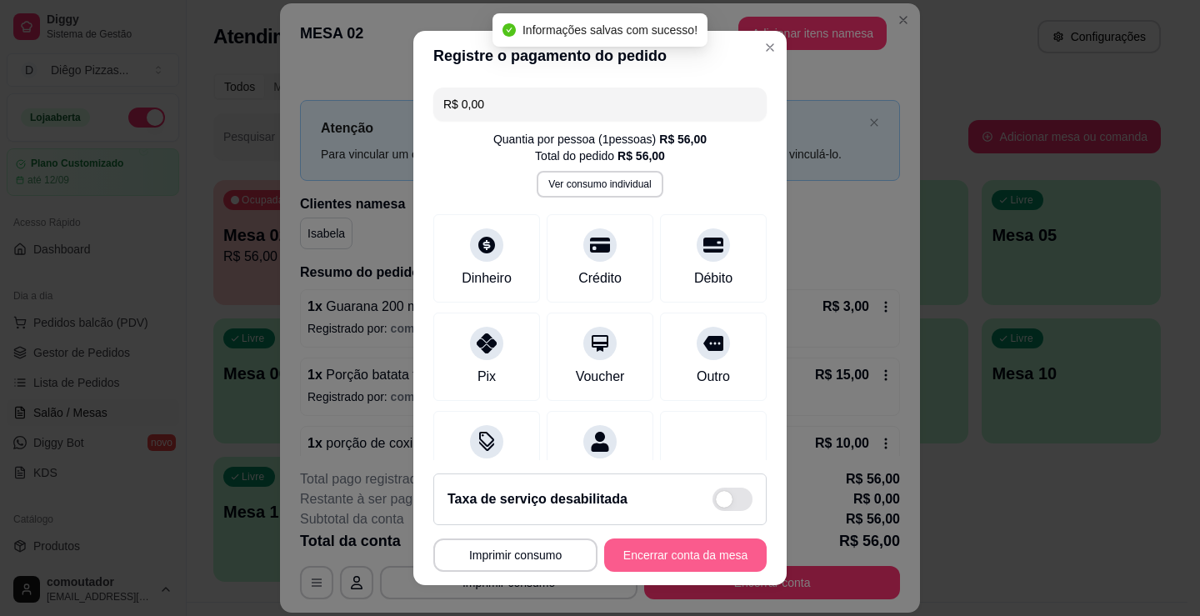
click at [668, 548] on button "Encerrar conta da mesa" at bounding box center [685, 554] width 163 height 33
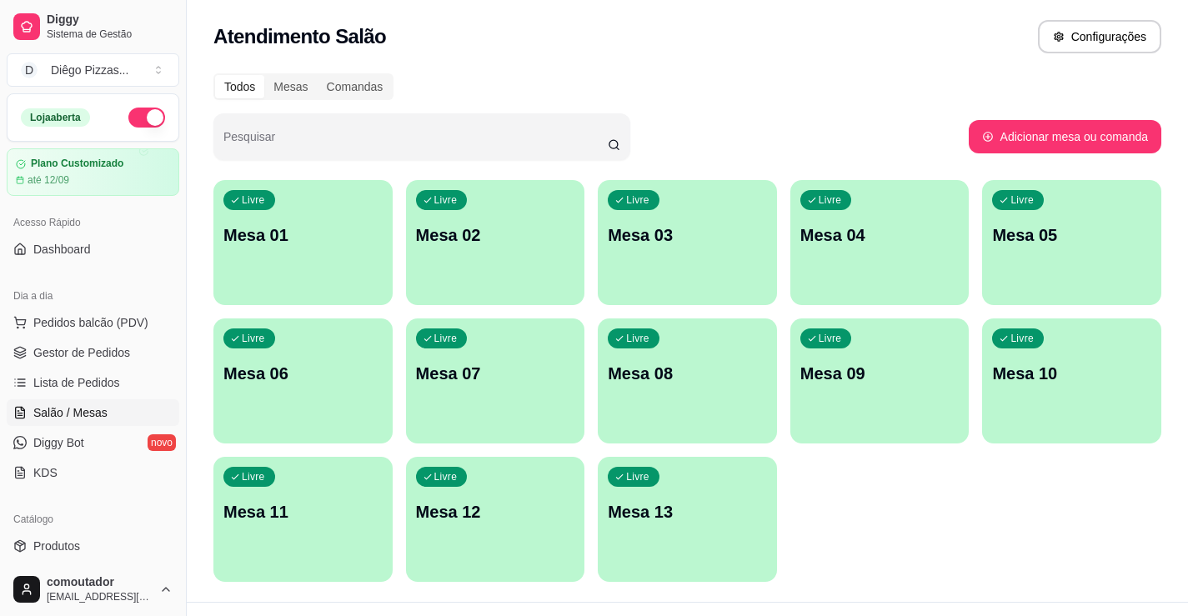
click at [140, 115] on button "button" at bounding box center [146, 118] width 37 height 20
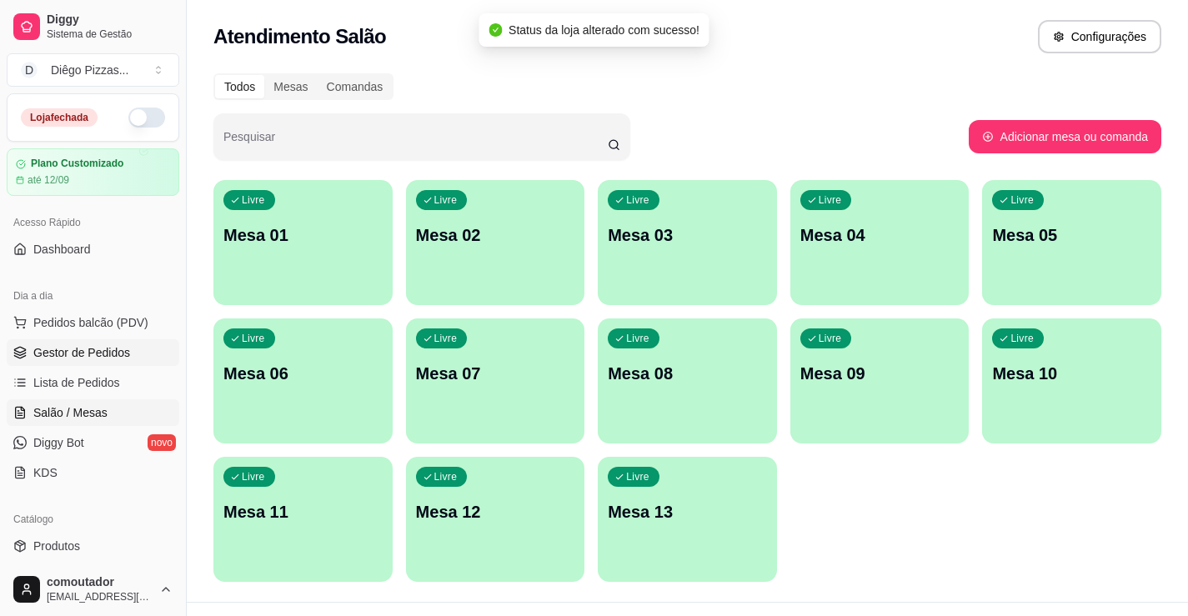
click at [69, 363] on link "Gestor de Pedidos" at bounding box center [93, 352] width 173 height 27
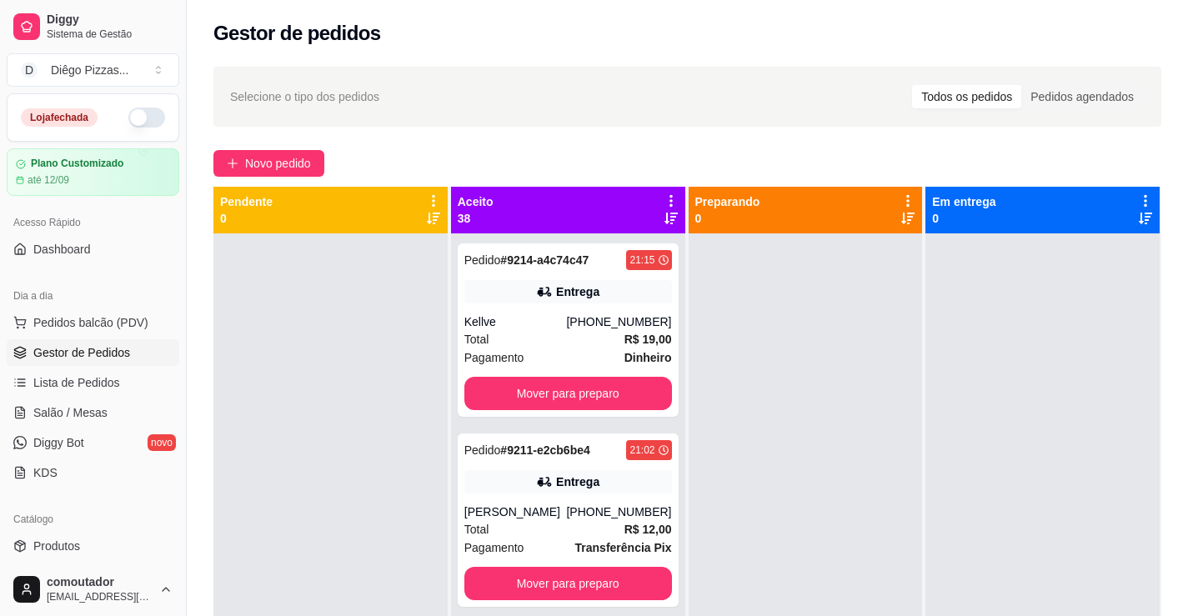
click at [663, 193] on icon at bounding box center [670, 200] width 15 height 15
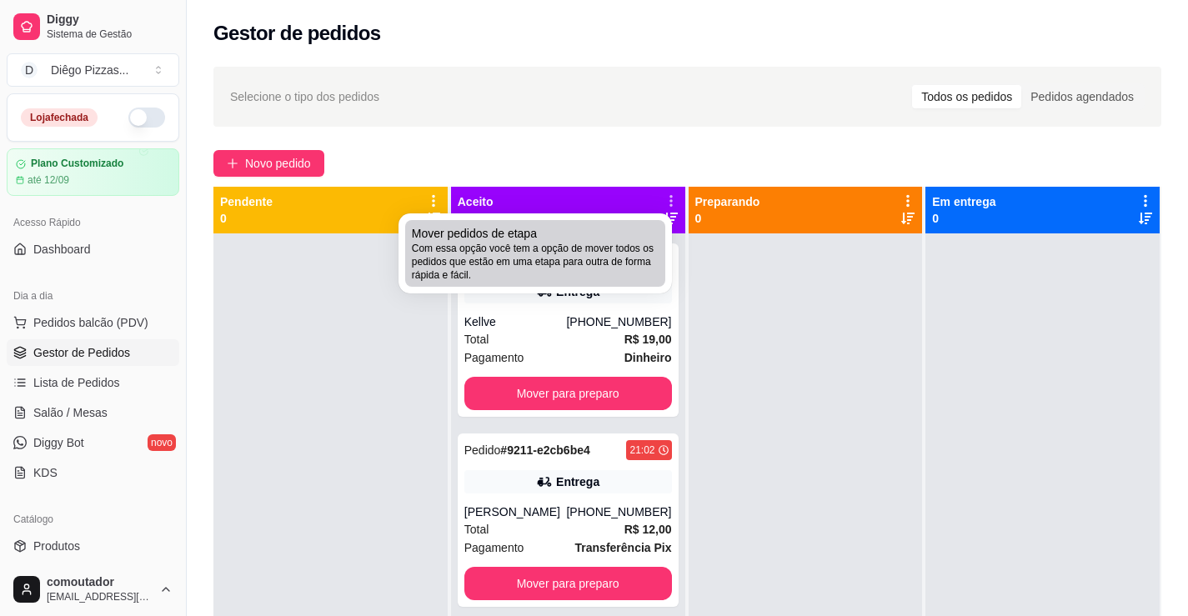
click at [570, 243] on span "Com essa opção você tem a opção de mover todos os pedidos que estão em uma etap…" at bounding box center [535, 262] width 247 height 40
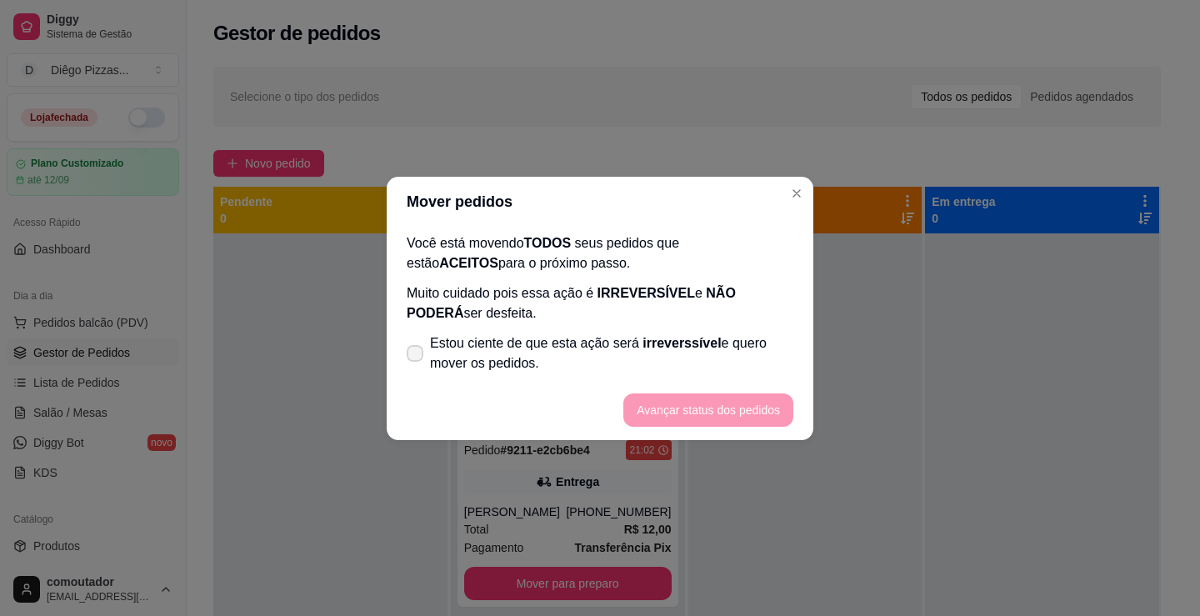
click at [517, 362] on span "Estou ciente de que esta ação será irreverssível e quero mover os pedidos." at bounding box center [611, 353] width 363 height 40
click at [417, 362] on input "Estou ciente de que esta ação será irreverssível e quero mover os pedidos." at bounding box center [411, 361] width 11 height 11
checkbox input "true"
click at [663, 405] on button "Avançar status dos pedidos" at bounding box center [708, 409] width 165 height 33
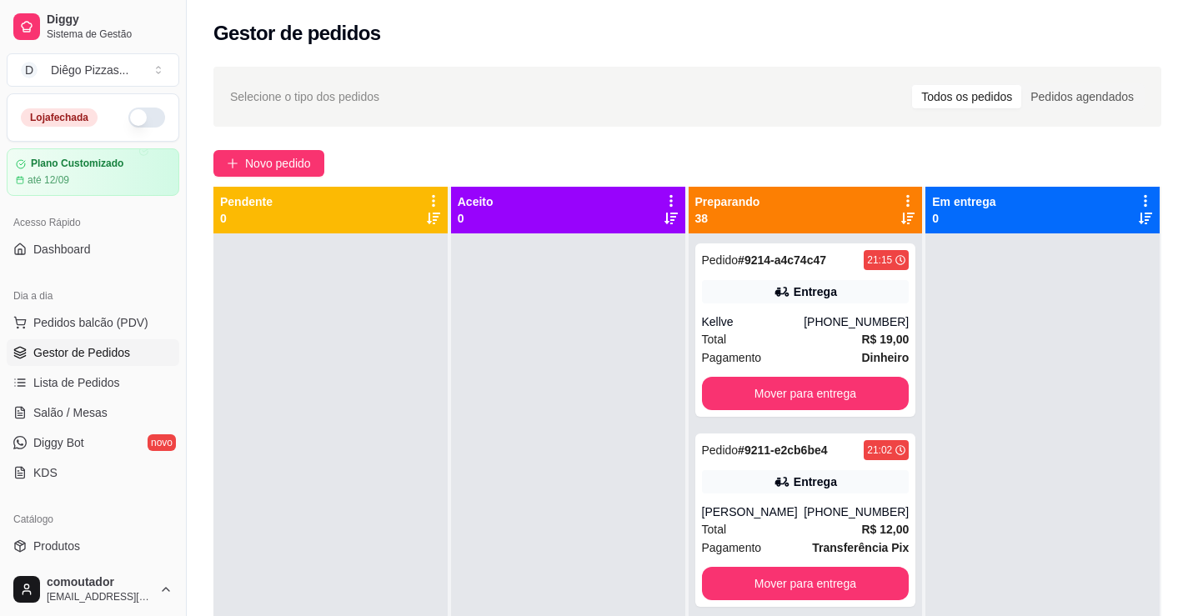
click at [903, 199] on icon at bounding box center [907, 200] width 15 height 15
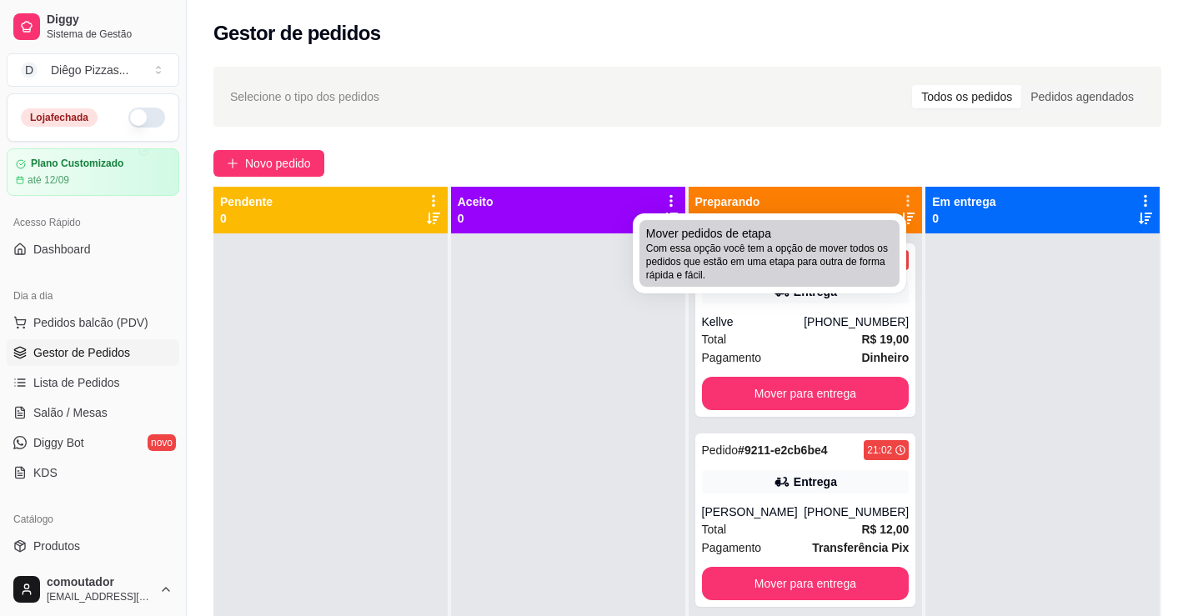
click at [802, 260] on span "Com essa opção você tem a opção de mover todos os pedidos que estão em uma etap…" at bounding box center [769, 262] width 247 height 40
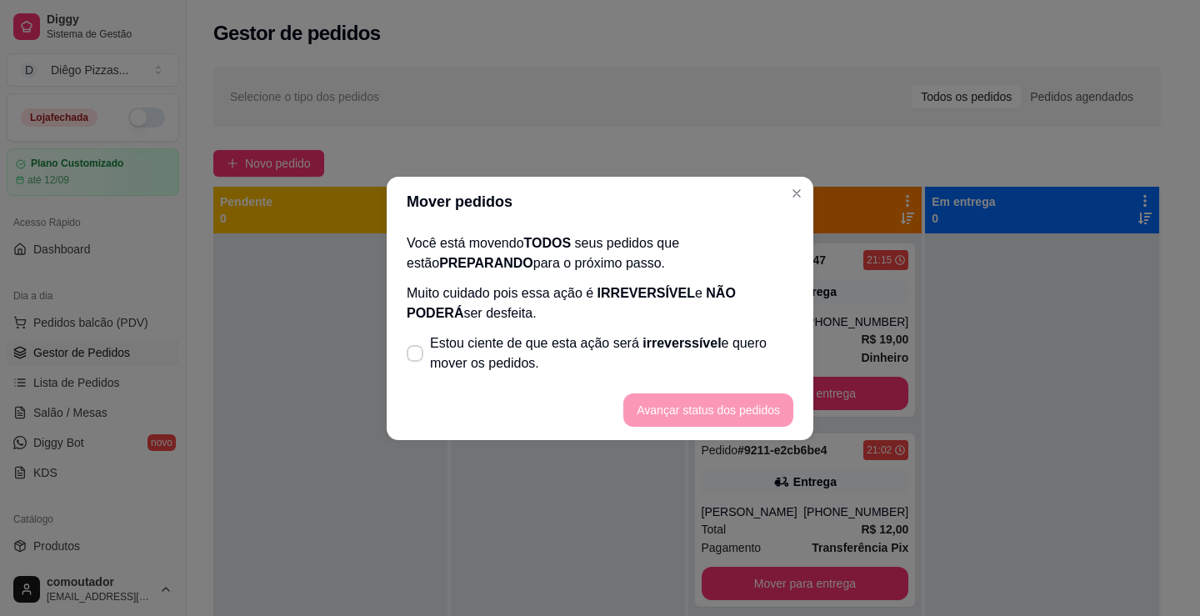
click at [610, 261] on p "Você está movendo TODOS seus pedidos que estão PREPARANDO para o próximo passo." at bounding box center [600, 253] width 387 height 40
click at [627, 293] on span "IRREVERSÍVEL" at bounding box center [647, 293] width 98 height 14
click at [631, 342] on span "Estou ciente de que esta ação será irreverssível e quero mover os pedidos." at bounding box center [611, 353] width 363 height 40
click at [417, 356] on input "Estou ciente de que esta ação será irreverssível e quero mover os pedidos." at bounding box center [411, 361] width 11 height 11
checkbox input "true"
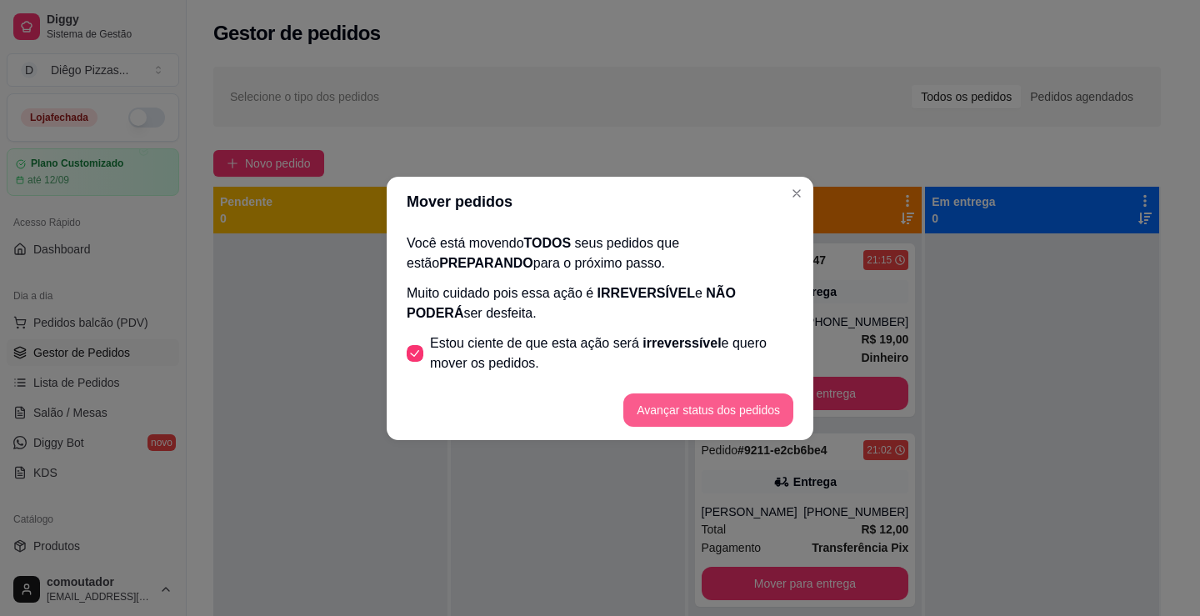
click at [679, 400] on button "Avançar status dos pedidos" at bounding box center [708, 409] width 170 height 33
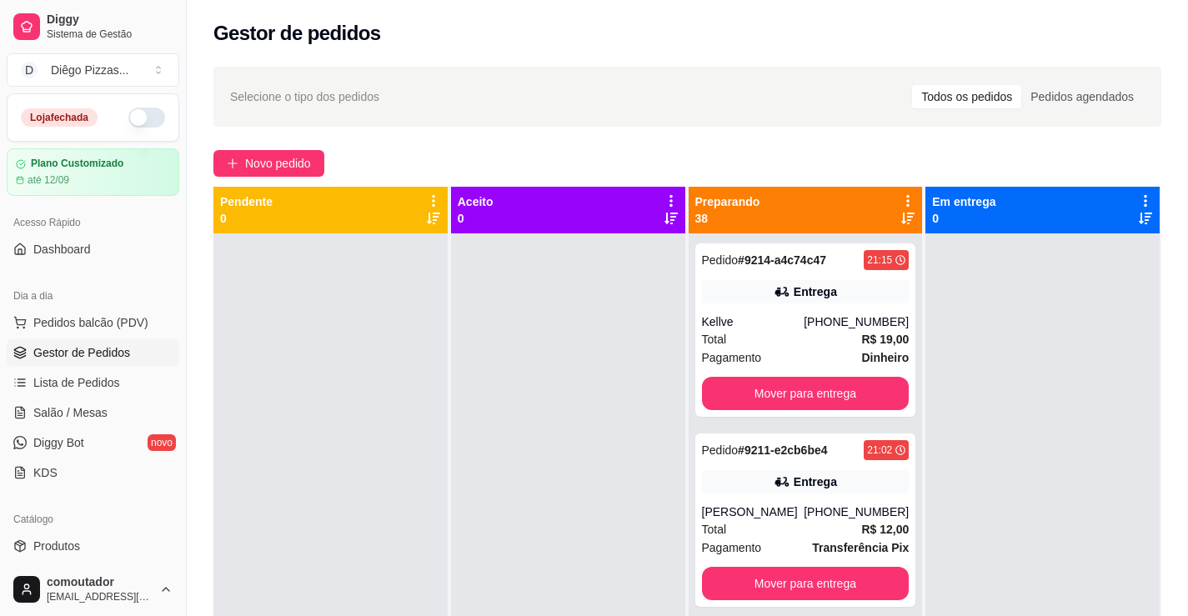
click at [1138, 200] on icon at bounding box center [1145, 200] width 15 height 15
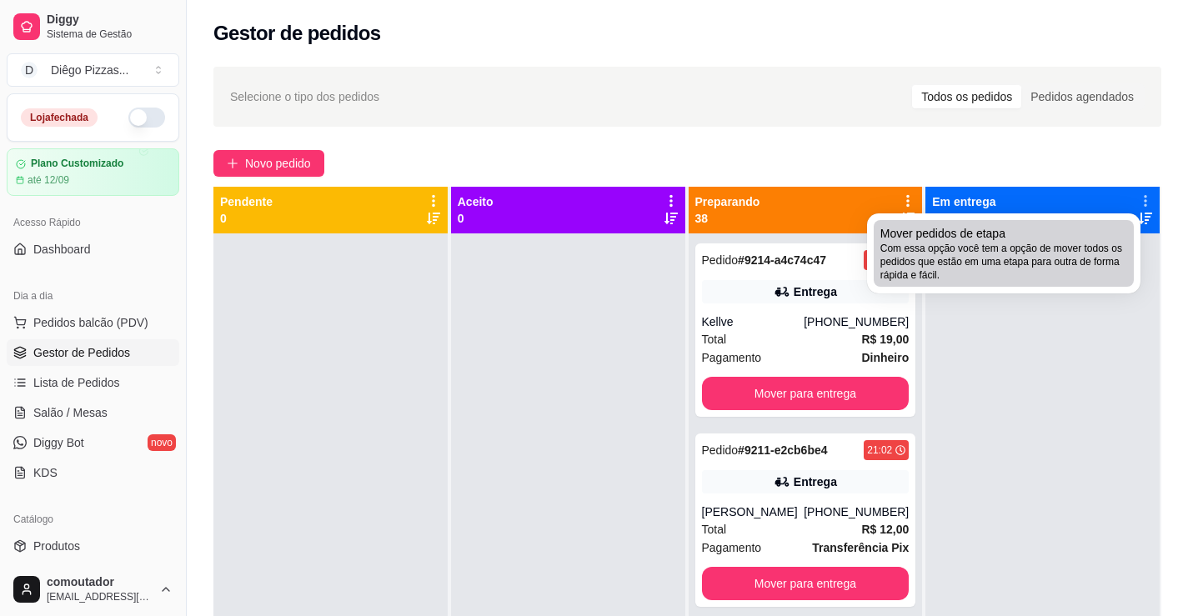
click at [1033, 248] on span "Com essa opção você tem a opção de mover todos os pedidos que estão em uma etap…" at bounding box center [1003, 262] width 247 height 40
